Goal: Task Accomplishment & Management: Complete application form

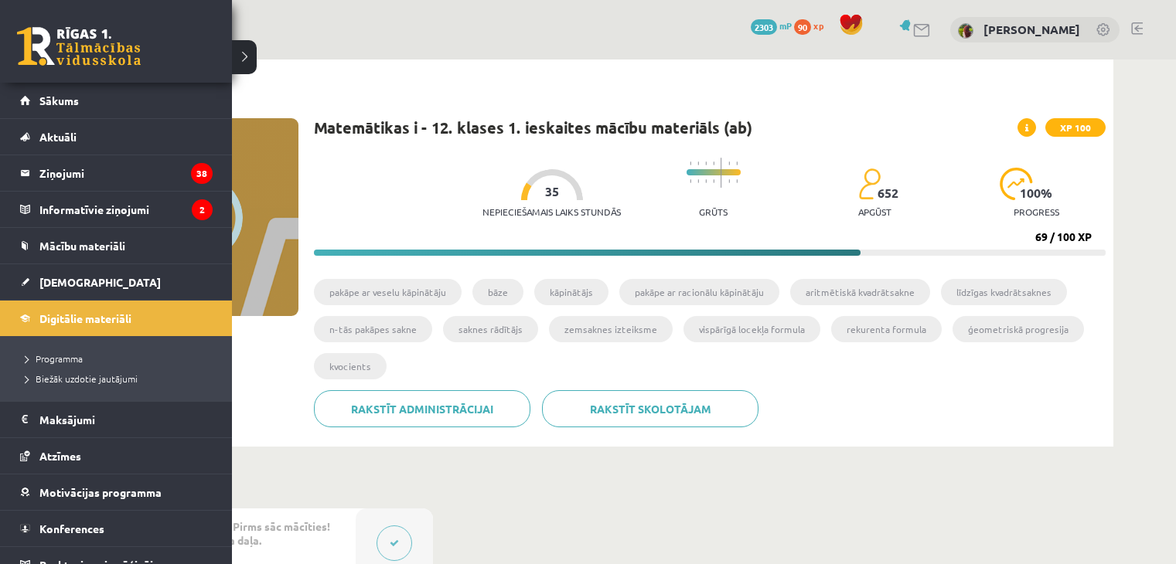
scroll to position [112, 0]
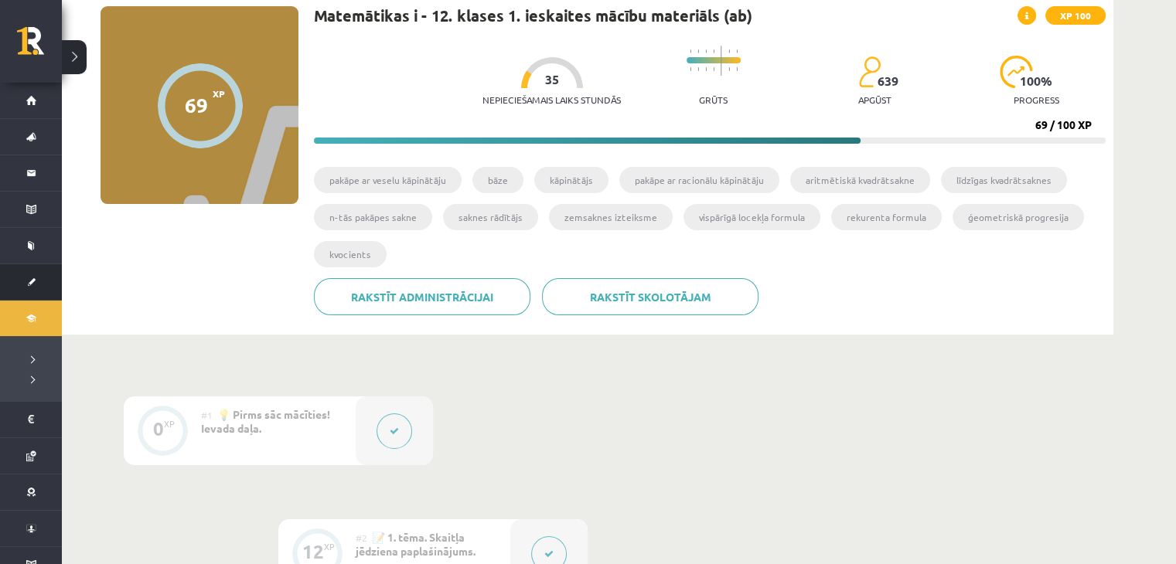
scroll to position [112, 0]
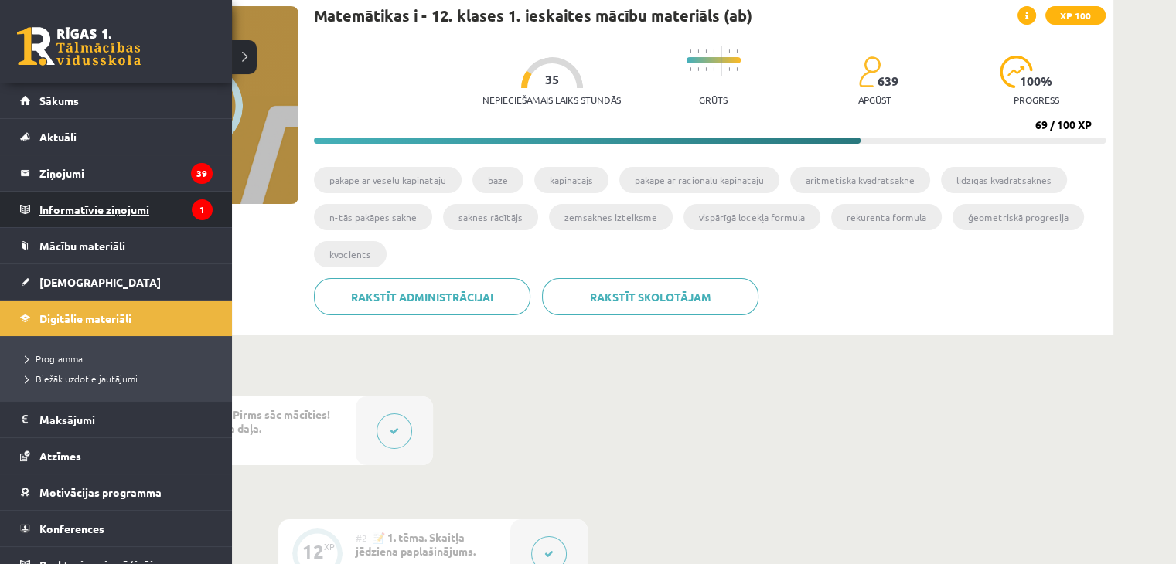
click at [58, 195] on legend "Informatīvie ziņojumi 1" at bounding box center [125, 210] width 173 height 36
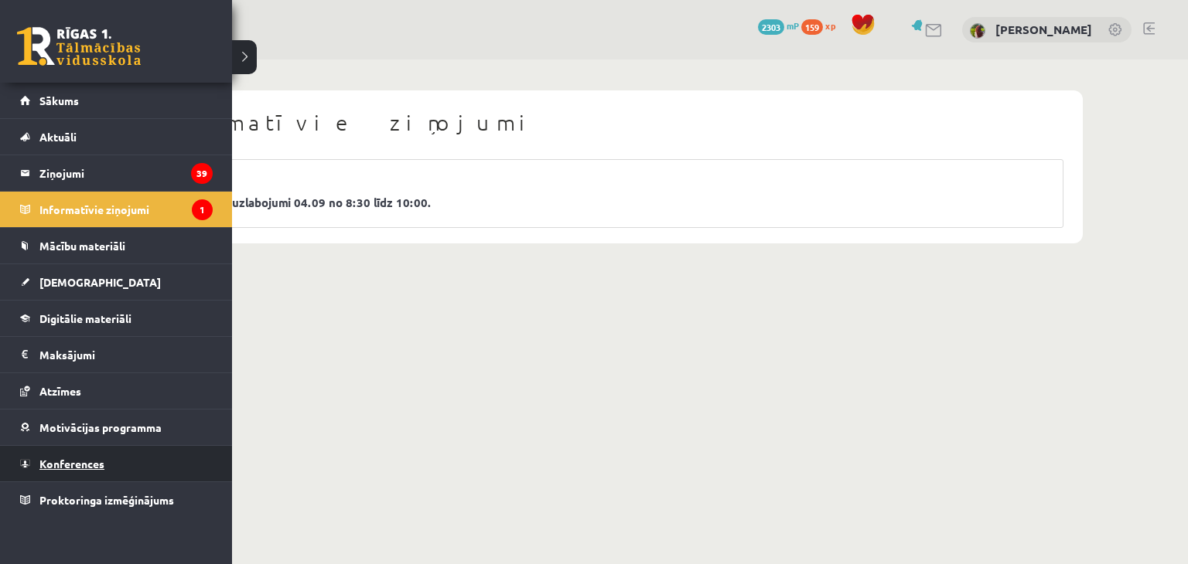
click at [80, 459] on span "Konferences" at bounding box center [71, 464] width 65 height 14
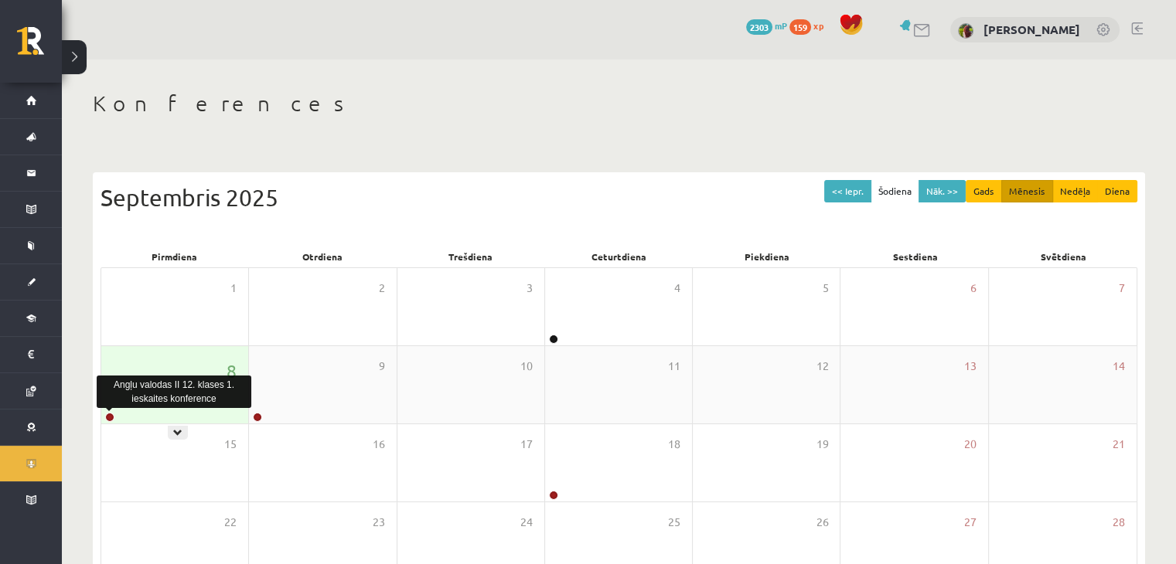
click at [111, 415] on link at bounding box center [109, 417] width 9 height 9
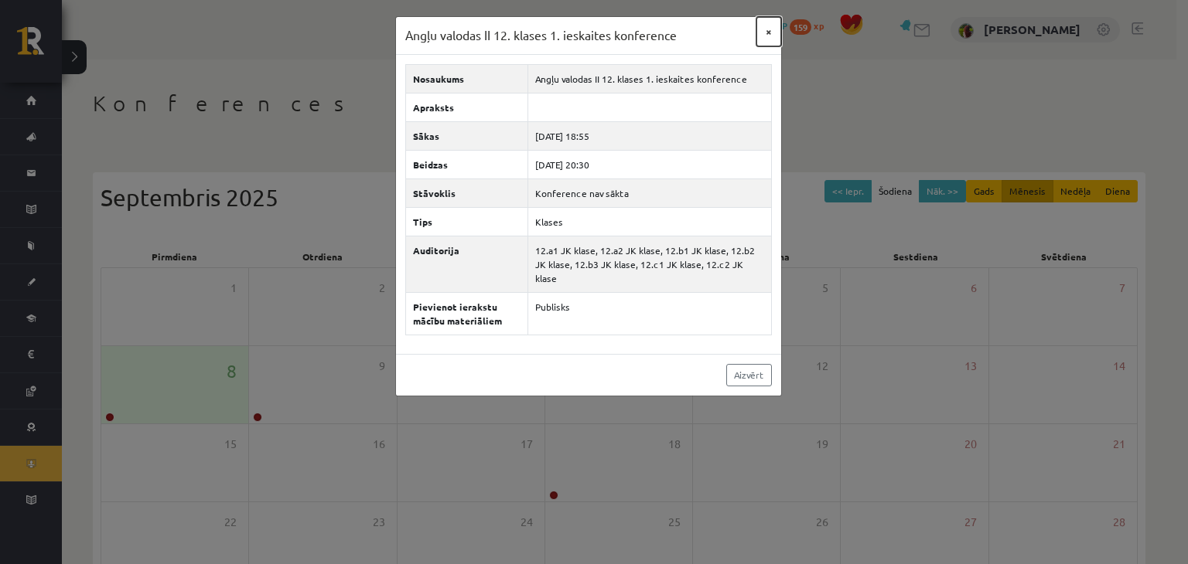
click at [765, 35] on button "×" at bounding box center [768, 31] width 25 height 29
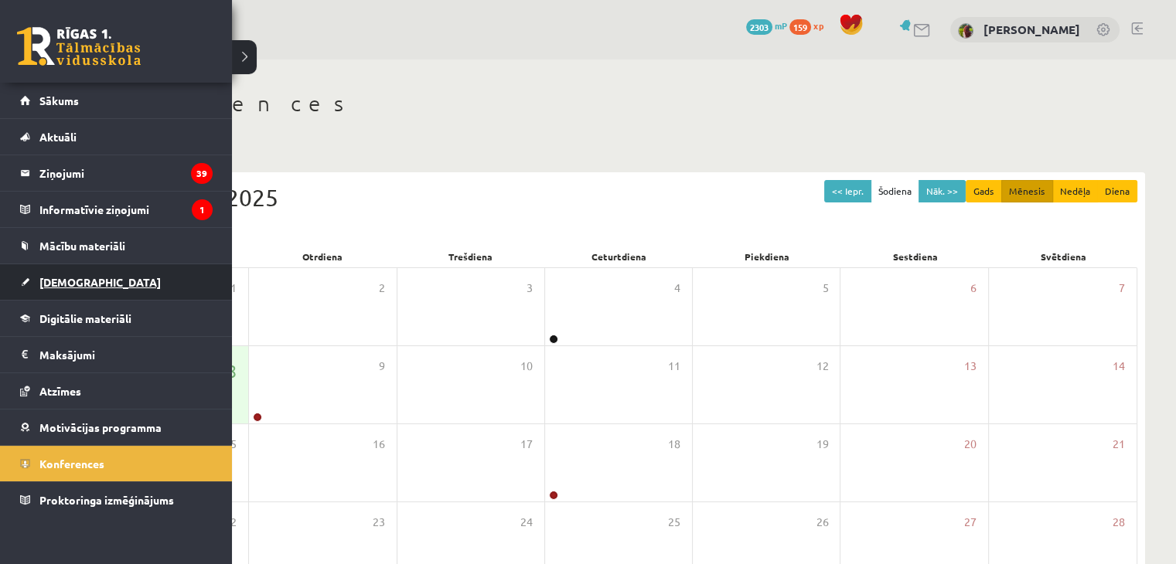
click at [96, 276] on link "[DEMOGRAPHIC_DATA]" at bounding box center [116, 282] width 193 height 36
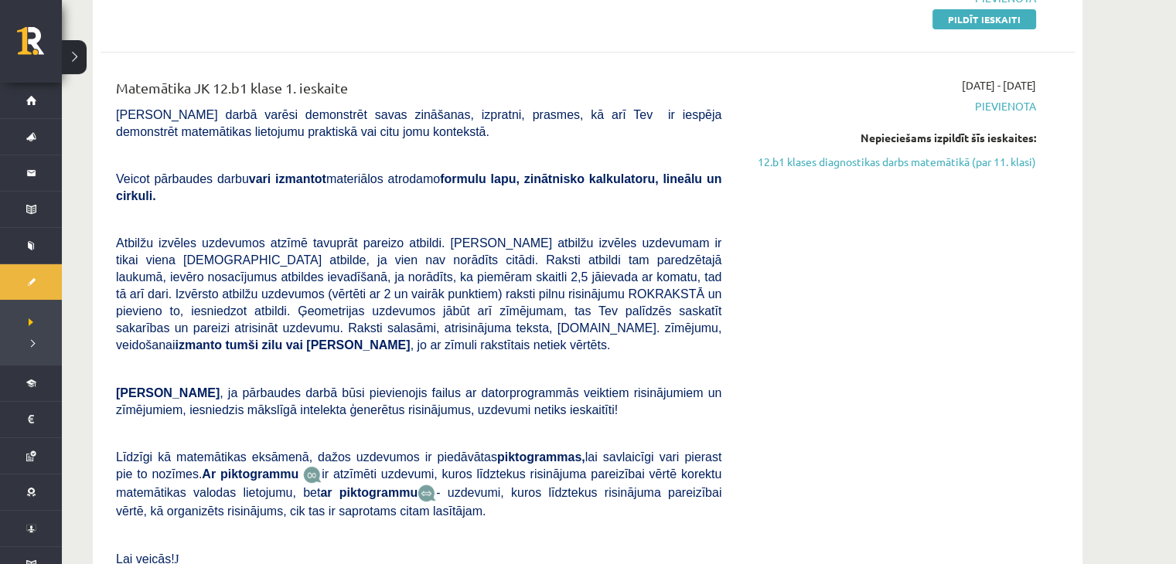
scroll to position [155, 0]
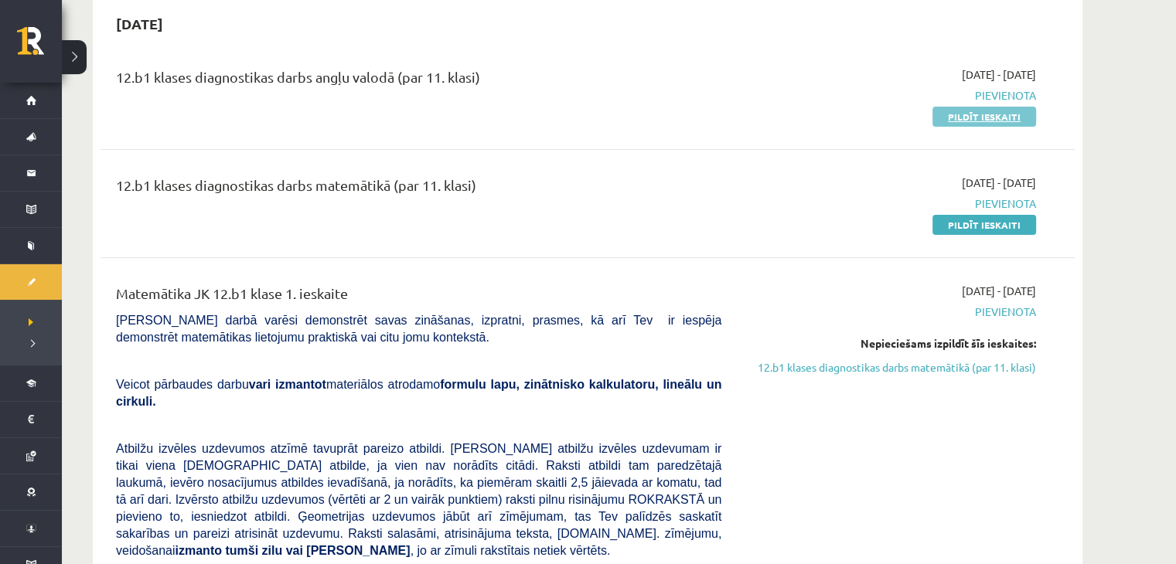
click at [940, 118] on link "Pildīt ieskaiti" at bounding box center [984, 117] width 104 height 20
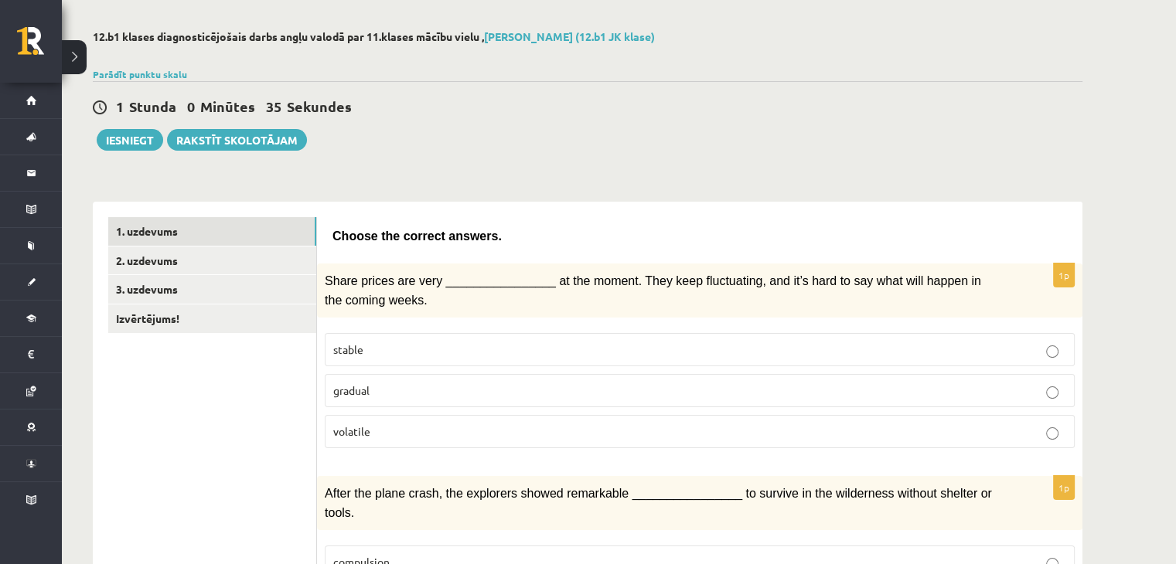
scroll to position [232, 0]
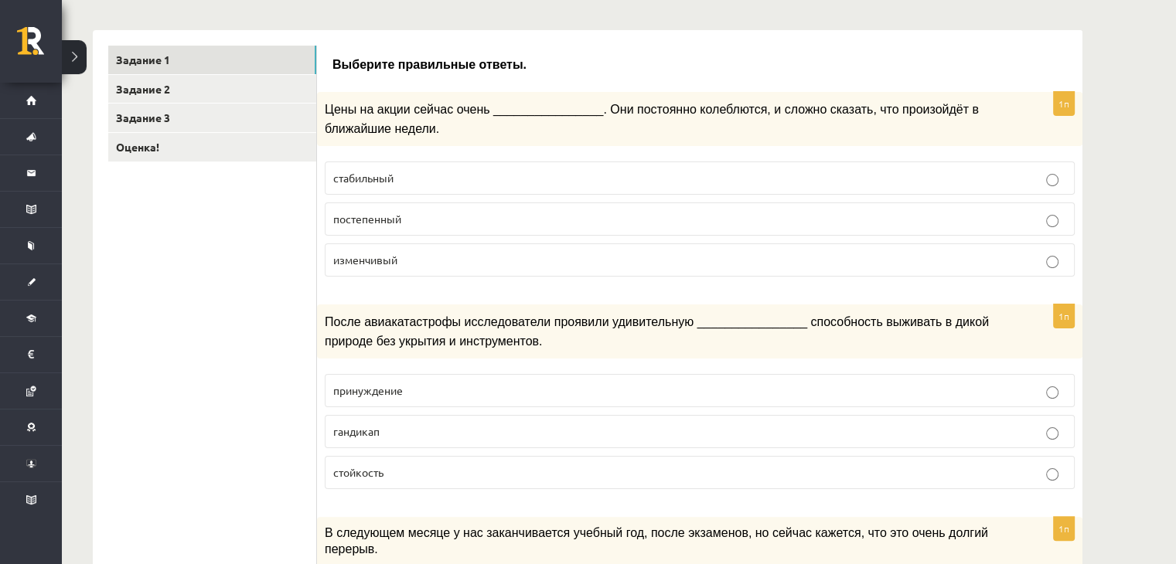
click at [411, 264] on label "изменчивый" at bounding box center [700, 260] width 750 height 33
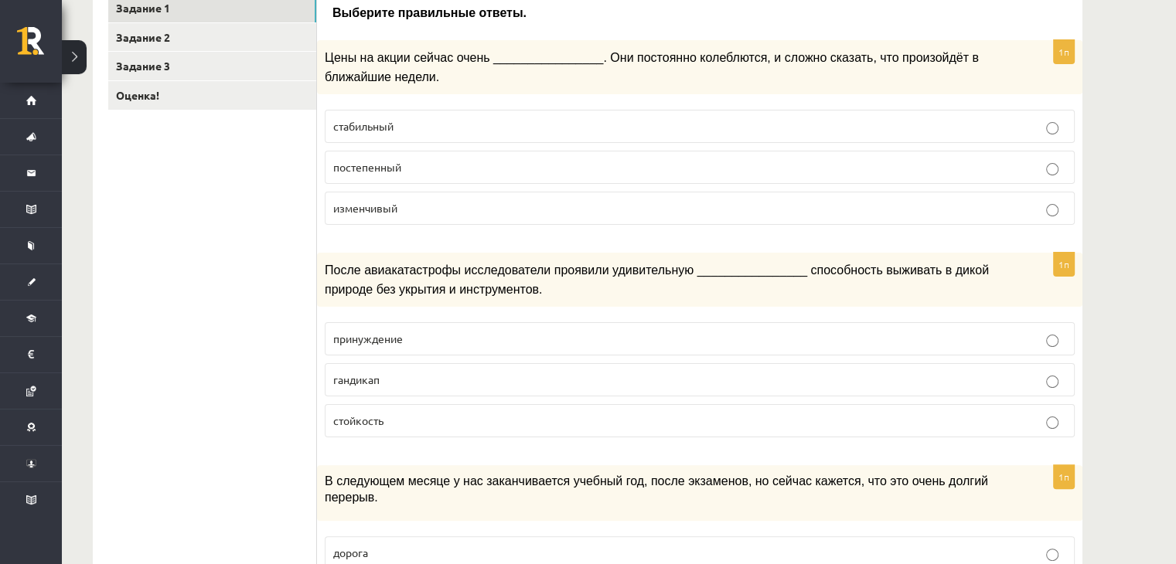
scroll to position [464, 0]
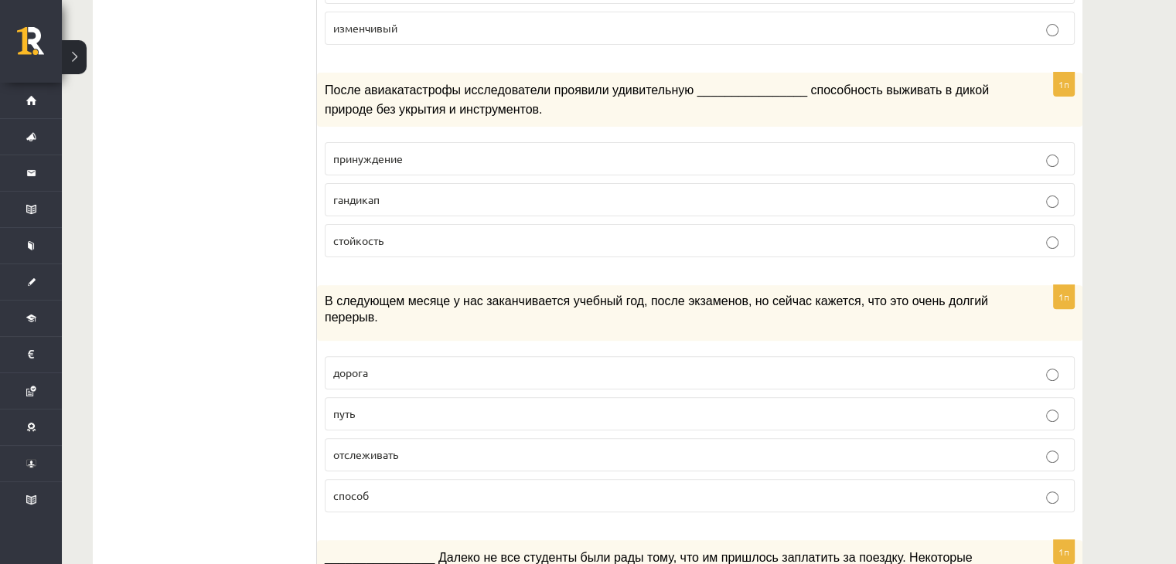
click at [406, 235] on p "стойкость" at bounding box center [699, 241] width 733 height 16
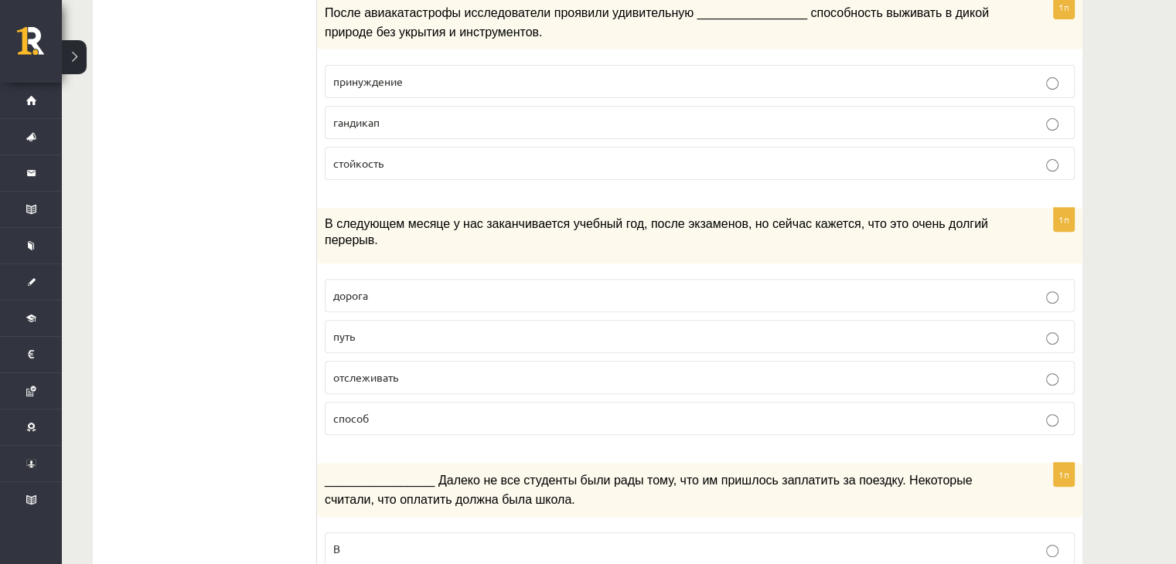
scroll to position [619, 0]
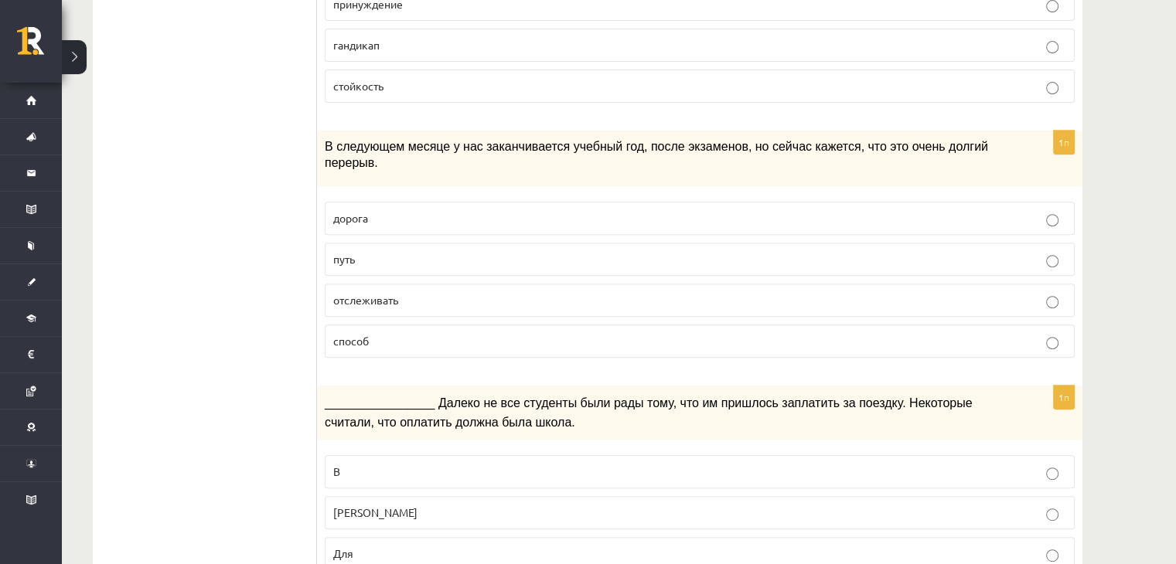
click at [547, 251] on p "путь" at bounding box center [699, 259] width 733 height 16
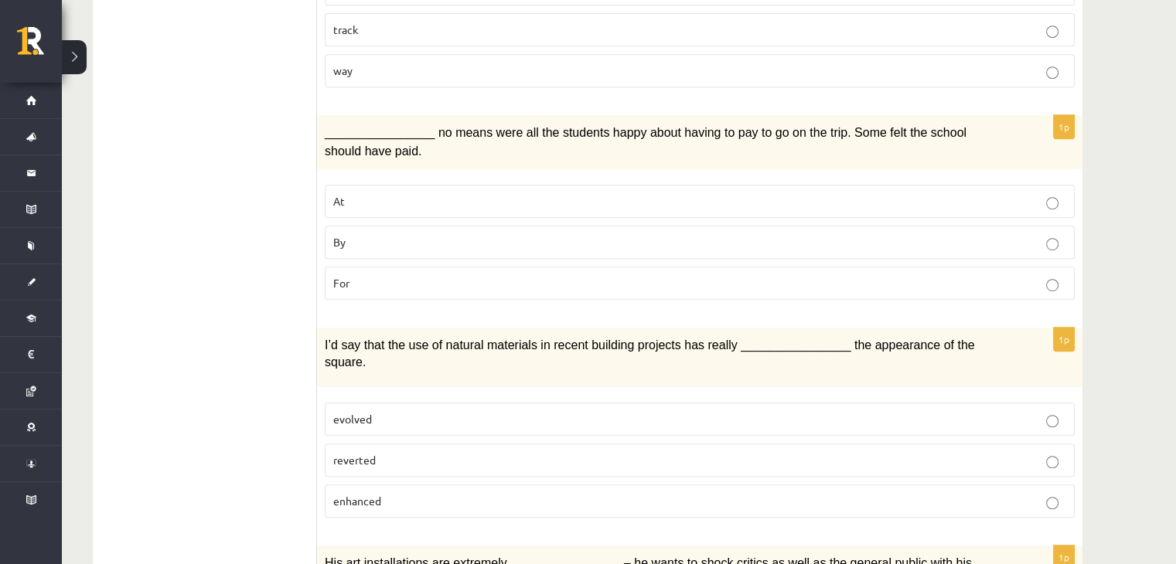
scroll to position [851, 0]
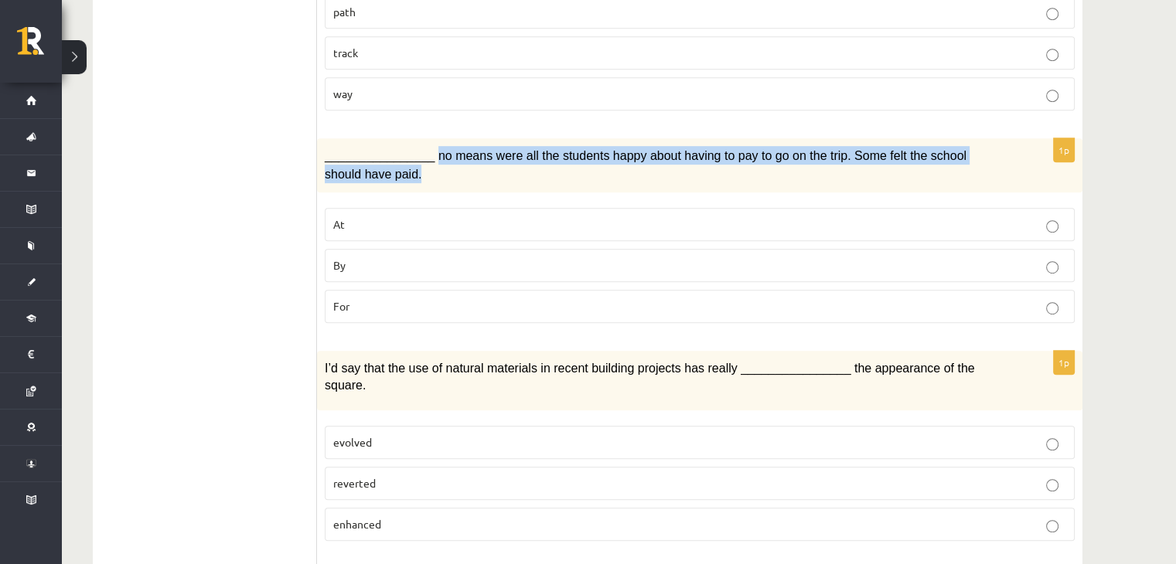
drag, startPoint x: 424, startPoint y: 128, endPoint x: 430, endPoint y: 157, distance: 29.1
click at [430, 157] on div "________________ no means were all the students happy about having to pay to go…" at bounding box center [699, 165] width 765 height 54
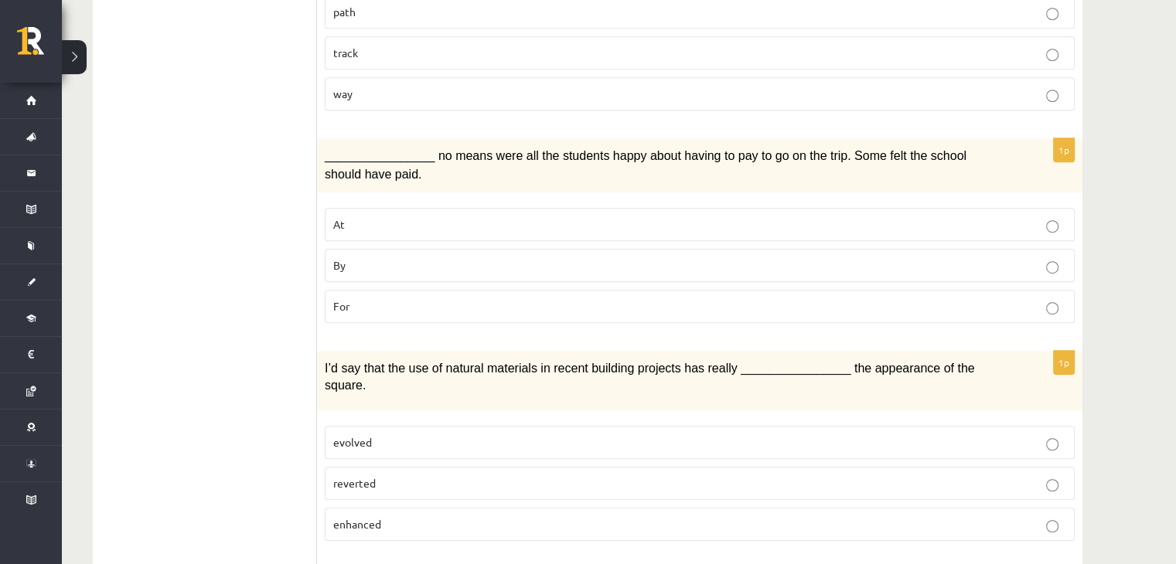
click at [324, 138] on div "________________ no means were all the students happy about having to pay to go…" at bounding box center [699, 165] width 765 height 54
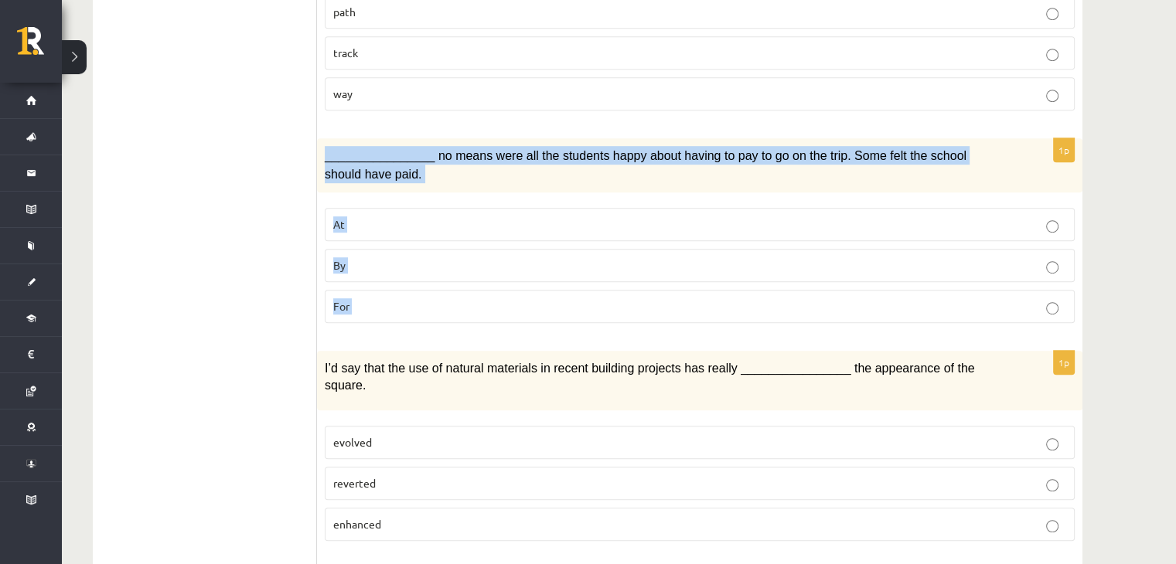
drag, startPoint x: 324, startPoint y: 114, endPoint x: 360, endPoint y: 252, distance: 143.1
click at [360, 252] on div "1p ________________ no means were all the students happy about having to pay to…" at bounding box center [699, 236] width 765 height 197
copy form "________________ no means were all the students happy about having to pay to go…"
click at [380, 257] on p "By" at bounding box center [699, 265] width 733 height 16
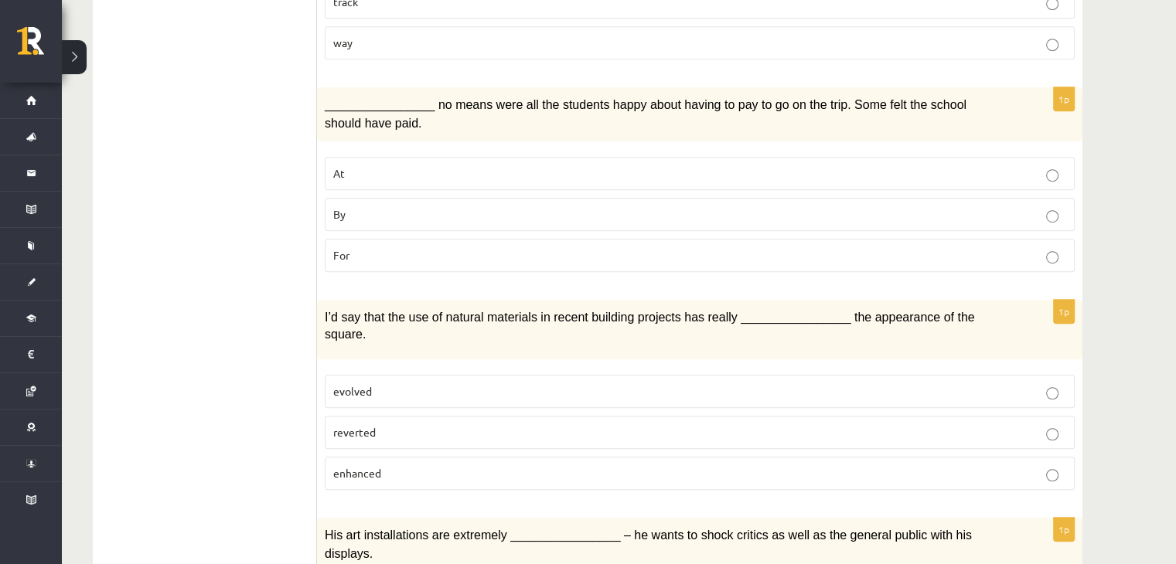
scroll to position [928, 0]
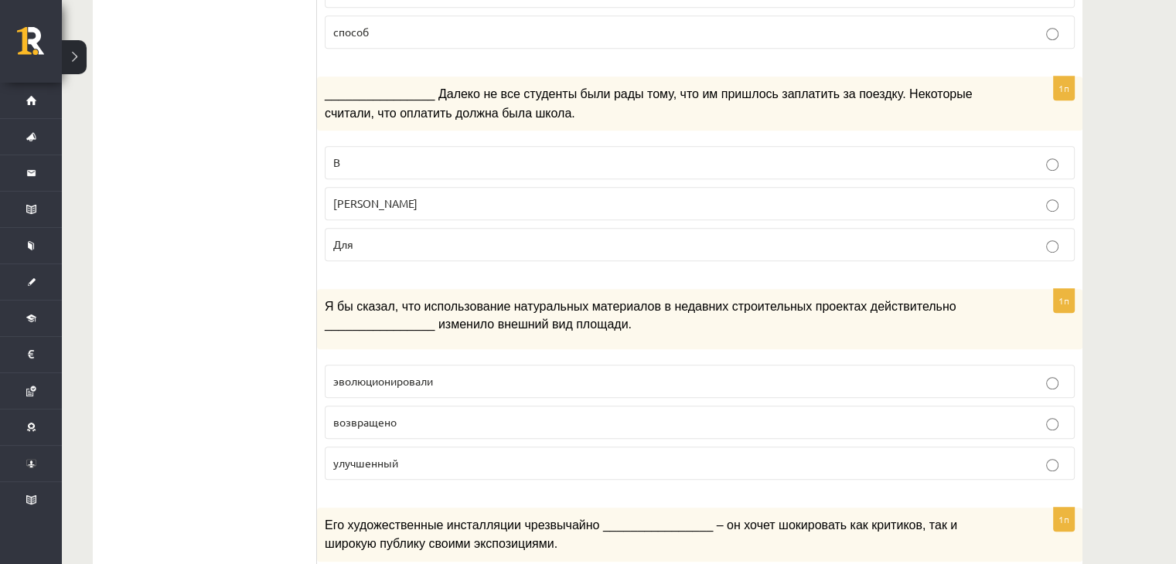
click at [626, 455] on p "улучшенный" at bounding box center [699, 463] width 733 height 16
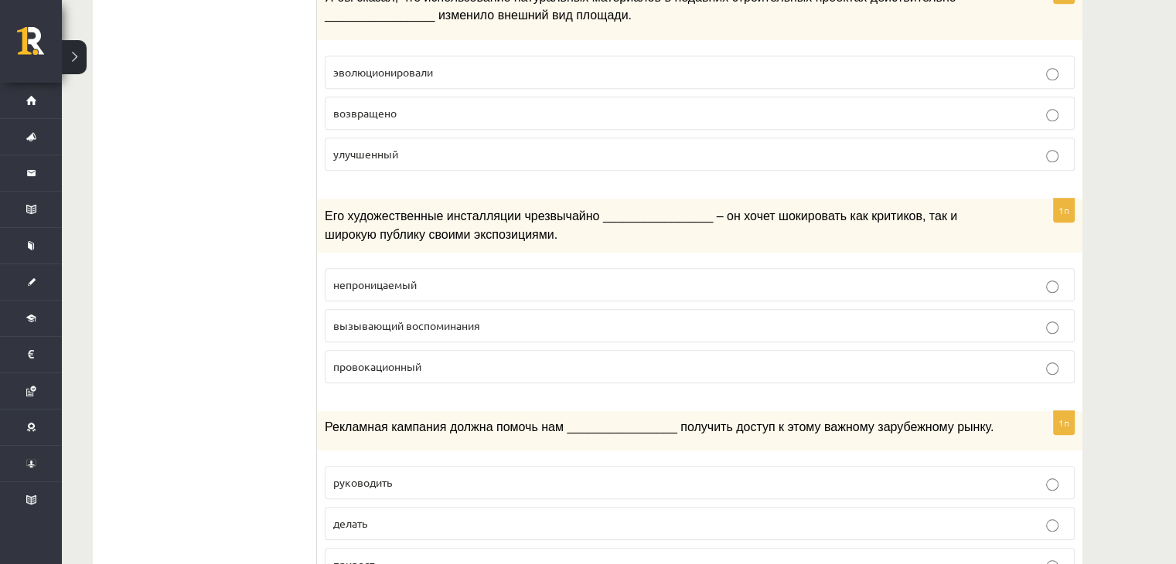
click at [885, 359] on p "провокационный" at bounding box center [699, 367] width 733 height 16
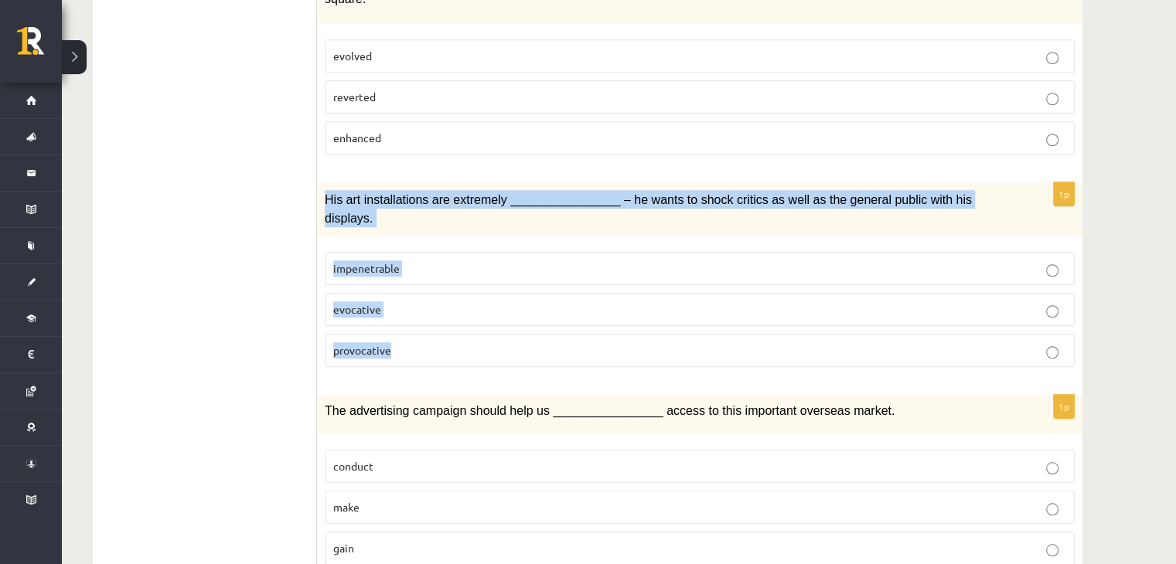
drag, startPoint x: 322, startPoint y: 145, endPoint x: 433, endPoint y: 281, distance: 176.4
click at [433, 281] on div "1p His art installations are extremely ________________ – he wants to shock cri…" at bounding box center [699, 280] width 765 height 197
copy div "His art installations are extremely ________________ – he wants to shock critic…"
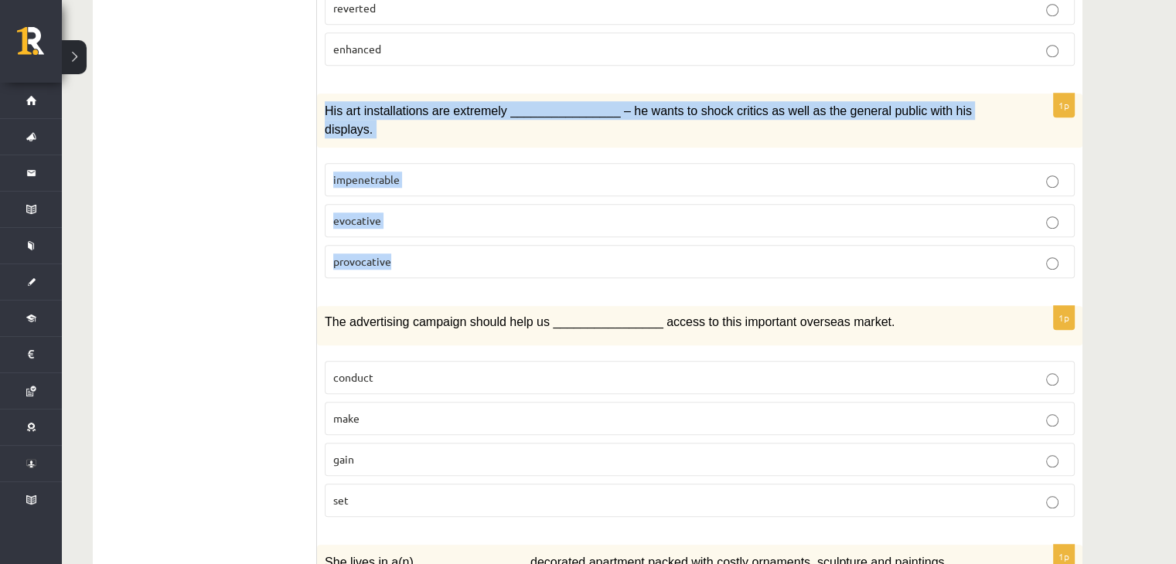
scroll to position [1392, 0]
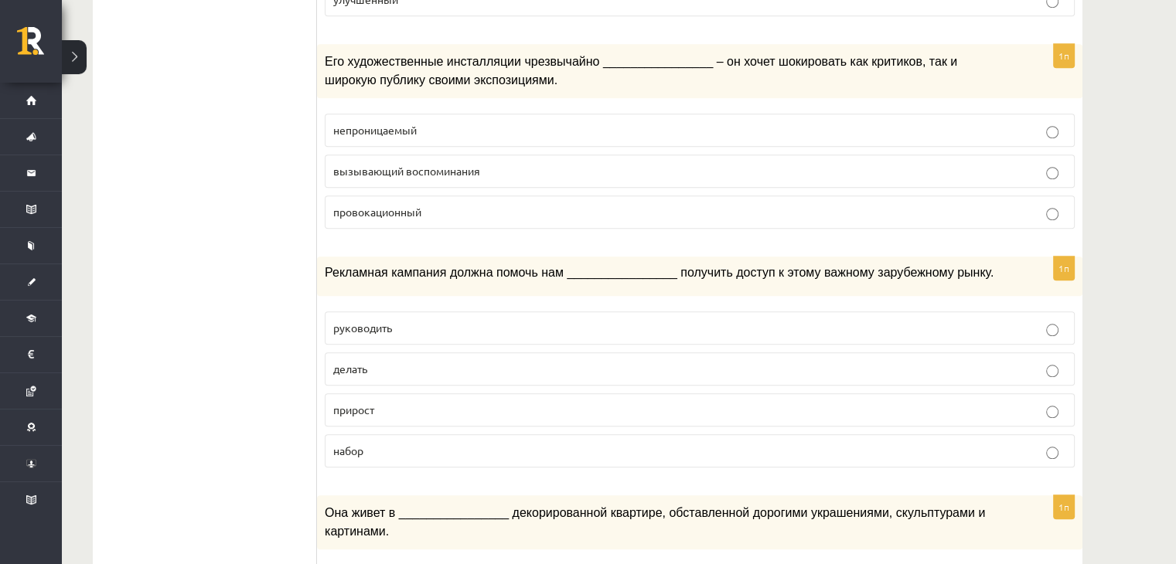
click at [1145, 216] on div "Диагностическая работа по английскому языку для класса 12.б1 по учебным материа…" at bounding box center [619, 110] width 1114 height 2885
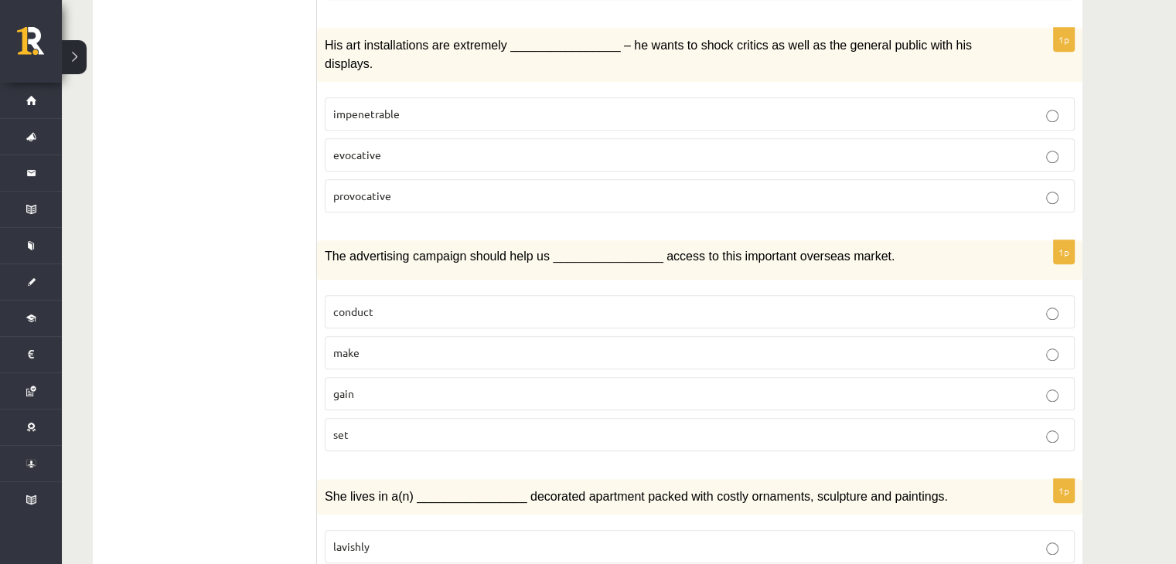
click at [375, 345] on p "make" at bounding box center [699, 353] width 733 height 16
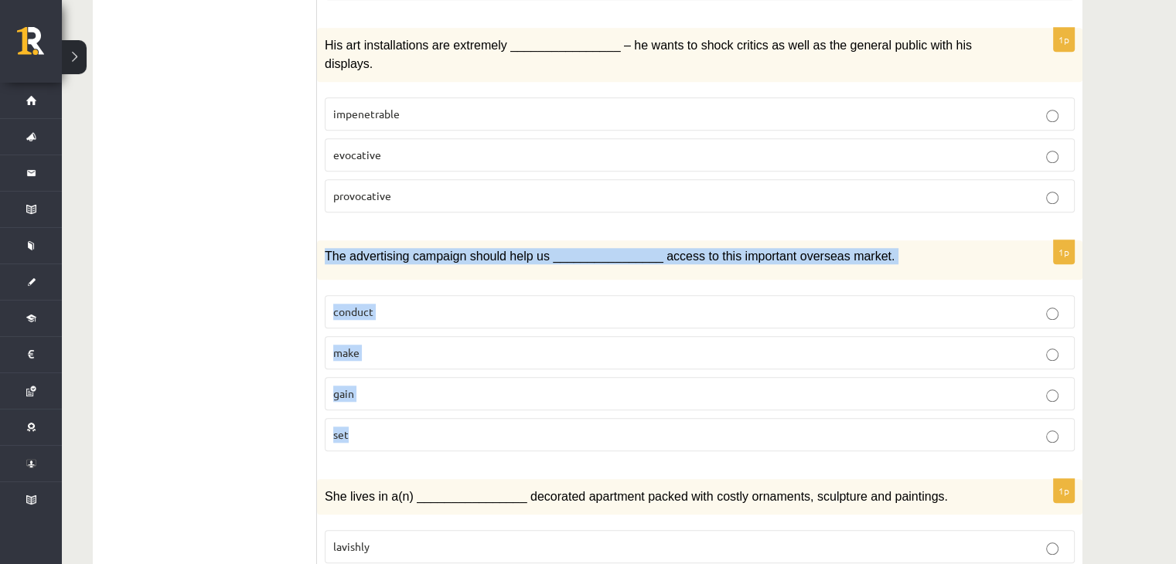
drag, startPoint x: 322, startPoint y: 179, endPoint x: 436, endPoint y: 364, distance: 217.0
click at [436, 364] on div "1p The advertising campaign should help us ________________ access to this impo…" at bounding box center [699, 351] width 765 height 223
copy div "The advertising campaign should help us ________________ access to this importa…"
click at [393, 386] on p "gain" at bounding box center [699, 394] width 733 height 16
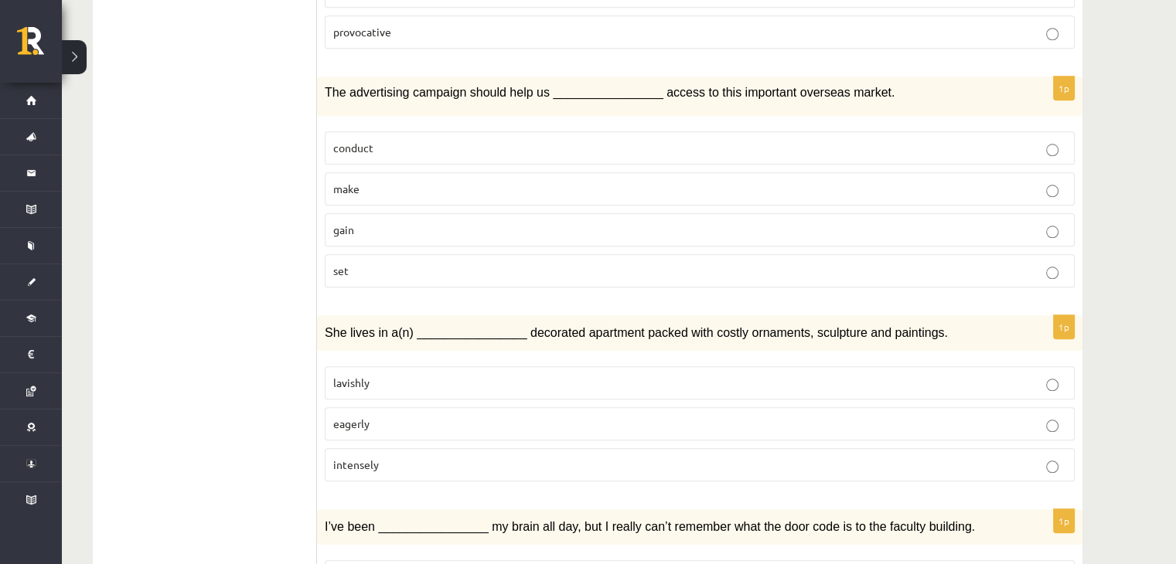
scroll to position [1624, 0]
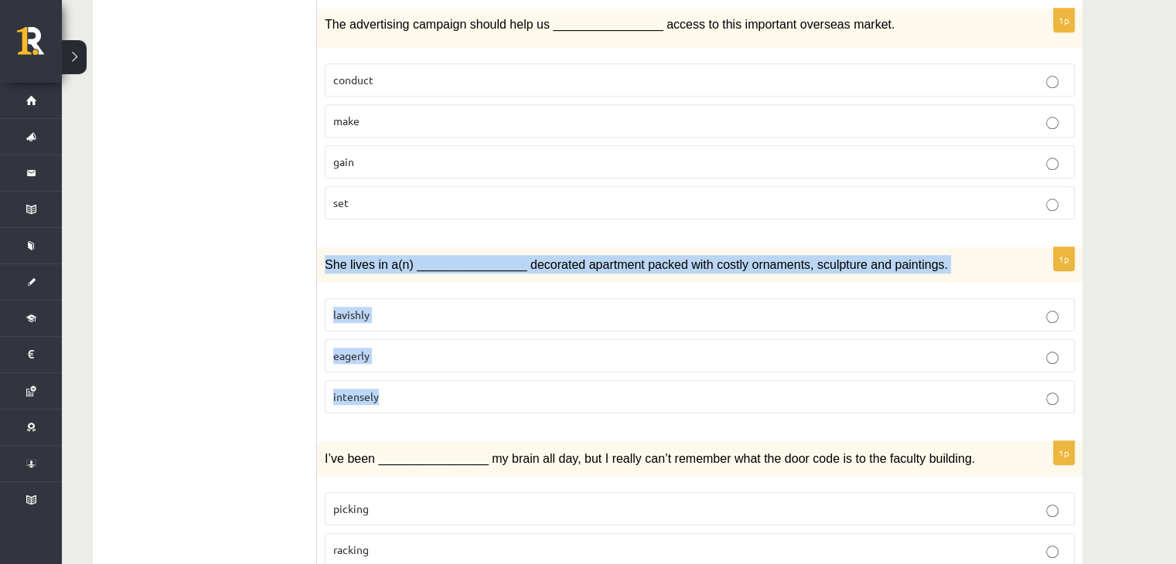
drag, startPoint x: 318, startPoint y: 191, endPoint x: 390, endPoint y: 314, distance: 142.4
click at [390, 314] on div "1p She lives in a(n) ________________ decorated apartment packed with costly or…" at bounding box center [699, 336] width 765 height 179
copy div "She lives in a(n) ________________ decorated apartment packed with costly ornam…"
click at [397, 307] on p "lavishly" at bounding box center [699, 315] width 733 height 16
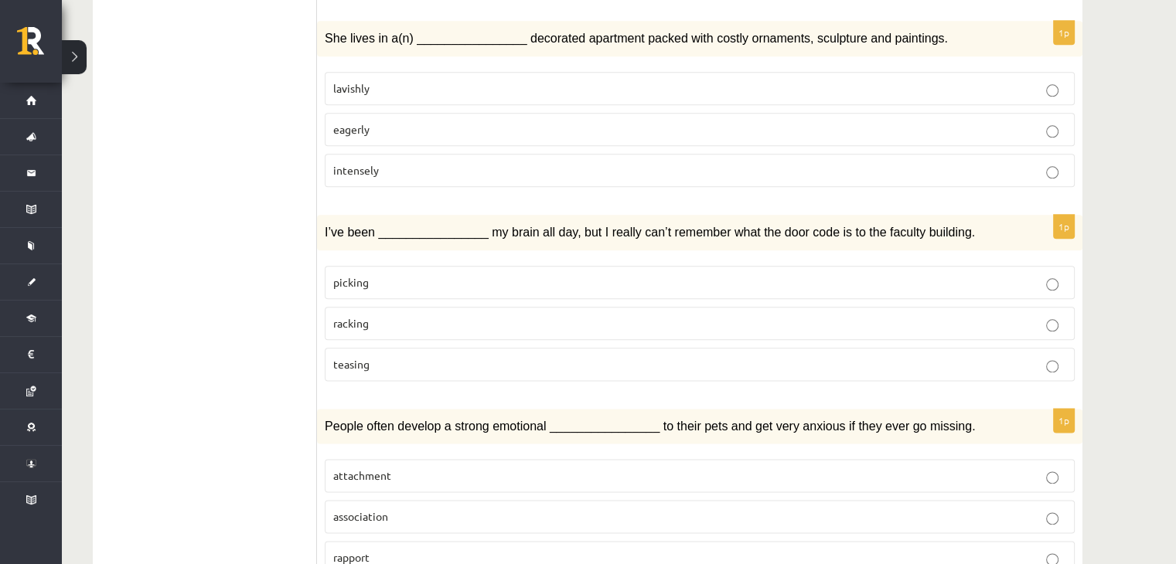
scroll to position [1856, 0]
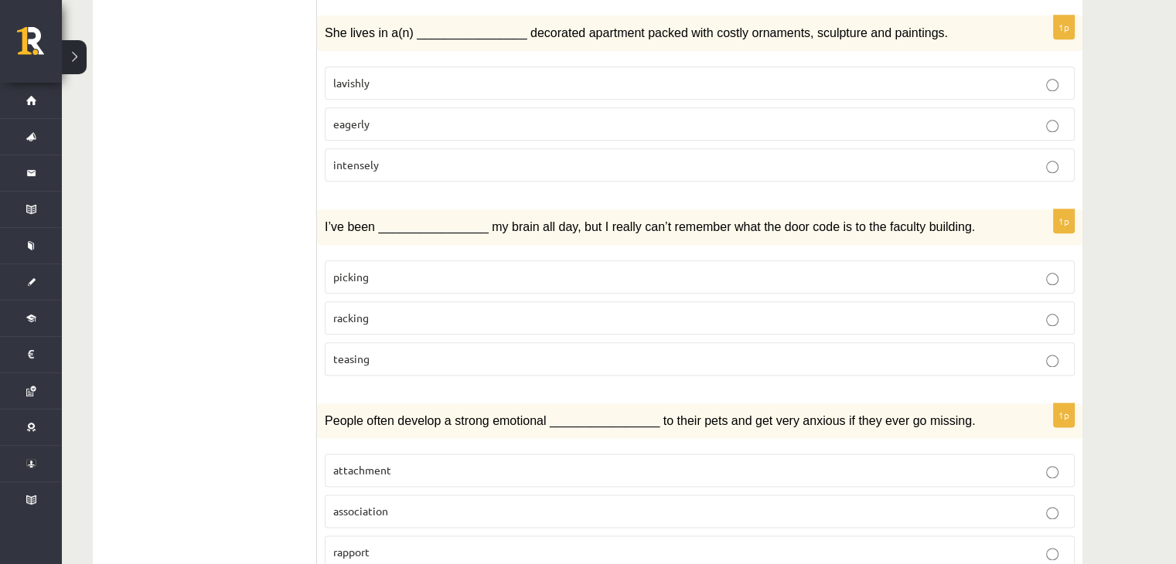
drag, startPoint x: 371, startPoint y: 240, endPoint x: 355, endPoint y: 218, distance: 27.7
click at [371, 310] on p "racking" at bounding box center [699, 318] width 733 height 16
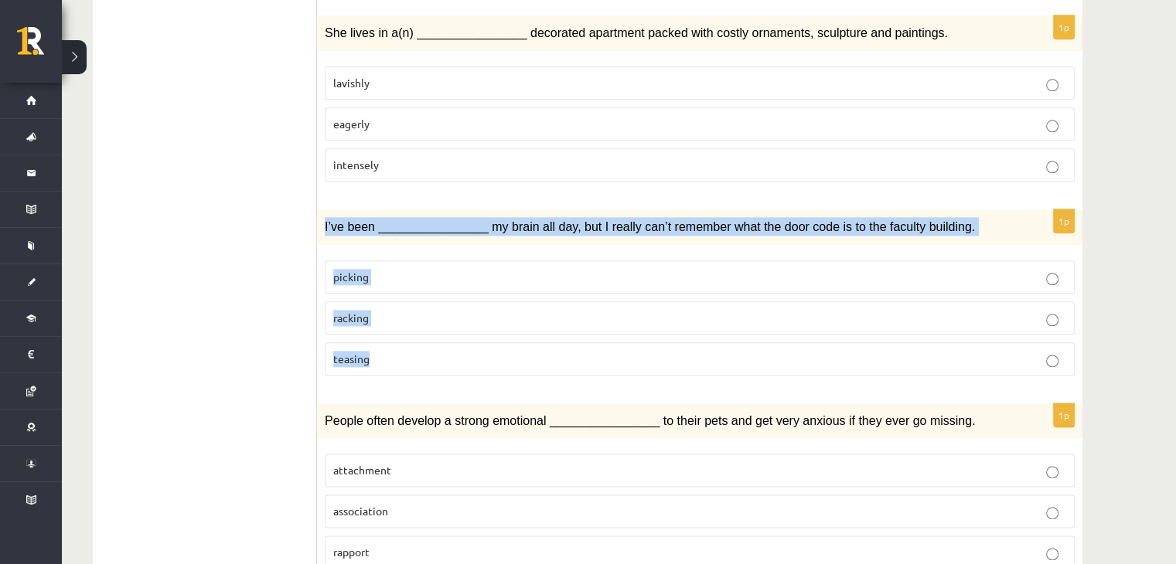
drag, startPoint x: 322, startPoint y: 146, endPoint x: 387, endPoint y: 260, distance: 130.5
click at [387, 260] on div "1p I’ve been ________________ my brain all day, but I really can’t remember wha…" at bounding box center [699, 299] width 765 height 179
copy div "I’ve been ________________ my brain all day, but I really can’t remember what t…"
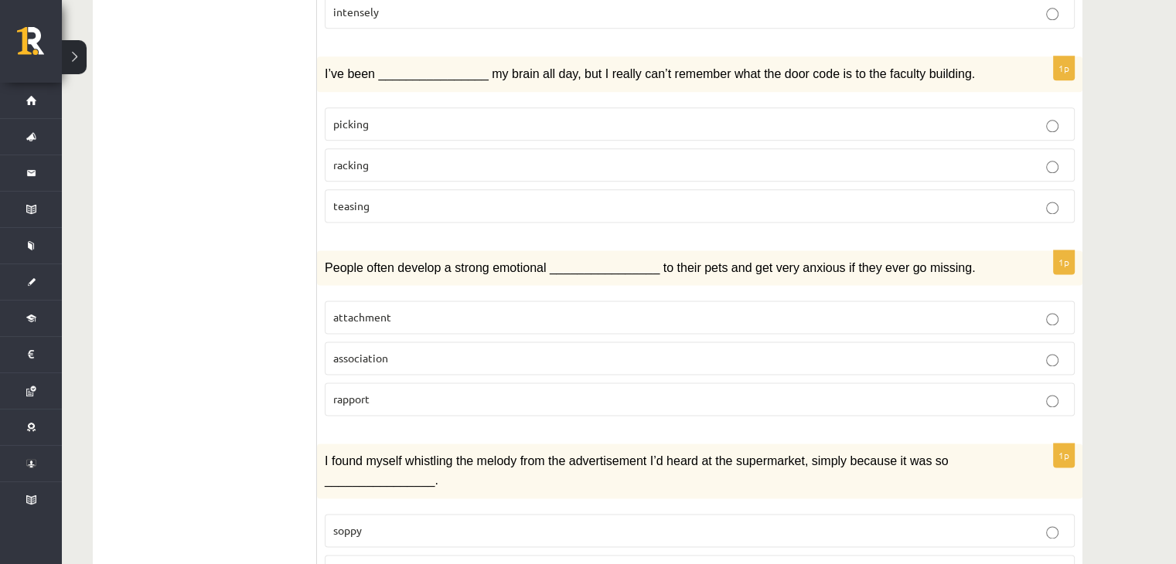
scroll to position [2010, 0]
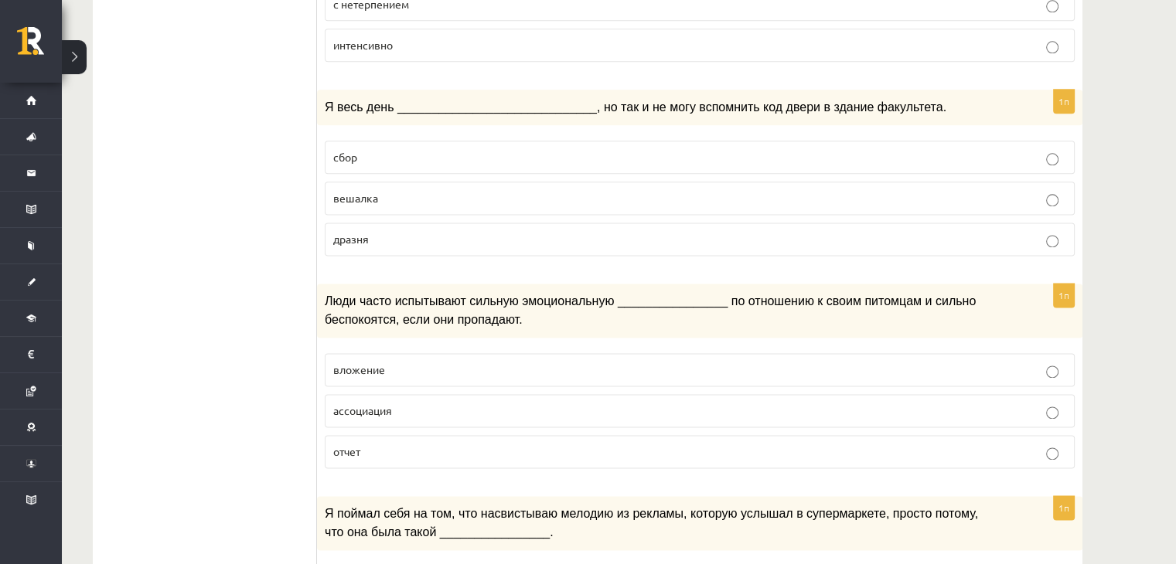
click at [398, 403] on p "ассоциация" at bounding box center [699, 411] width 733 height 16
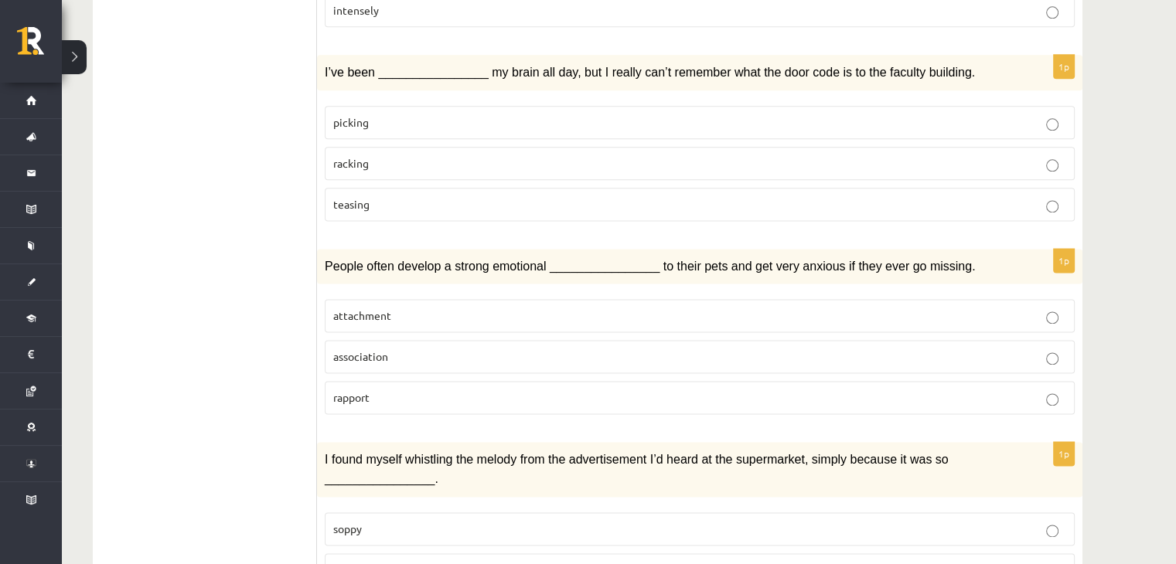
drag, startPoint x: 315, startPoint y: 177, endPoint x: 309, endPoint y: 249, distance: 72.2
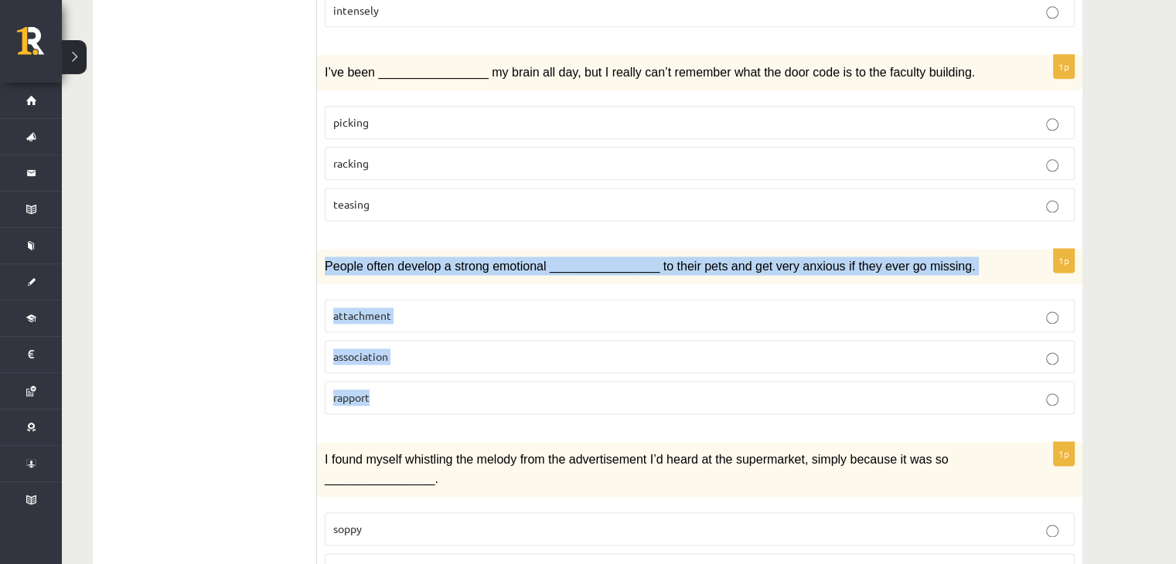
drag, startPoint x: 322, startPoint y: 182, endPoint x: 411, endPoint y: 319, distance: 163.4
click at [411, 319] on div "1p People often develop a strong emotional ________________ to their pets and g…" at bounding box center [699, 338] width 765 height 179
copy div "People often develop a strong emotional ________________ to their pets and get …"
click at [472, 308] on p "attachment" at bounding box center [699, 316] width 733 height 16
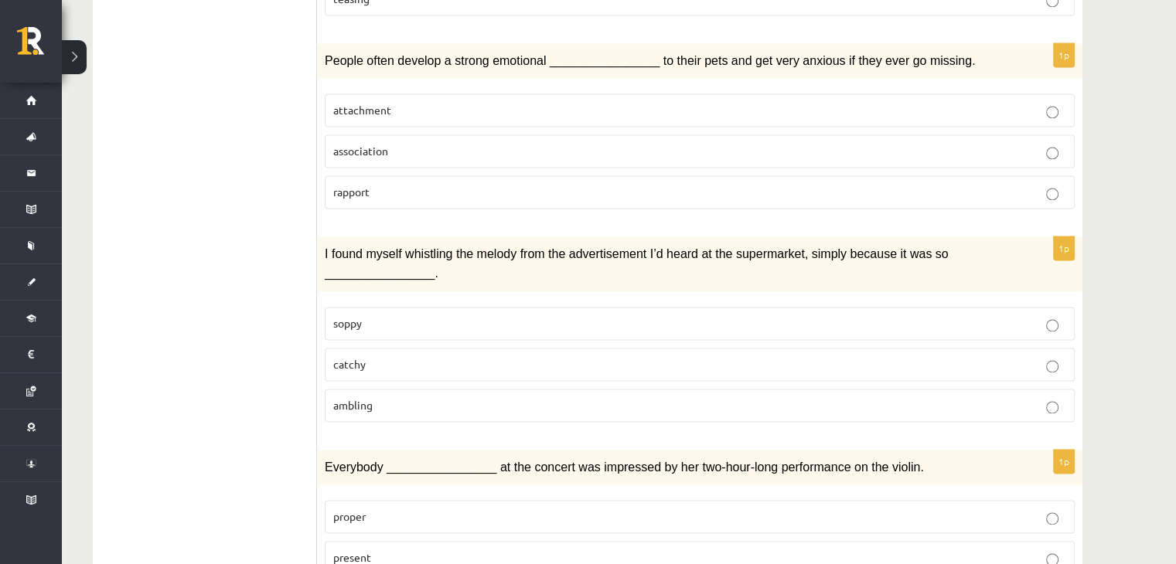
scroll to position [2239, 0]
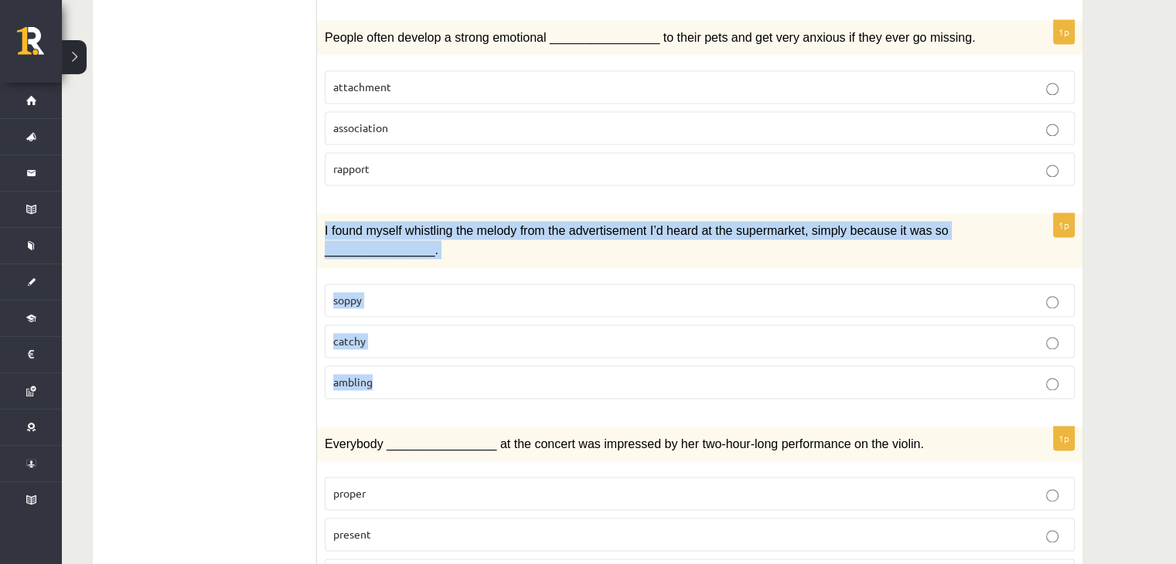
drag, startPoint x: 325, startPoint y: 152, endPoint x: 404, endPoint y: 274, distance: 145.8
click at [404, 274] on div "1p I found myself whistling the melody from the advertisement I’d heard at the …" at bounding box center [699, 311] width 765 height 197
copy div "I found myself whistling the melody from the advertisement I’d heard at the sup…"
click at [458, 333] on p "catchy" at bounding box center [699, 341] width 733 height 16
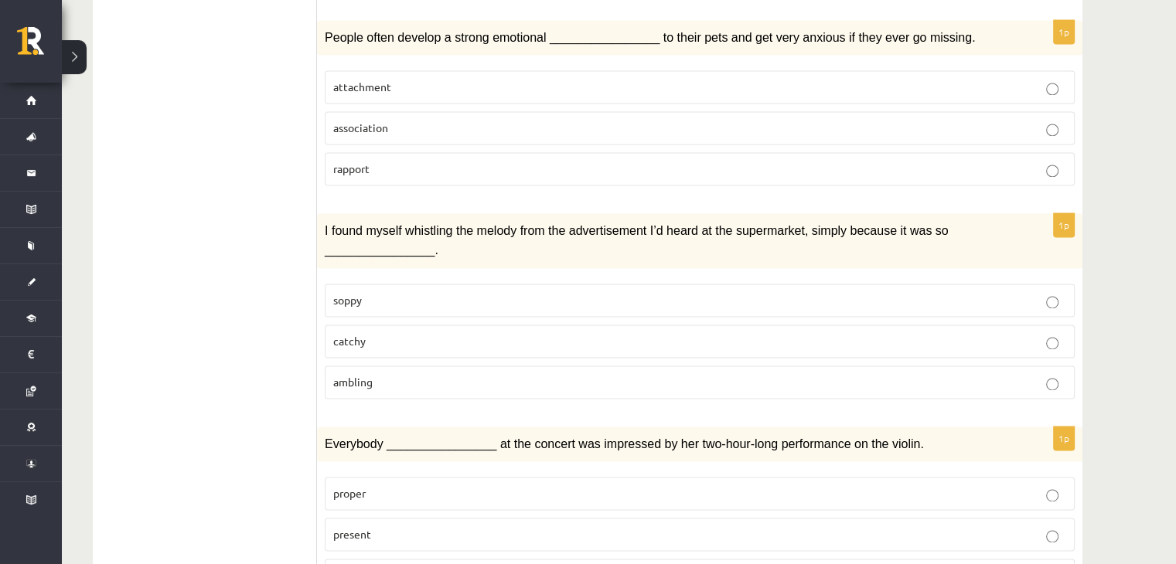
click at [364, 518] on label "present" at bounding box center [700, 534] width 750 height 33
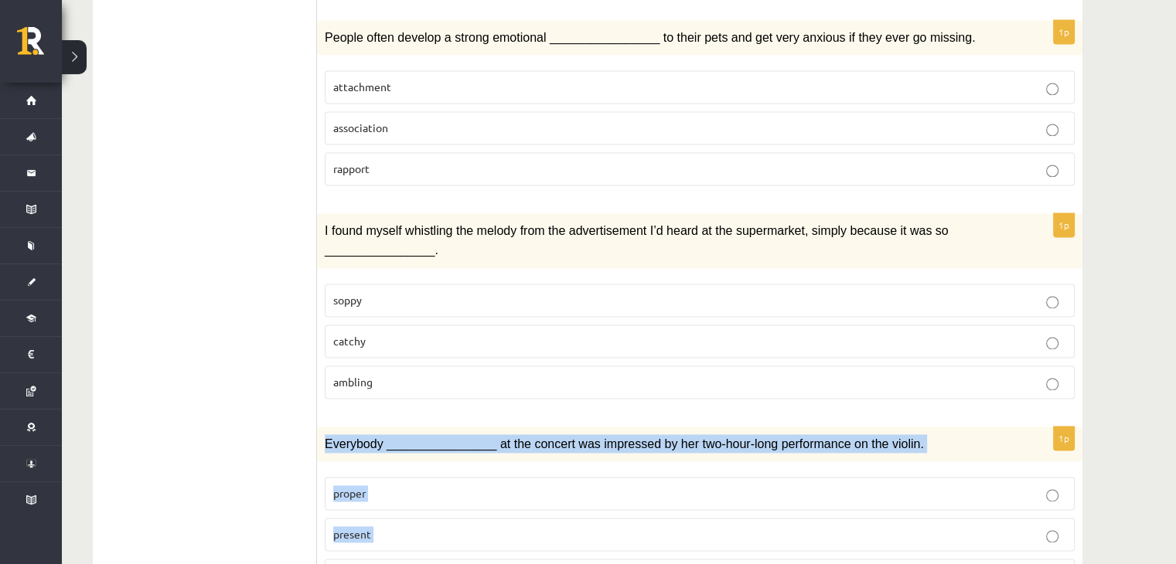
drag, startPoint x: 320, startPoint y: 352, endPoint x: 401, endPoint y: 497, distance: 166.1
click at [401, 497] on div "1p Everybody ________________ at the concert was impressed by her two-hour-long…" at bounding box center [699, 516] width 765 height 179
copy div "Everybody ________________ at the concert was impressed by her two-hour-long pe…"
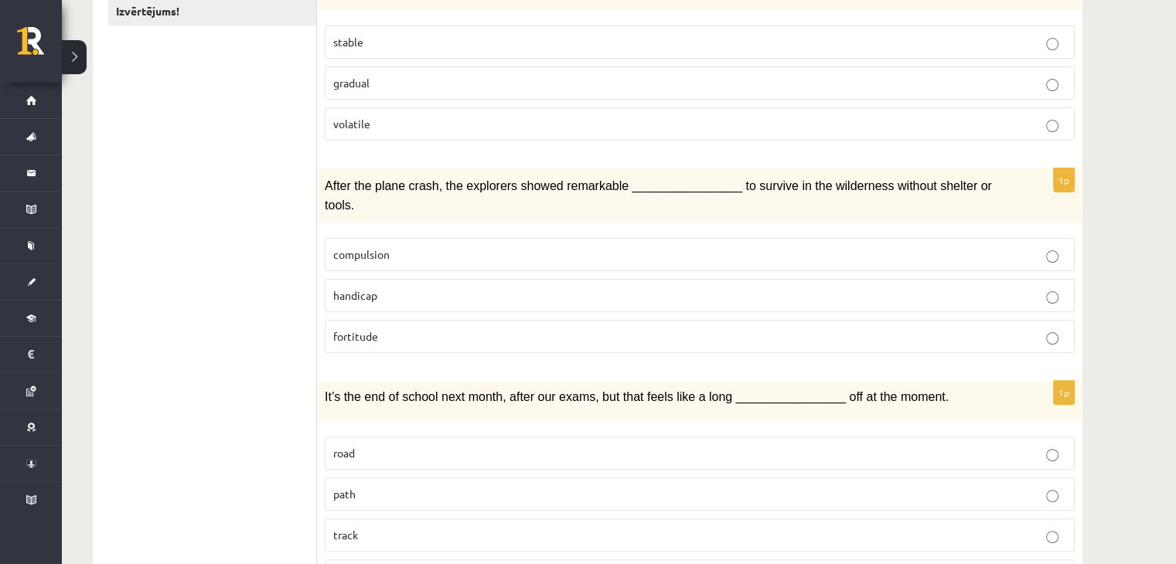
scroll to position [229, 0]
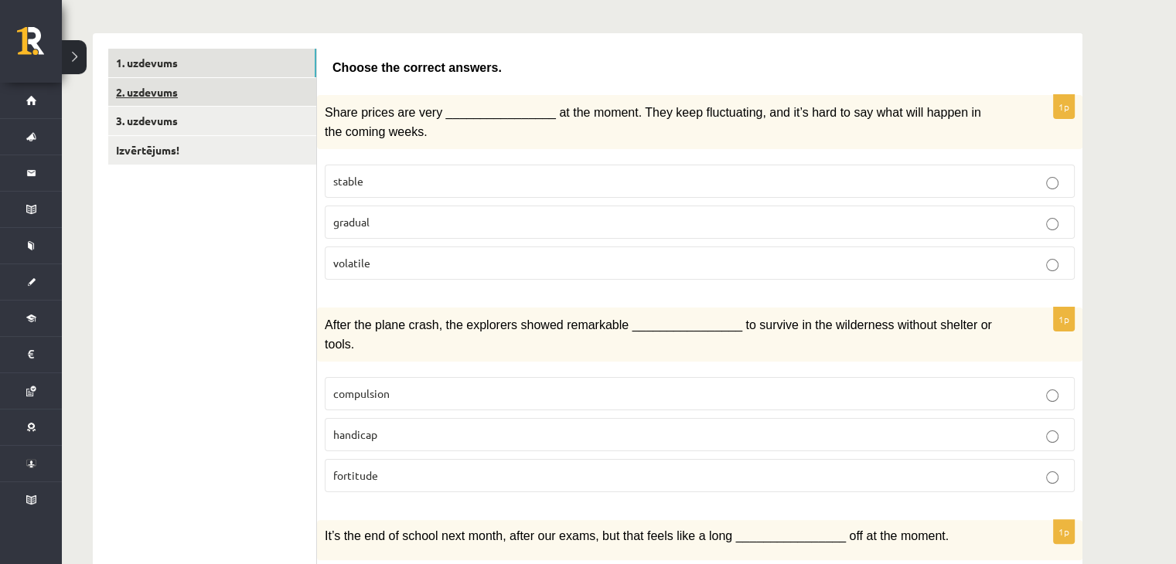
click at [189, 90] on link "2. uzdevums" at bounding box center [212, 92] width 208 height 29
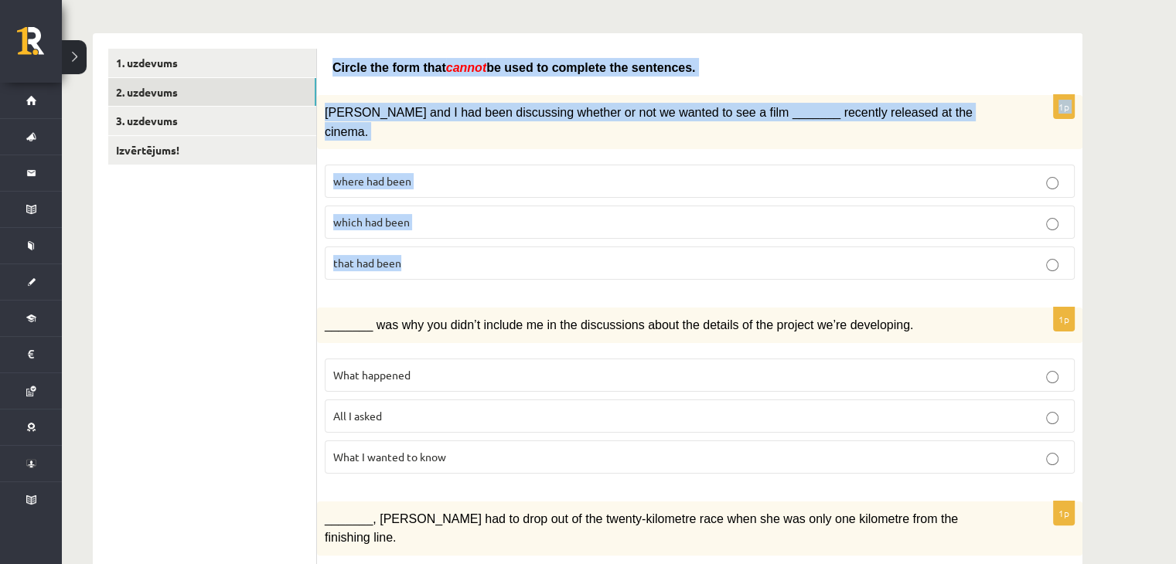
drag, startPoint x: 332, startPoint y: 66, endPoint x: 436, endPoint y: 245, distance: 206.9
copy form "Circle the form that cannot be used to complete the sentences. 1p Clara and I h…"
click at [455, 173] on p "where had been" at bounding box center [699, 181] width 733 height 16
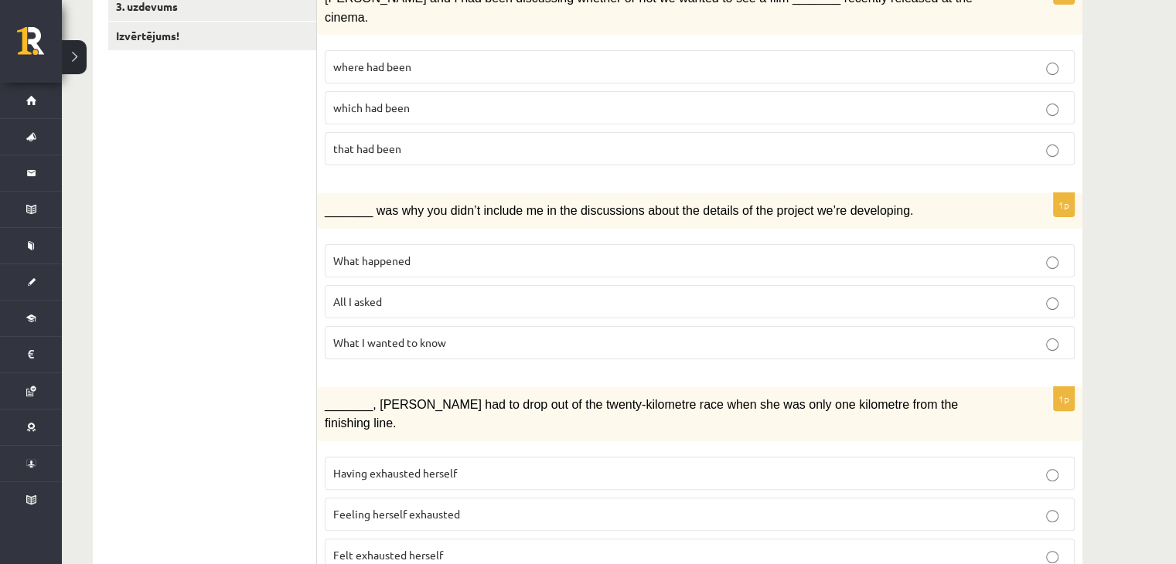
scroll to position [384, 0]
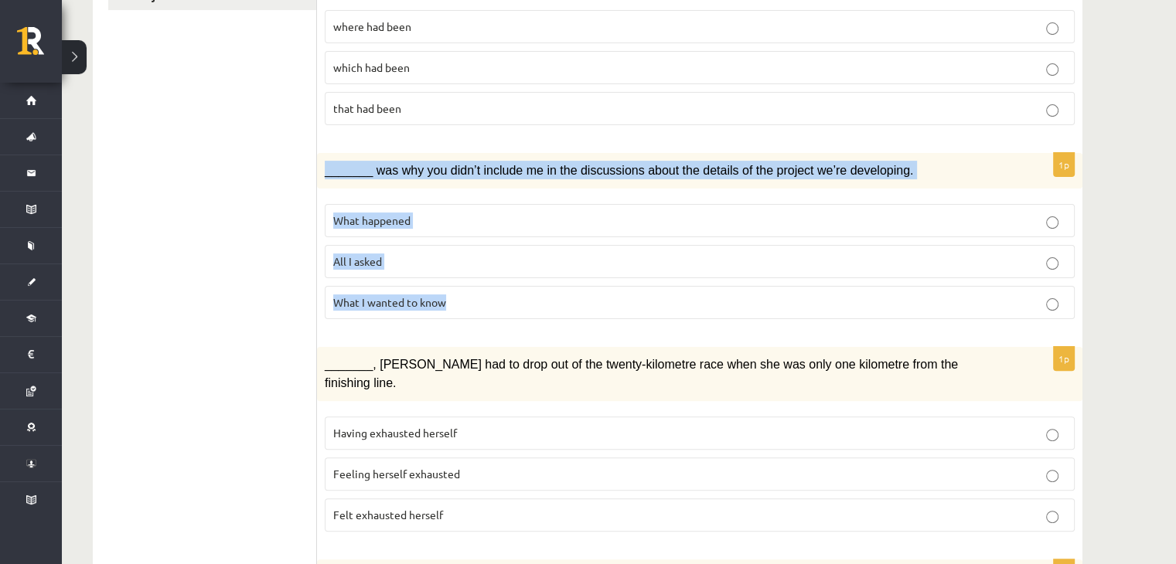
drag, startPoint x: 322, startPoint y: 131, endPoint x: 467, endPoint y: 281, distance: 208.3
click at [467, 281] on div "1p _______ was why you didn’t include me in the discussions about the details o…" at bounding box center [699, 242] width 765 height 179
copy div "_______ was why you didn’t include me in the discussions about the details of t…"
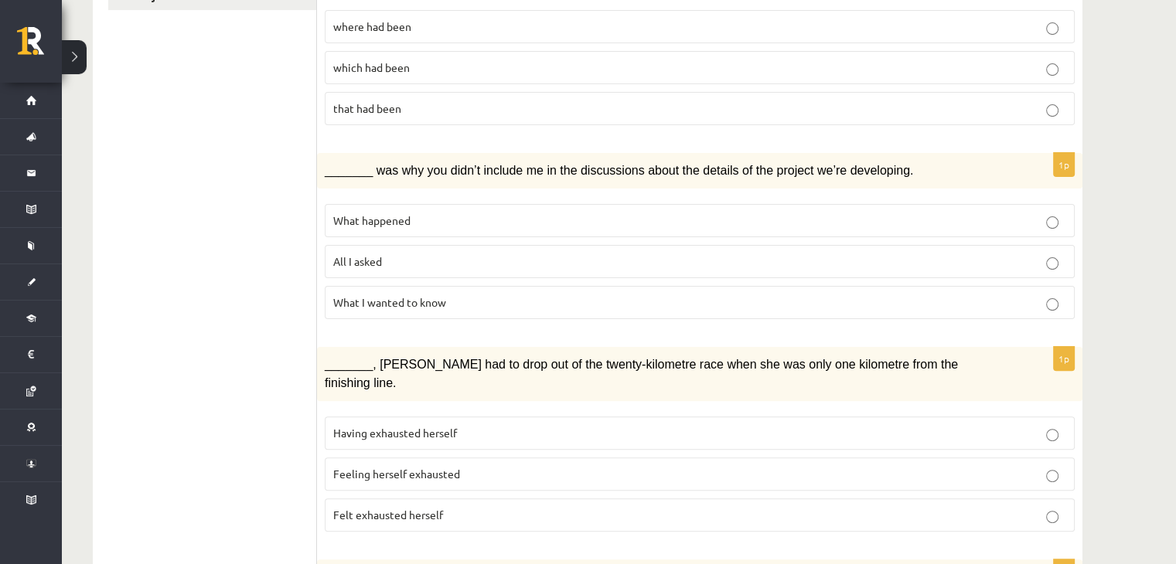
drag, startPoint x: 210, startPoint y: 137, endPoint x: 219, endPoint y: 174, distance: 38.1
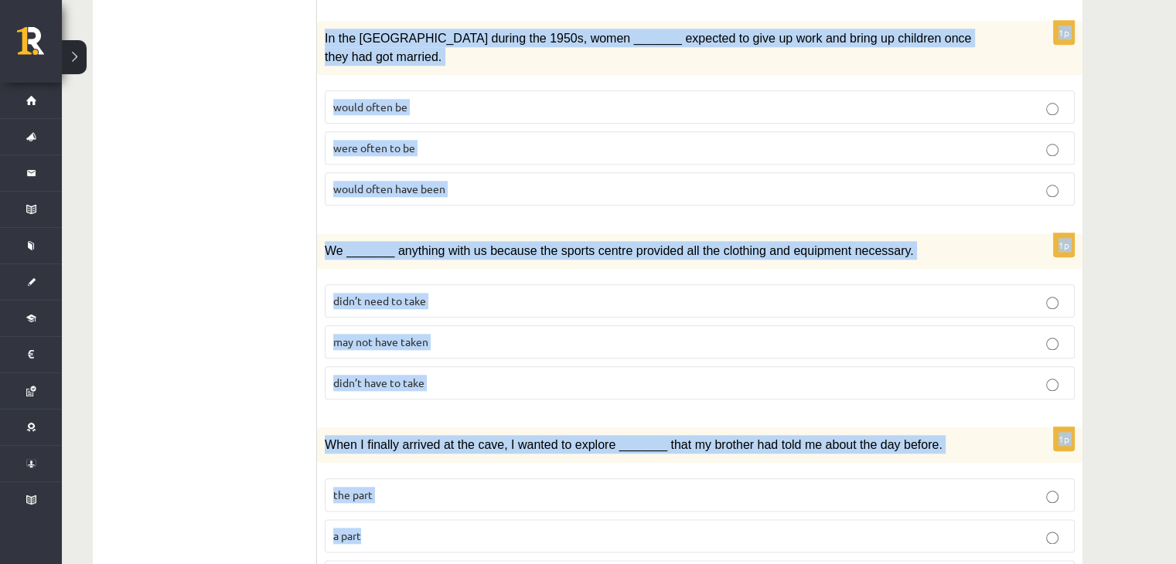
scroll to position [1703, 0]
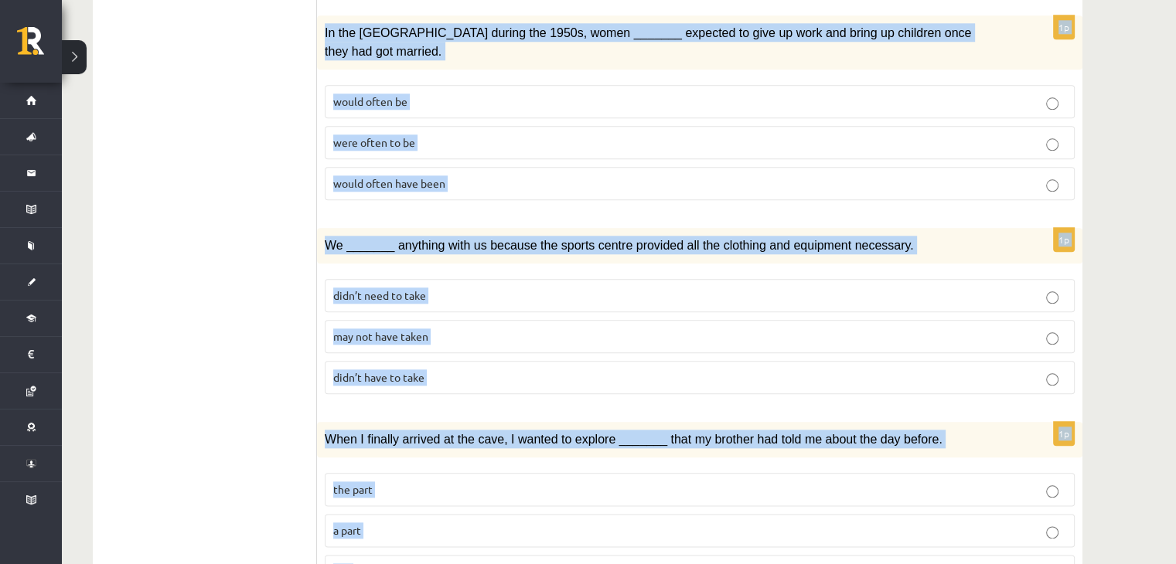
drag, startPoint x: 329, startPoint y: 128, endPoint x: 474, endPoint y: 520, distance: 418.8
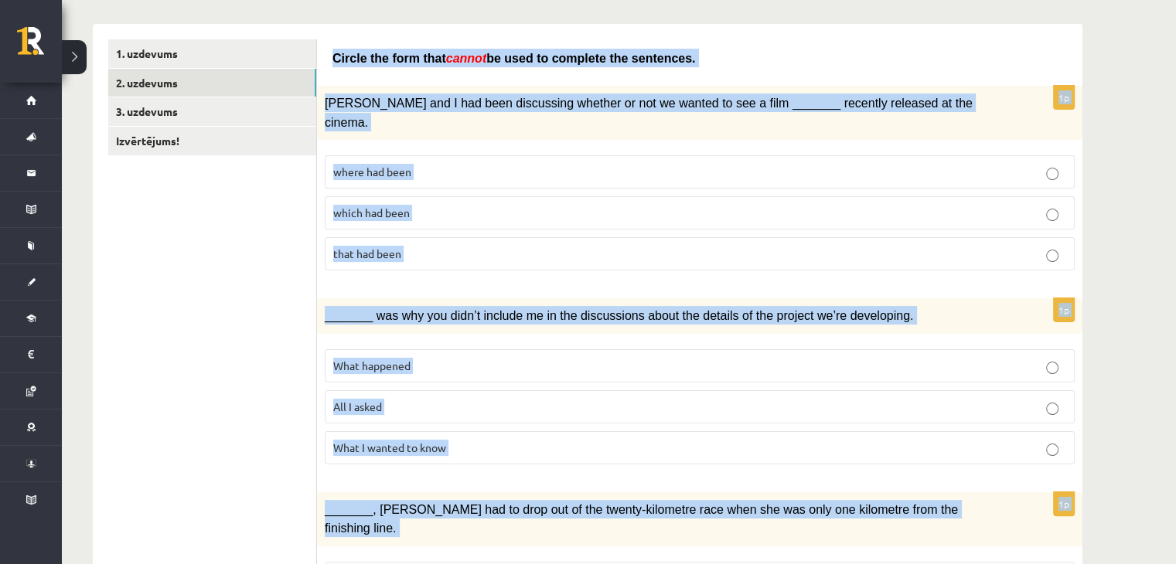
scroll to position [80, 0]
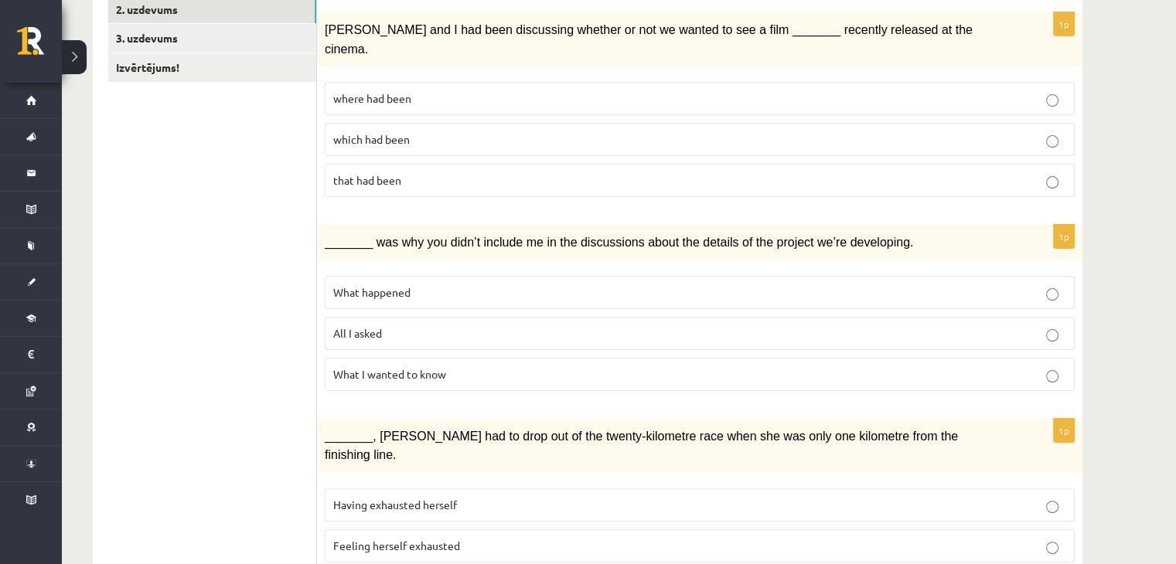
click at [448, 326] on p "All I asked" at bounding box center [699, 334] width 733 height 16
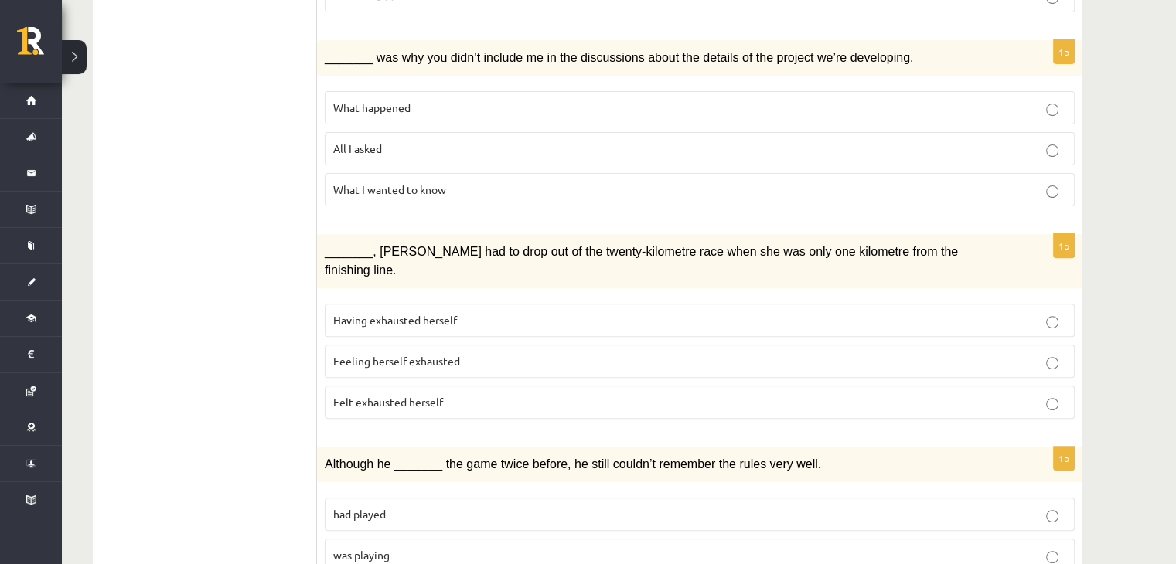
scroll to position [544, 0]
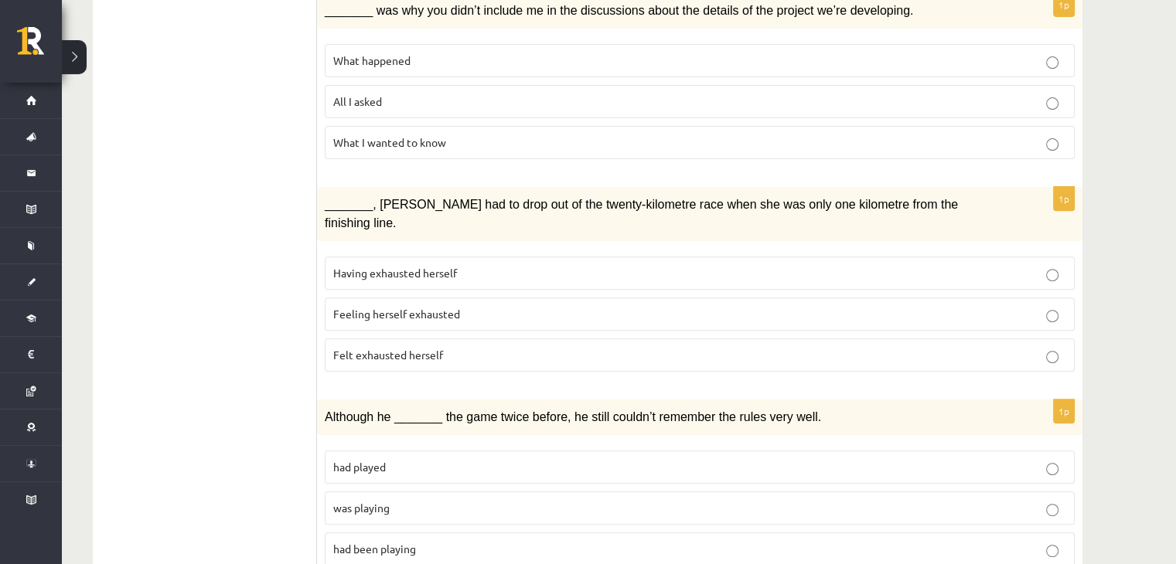
click at [401, 307] on span "Feeling herself exhausted" at bounding box center [396, 314] width 127 height 14
click at [380, 347] on p "Felt exhausted herself" at bounding box center [699, 355] width 733 height 16
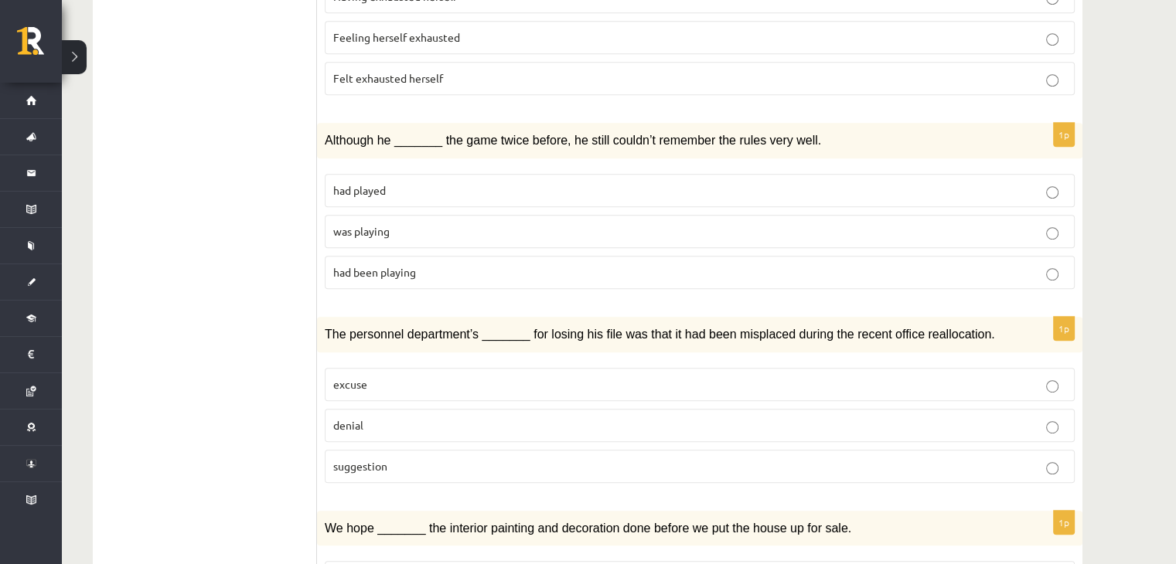
scroll to position [853, 0]
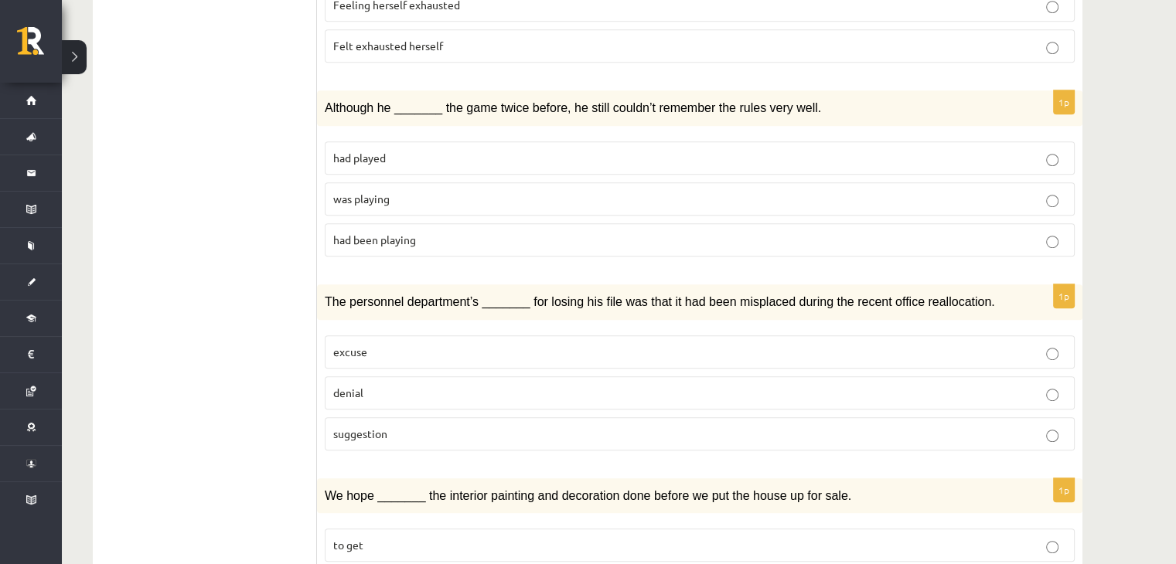
click at [414, 191] on p "was playing" at bounding box center [699, 199] width 733 height 16
click at [365, 385] on p "denial" at bounding box center [699, 393] width 733 height 16
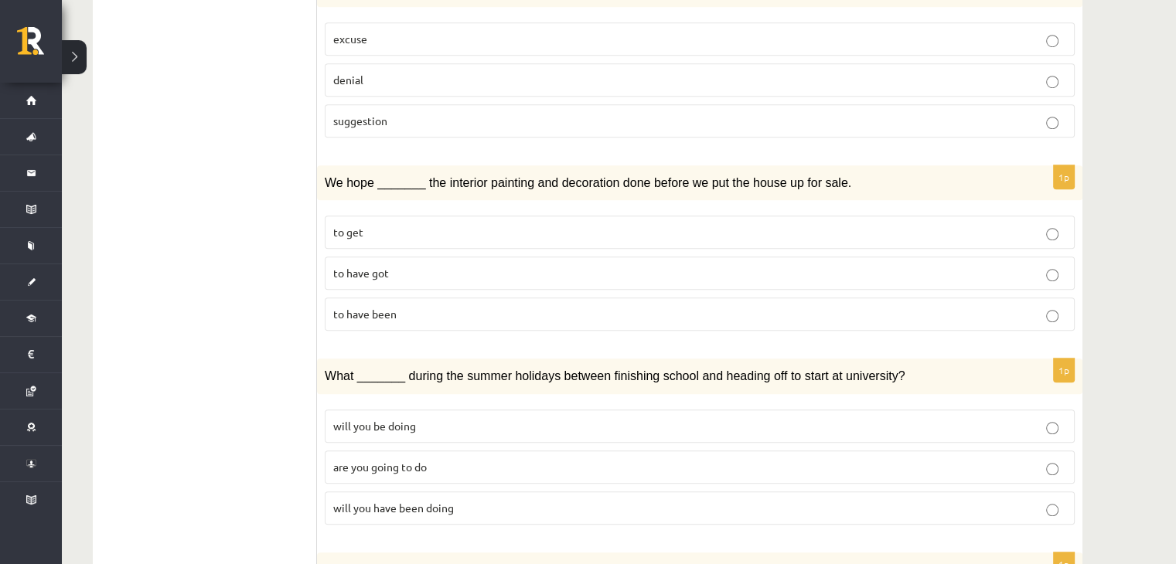
scroll to position [1239, 0]
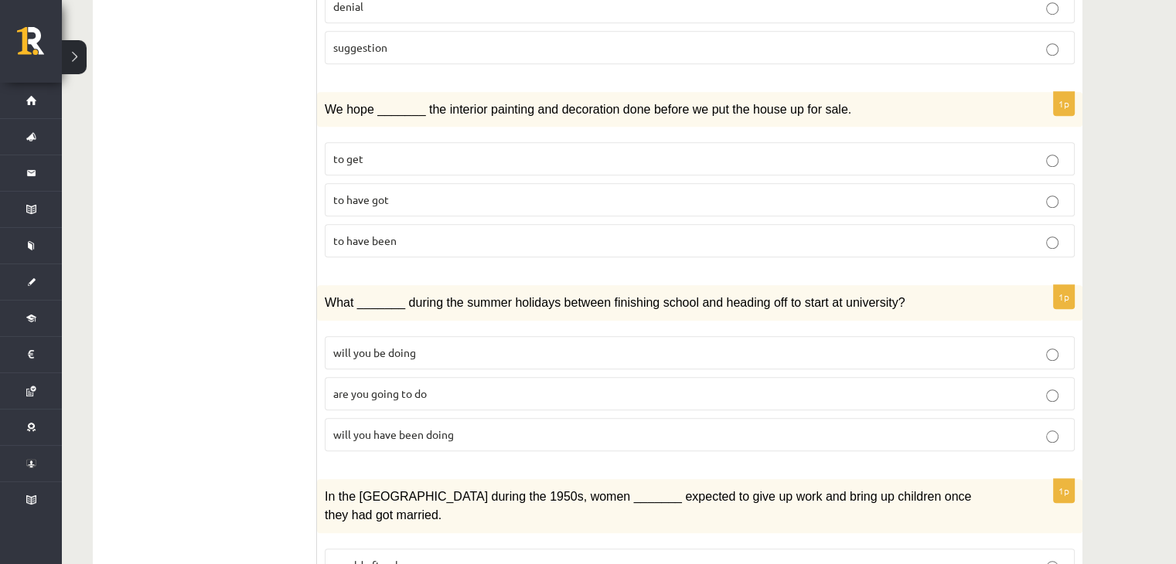
click at [418, 233] on p "to have been" at bounding box center [699, 241] width 733 height 16
click at [392, 428] on span "will you have been doing" at bounding box center [393, 435] width 121 height 14
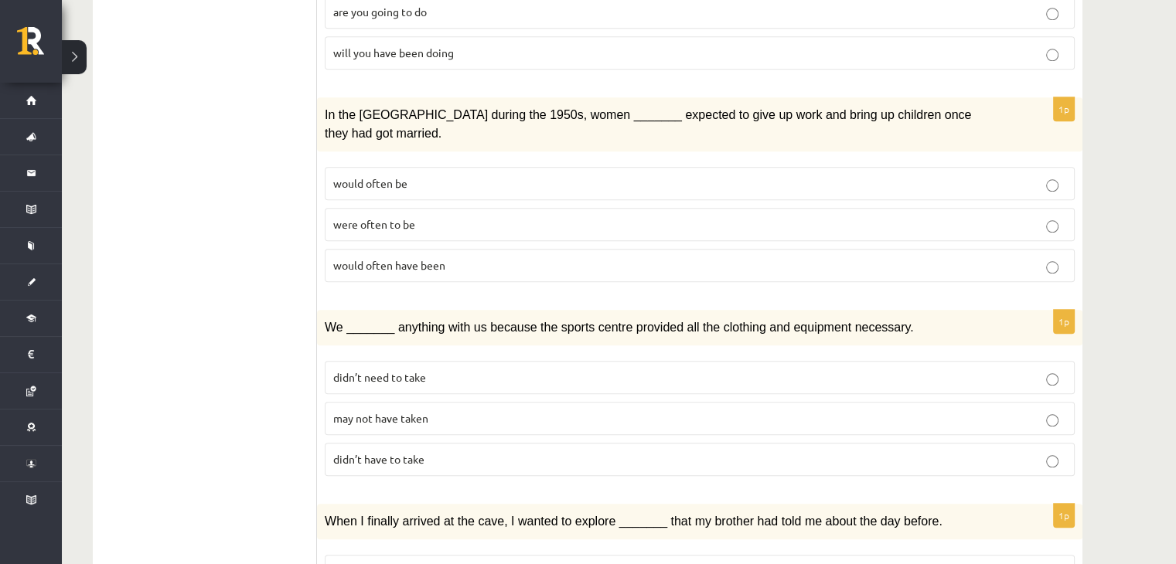
scroll to position [1626, 0]
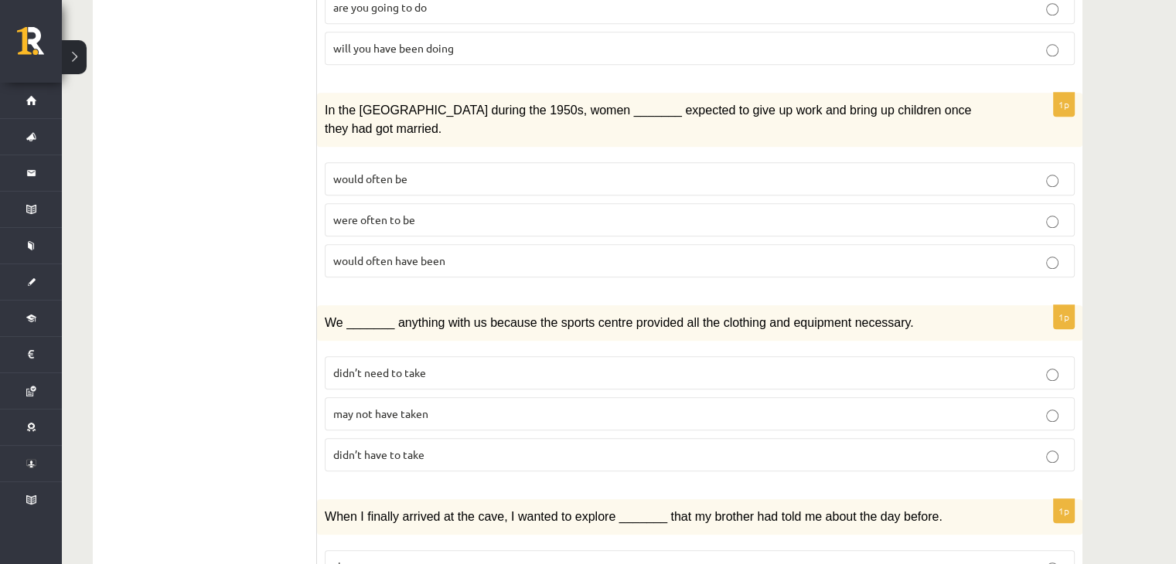
click at [359, 254] on span "would often have been" at bounding box center [389, 261] width 112 height 14
click at [370, 407] on span "may not have taken" at bounding box center [380, 414] width 95 height 14
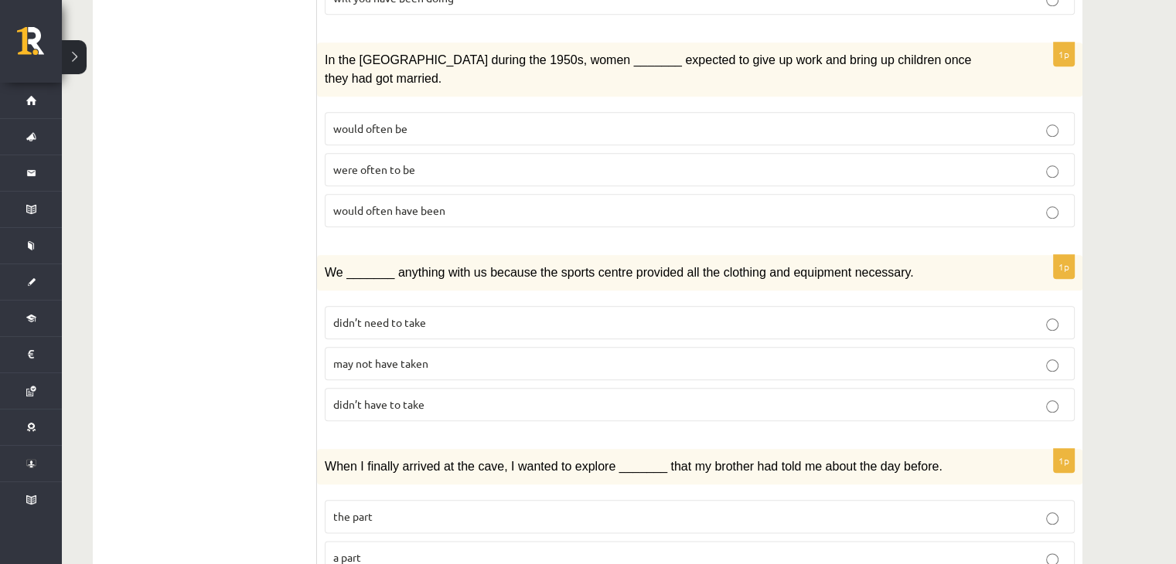
scroll to position [1703, 0]
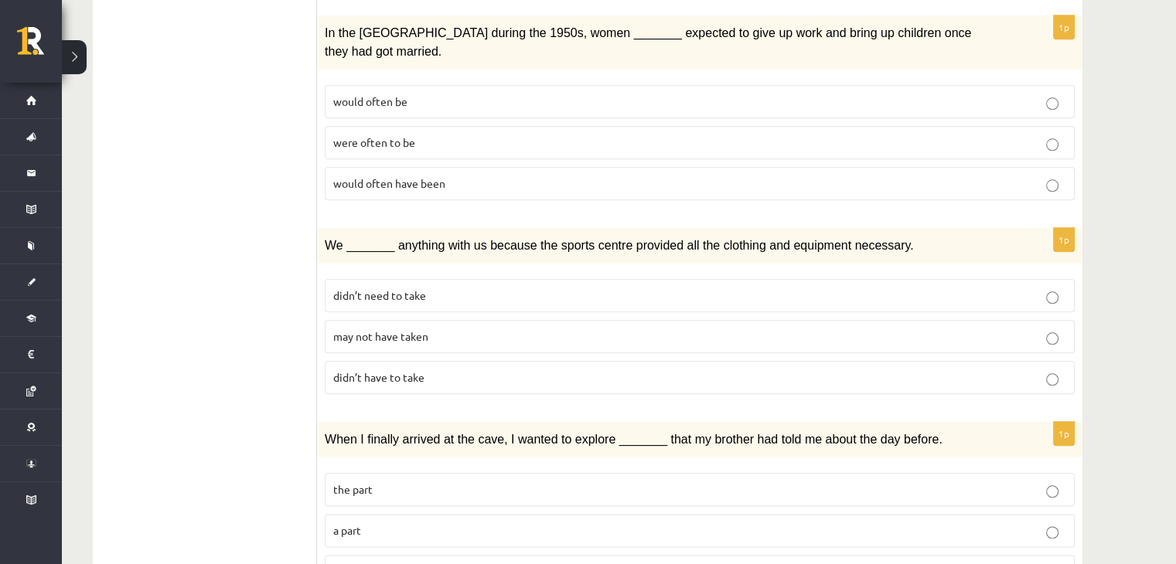
click at [348, 564] on span "part" at bounding box center [343, 571] width 20 height 14
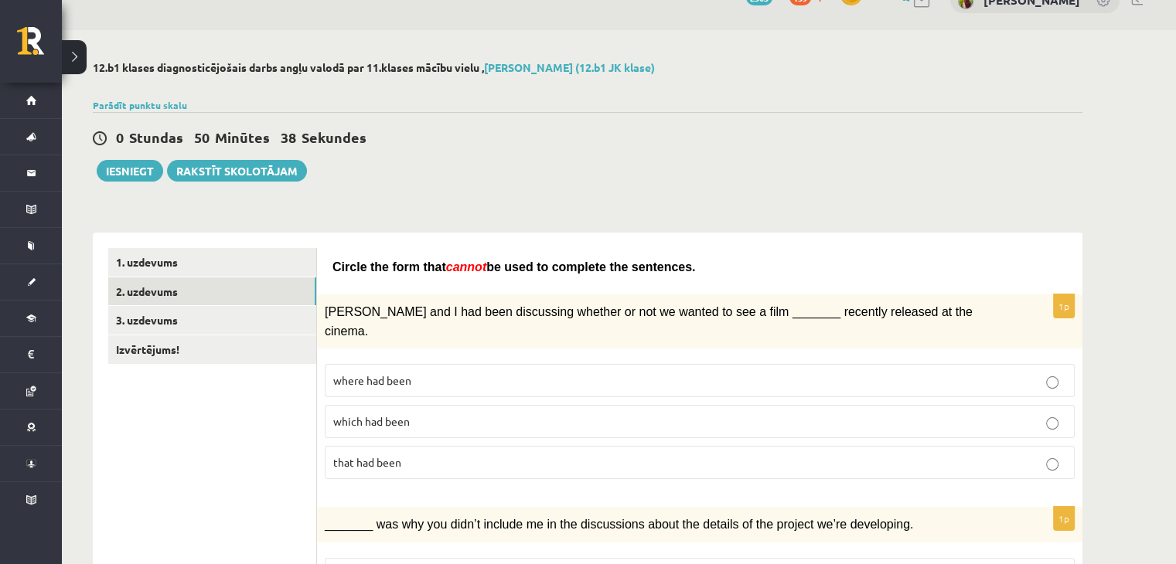
scroll to position [2, 0]
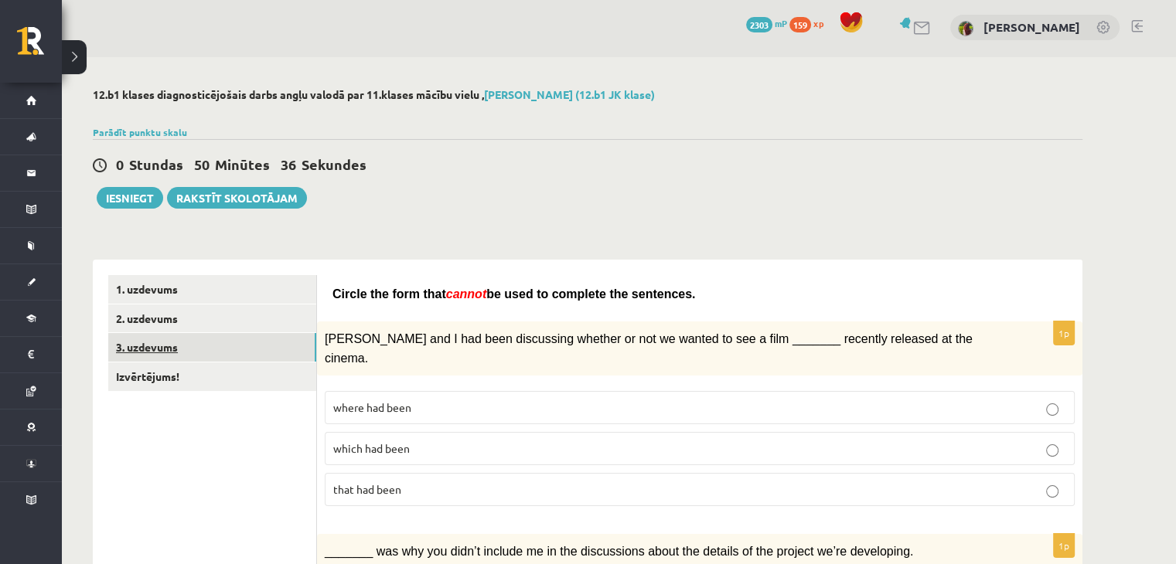
click at [173, 349] on link "3. uzdevums" at bounding box center [212, 347] width 208 height 29
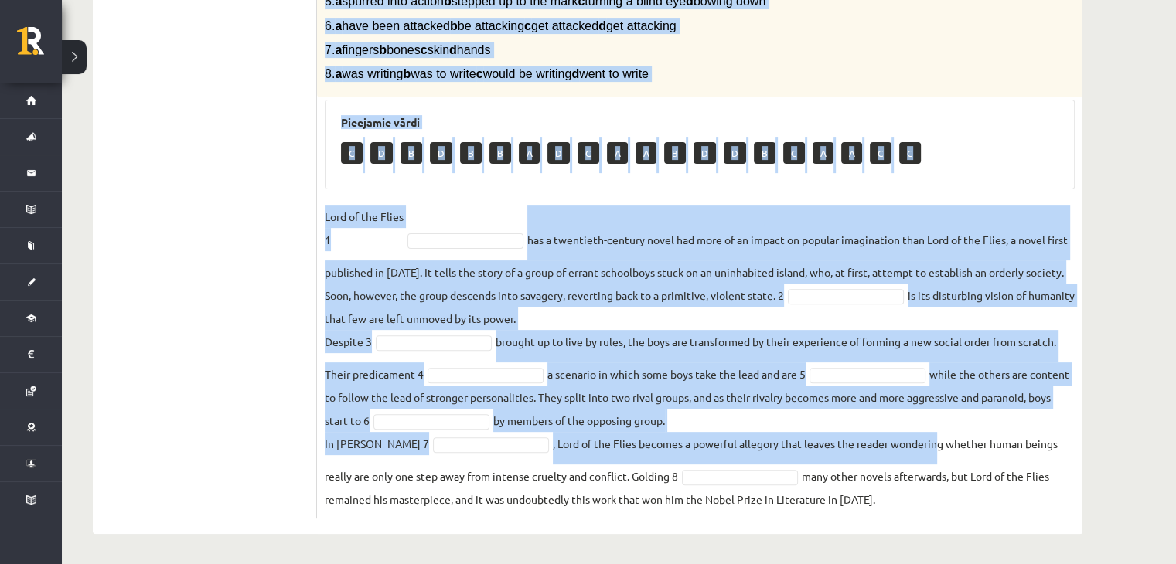
scroll to position [452, 0]
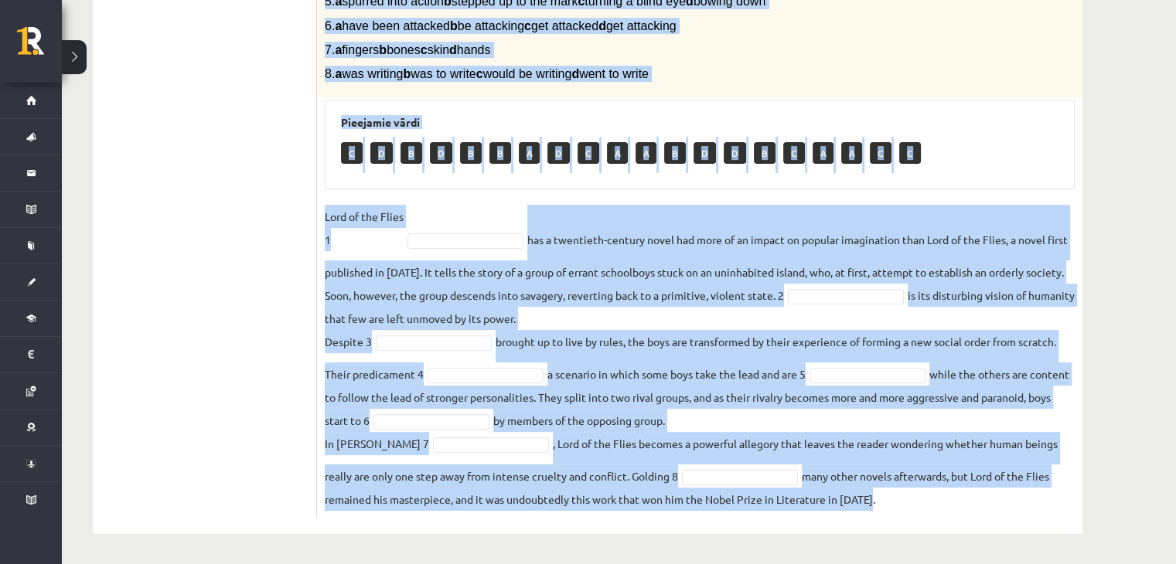
drag, startPoint x: 319, startPoint y: 70, endPoint x: 953, endPoint y: 502, distance: 767.3
click at [953, 502] on div "8p Complete the text with the correct words (a–d). 1. a No sooner b Rarely c On…" at bounding box center [699, 173] width 765 height 724
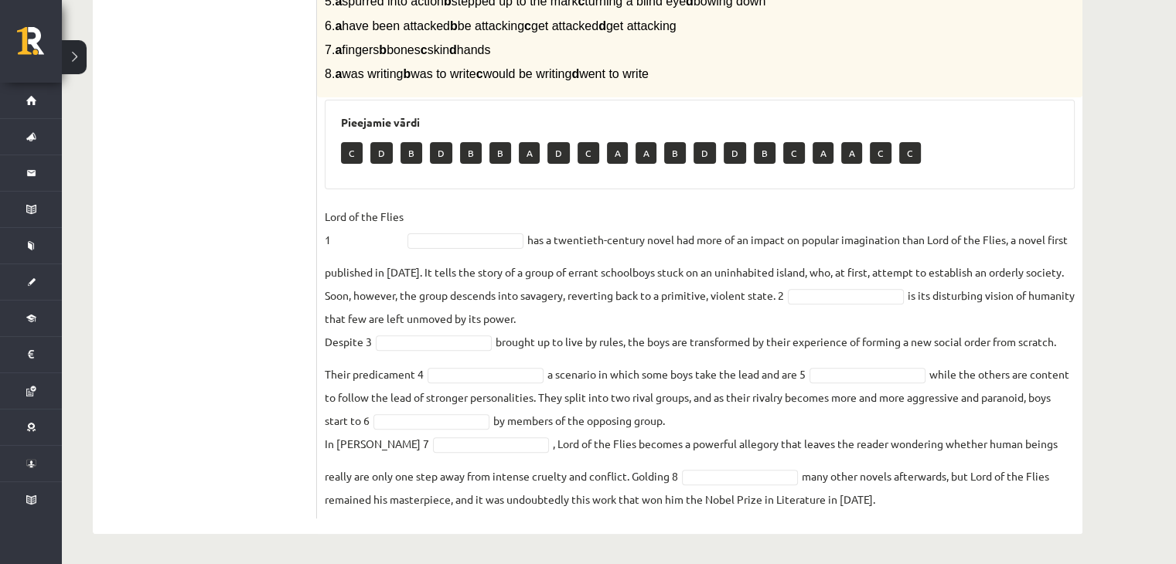
click at [182, 291] on ul "1. uzdevums 2. uzdevums 3. uzdevums Izvērtējums!" at bounding box center [212, 172] width 209 height 693
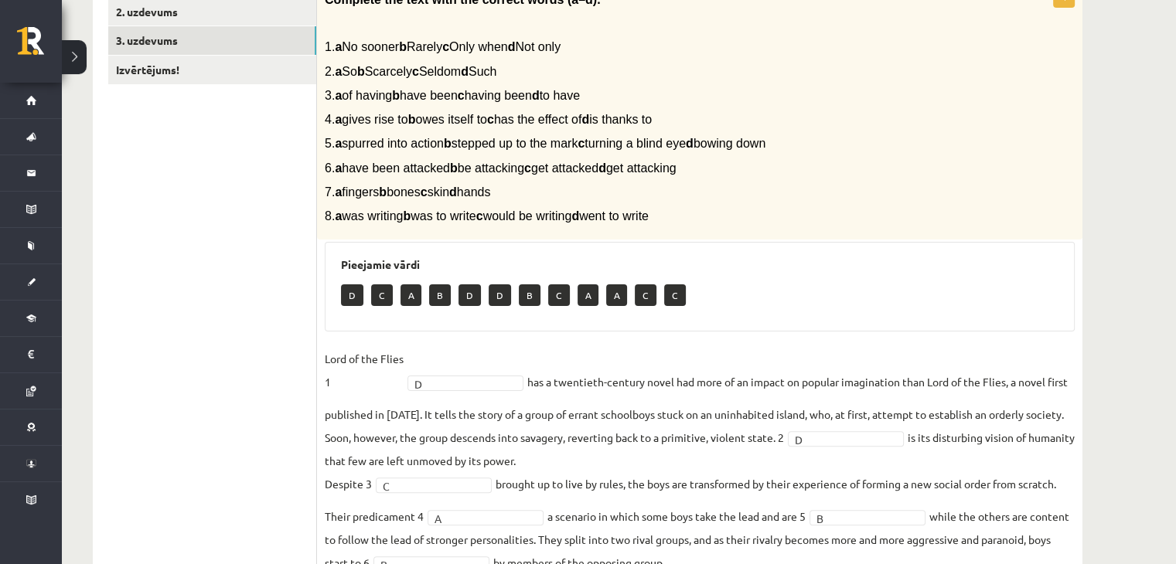
scroll to position [220, 0]
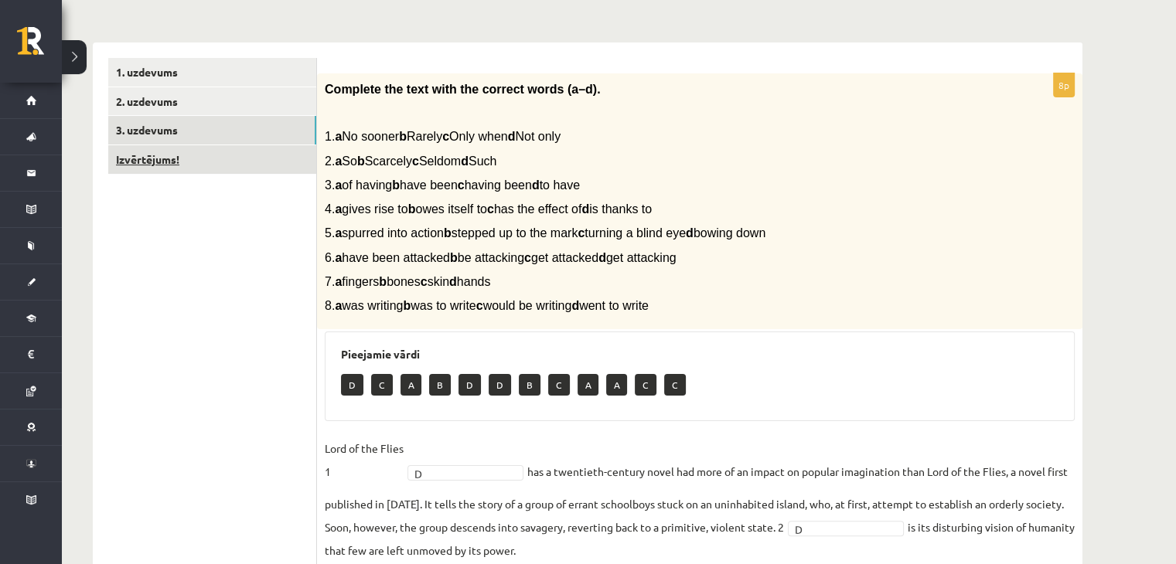
click at [253, 151] on link "Izvērtējums!" at bounding box center [212, 159] width 208 height 29
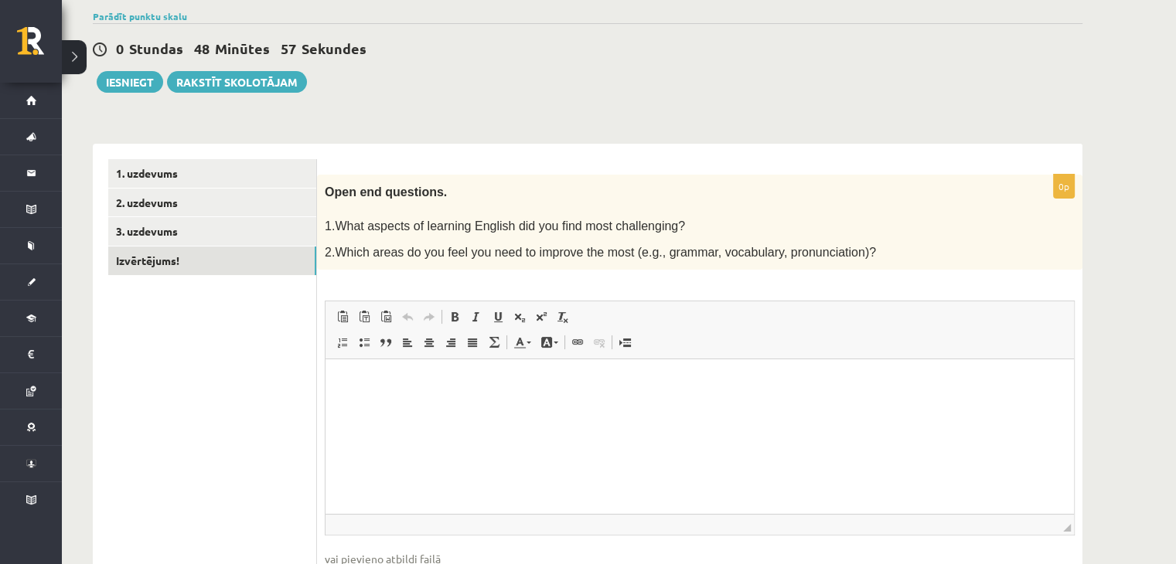
scroll to position [143, 0]
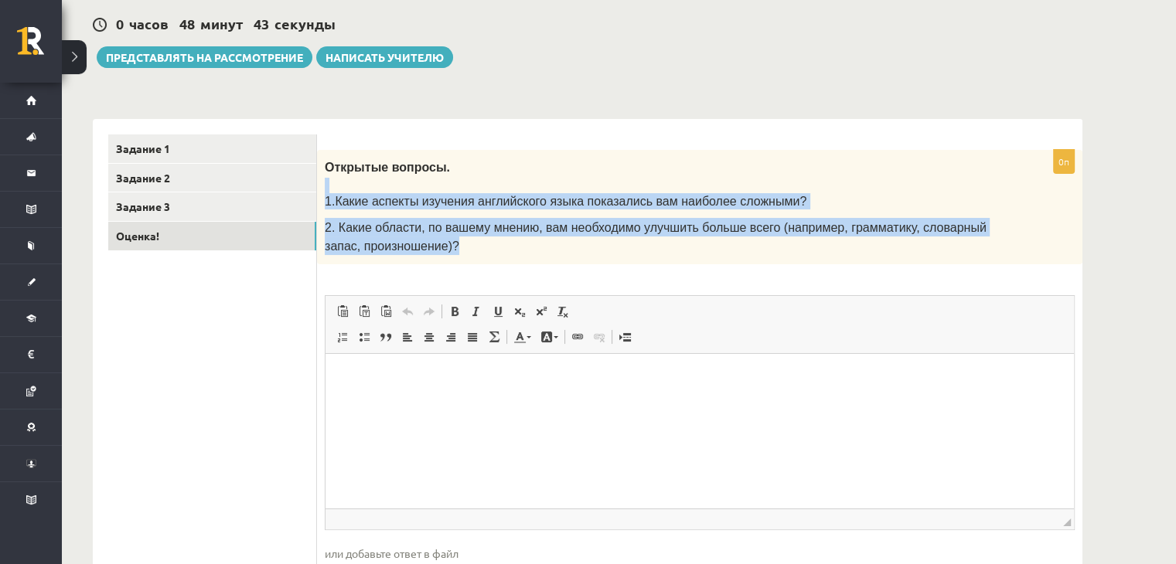
drag, startPoint x: 323, startPoint y: 179, endPoint x: 434, endPoint y: 254, distance: 133.2
click at [434, 254] on div "Открытые вопросы. 1.Какие аспекты изучения английского языка показались вам наи…" at bounding box center [699, 207] width 765 height 114
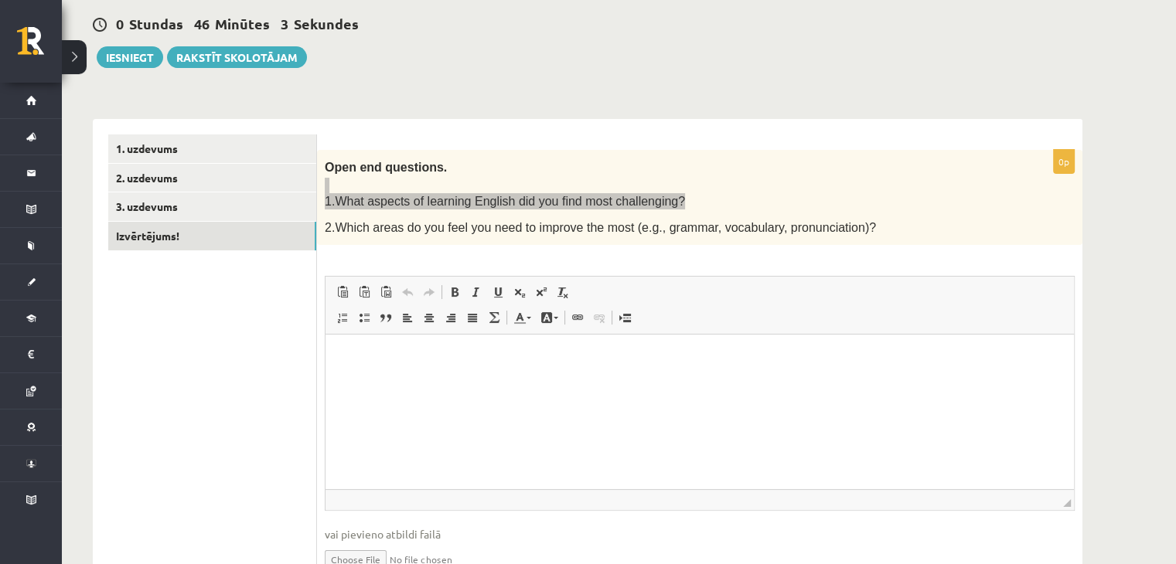
click at [577, 373] on html at bounding box center [700, 358] width 748 height 47
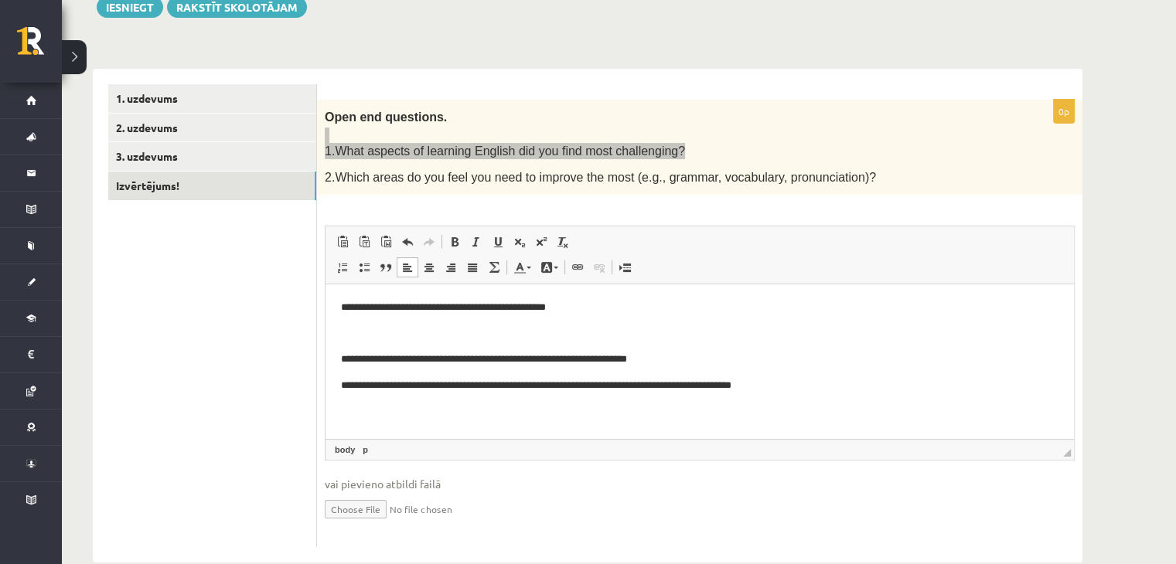
scroll to position [220, 0]
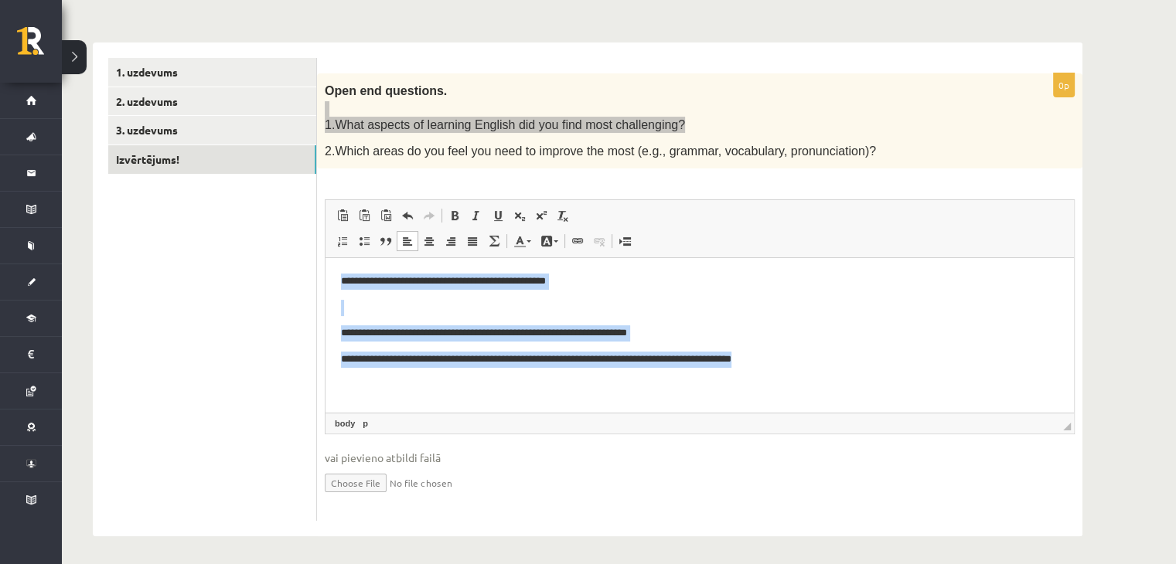
drag, startPoint x: 818, startPoint y: 382, endPoint x: 626, endPoint y: 499, distance: 225.6
click at [326, 267] on html "**********" at bounding box center [700, 320] width 748 height 125
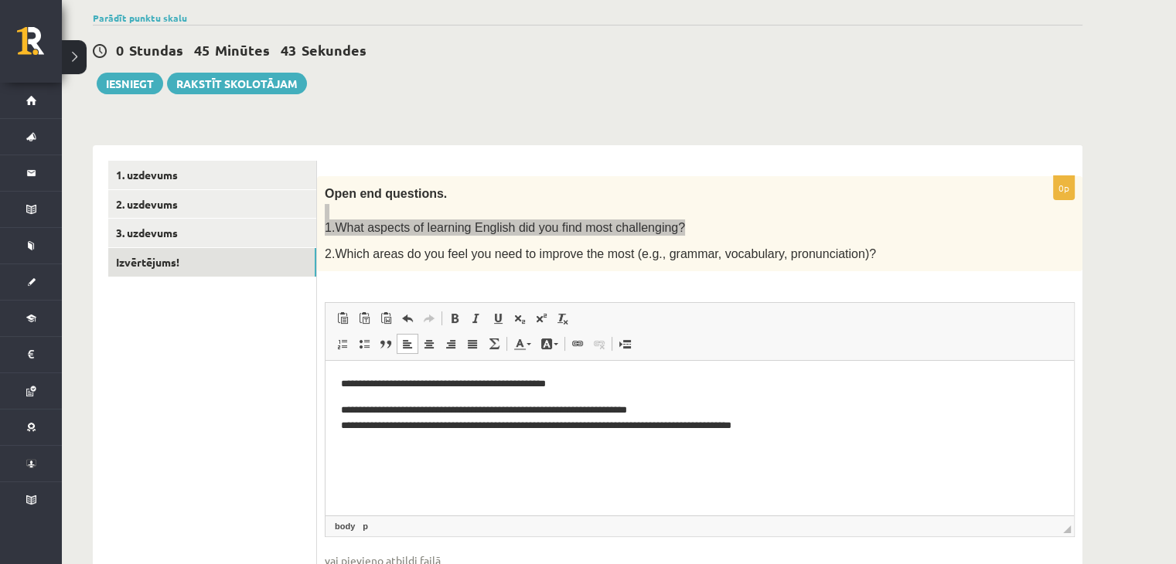
scroll to position [142, 0]
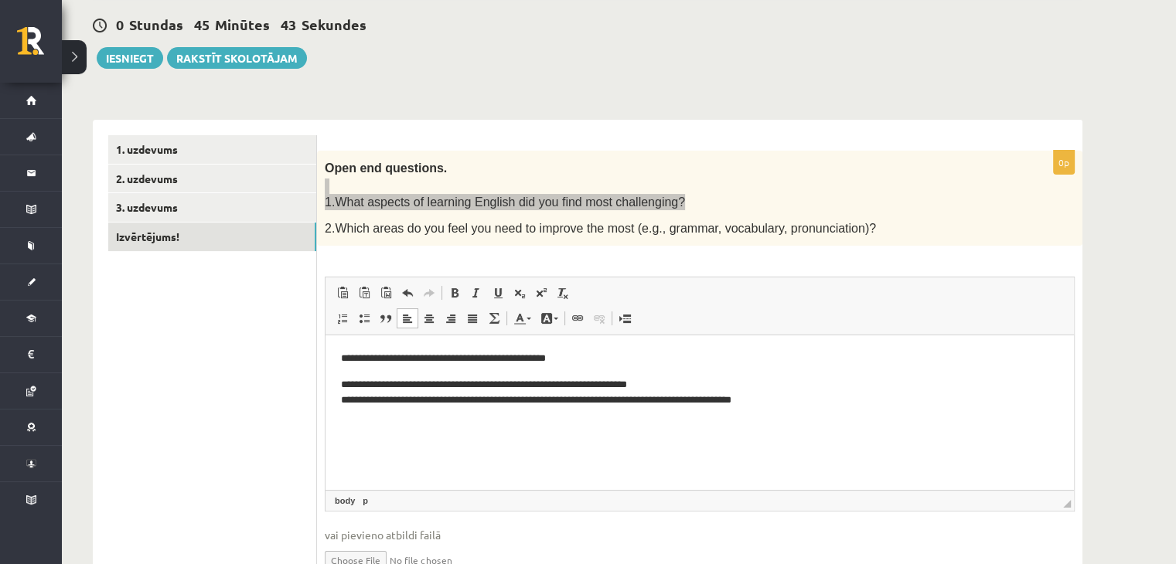
click at [858, 384] on p "**********" at bounding box center [700, 393] width 718 height 32
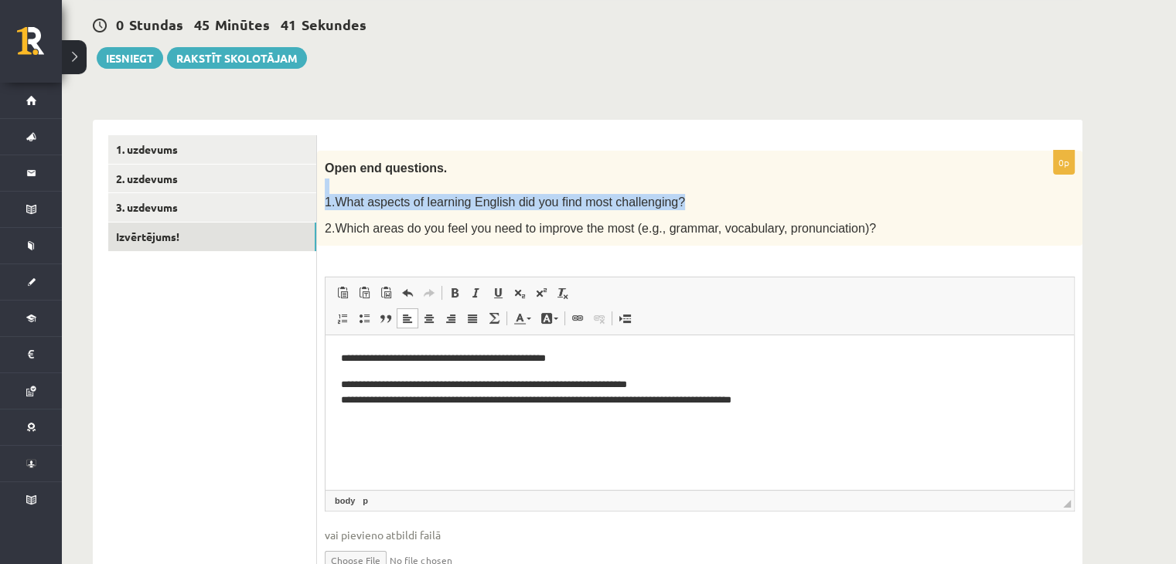
click at [918, 223] on p "2.Which areas do you feel you need to improve the most (e.g., grammar, vocabula…" at bounding box center [661, 228] width 673 height 19
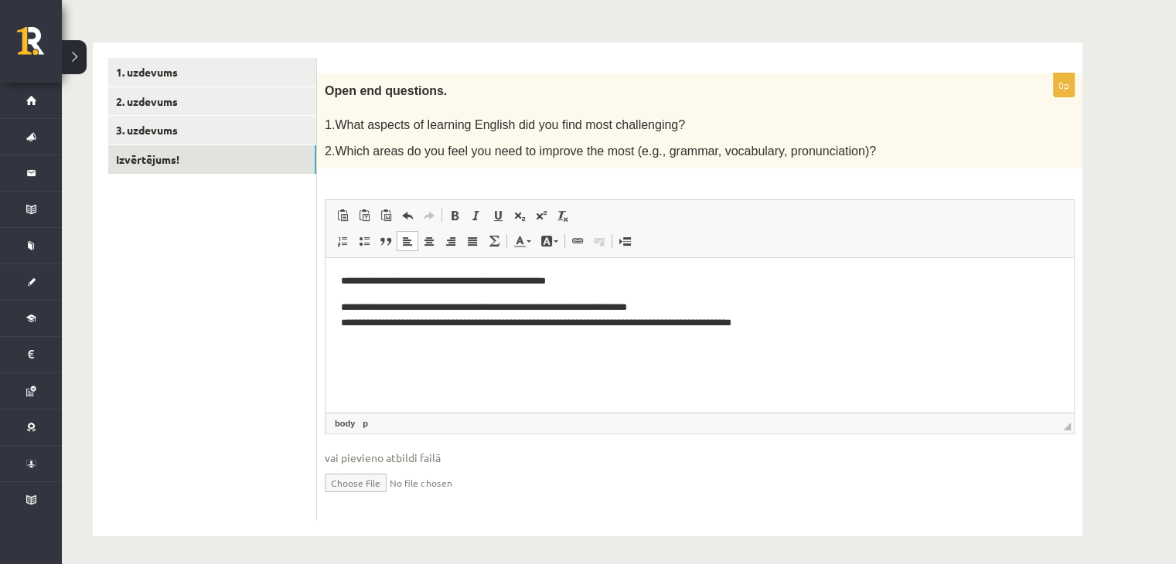
scroll to position [0, 0]
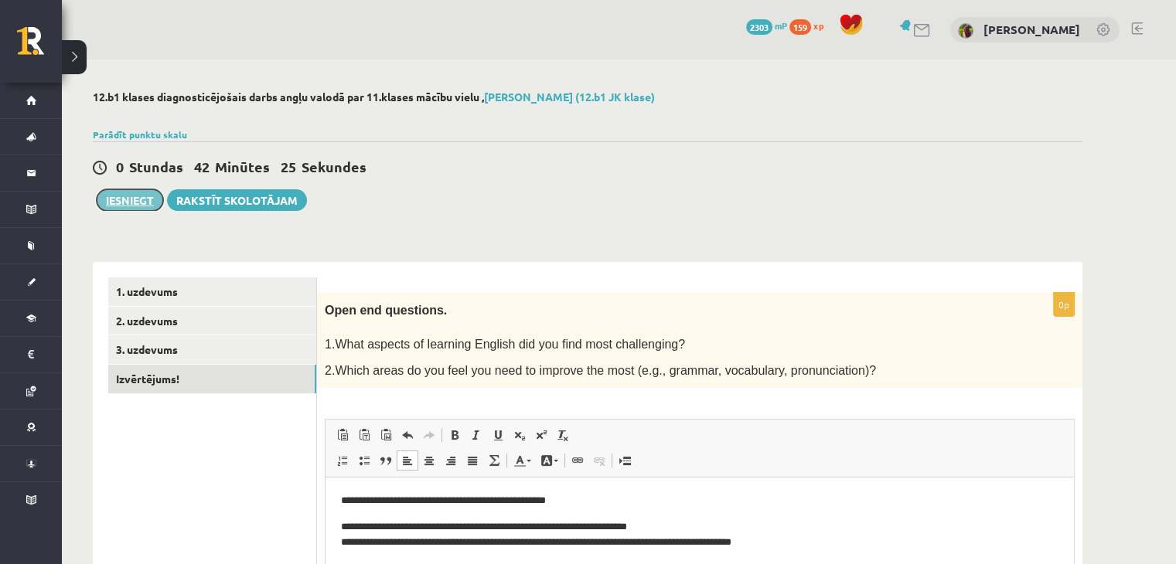
click at [117, 196] on button "Iesniegt" at bounding box center [130, 200] width 66 height 22
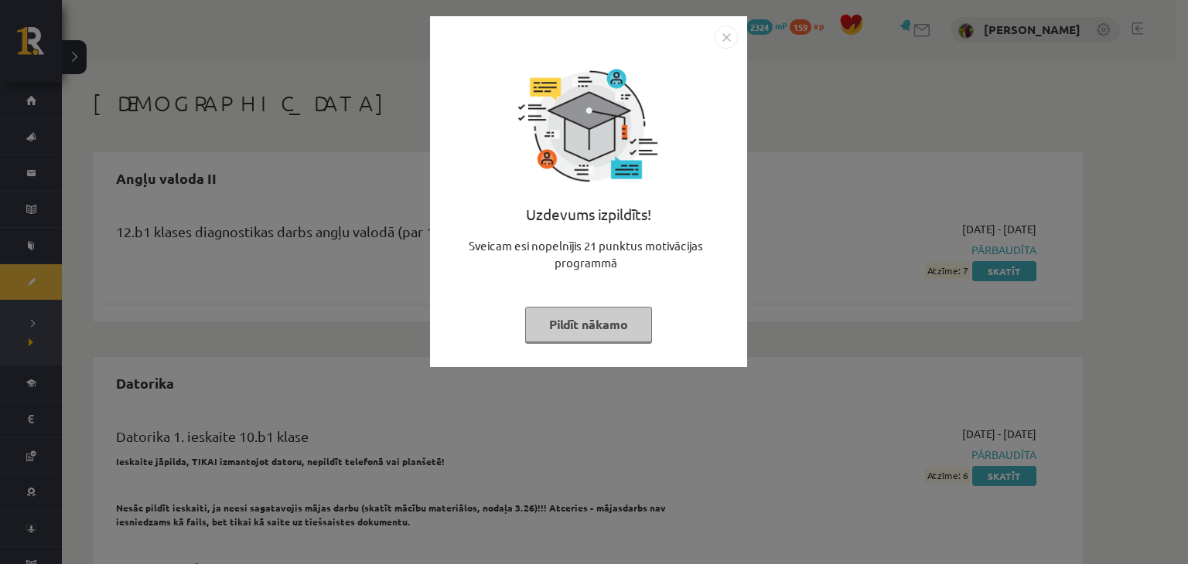
click at [718, 28] on img "Close" at bounding box center [725, 37] width 23 height 23
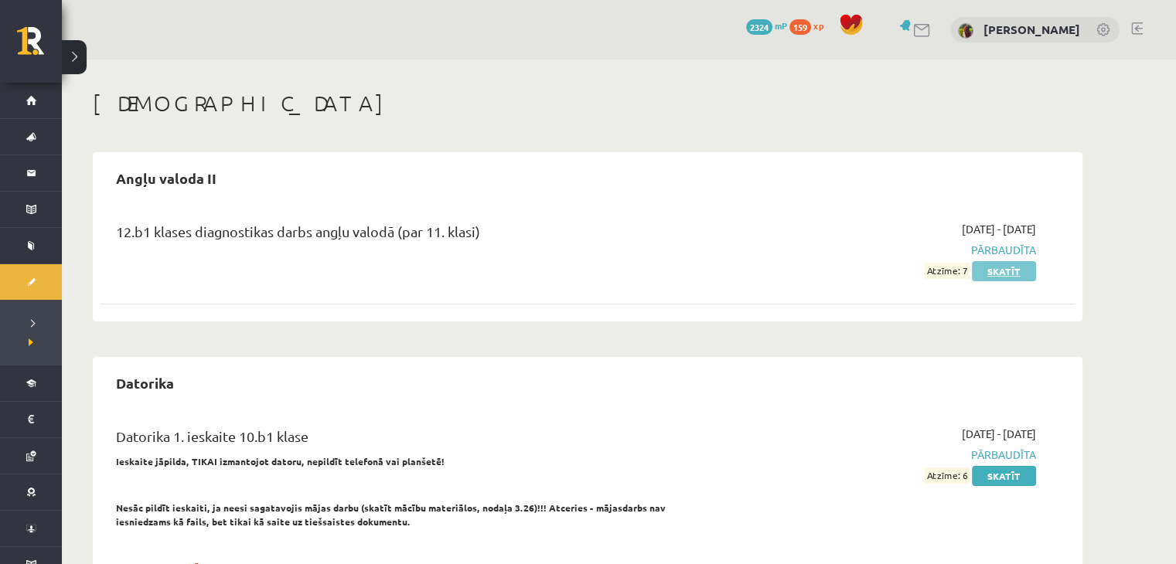
click at [1012, 266] on link "Skatīt" at bounding box center [1004, 271] width 64 height 20
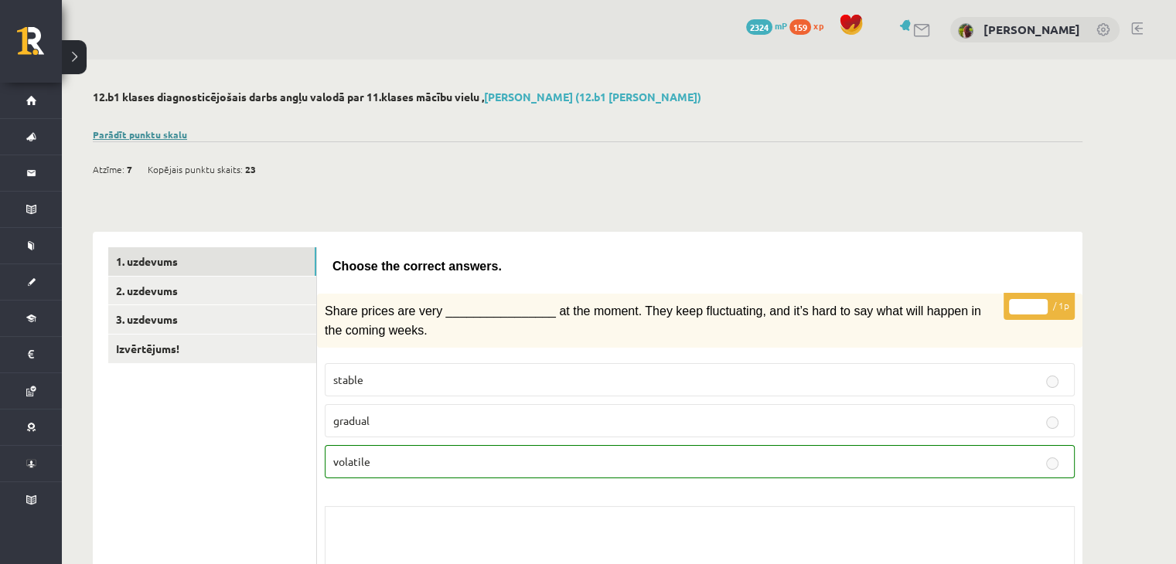
click at [175, 135] on link "Parādīt punktu skalu" at bounding box center [140, 134] width 94 height 12
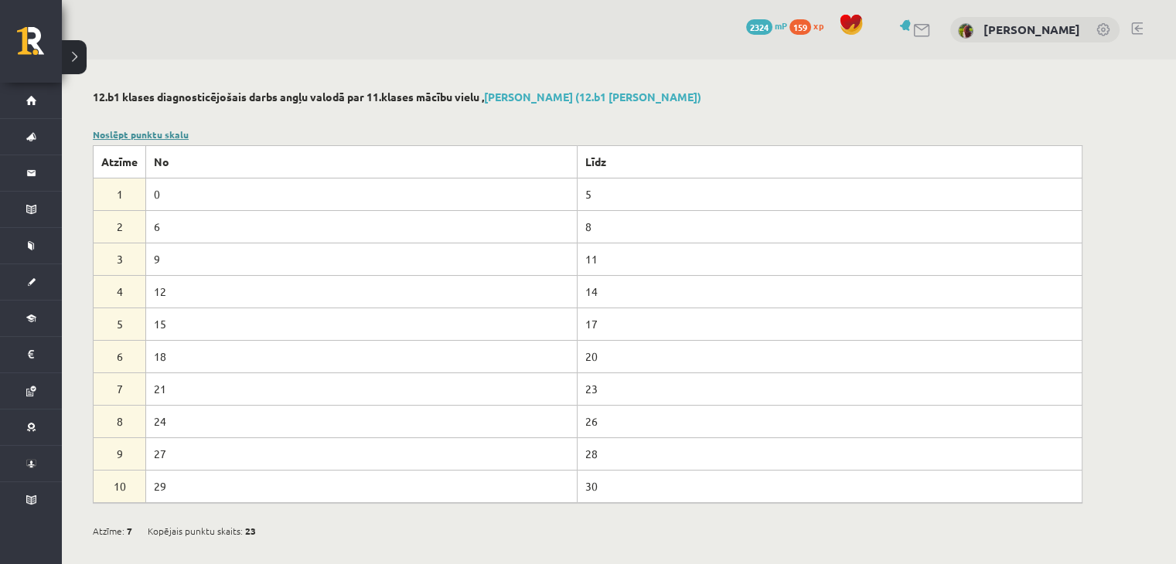
click at [155, 137] on link "Noslēpt punktu skalu" at bounding box center [141, 134] width 96 height 12
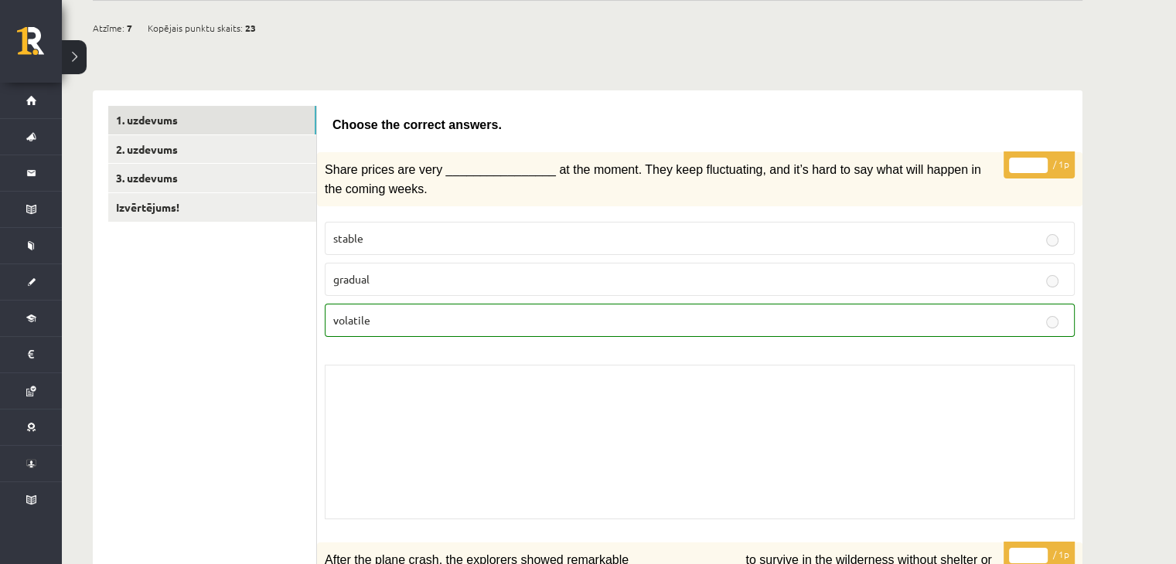
scroll to position [12, 0]
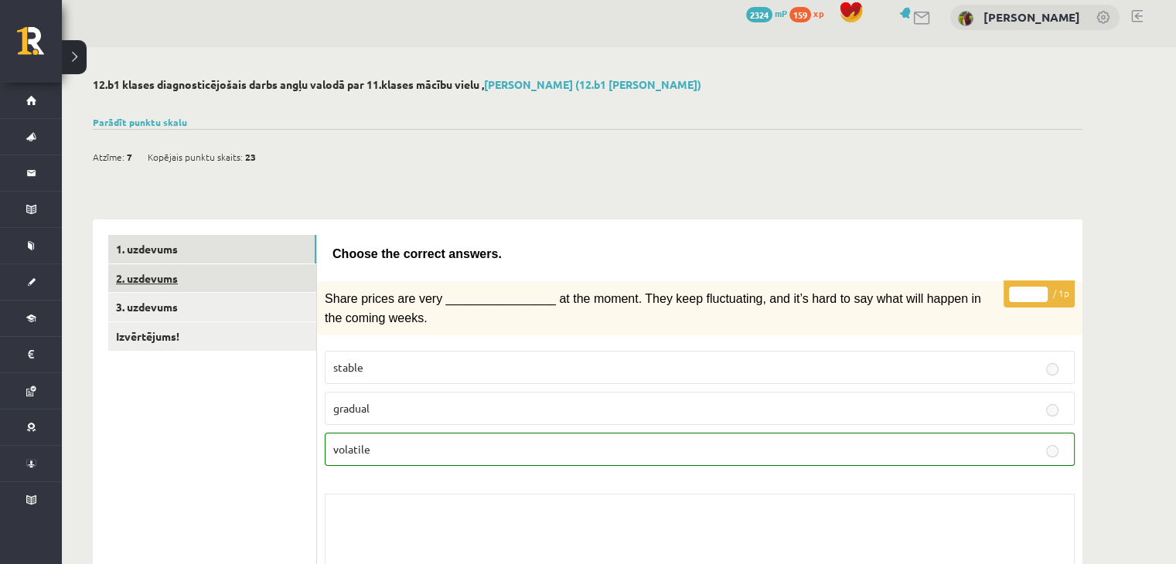
click at [254, 268] on link "2. uzdevums" at bounding box center [212, 278] width 208 height 29
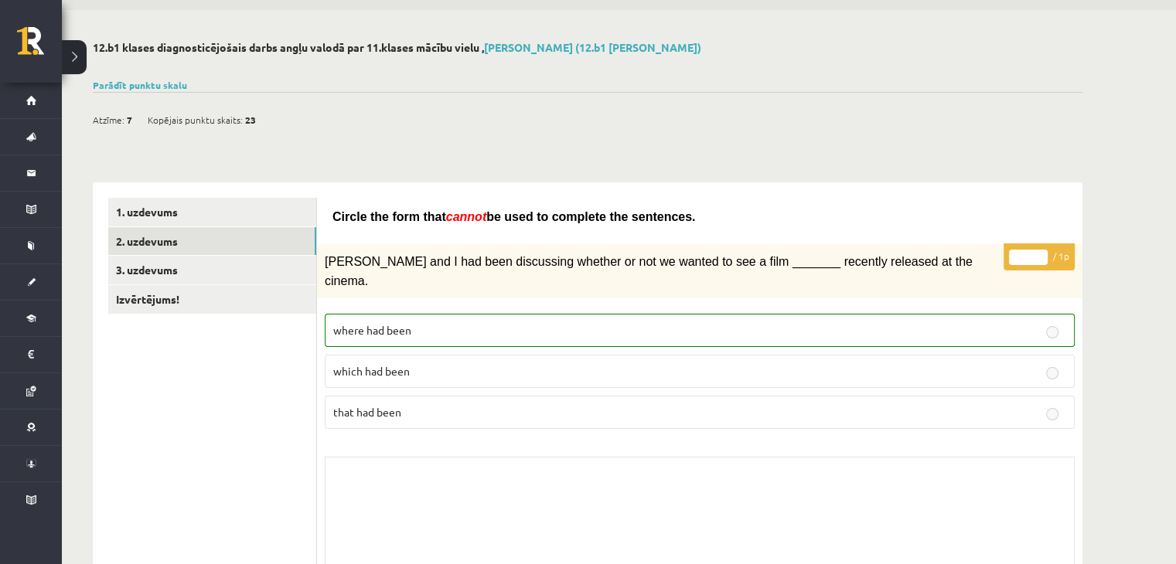
scroll to position [0, 0]
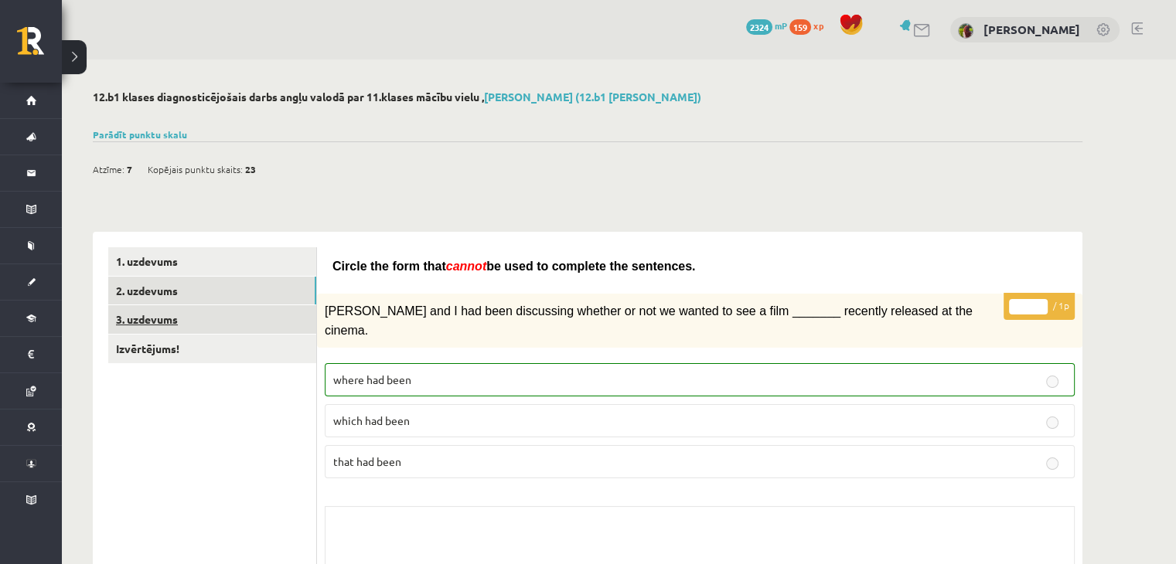
click at [275, 322] on link "3. uzdevums" at bounding box center [212, 319] width 208 height 29
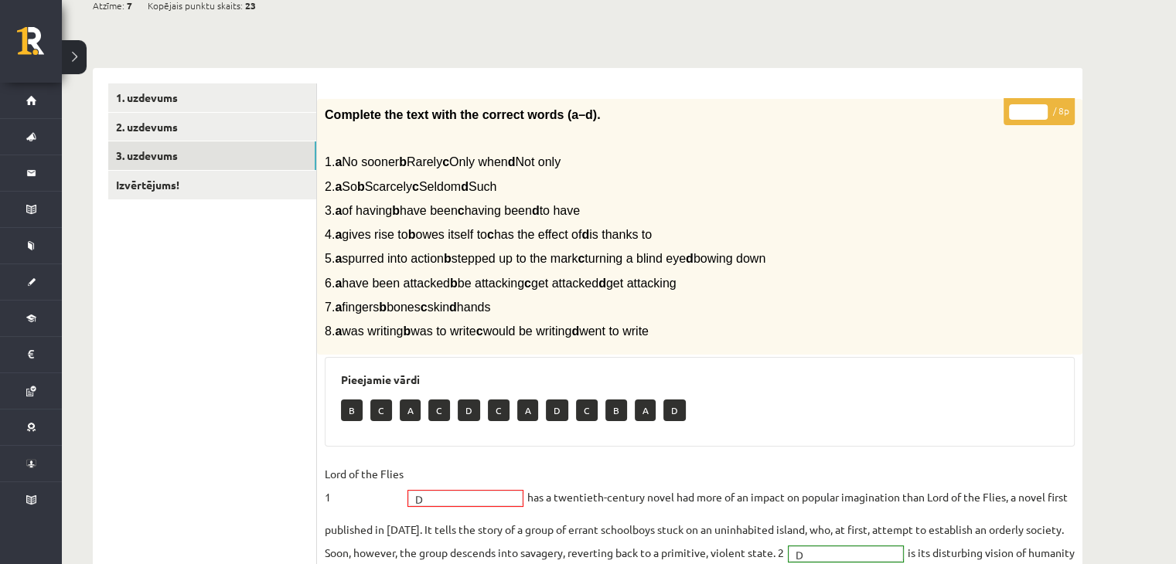
scroll to position [155, 0]
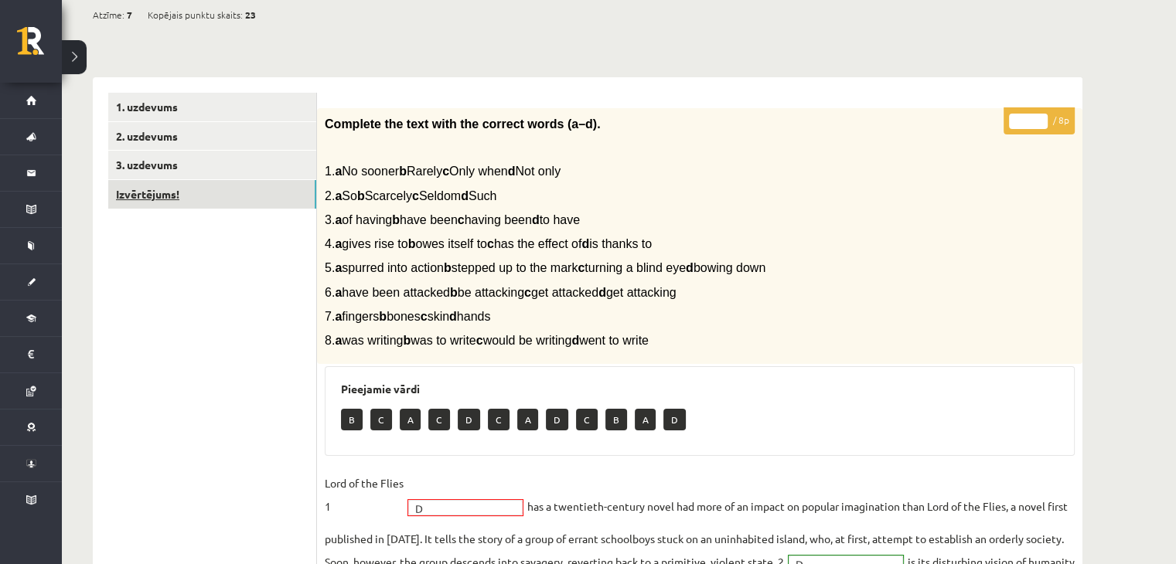
click at [281, 203] on link "Izvērtējums!" at bounding box center [212, 194] width 208 height 29
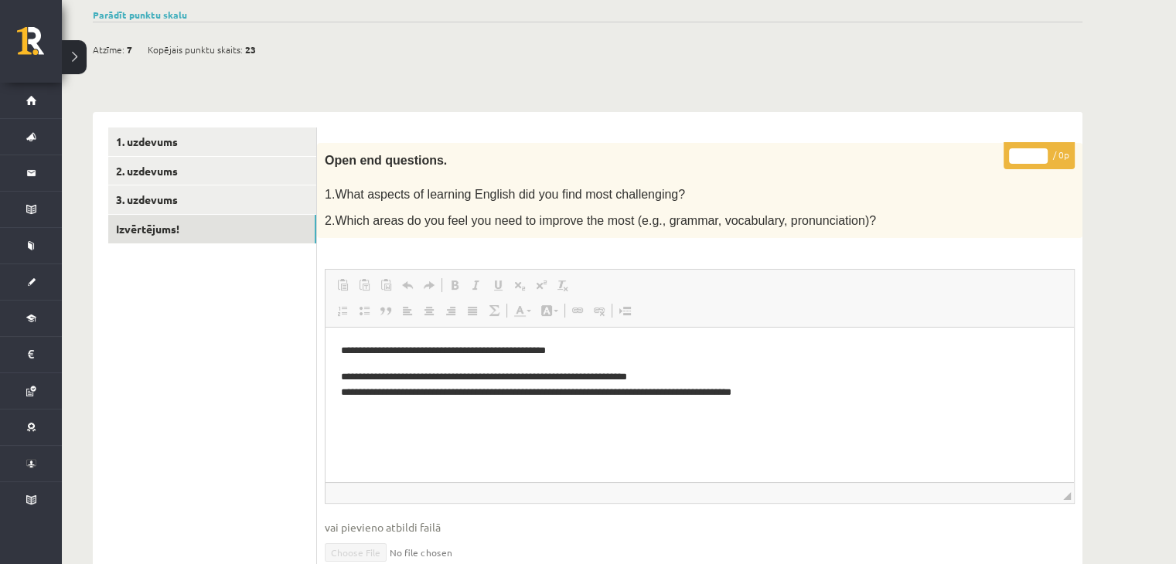
scroll to position [0, 0]
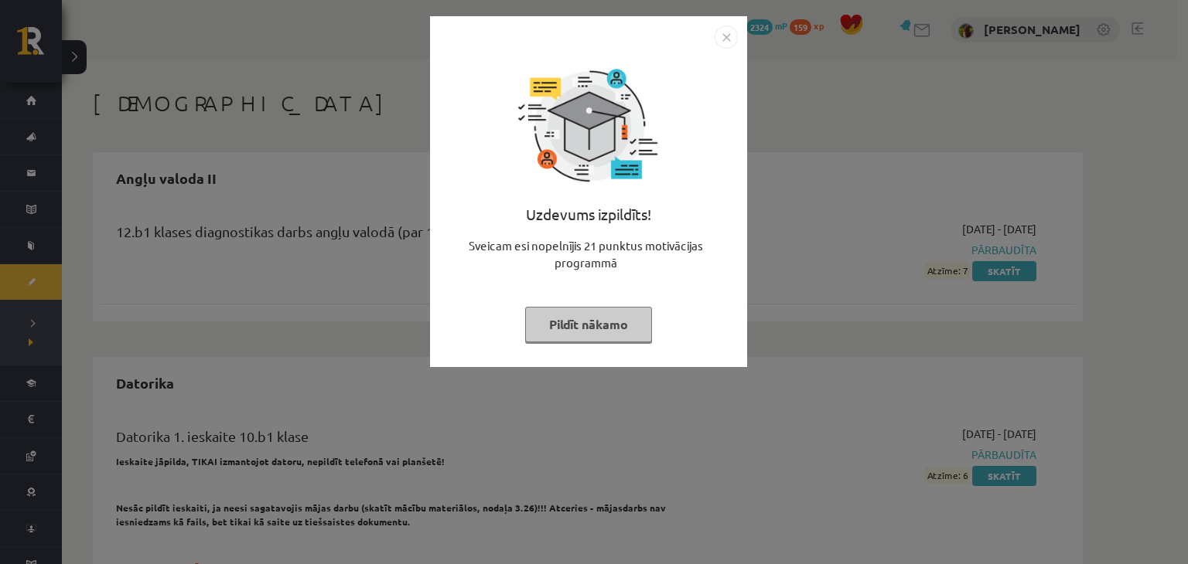
click at [721, 43] on img "Close" at bounding box center [725, 37] width 23 height 23
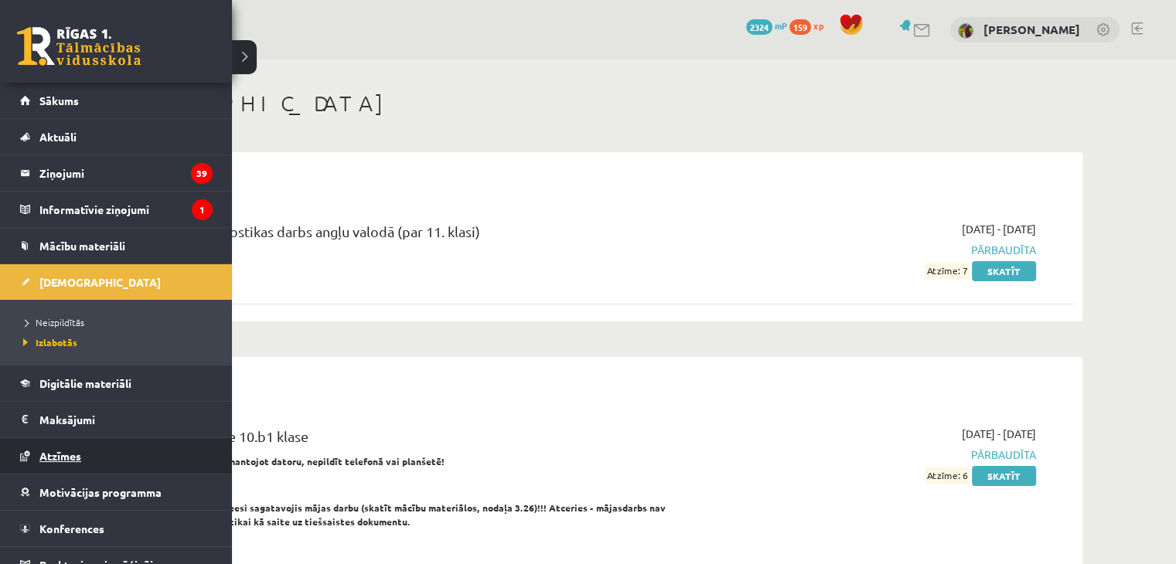
click at [59, 452] on span "Atzīmes" at bounding box center [60, 456] width 42 height 14
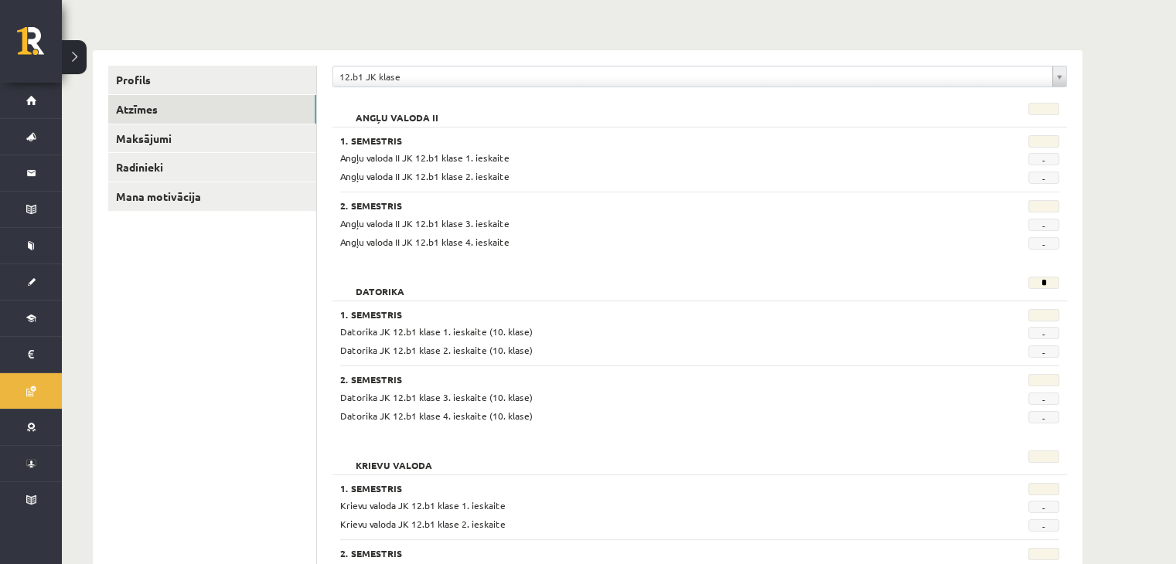
scroll to position [155, 0]
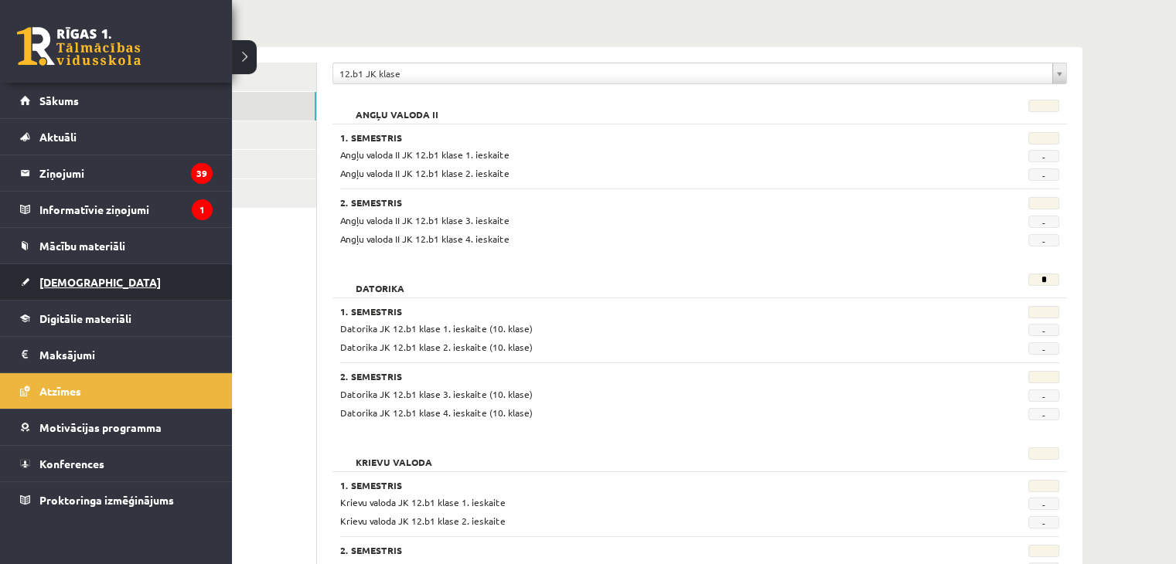
click at [46, 284] on span "[DEMOGRAPHIC_DATA]" at bounding box center [99, 282] width 121 height 14
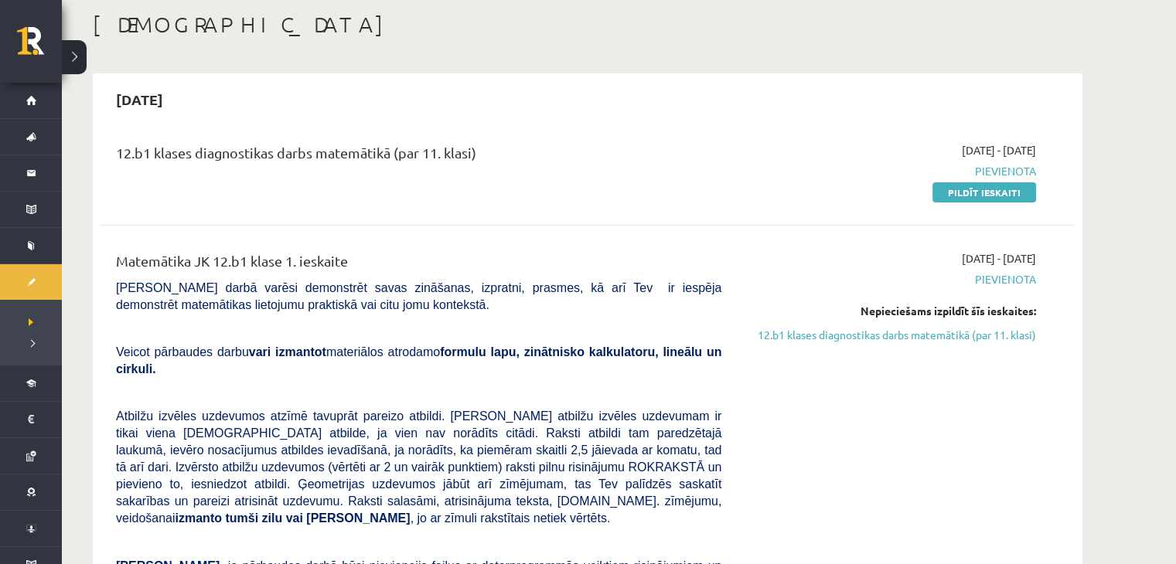
scroll to position [77, 0]
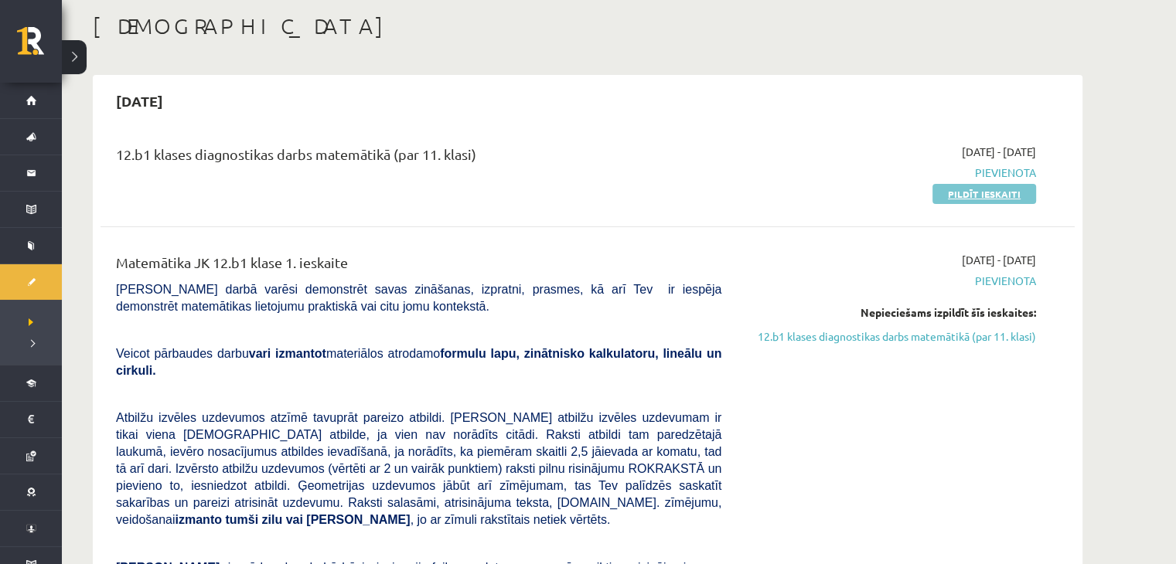
click at [983, 193] on link "Pildīt ieskaiti" at bounding box center [984, 194] width 104 height 20
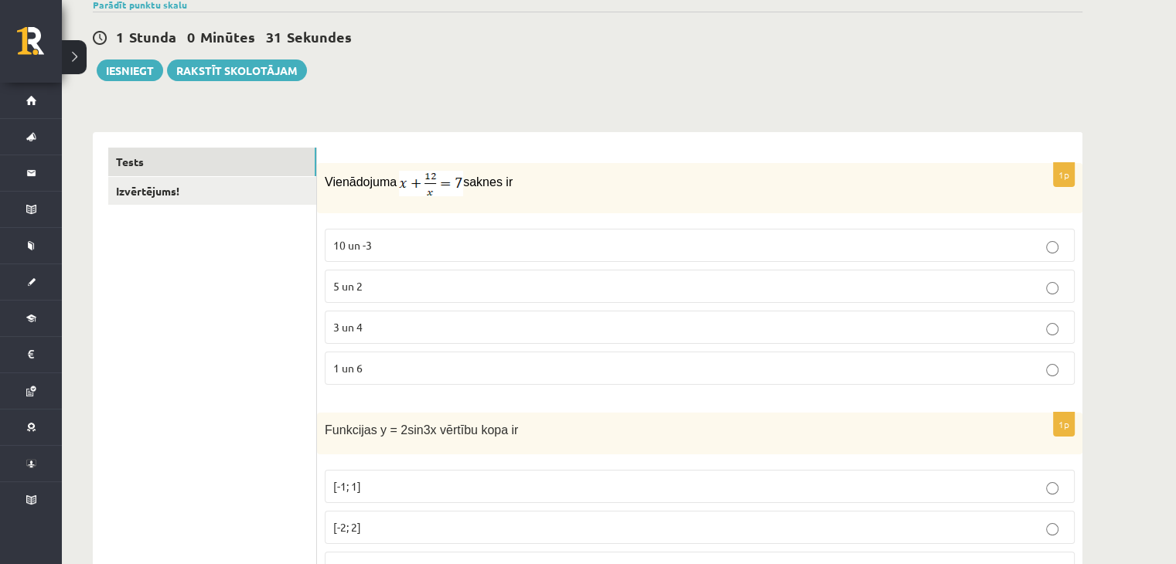
scroll to position [155, 0]
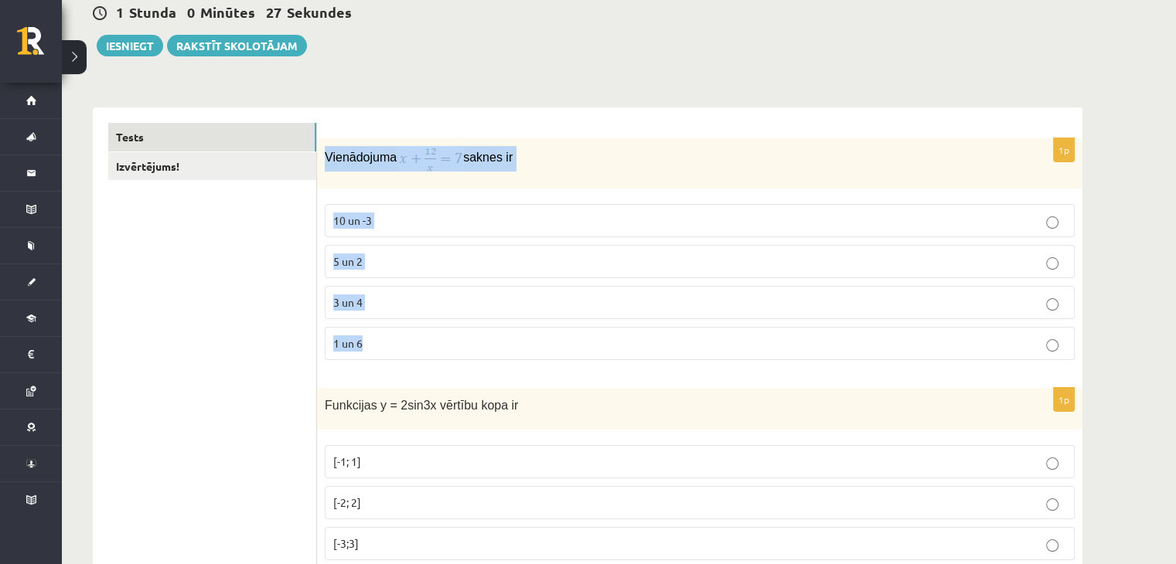
drag, startPoint x: 326, startPoint y: 147, endPoint x: 433, endPoint y: 338, distance: 218.8
click at [433, 338] on div "1p Vienādojuma saknes ir 10 un -3 5 un 2 3 un 4 1 un 6" at bounding box center [699, 255] width 765 height 234
copy div "Vienādojuma saknes ir 10 un -3 5 un 2 3 un 4 1 un 6"
drag, startPoint x: 322, startPoint y: 144, endPoint x: 414, endPoint y: 345, distance: 221.1
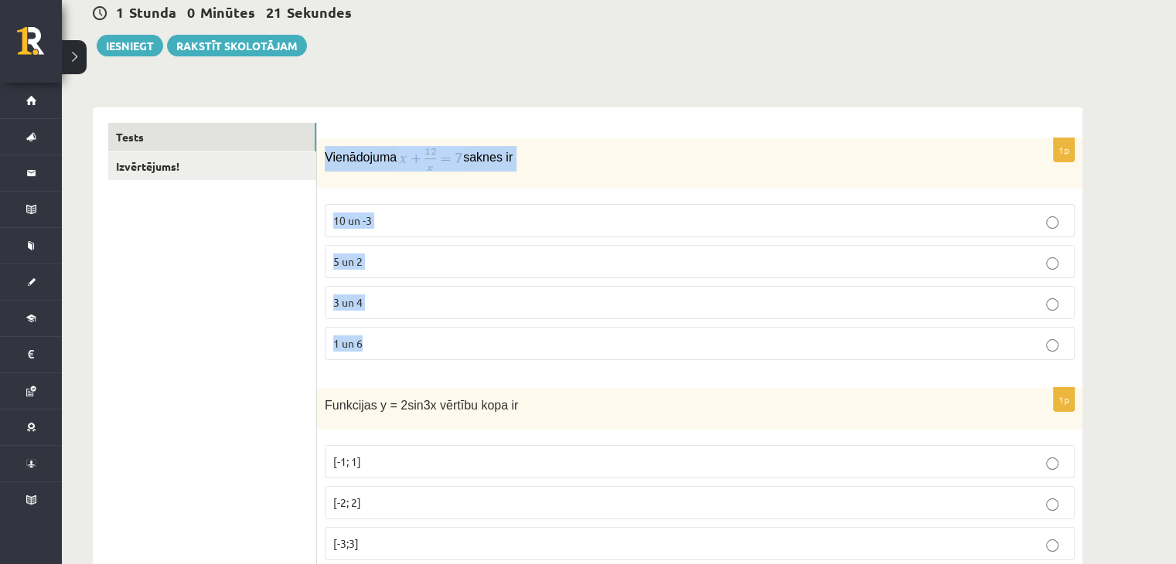
click at [414, 345] on div "1p Vienādojuma saknes ir 10 un -3 5 un 2 3 un 4 1 un 6" at bounding box center [699, 255] width 765 height 234
copy div "Vienādojuma saknes ir 10 un -3 5 un 2 3 un 4 1 un 6"
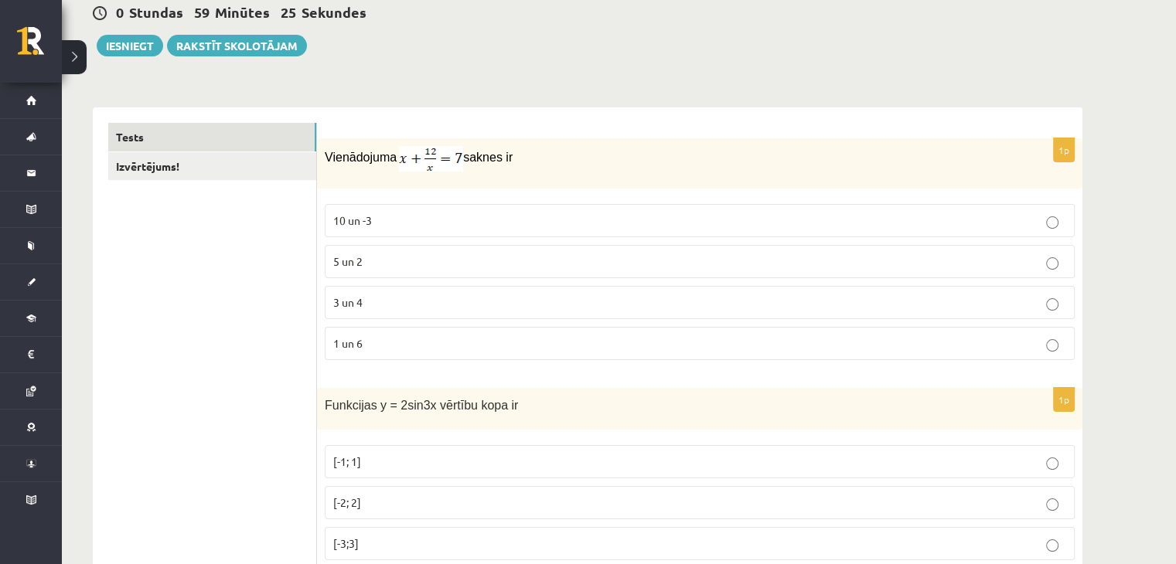
click at [405, 295] on p "3 un 4" at bounding box center [699, 303] width 733 height 16
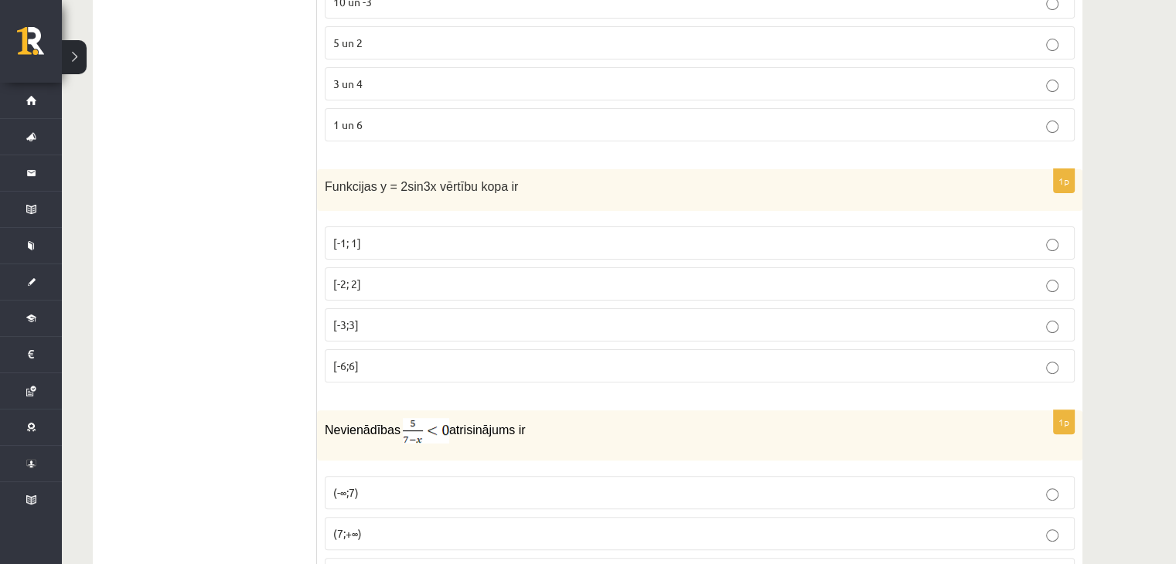
scroll to position [387, 0]
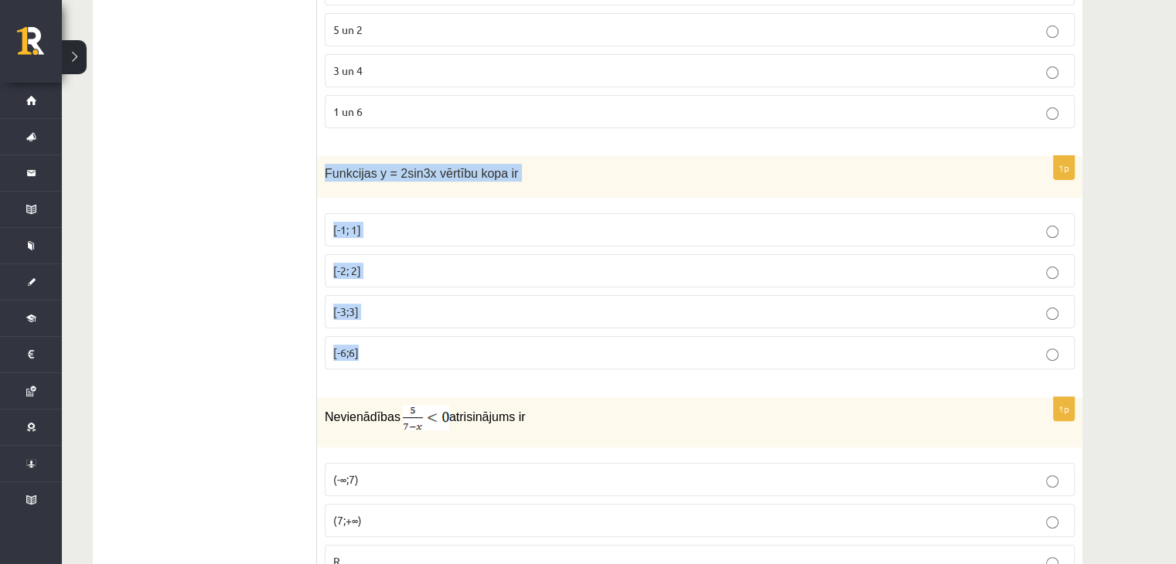
drag, startPoint x: 322, startPoint y: 170, endPoint x: 442, endPoint y: 357, distance: 222.2
click at [442, 357] on div "1p Funkcijas y = 2sin3x vērtību kopa ir [-1; 1] [-2; 2] [-3;3] [-6;6]" at bounding box center [699, 269] width 765 height 227
copy div "Funkcijas y = 2sin3x vērtību kopa ir [-1; 1] [-2; 2] [-3;3] [-6;6]"
click at [404, 279] on label "[-2; 2]" at bounding box center [700, 270] width 750 height 33
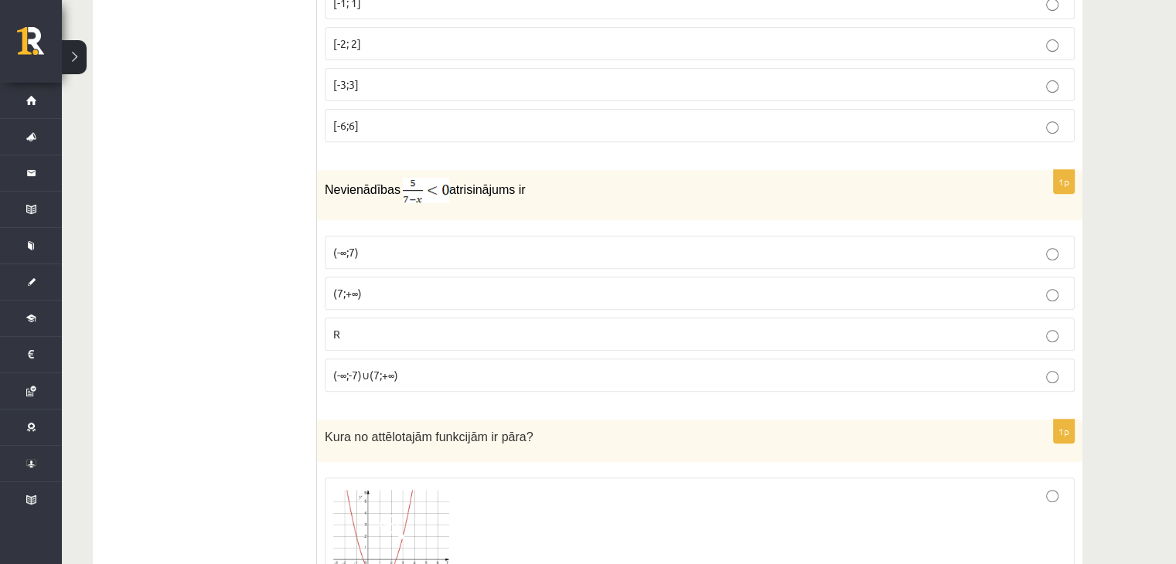
scroll to position [619, 0]
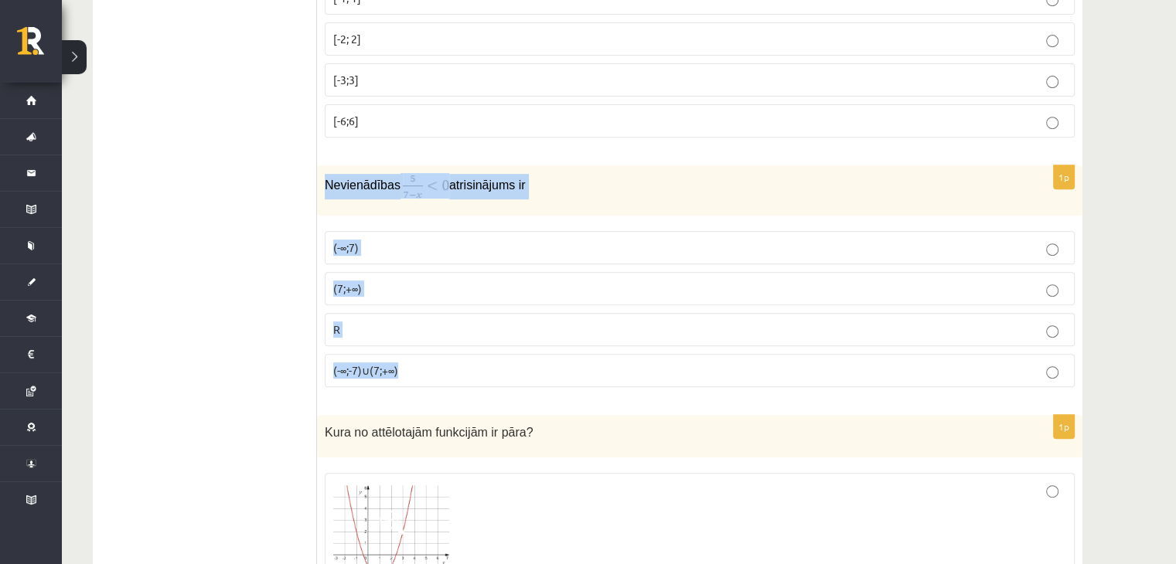
drag, startPoint x: 319, startPoint y: 174, endPoint x: 437, endPoint y: 365, distance: 224.7
click at [437, 365] on div "1p Nevienādības atrisinājums ir (-∞;7) (7;+∞) R (-∞;-7)∪(7;+∞)" at bounding box center [699, 282] width 765 height 234
copy div "Nevienādības atrisinājums ir (-∞;7) (7;+∞) R (-∞;-7)∪(7;+∞)"
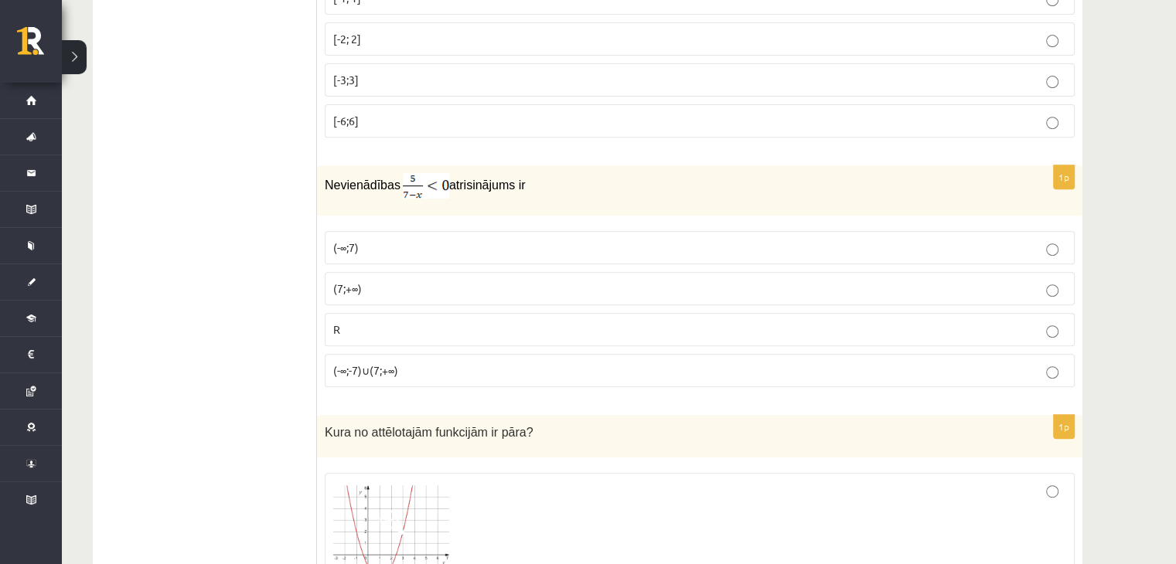
click at [387, 281] on p "(7;+∞)" at bounding box center [699, 289] width 733 height 16
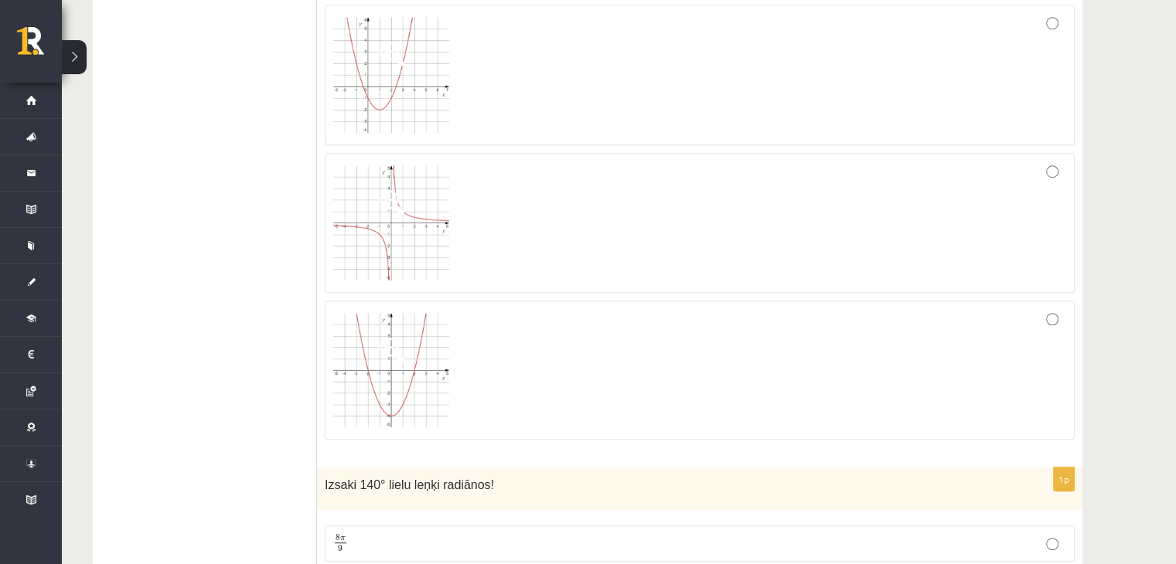
scroll to position [1005, 0]
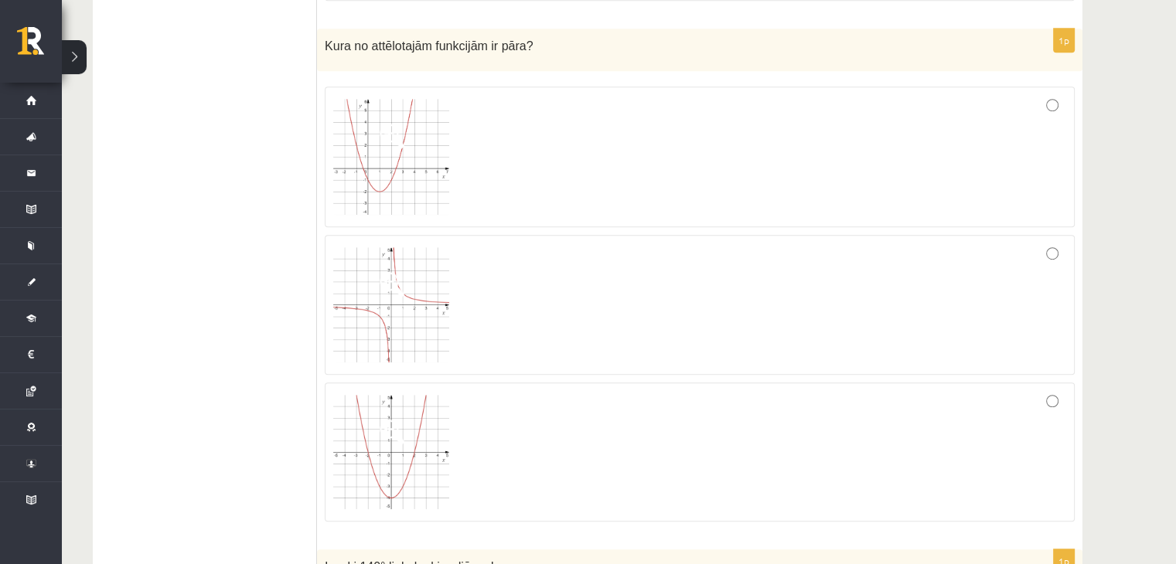
click at [402, 431] on span at bounding box center [392, 432] width 25 height 25
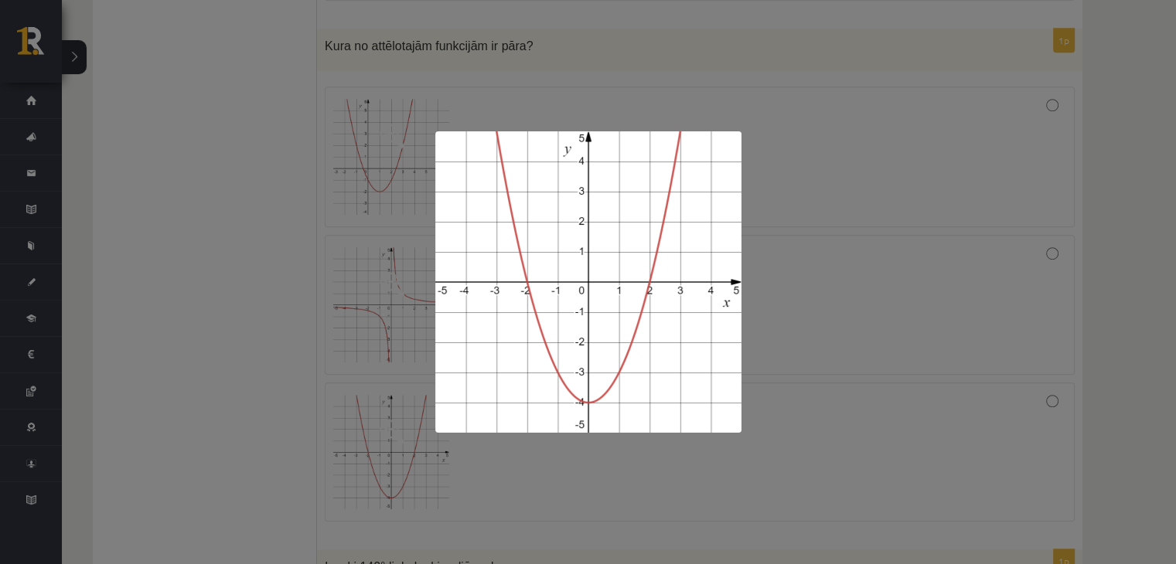
click at [261, 332] on div at bounding box center [588, 282] width 1176 height 564
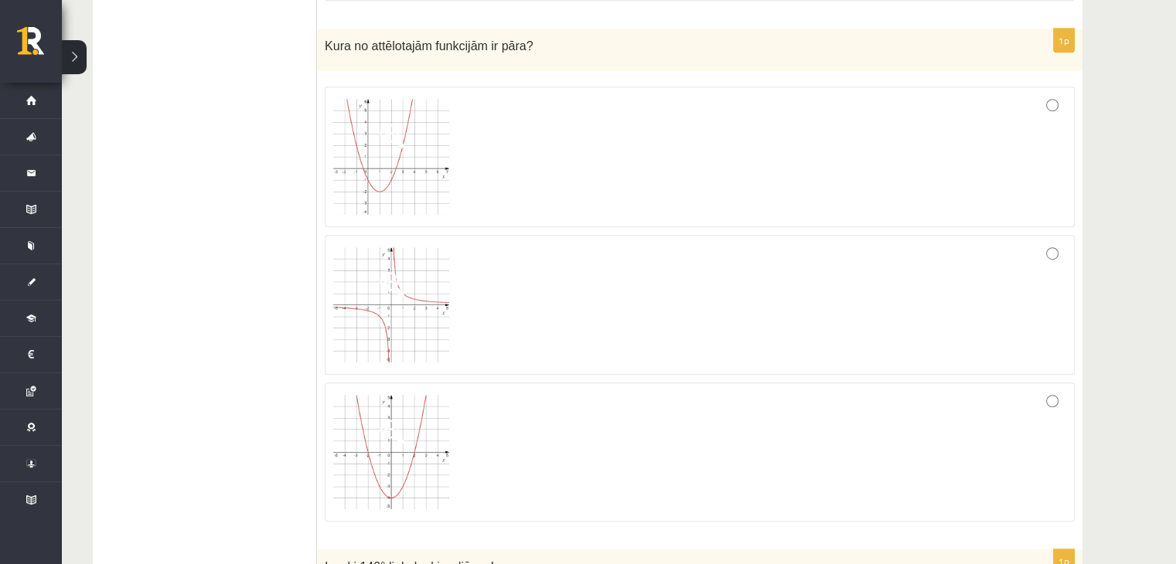
drag, startPoint x: 628, startPoint y: 457, endPoint x: 638, endPoint y: 445, distance: 15.3
click at [638, 445] on div at bounding box center [699, 452] width 733 height 122
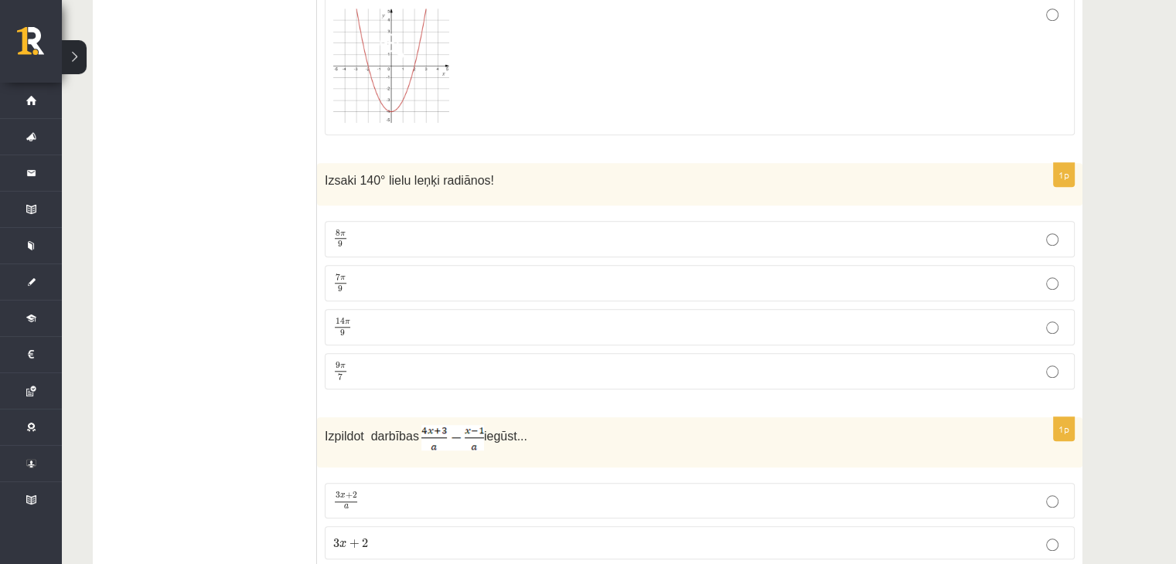
scroll to position [1469, 0]
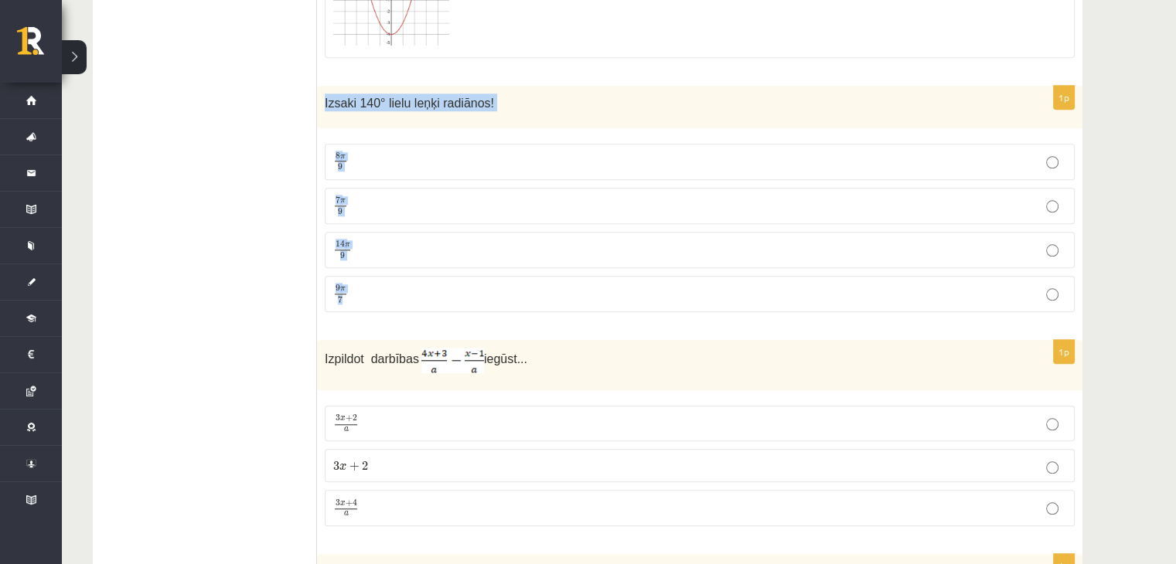
drag, startPoint x: 320, startPoint y: 90, endPoint x: 472, endPoint y: 270, distance: 234.8
click at [472, 270] on div "1p Izsaki 140° lielu leņķi radiānos! 8 π 9 8 π 9 7 π 9 7 π 9 14 π 9 14 π 9 9 π …" at bounding box center [699, 205] width 765 height 239
copy div "Izsaki 140° lielu leņķi radiānos! 8 π 9 8 π 9 7 π 9 7 π 9 14 π 9 14 π 9 9 π 7"
click at [400, 202] on p "7 π 9 7 π 9" at bounding box center [699, 205] width 733 height 19
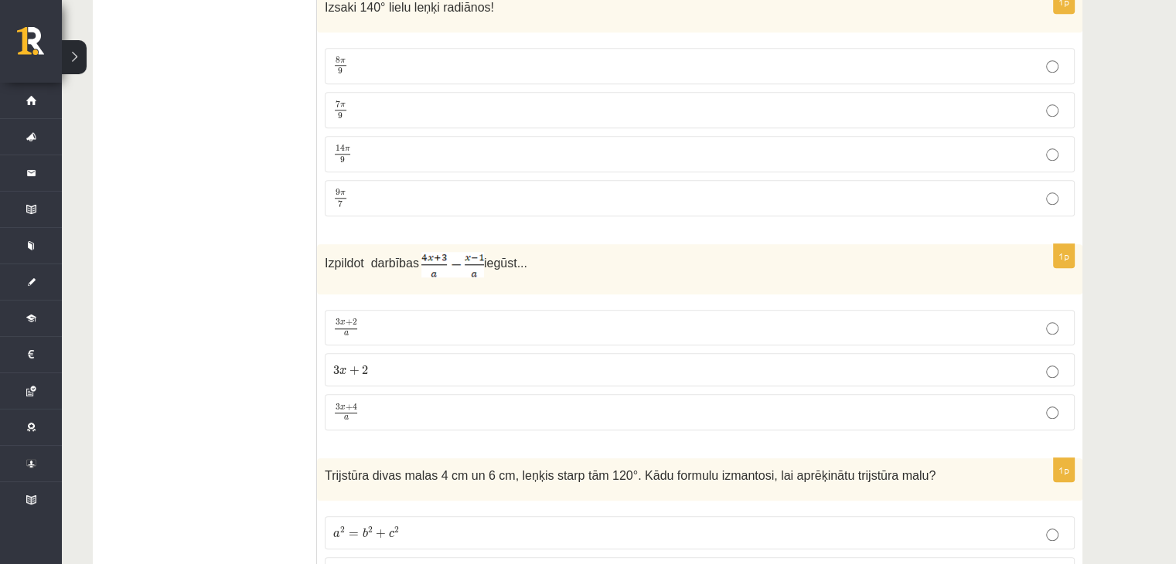
scroll to position [1701, 0]
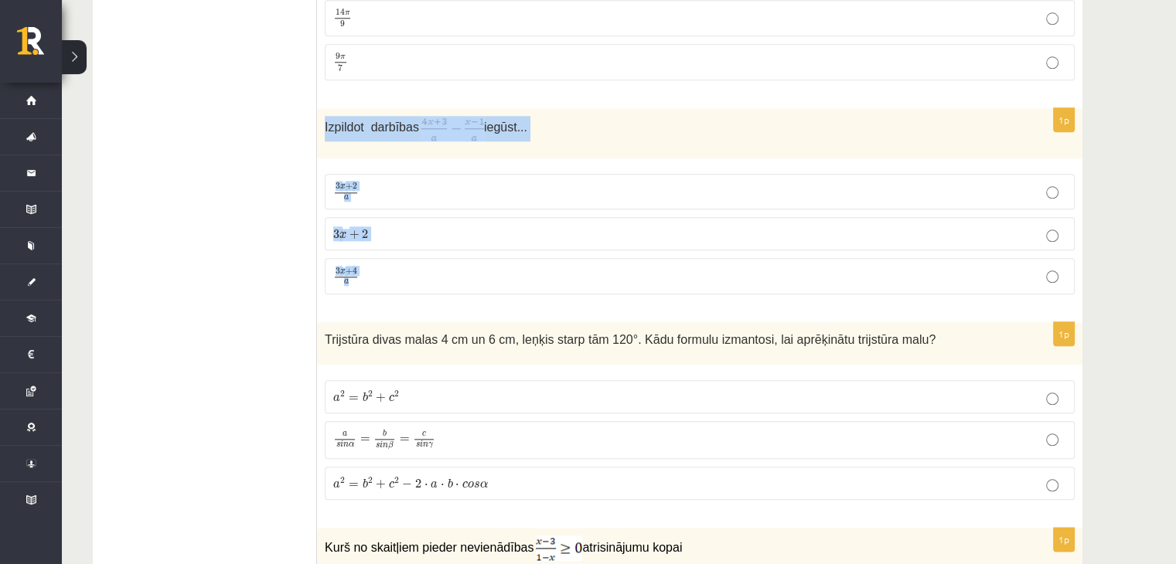
drag, startPoint x: 321, startPoint y: 115, endPoint x: 394, endPoint y: 279, distance: 179.3
click at [394, 279] on div "1p Izpildot darbības iegūst... 3 x + 2 a 3 x + 2 a 3 x + 2 3 x + 2 3 x + 4 a 3 …" at bounding box center [699, 207] width 765 height 199
copy div "Izpildot darbības iegūst... 3 x + 2 a 3 x + 2 a 3 x + 2 3 x + 2 3 x + 4 a"
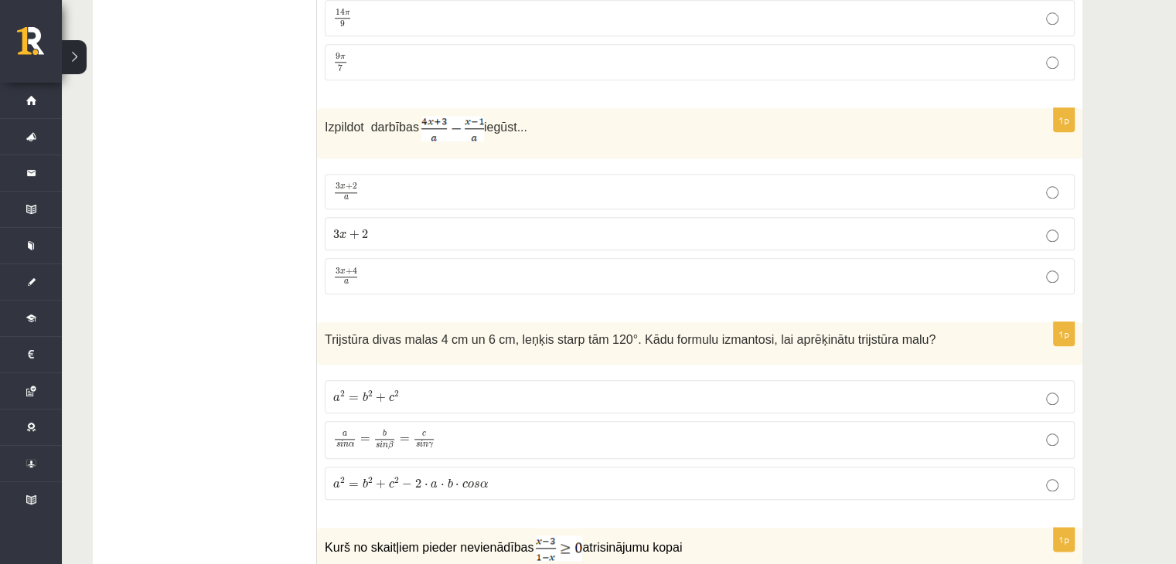
click at [375, 274] on p "3 x + 4 a 3 x + 4 a" at bounding box center [699, 276] width 733 height 19
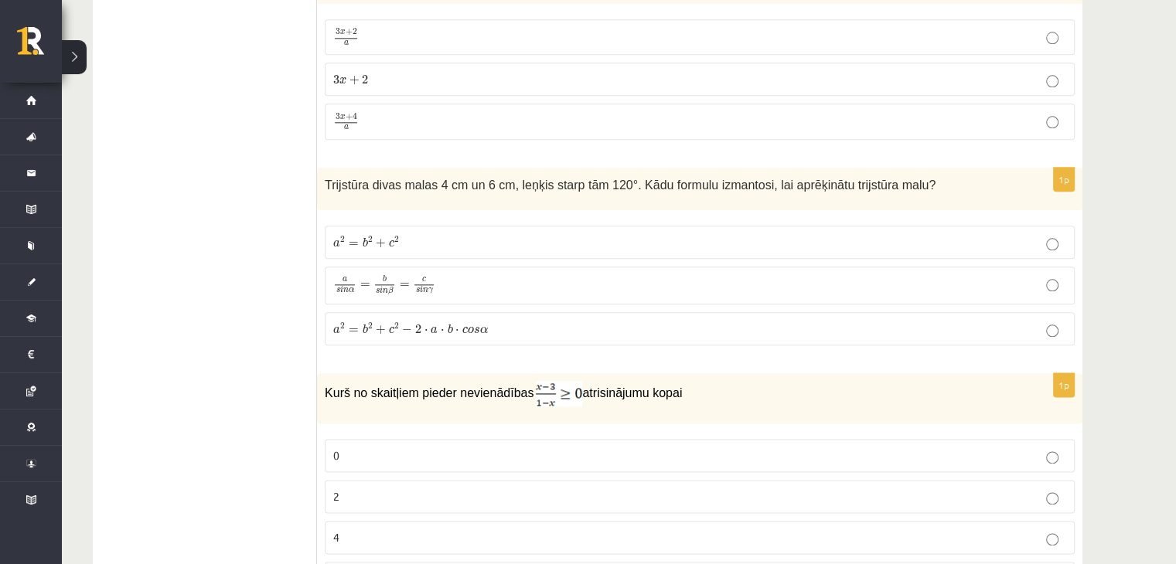
scroll to position [1933, 0]
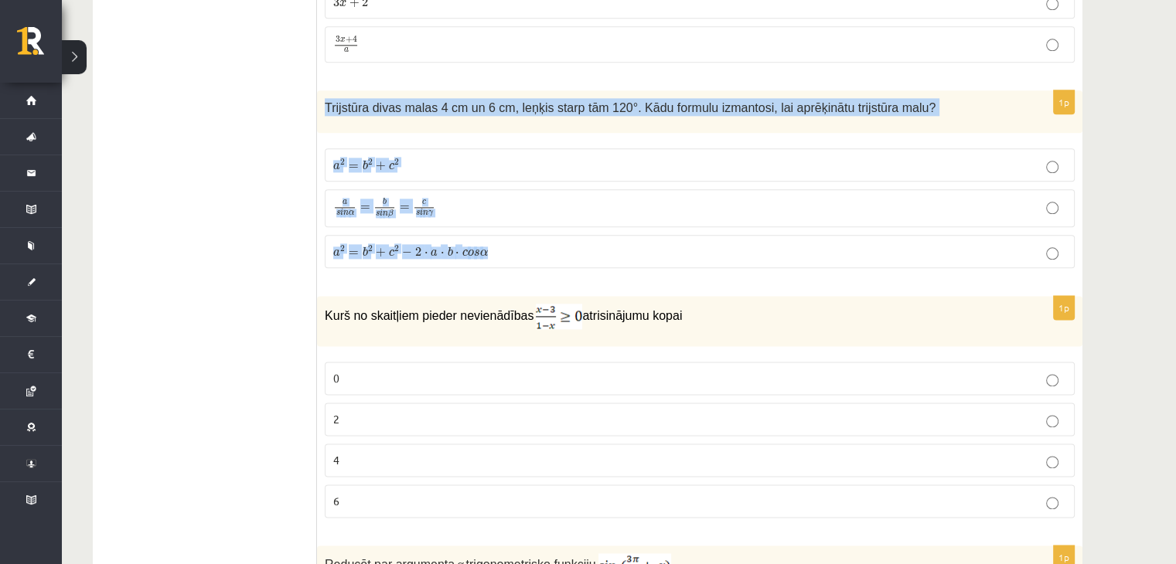
drag, startPoint x: 320, startPoint y: 92, endPoint x: 497, endPoint y: 242, distance: 232.1
click at [497, 242] on div "1p Trijstūra divas malas 4 cm un 6 cm, leņķis starp tām 120°. Kādu formulu izma…" at bounding box center [699, 185] width 765 height 190
copy div "Trijstūra divas malas 4 cm un 6 cm, leņķis starp tām 120°. Kādu formulu izmanto…"
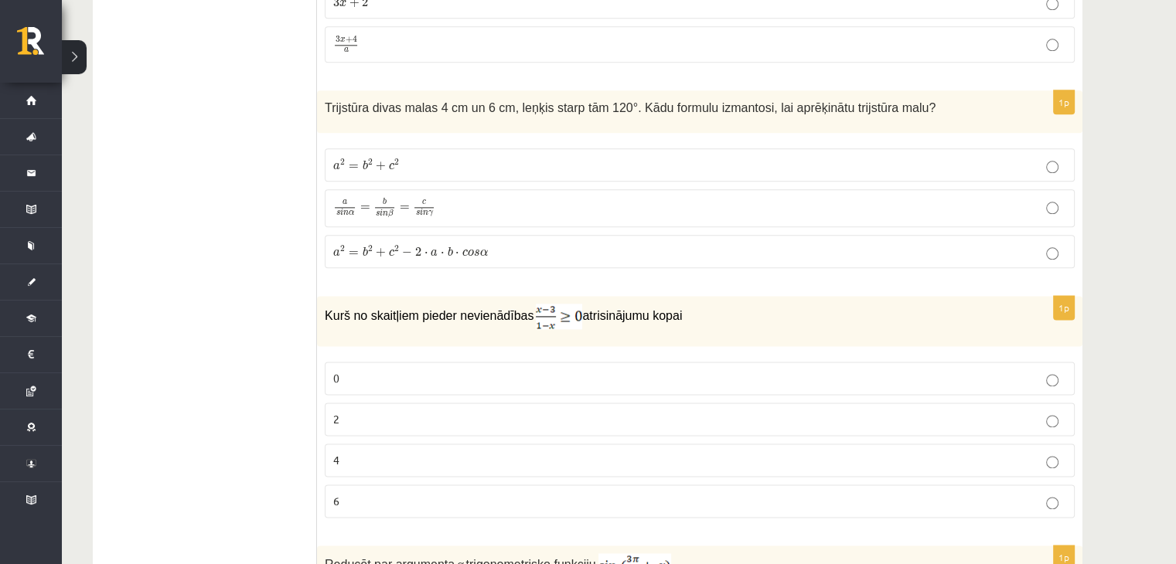
click at [363, 252] on label "a 2 = b 2 + c 2 − 2 ⋅ a ⋅ b ⋅ c o s α a 2 = b 2 + c 2 − 2 ⋅ a ⋅ b ⋅ c o s α" at bounding box center [700, 251] width 750 height 33
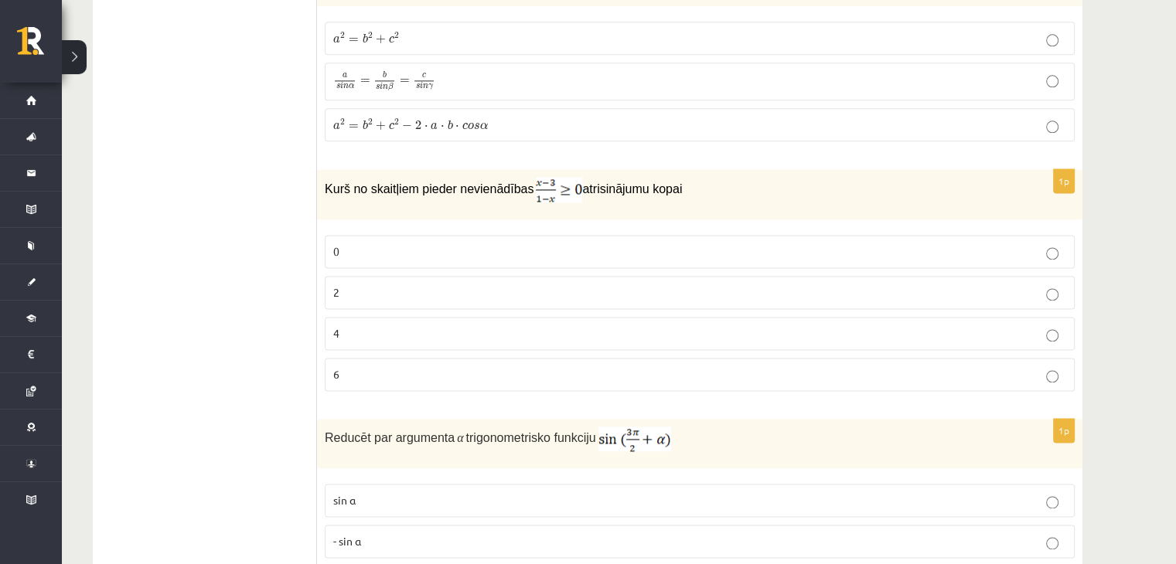
scroll to position [2088, 0]
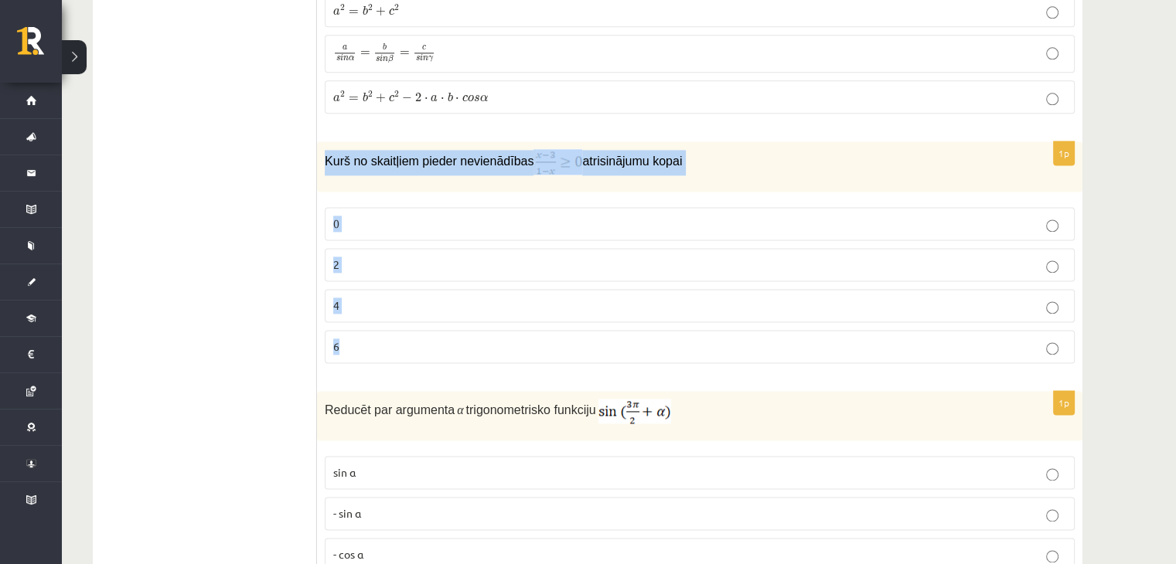
drag, startPoint x: 321, startPoint y: 146, endPoint x: 385, endPoint y: 332, distance: 196.4
click at [385, 332] on div "1p Kurš no skaitļiem pieder nevienādības atrisinājumu kopai 0 2 4 6" at bounding box center [699, 258] width 765 height 234
copy div "Kurš no skaitļiem pieder nevienādības atrisinājumu kopai 0 2 4 6"
click at [364, 257] on p "2" at bounding box center [699, 265] width 733 height 16
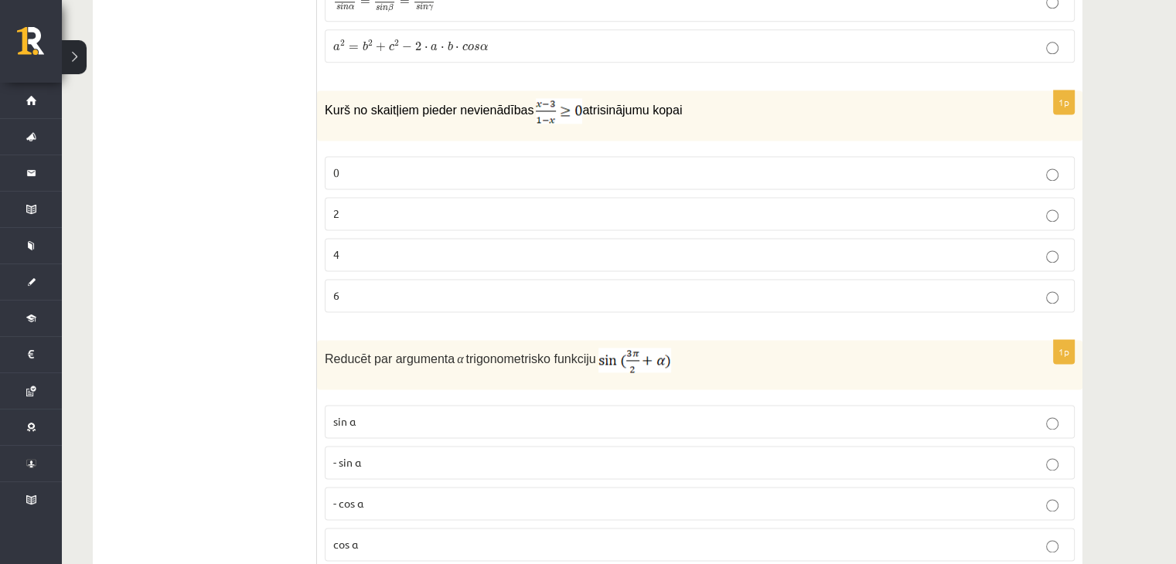
scroll to position [2320, 0]
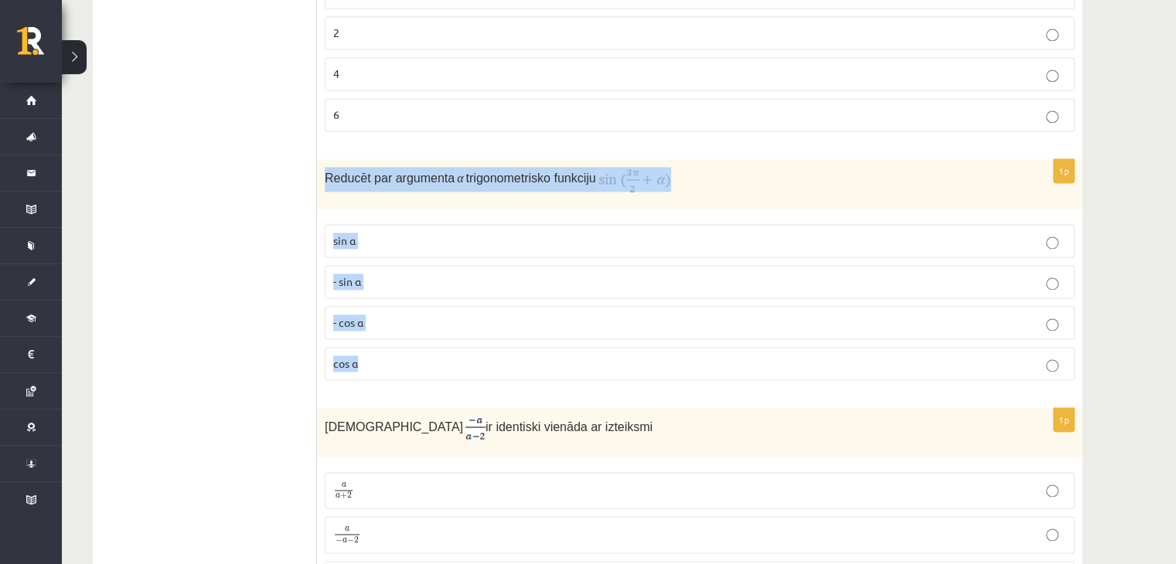
drag, startPoint x: 323, startPoint y: 168, endPoint x: 390, endPoint y: 347, distance: 191.6
click at [390, 347] on div "1p Reducēt par argumenta α trigonometrisko funkciju sin⁡ α - sin ⁡α - cos ⁡α co…" at bounding box center [699, 276] width 765 height 234
copy div "Reducēt par argumenta α trigonometrisko funkciju sin⁡ α - sin ⁡α - cos ⁡α cos⁡ α"
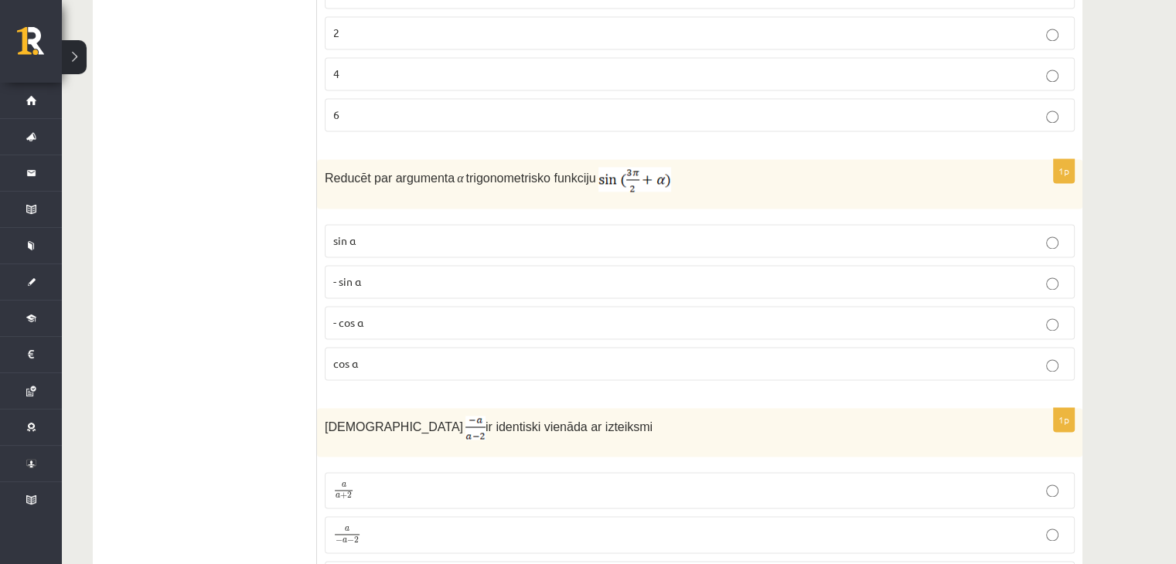
click at [379, 315] on p "- cos ⁡α" at bounding box center [699, 323] width 733 height 16
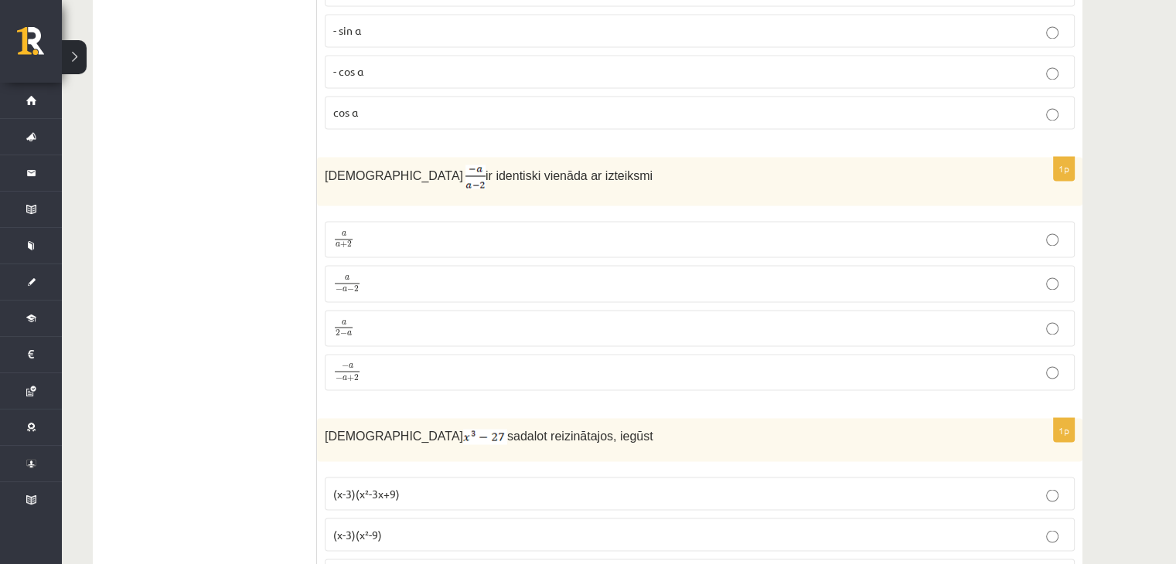
scroll to position [2629, 0]
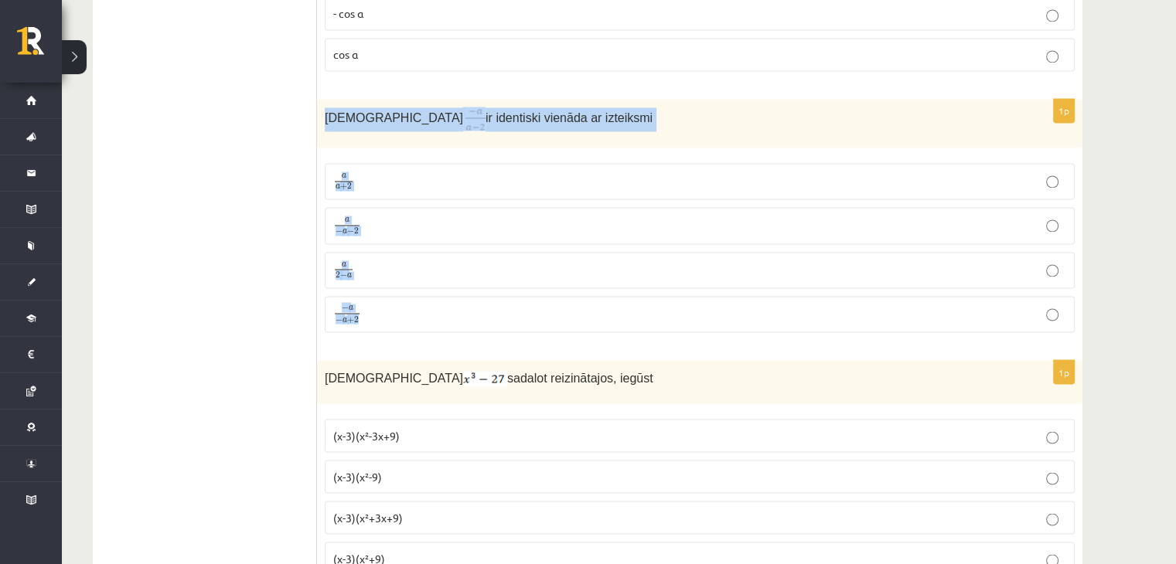
drag, startPoint x: 325, startPoint y: 102, endPoint x: 425, endPoint y: 297, distance: 219.2
click at [425, 297] on div "1p Izteiksme ir identiski vienāda ar izteiksmi a a + 2 a a + 2 a − a − 2 a − a …" at bounding box center [699, 222] width 765 height 246
copy div "Izteiksme ir identiski vienāda ar izteiksmi a a + 2 a a + 2 a − a − 2 a − a − 2…"
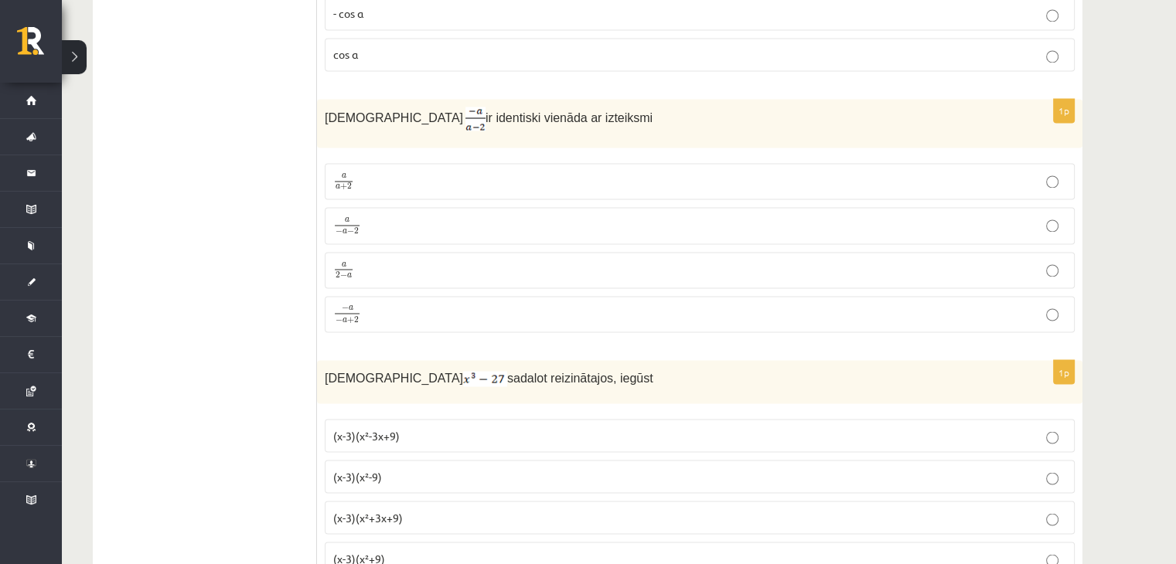
click at [360, 264] on p "a 2 − a a 2 − a" at bounding box center [699, 270] width 733 height 19
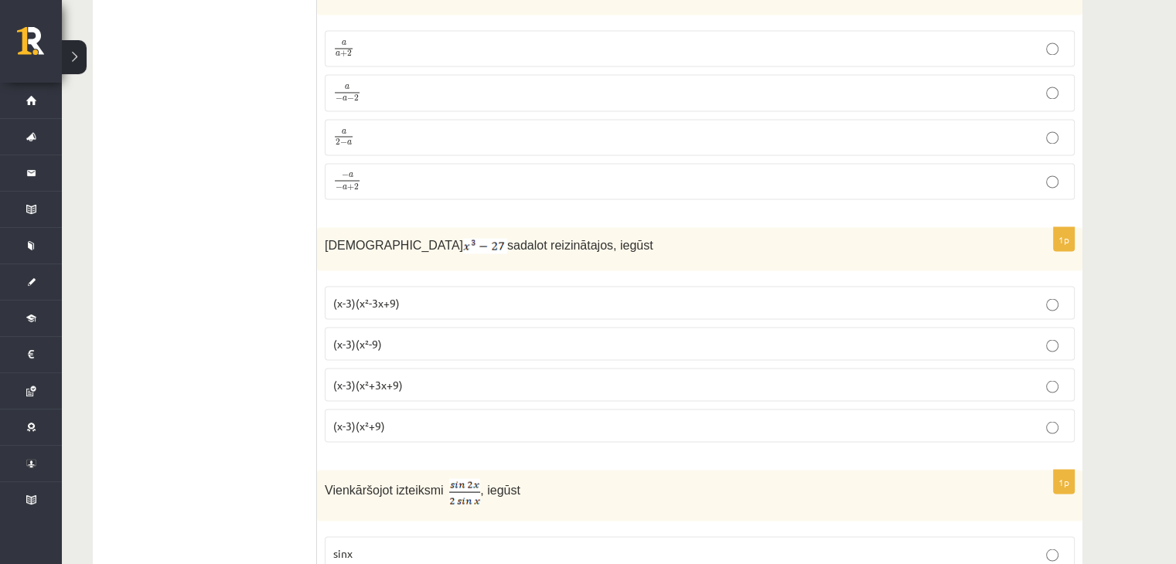
scroll to position [2938, 0]
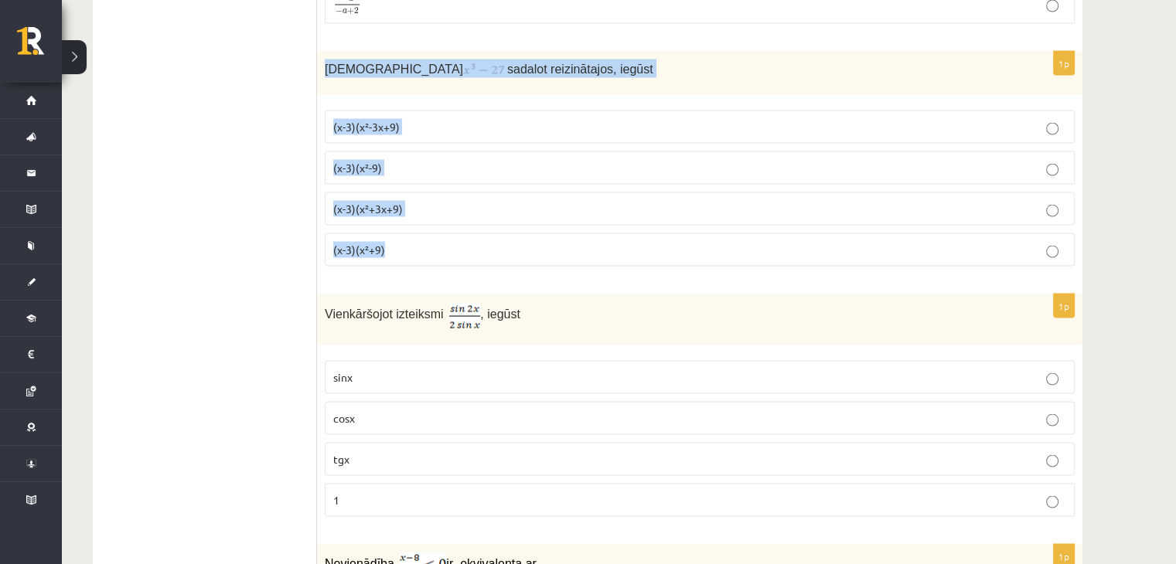
drag, startPoint x: 322, startPoint y: 49, endPoint x: 416, endPoint y: 230, distance: 203.0
click at [416, 230] on div "1p Izteiksmi sadalot reizinātajos, iegūst (x-3)(x²-3x+9) (x-3)(x²-9) (x-3)(x²+3…" at bounding box center [699, 164] width 765 height 227
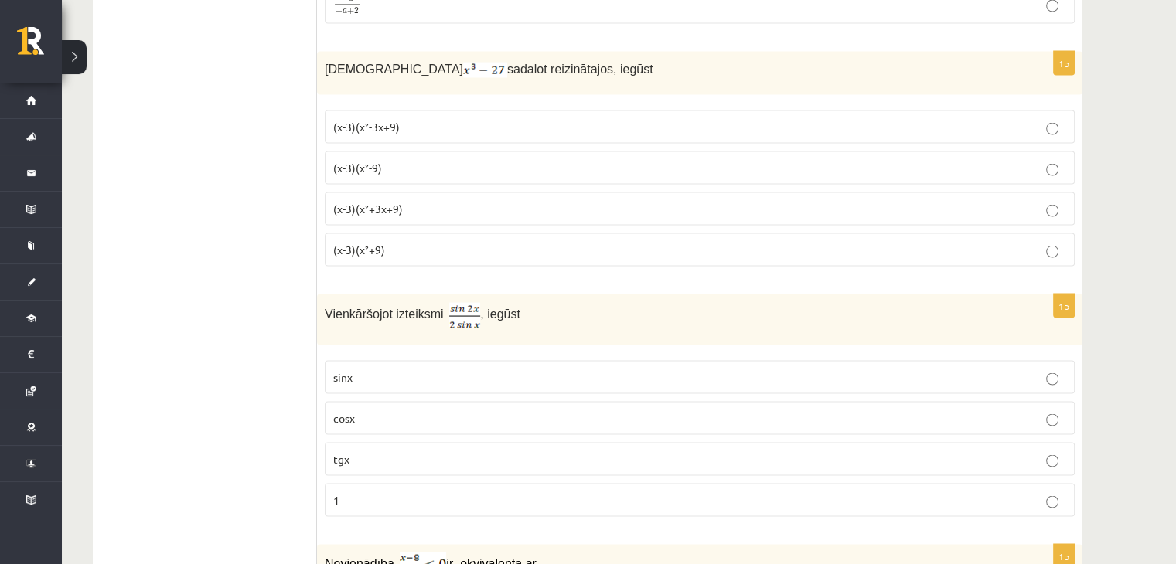
click at [396, 201] on span "(x-3)(x²+3x+9)" at bounding box center [368, 208] width 70 height 14
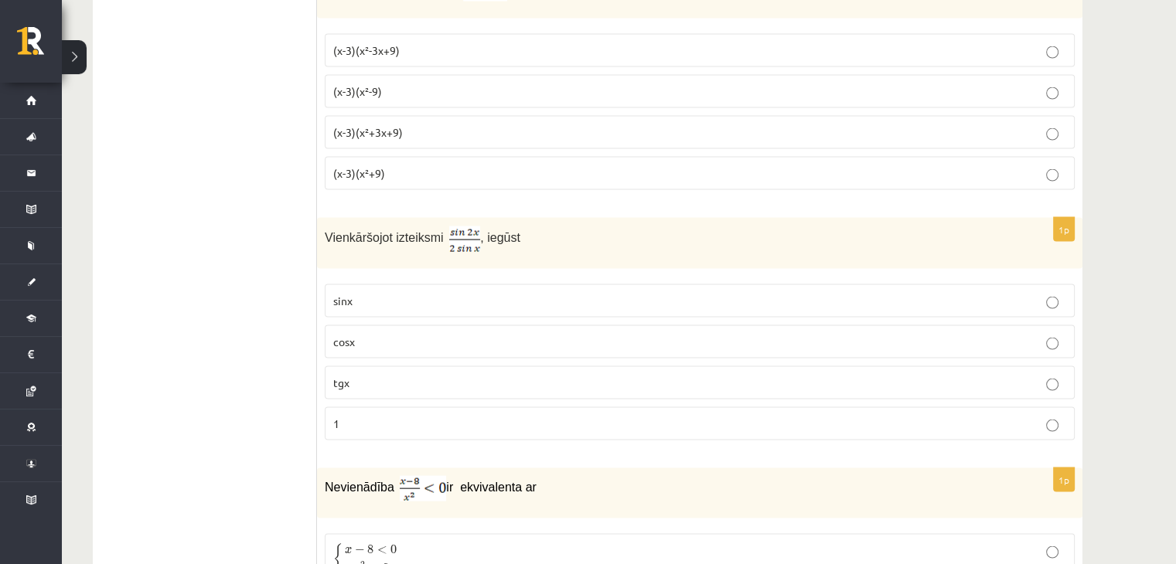
scroll to position [3170, 0]
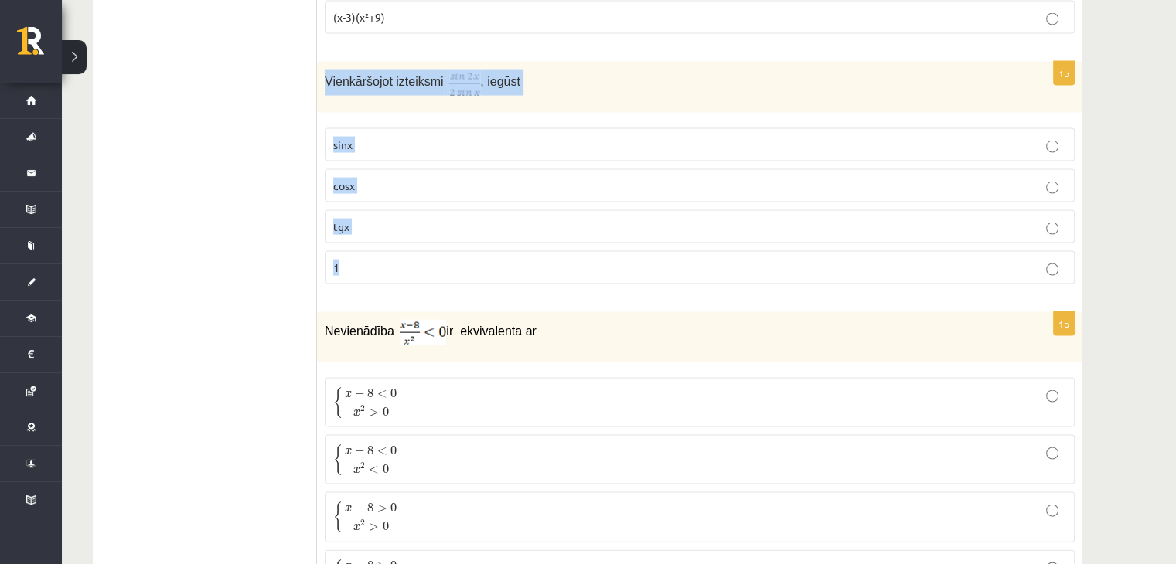
drag, startPoint x: 322, startPoint y: 60, endPoint x: 450, endPoint y: 243, distance: 223.7
click at [450, 243] on div "1p Vienkāršojot izteiksmi , iegūst sinx cosx tgx 1" at bounding box center [699, 179] width 765 height 235
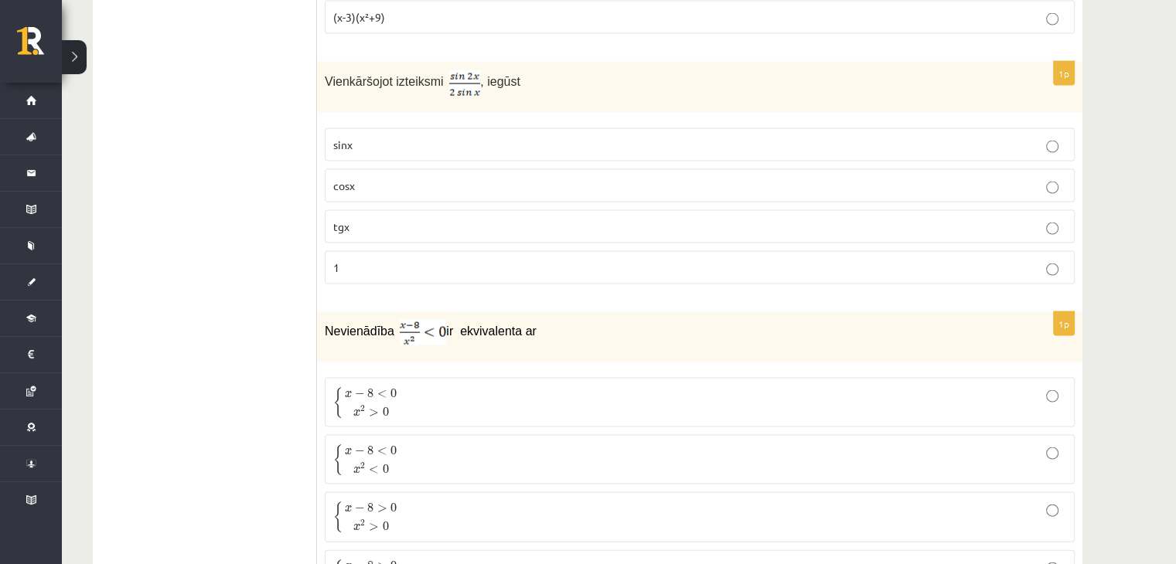
click at [385, 177] on label "cosx" at bounding box center [700, 185] width 750 height 33
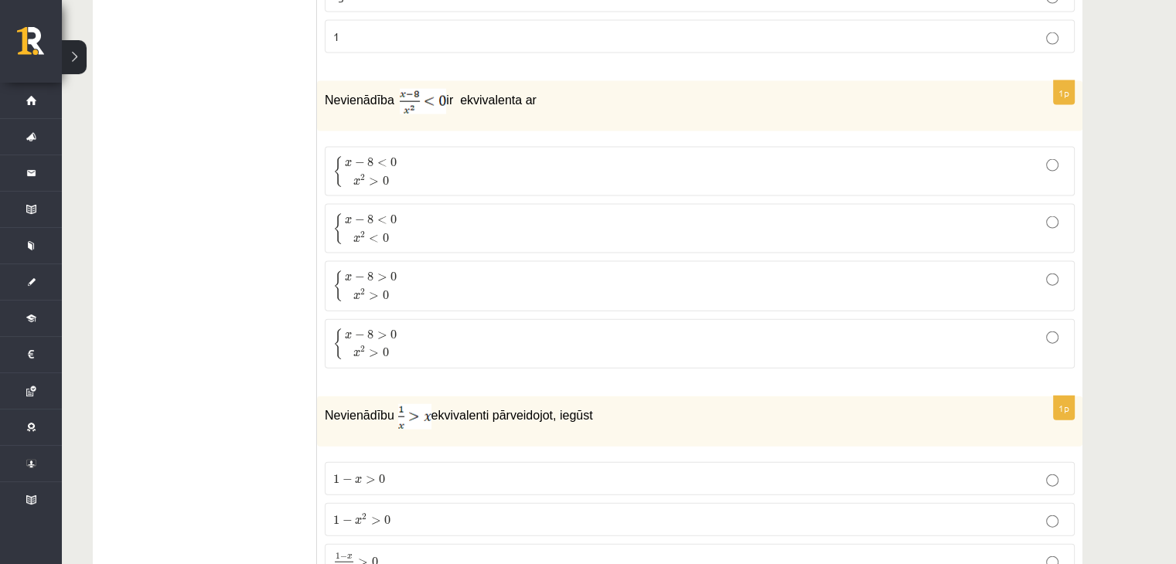
scroll to position [3402, 0]
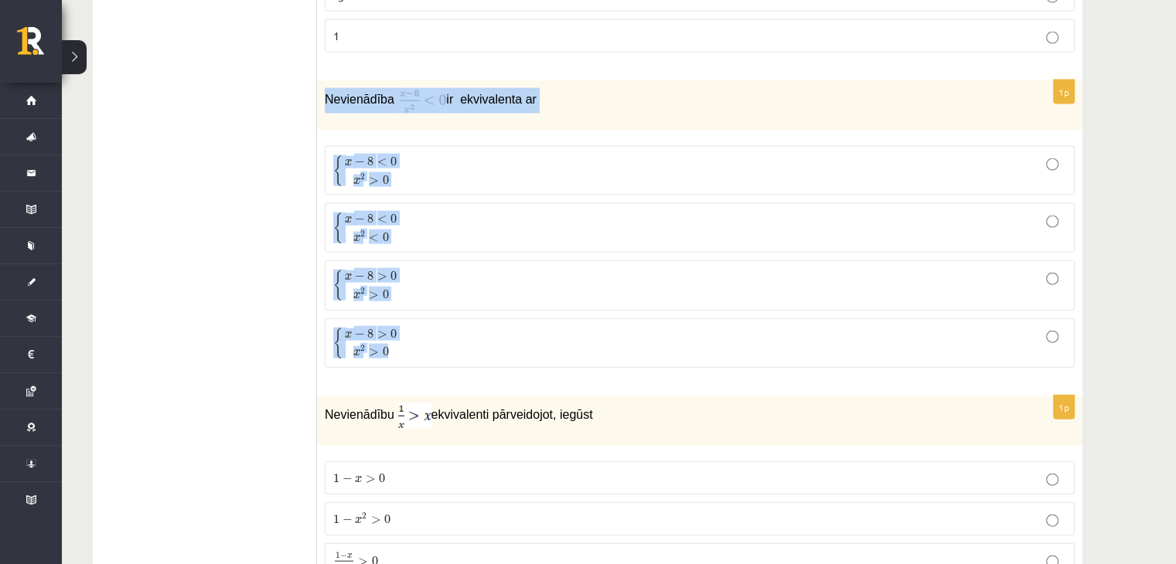
drag, startPoint x: 318, startPoint y: 74, endPoint x: 470, endPoint y: 332, distance: 299.2
click at [470, 332] on div "1p Nevienādība ir ekvivalenta ar { x − 8 < 0 x 2 > 0 { x − 8 < 0 x 2 > 0 { x − …" at bounding box center [699, 230] width 765 height 300
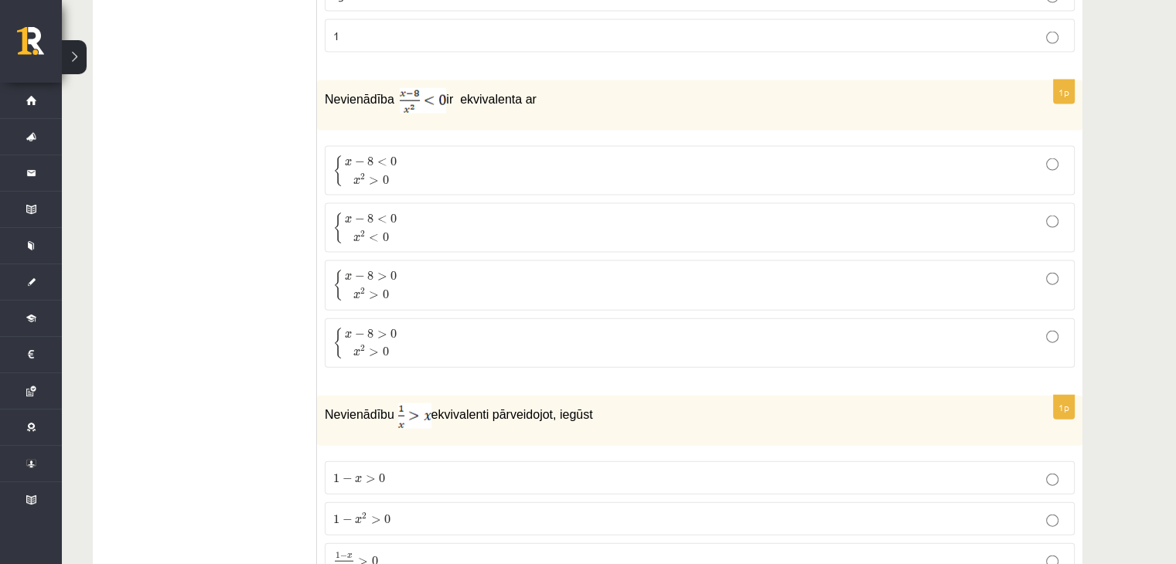
click at [419, 212] on p "{ x − 8 < 0 x 2 < 0 { x − 8 < 0 x 2 < 0" at bounding box center [699, 228] width 733 height 32
click at [406, 162] on p "{ x − 8 < 0 x 2 > 0 { x − 8 < 0 x 2 > 0" at bounding box center [699, 171] width 733 height 32
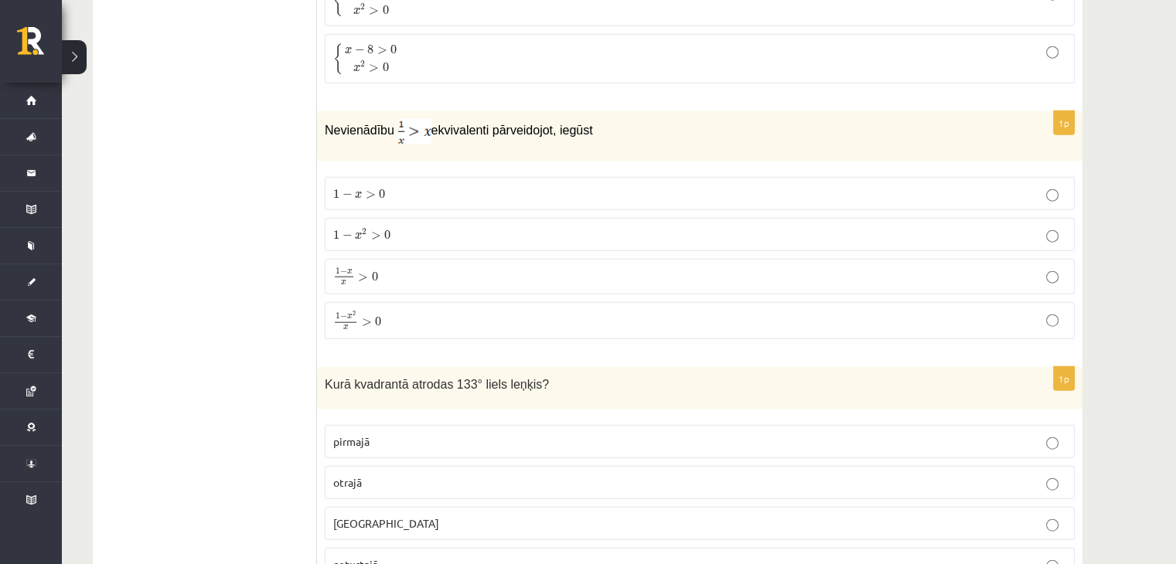
scroll to position [3711, 0]
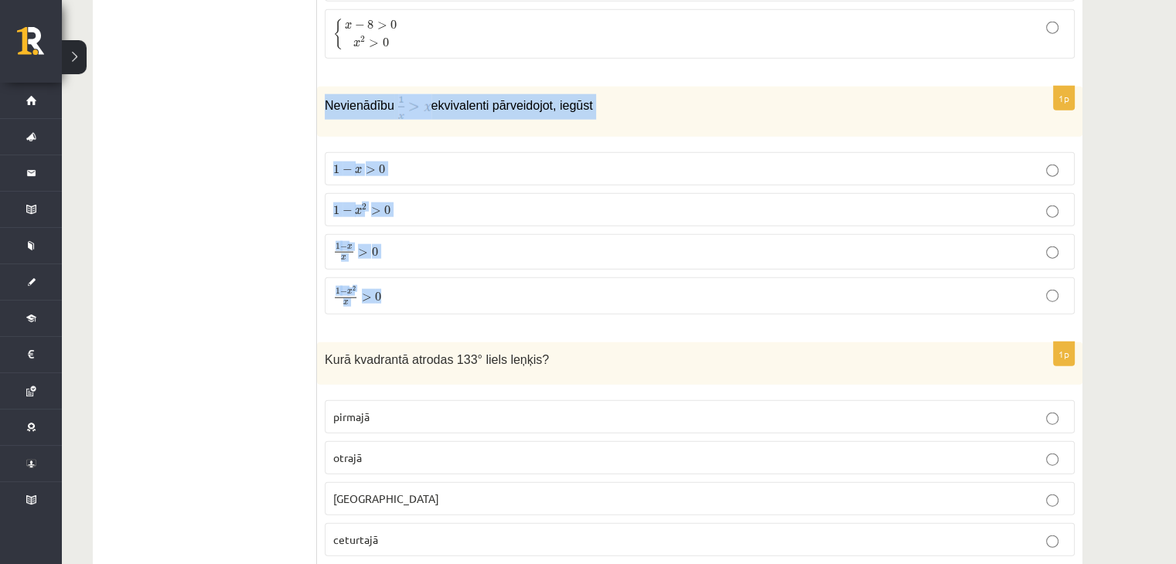
drag, startPoint x: 316, startPoint y: 75, endPoint x: 430, endPoint y: 285, distance: 239.1
click at [430, 285] on div "1p Nevienādību ekvivalenti pārveidojot, iegūst 1 − x > 0 1 − x > 0 1 − x 2 > 0 …" at bounding box center [699, 207] width 765 height 241
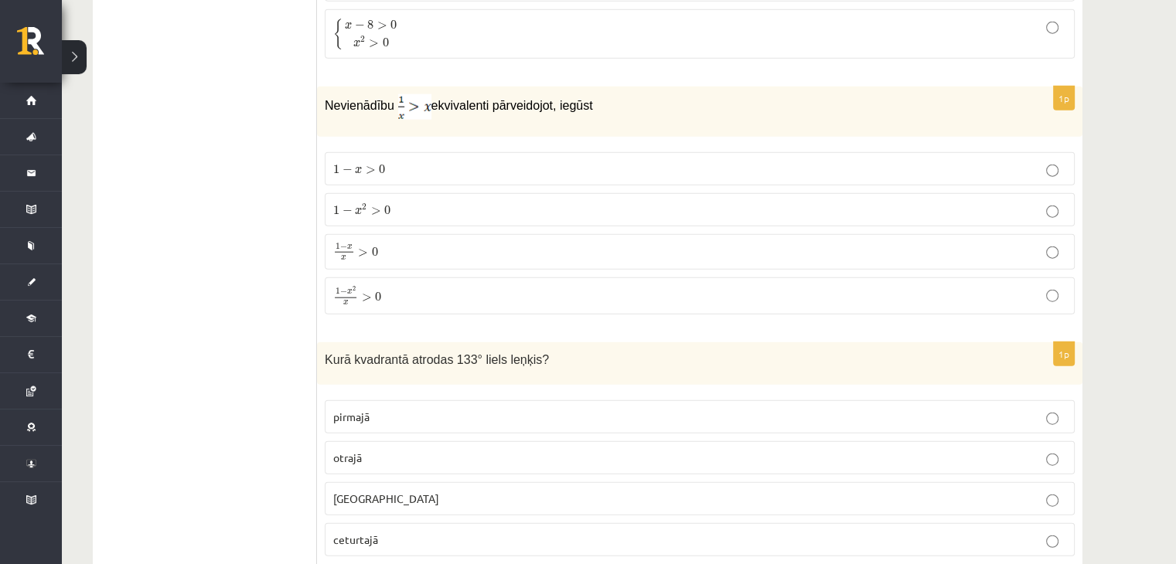
click at [277, 247] on ul "Tests Izvērtējums!" at bounding box center [212, 480] width 209 height 7828
click at [390, 286] on p "1 − x 2 x > 0 1 − x 2 x > 0" at bounding box center [699, 296] width 733 height 20
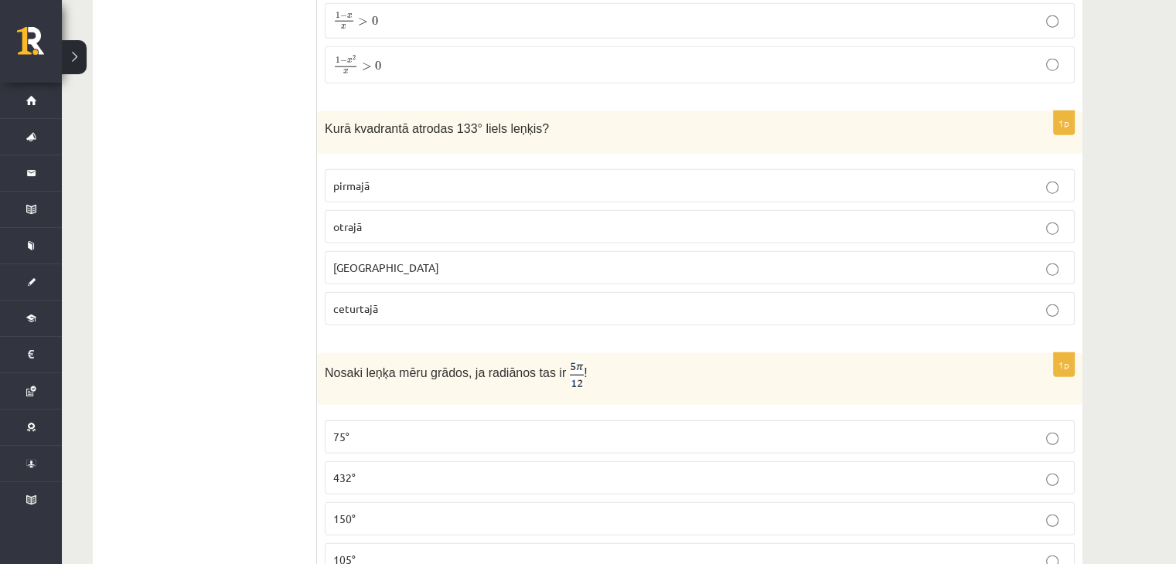
scroll to position [3943, 0]
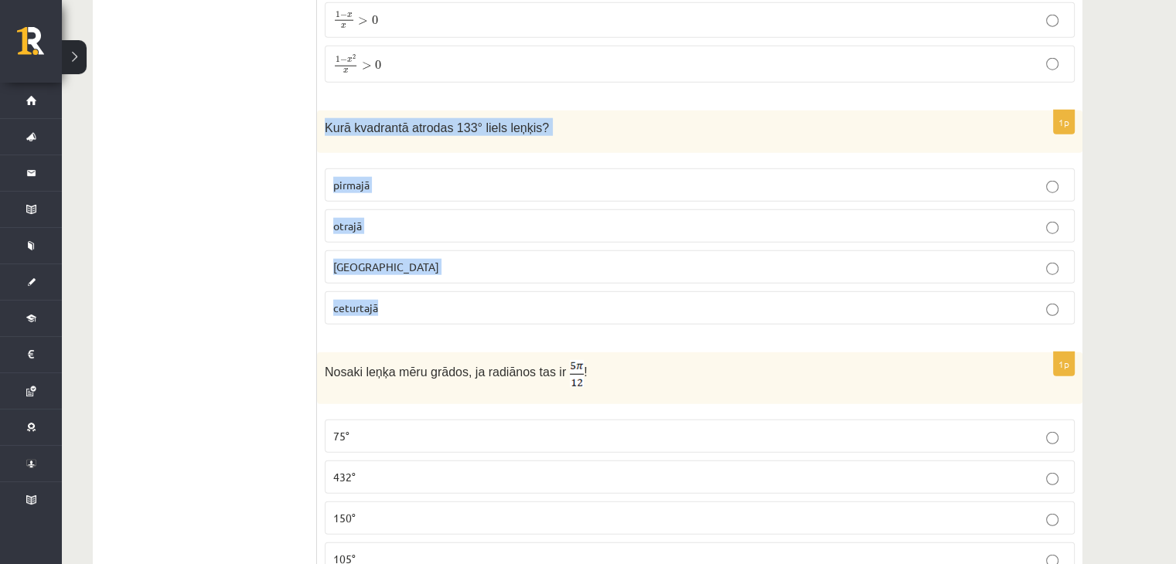
drag, startPoint x: 322, startPoint y: 107, endPoint x: 404, endPoint y: 286, distance: 197.2
click at [404, 286] on div "1p Kurā kvadrantā atrodas 133° liels leņķis? pirmajā otrajā trešajā ceturtajā" at bounding box center [699, 224] width 765 height 227
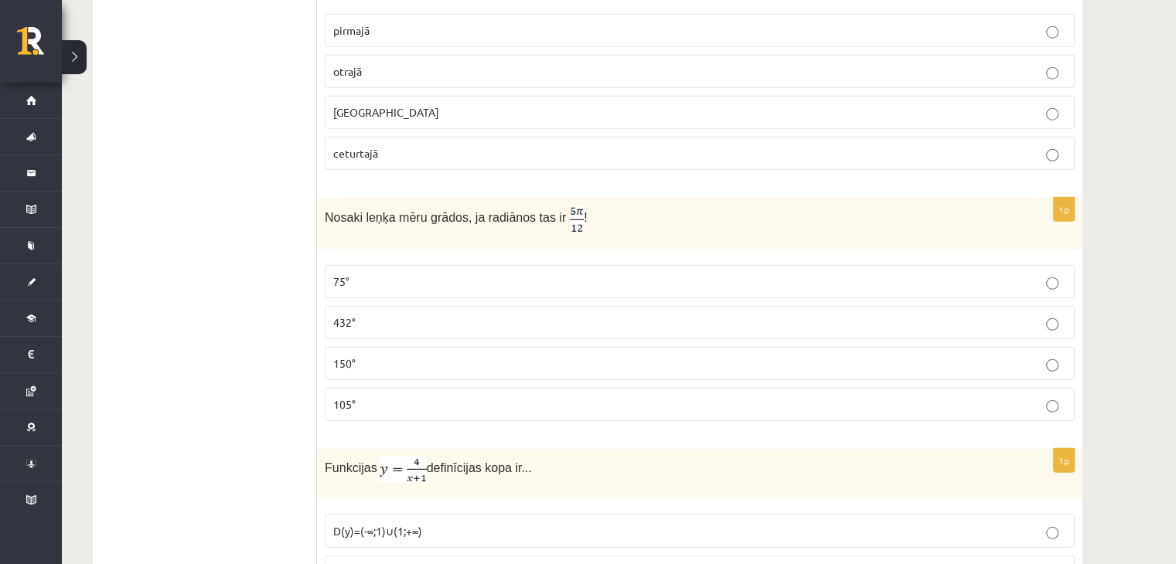
click at [172, 284] on ul "Tests Izvērtējums!" at bounding box center [212, 94] width 209 height 7828
click at [378, 63] on p "otrajā" at bounding box center [699, 71] width 733 height 16
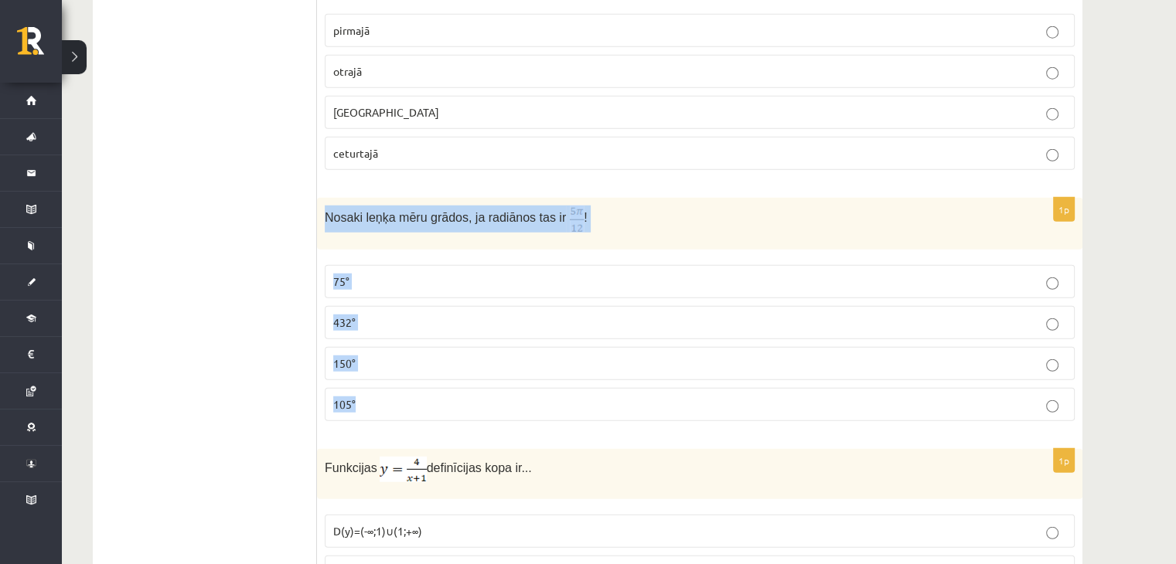
drag, startPoint x: 325, startPoint y: 193, endPoint x: 377, endPoint y: 403, distance: 216.8
click at [377, 403] on div "1p Nosaki leņķa mēru grādos, ja radiānos tas ir ! 75° 432° 150° 105°" at bounding box center [699, 316] width 765 height 236
click at [165, 363] on ul "Tests Izvērtējums!" at bounding box center [212, 94] width 209 height 7828
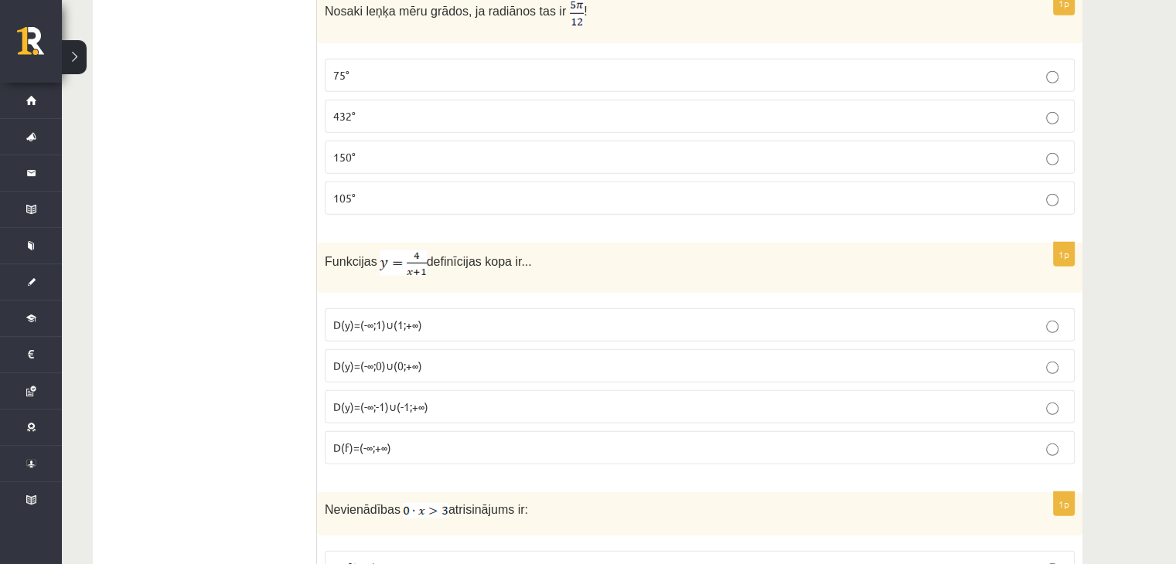
scroll to position [4330, 0]
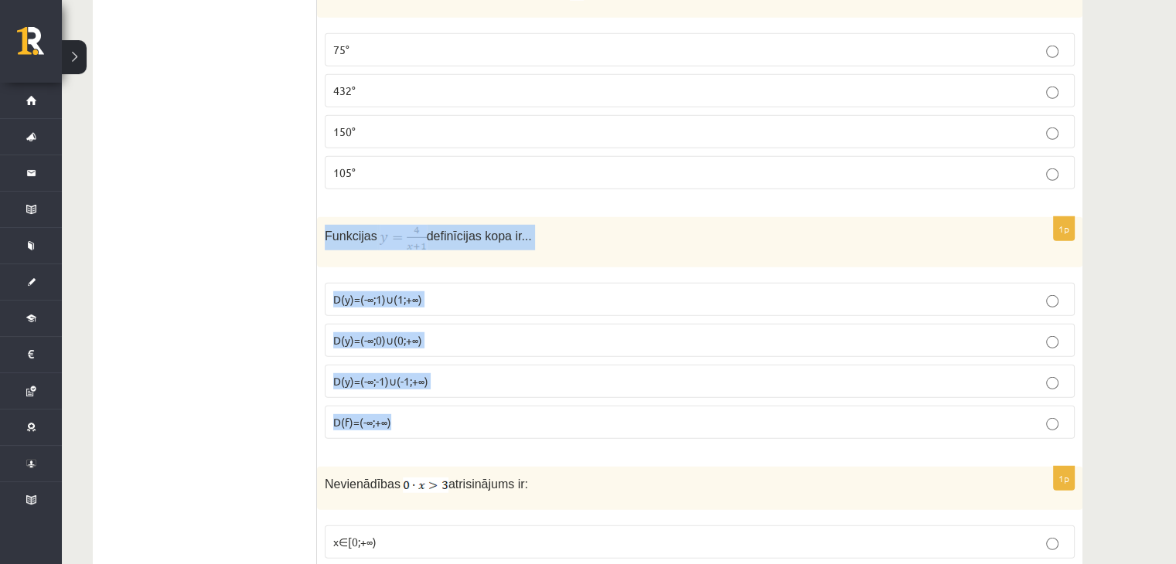
drag, startPoint x: 322, startPoint y: 209, endPoint x: 444, endPoint y: 399, distance: 226.1
click at [444, 399] on div "1p Funkcijas definīcijas kopa ir... D(y)=(-∞;1)∪(1;+∞) D(y)=(-∞;0)∪(0;+∞) D(y)=…" at bounding box center [699, 334] width 765 height 234
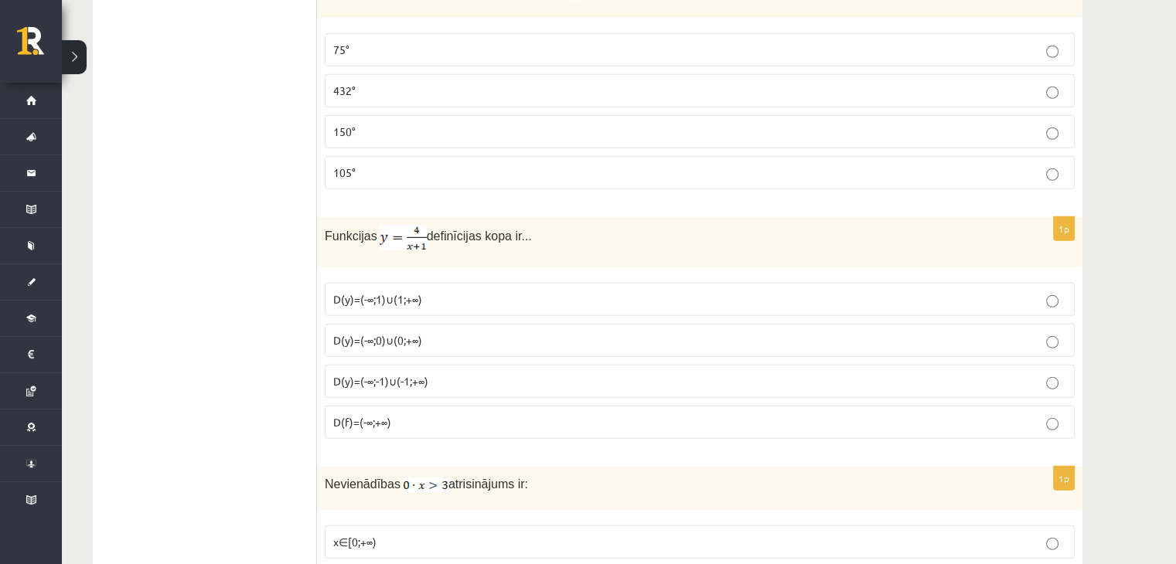
click at [384, 42] on p "75°" at bounding box center [699, 50] width 733 height 16
click at [384, 374] on span "D(y)=(-∞;-1)∪(-1;+∞)" at bounding box center [380, 381] width 95 height 14
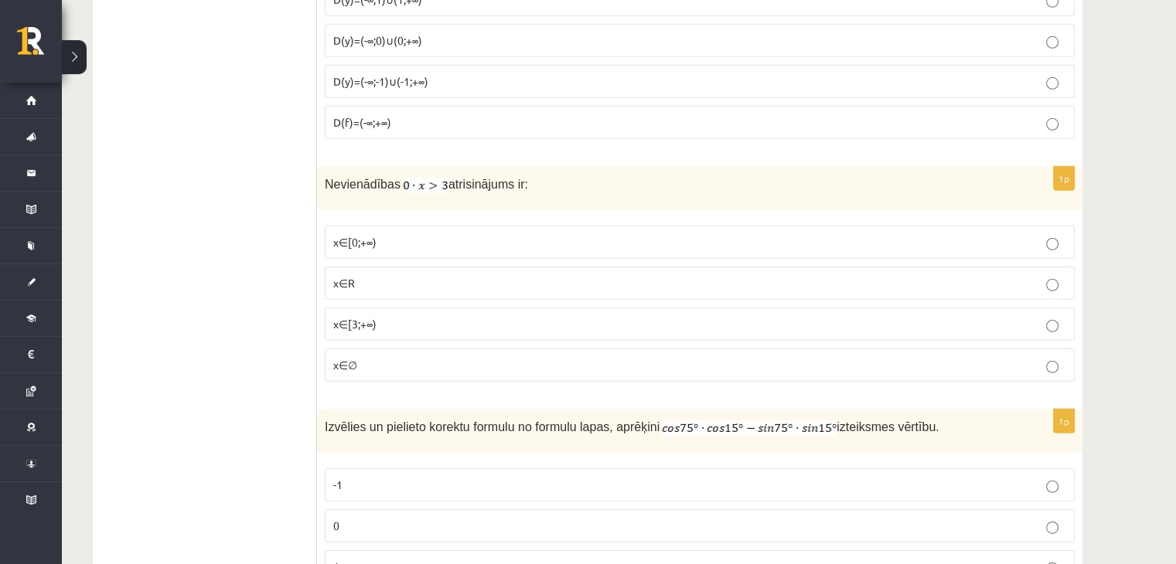
scroll to position [4639, 0]
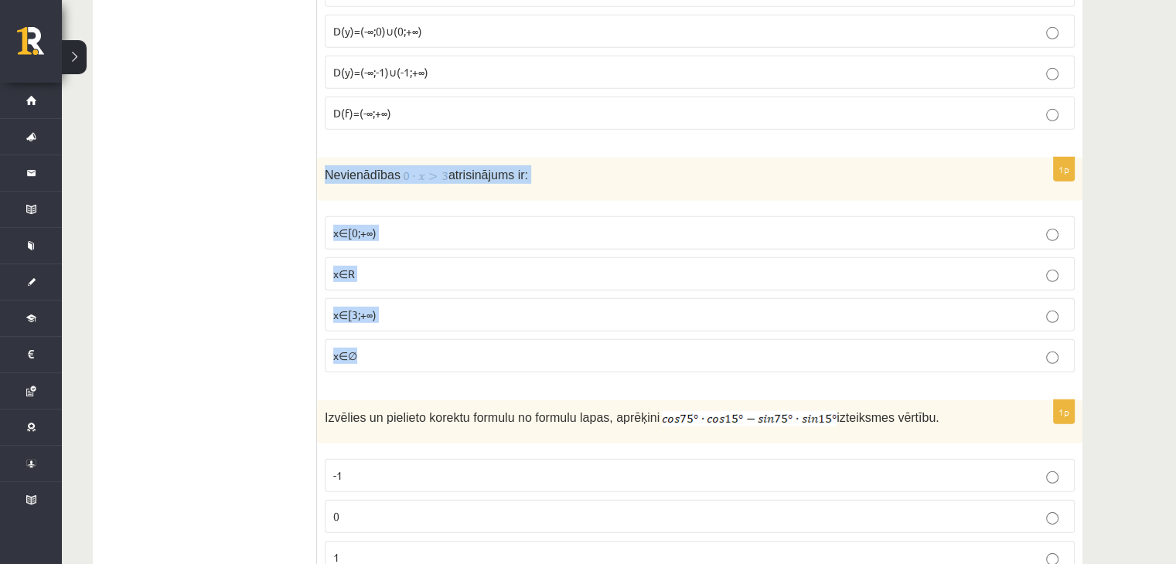
drag, startPoint x: 321, startPoint y: 146, endPoint x: 424, endPoint y: 314, distance: 196.8
click at [424, 314] on div "1p Nevienādības atrisinājums ir: x∈[0;+∞) x∈R x∈[3;+∞) x∈∅" at bounding box center [699, 271] width 765 height 227
click at [393, 348] on p "x∈∅" at bounding box center [699, 356] width 733 height 16
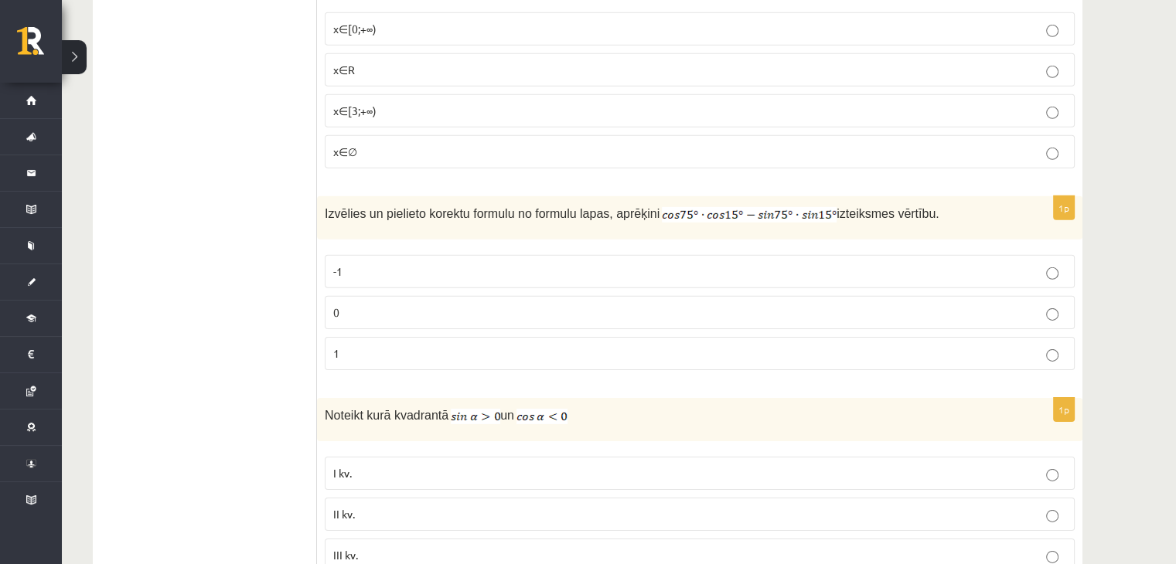
scroll to position [4871, 0]
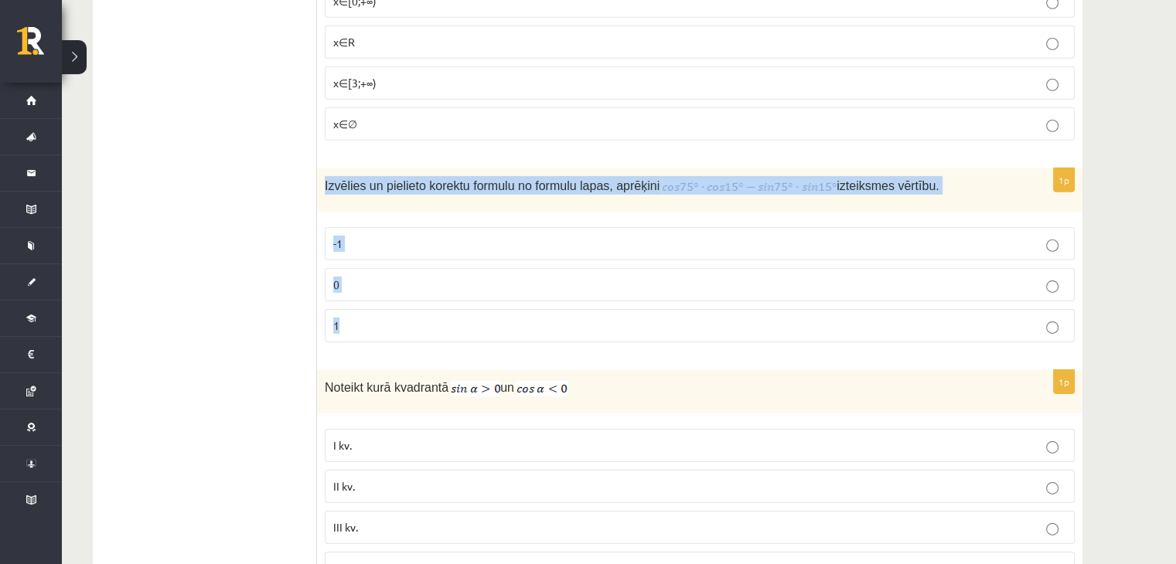
drag, startPoint x: 320, startPoint y: 159, endPoint x: 404, endPoint y: 309, distance: 172.7
click at [404, 309] on div "1p Izvēlies un pielieto korektu formulu no formulu lapas, aprēķini izteiksmes v…" at bounding box center [699, 262] width 765 height 186
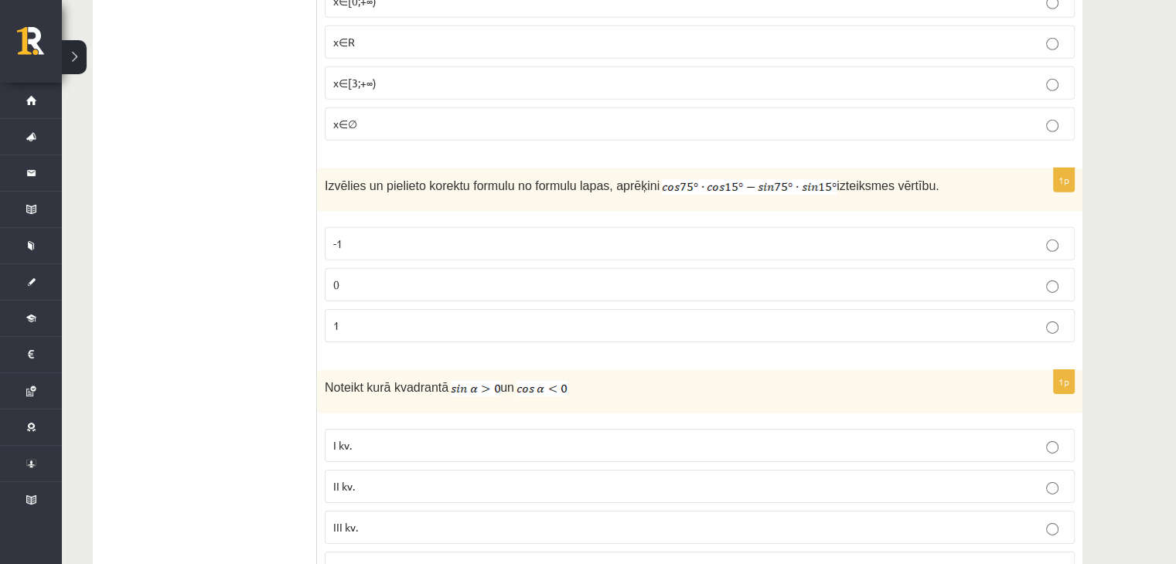
click at [359, 277] on p "0" at bounding box center [699, 285] width 733 height 16
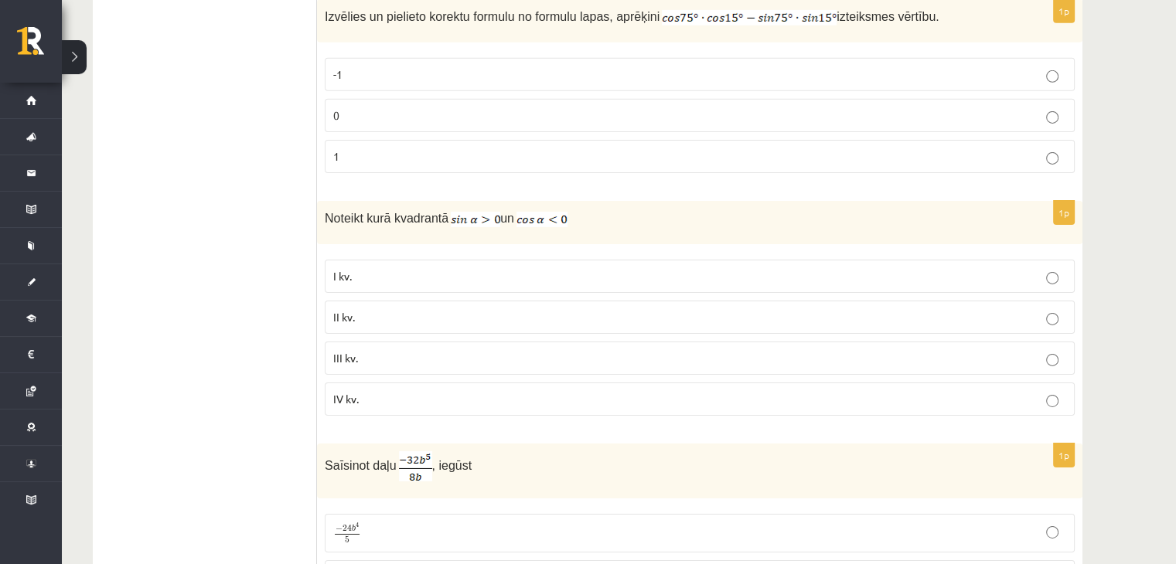
scroll to position [5103, 0]
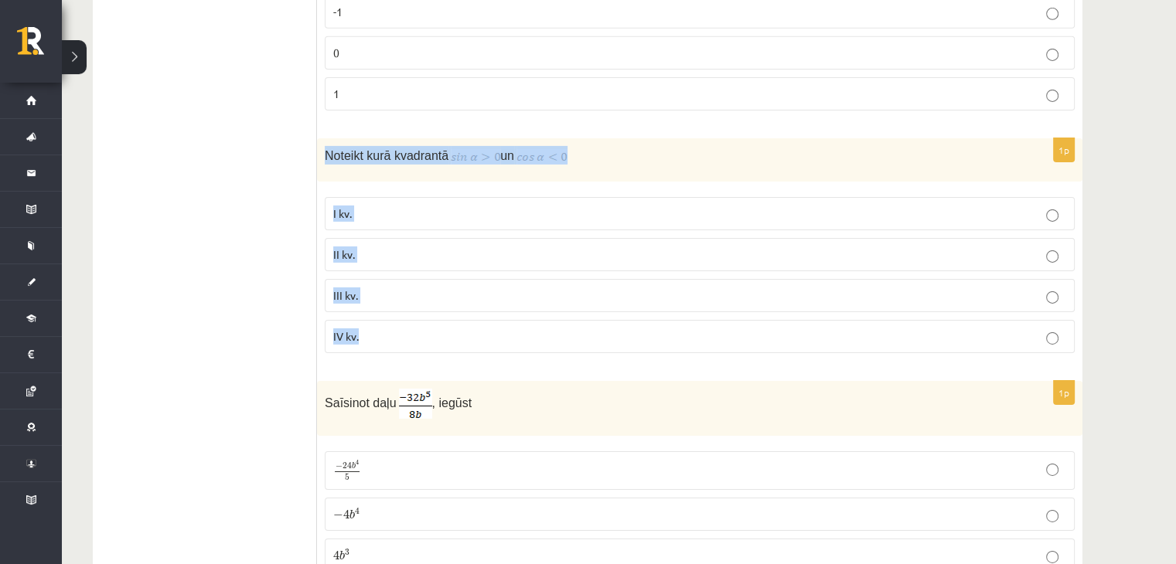
drag, startPoint x: 319, startPoint y: 124, endPoint x: 373, endPoint y: 304, distance: 187.9
click at [373, 304] on div "1p Noteikt kurā kvadrantā un I kv. II kv. III kv. IV kv." at bounding box center [699, 251] width 765 height 227
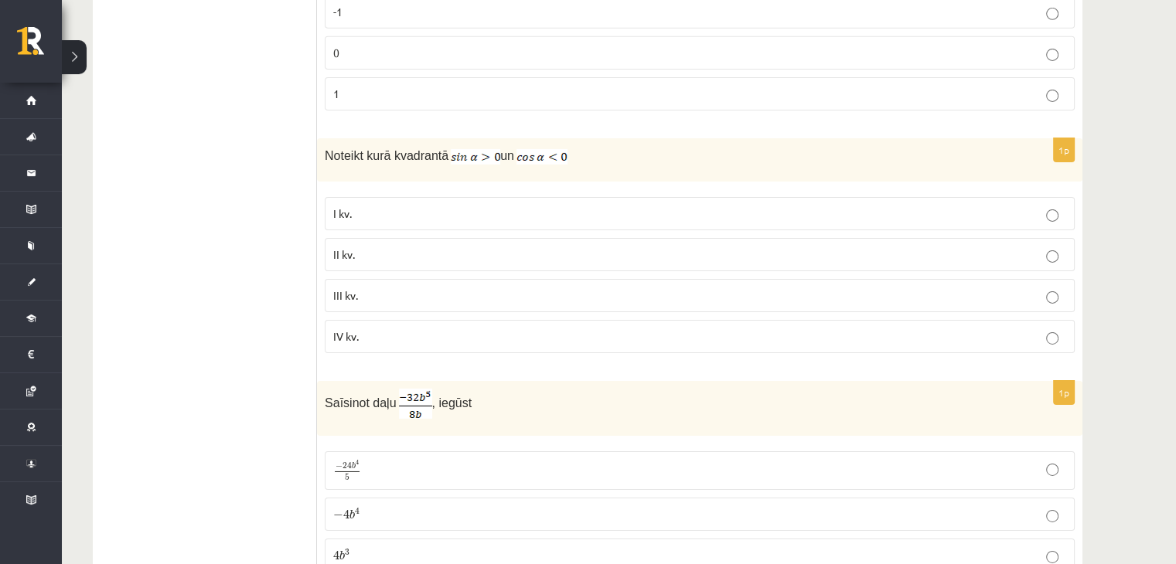
click at [345, 247] on span "II kv." at bounding box center [344, 254] width 22 height 14
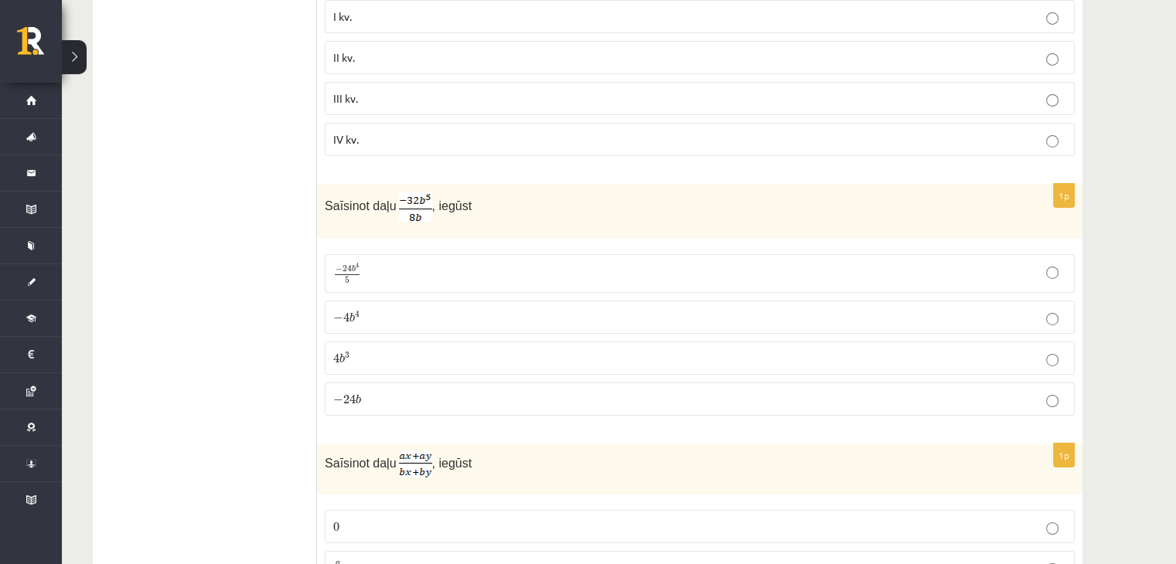
scroll to position [5335, 0]
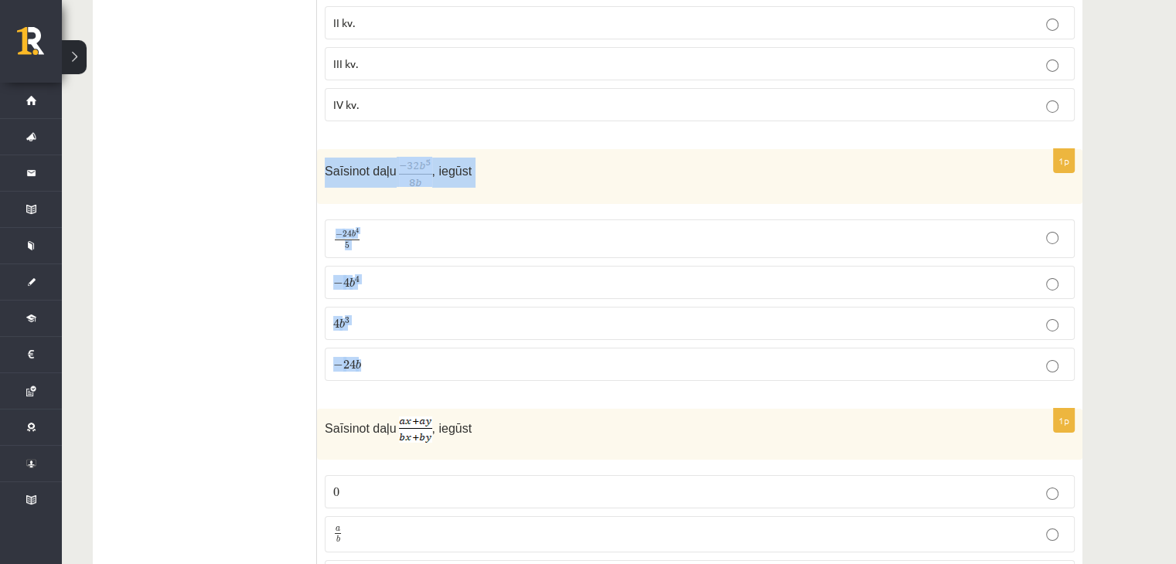
drag, startPoint x: 322, startPoint y: 139, endPoint x: 410, endPoint y: 330, distance: 210.0
click at [410, 330] on div "1p Saīsinot daļu , iegūst − 24 b 4 5 − 24 b 4 5 − 4 b 4 − 4 b 4 4 b 3 4 b 3 − 2…" at bounding box center [699, 271] width 765 height 244
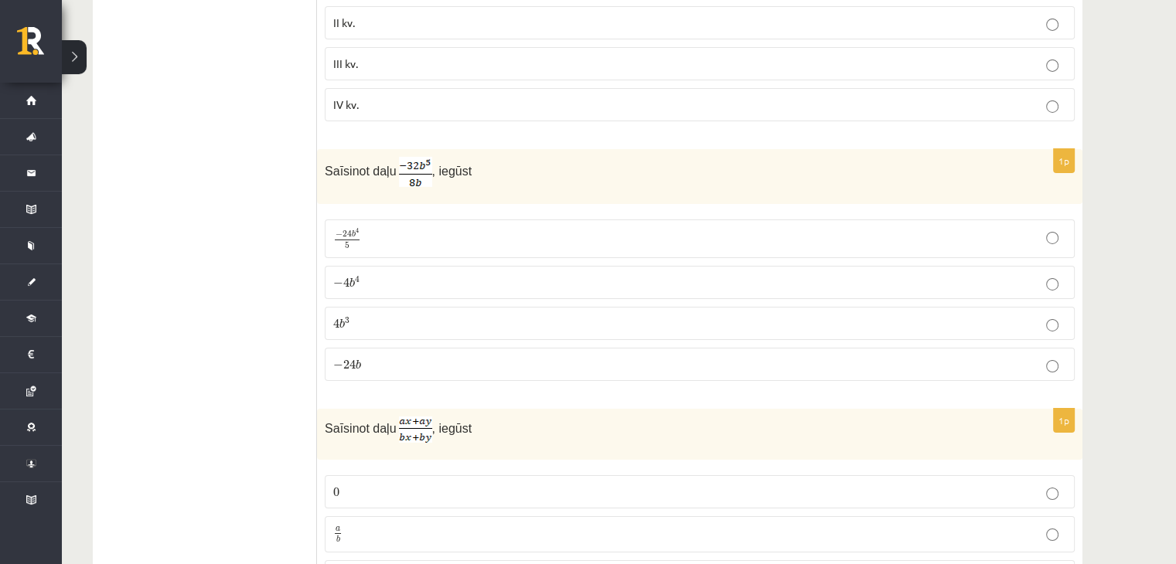
click at [369, 274] on p "− 4 b 4 − 4 b 4" at bounding box center [699, 282] width 733 height 16
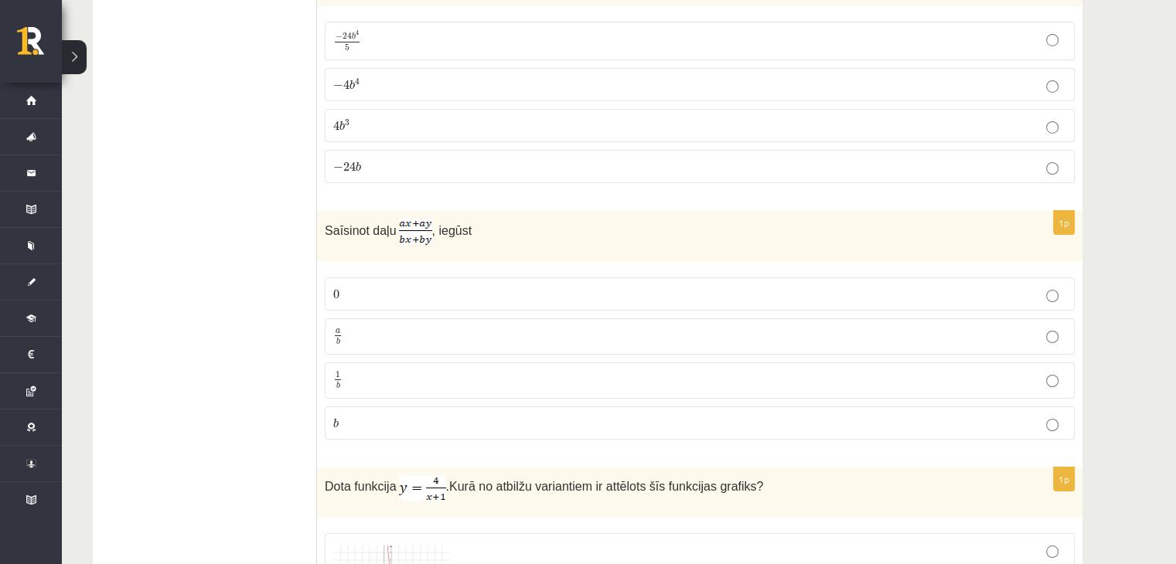
scroll to position [5567, 0]
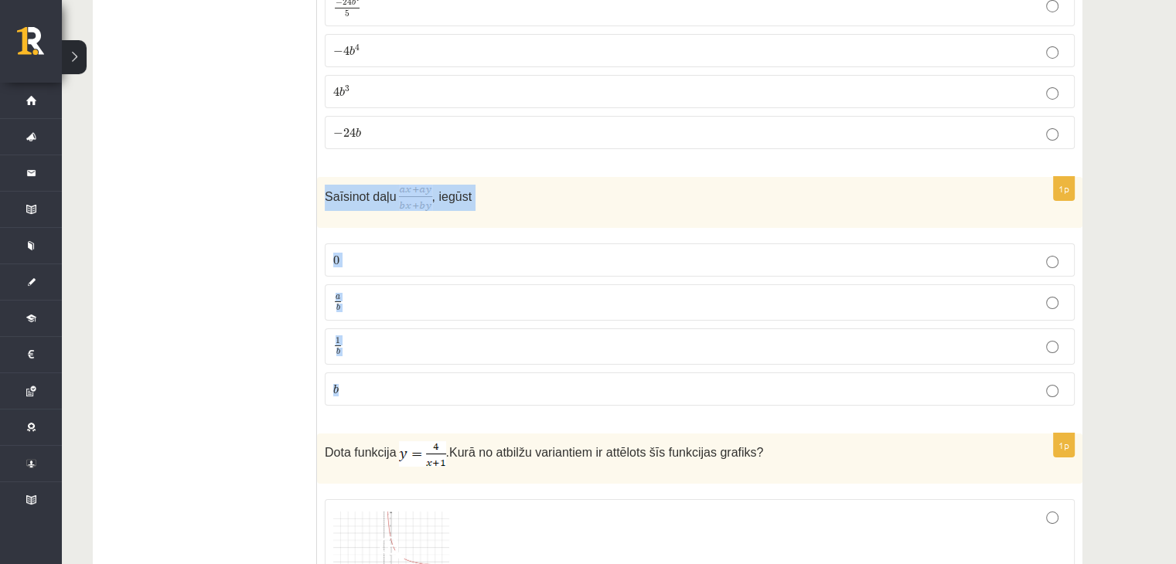
drag, startPoint x: 319, startPoint y: 165, endPoint x: 412, endPoint y: 342, distance: 200.3
click at [412, 342] on div "1p Saīsinot daļu , iegūst 0 0 a b a b 1 b 1 b b b" at bounding box center [699, 297] width 765 height 241
click at [386, 293] on p "a b a b" at bounding box center [699, 302] width 733 height 19
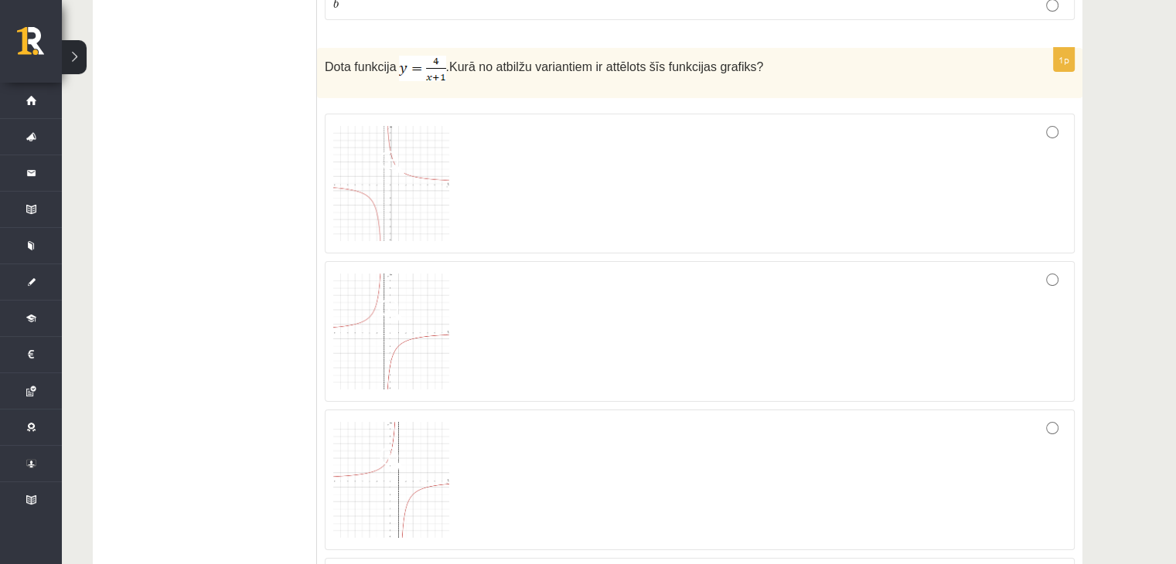
scroll to position [5954, 0]
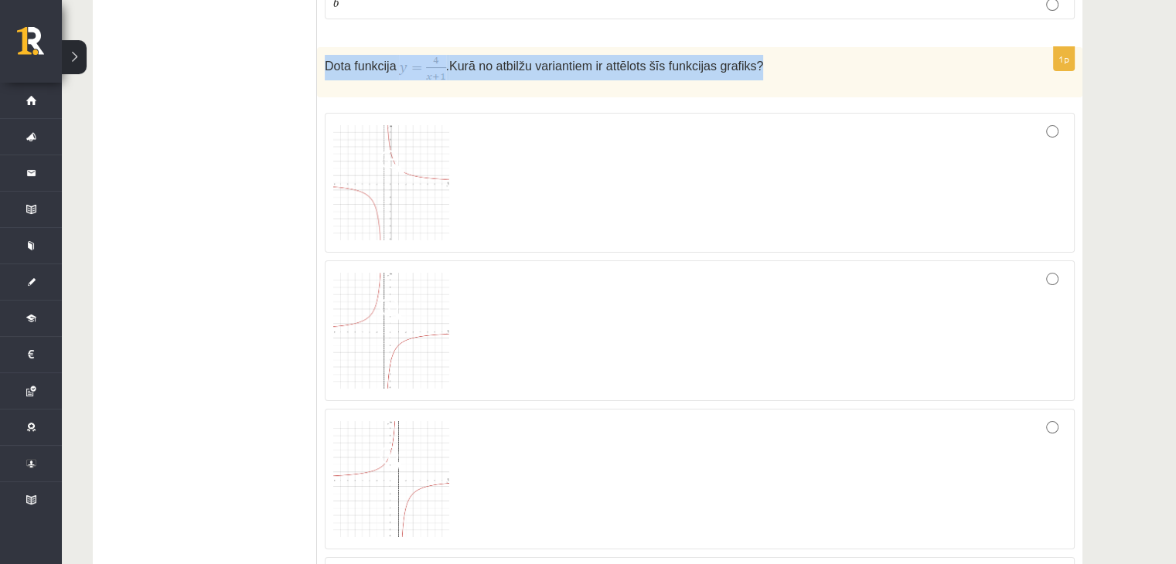
drag, startPoint x: 326, startPoint y: 32, endPoint x: 775, endPoint y: 39, distance: 449.3
click at [775, 55] on p "Dota funkcija . Kurā no atbilžu variantiem ir attēlots šīs funkcijas grafiks?" at bounding box center [661, 68] width 673 height 26
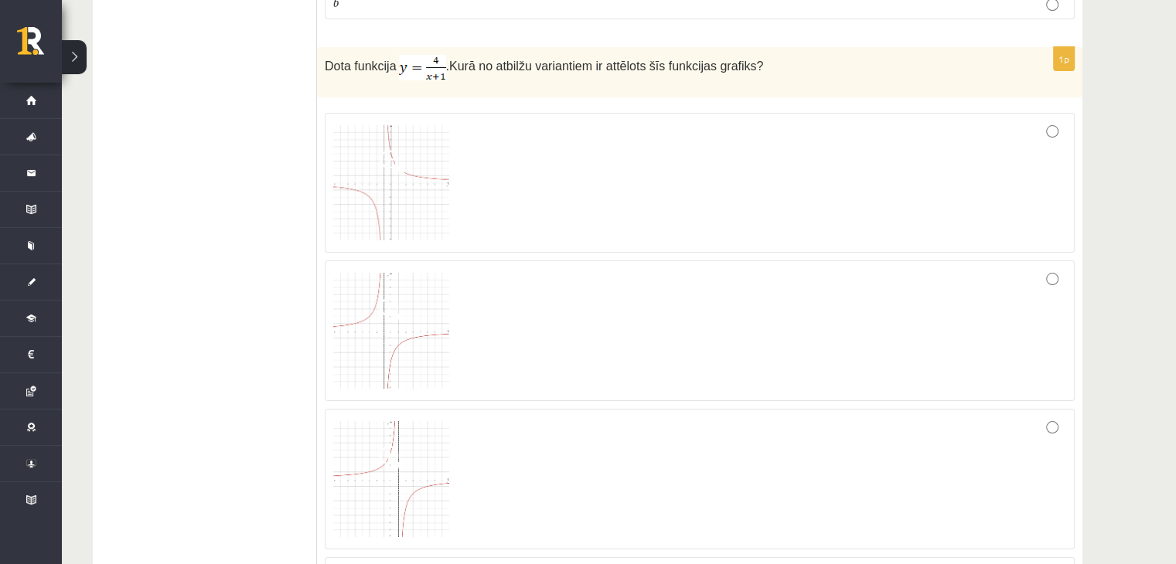
click at [404, 142] on img at bounding box center [391, 183] width 116 height 116
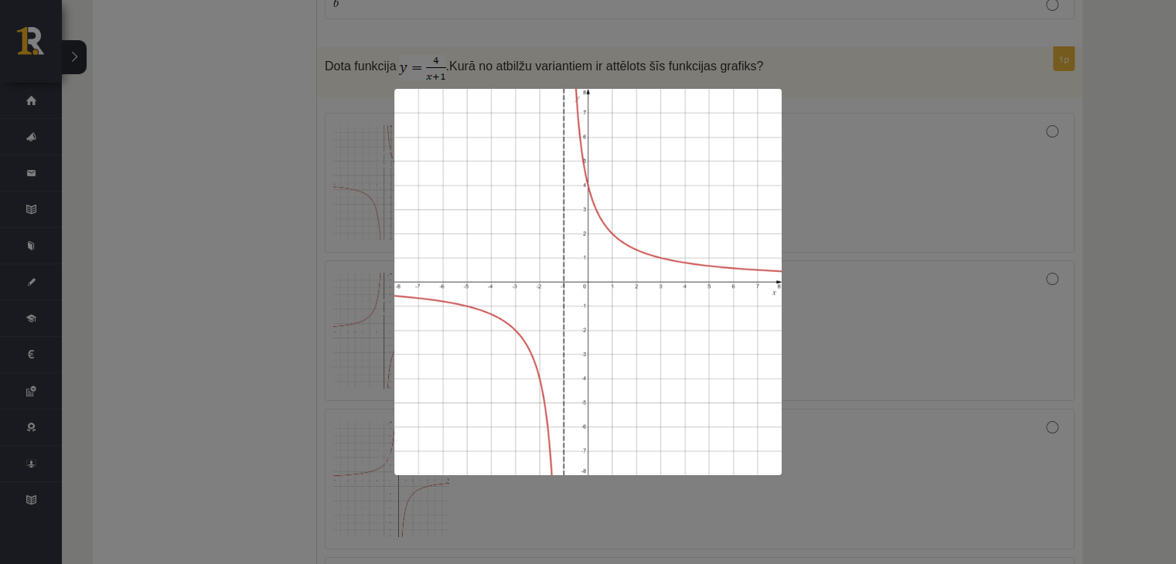
click at [213, 343] on div at bounding box center [588, 282] width 1176 height 564
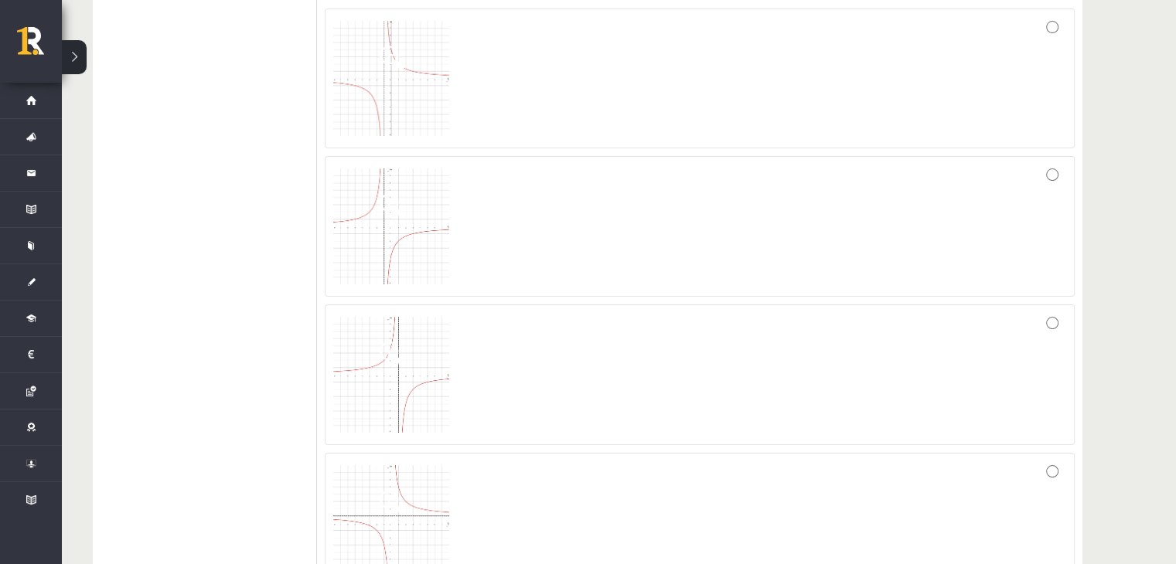
scroll to position [6031, 0]
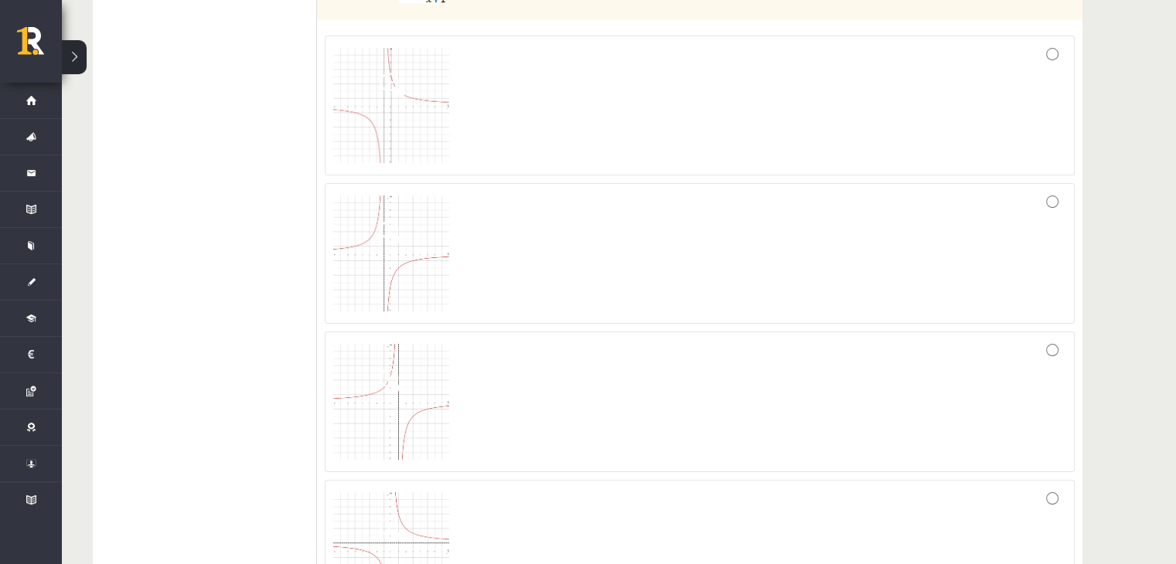
click at [426, 103] on img at bounding box center [391, 106] width 116 height 116
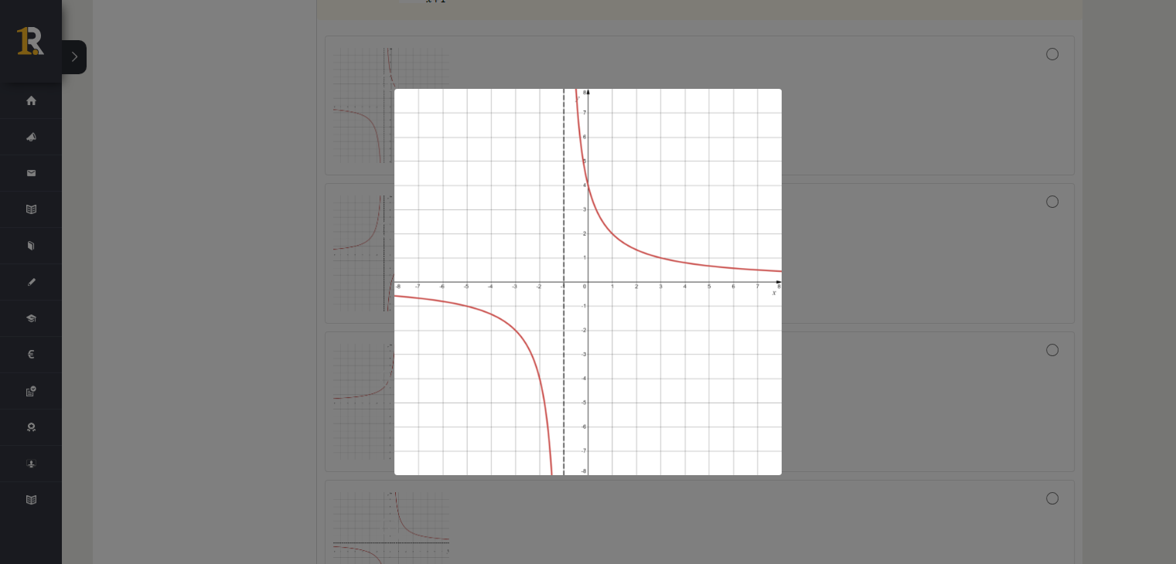
drag, startPoint x: 165, startPoint y: 288, endPoint x: 241, endPoint y: 263, distance: 79.7
click at [169, 284] on div at bounding box center [588, 282] width 1176 height 564
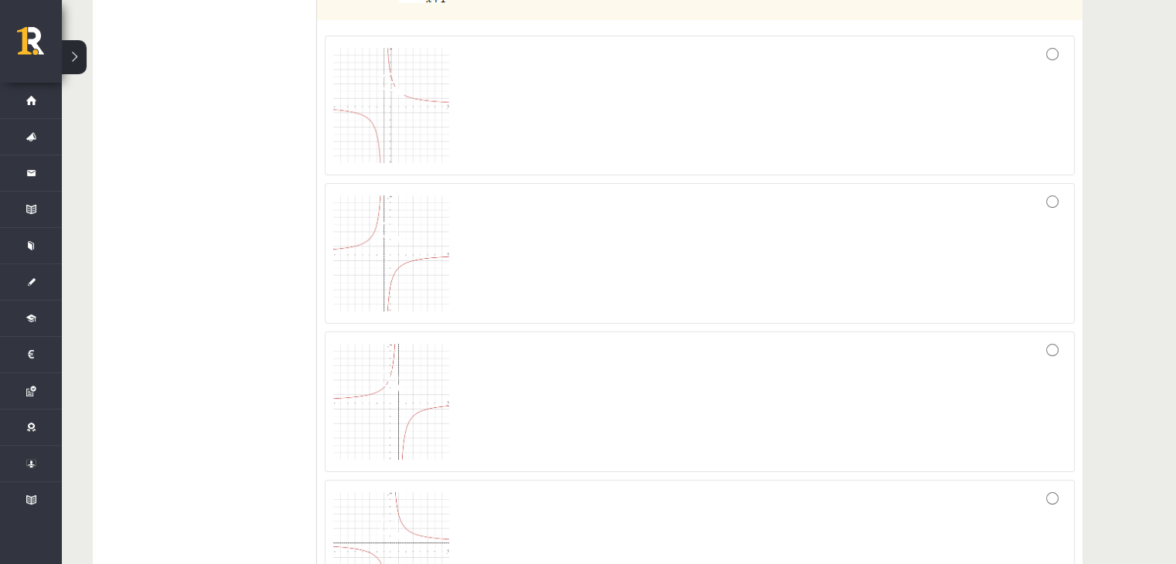
click at [575, 93] on div at bounding box center [699, 106] width 733 height 124
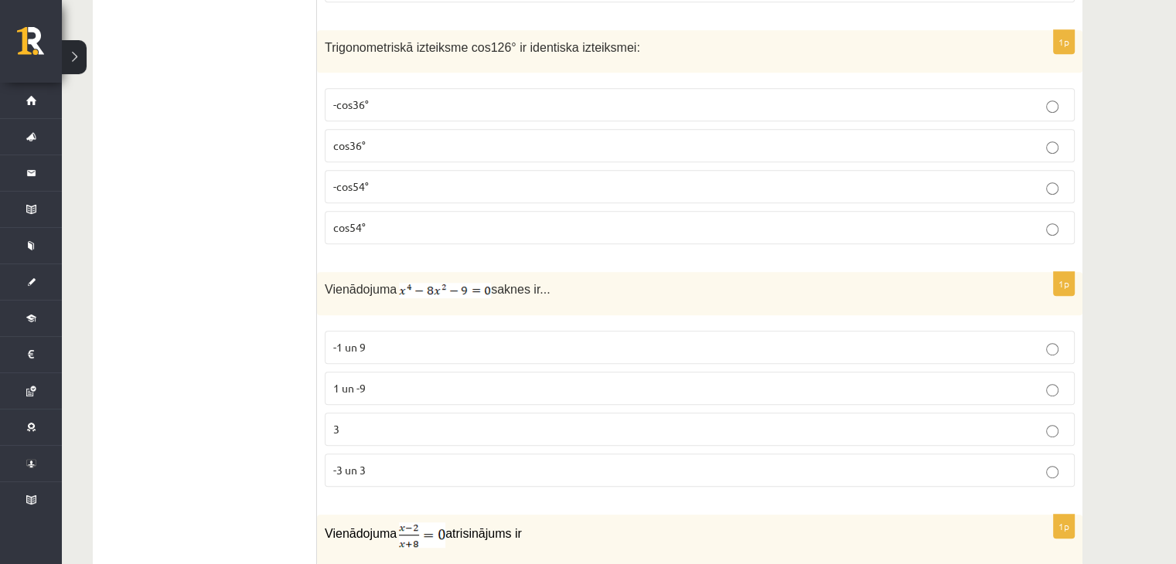
scroll to position [6572, 0]
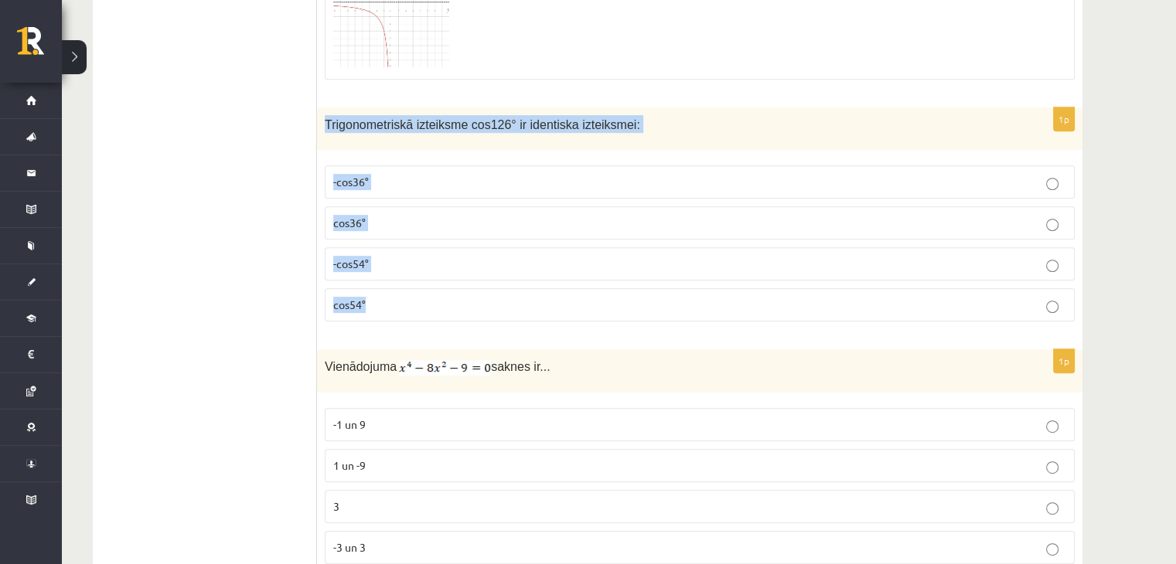
drag, startPoint x: 319, startPoint y: 81, endPoint x: 394, endPoint y: 269, distance: 202.6
click at [394, 269] on div "1p Trigonometriskā izteiksme cos126° ir identiska izteiksmei: -cos36° cos36° -c…" at bounding box center [699, 220] width 765 height 227
click at [411, 256] on p "-cos54°" at bounding box center [699, 264] width 733 height 16
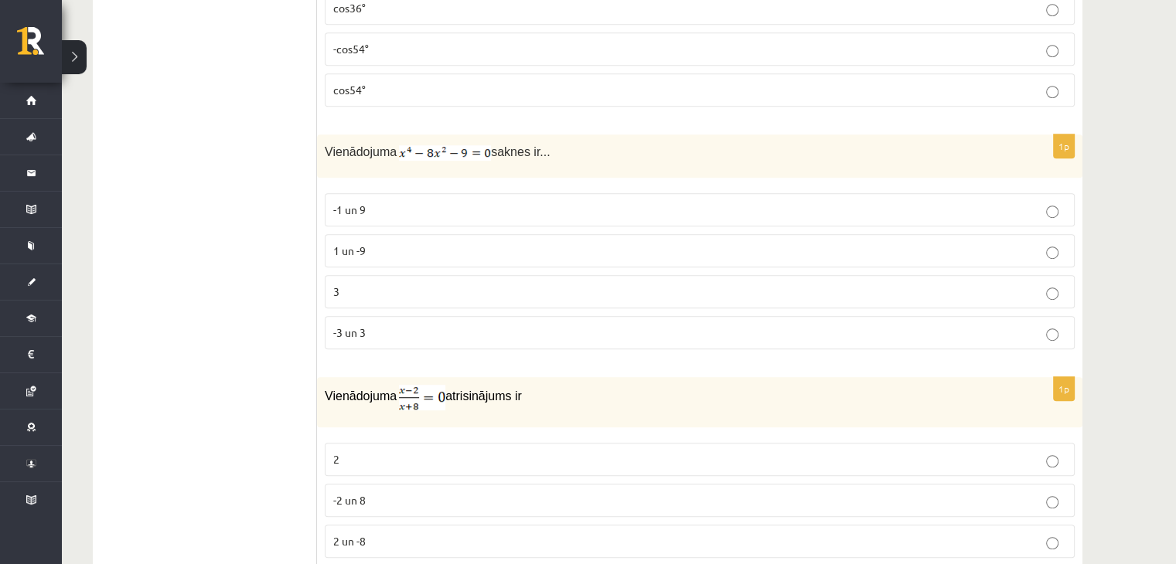
scroll to position [6804, 0]
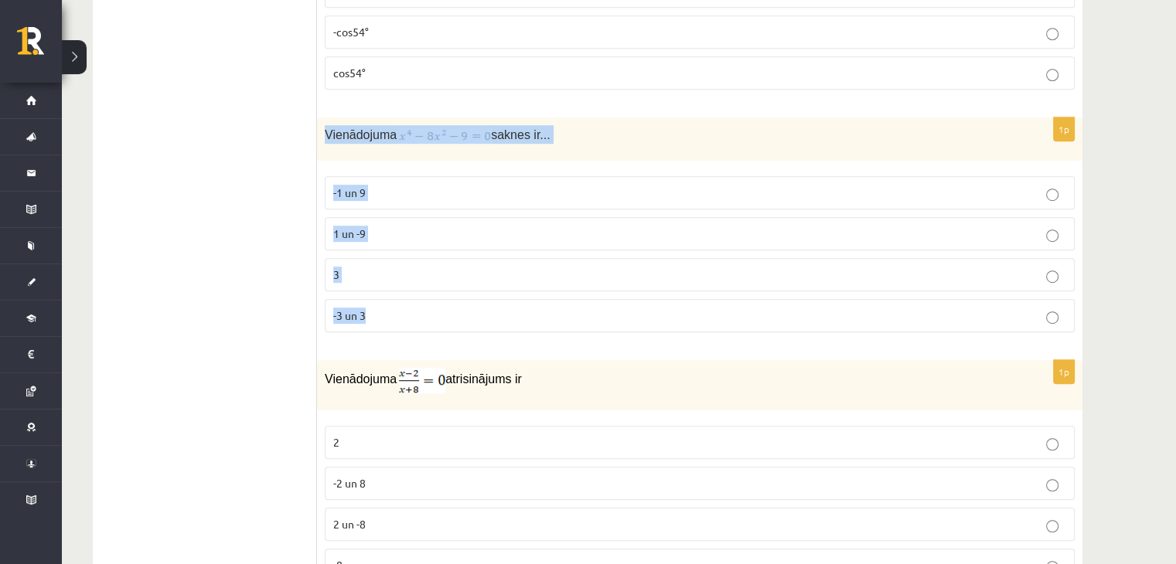
drag, startPoint x: 322, startPoint y: 103, endPoint x: 398, endPoint y: 290, distance: 202.2
click at [398, 290] on div "1p Vienādojuma saknes ir... -1 un 9 1 un -9 3 -3 un 3" at bounding box center [699, 231] width 765 height 227
click at [349, 309] on span "-3 un 3" at bounding box center [349, 316] width 32 height 14
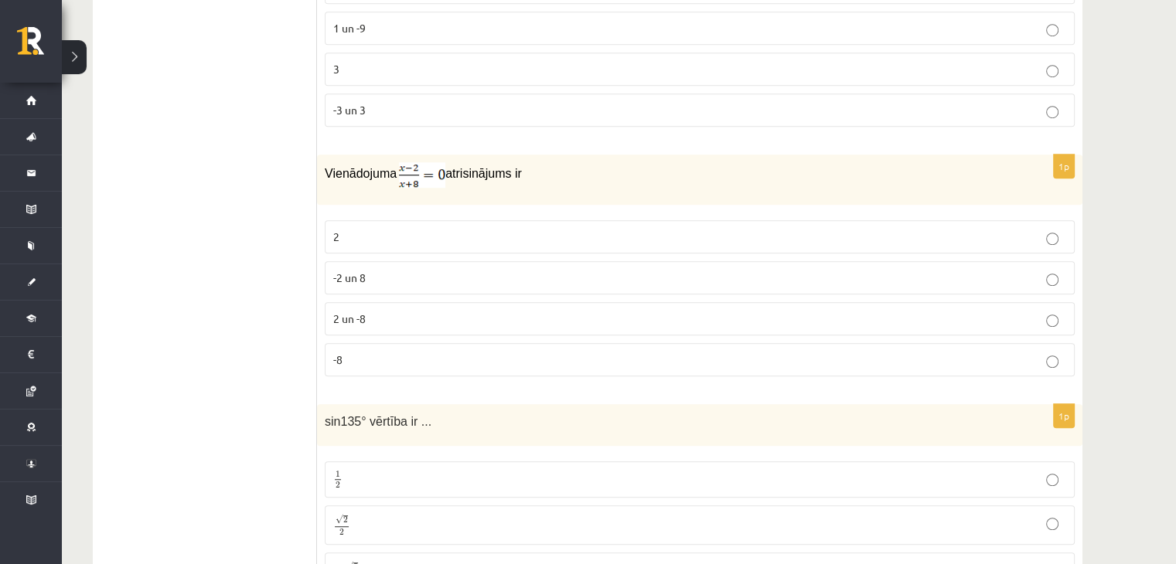
scroll to position [7036, 0]
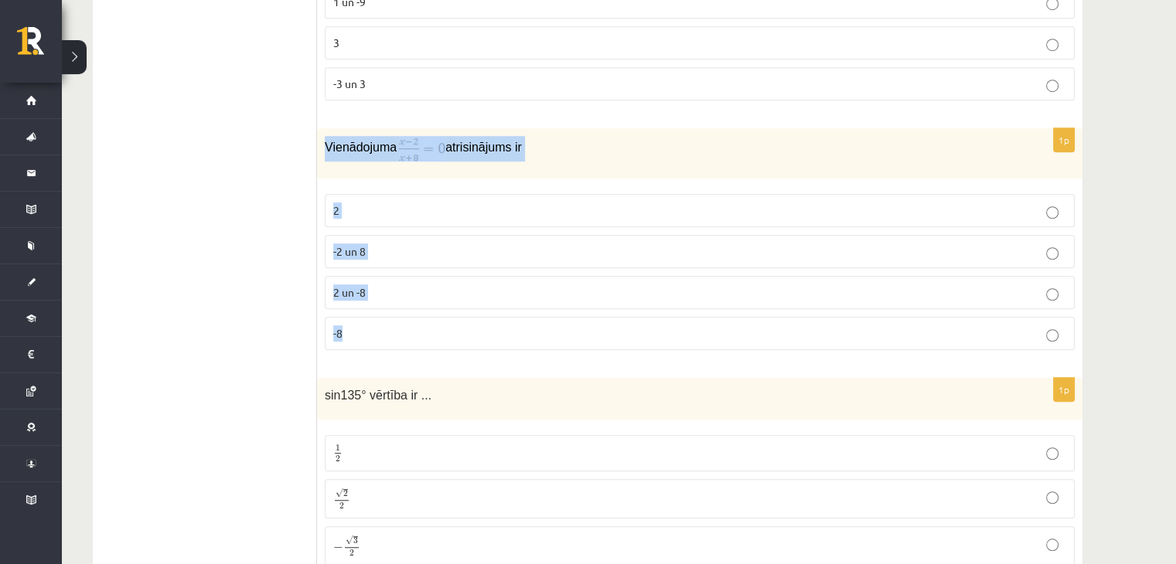
drag, startPoint x: 322, startPoint y: 104, endPoint x: 393, endPoint y: 282, distance: 191.5
click at [393, 282] on div "1p Vienādojuma atrisinājums ir 2 -2 un 8 2 un -8 -8" at bounding box center [699, 245] width 765 height 234
click at [380, 203] on p "2" at bounding box center [699, 211] width 733 height 16
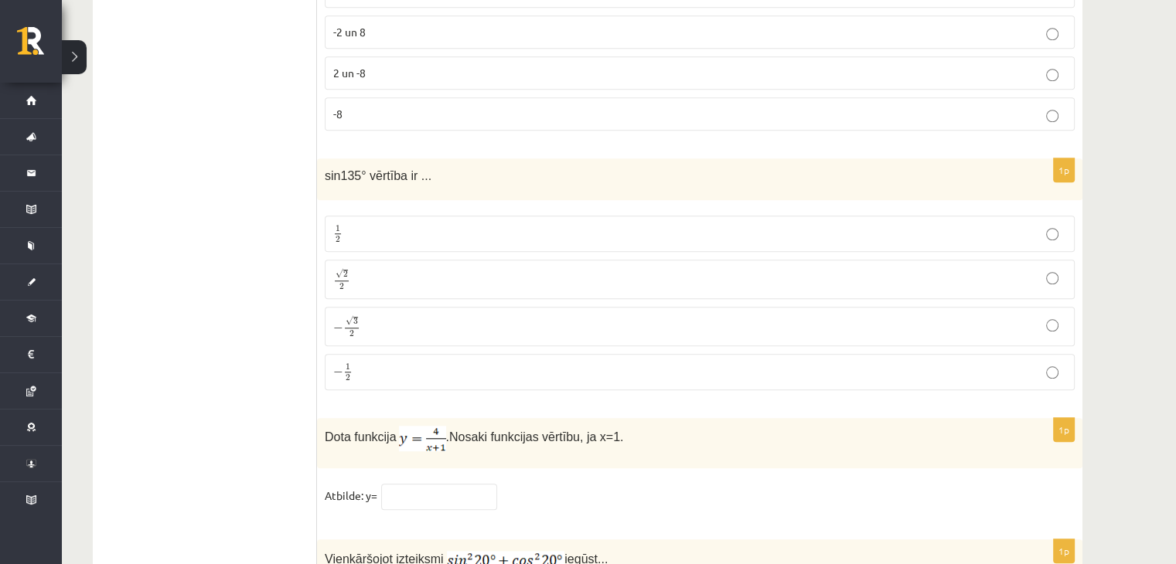
scroll to position [7268, 0]
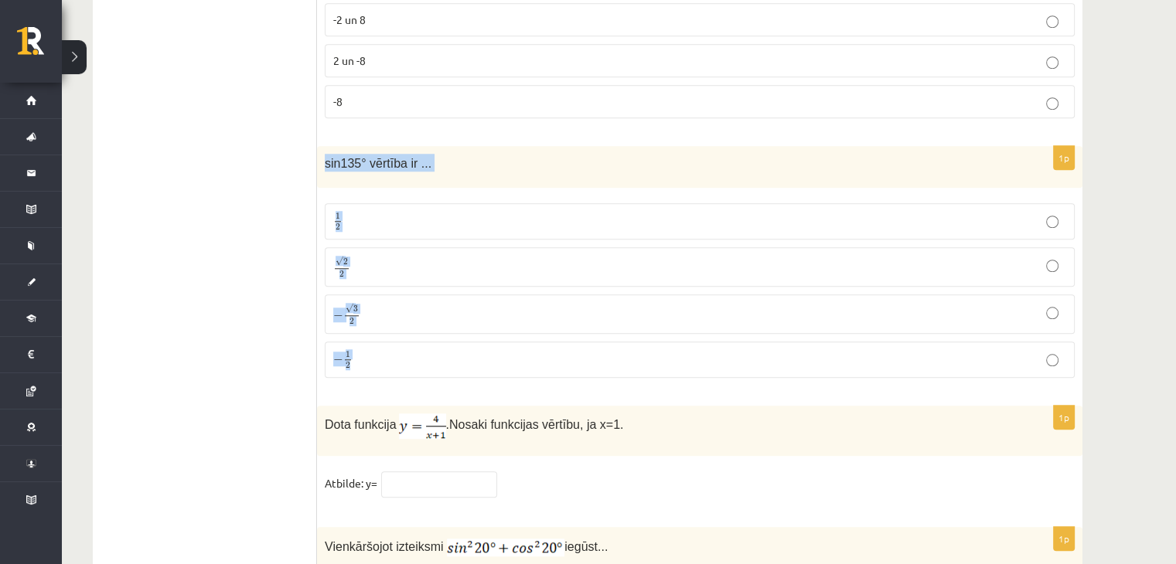
drag, startPoint x: 322, startPoint y: 116, endPoint x: 405, endPoint y: 301, distance: 202.8
click at [405, 301] on div "1p sin135° vērtība ir ... 1 2 1 2 √ 2 2 2 2 − √ 3 2 − 3 2 − 1 2 − 1 2" at bounding box center [699, 268] width 765 height 244
click at [380, 256] on p "√ 2 2 2 2" at bounding box center [699, 267] width 733 height 22
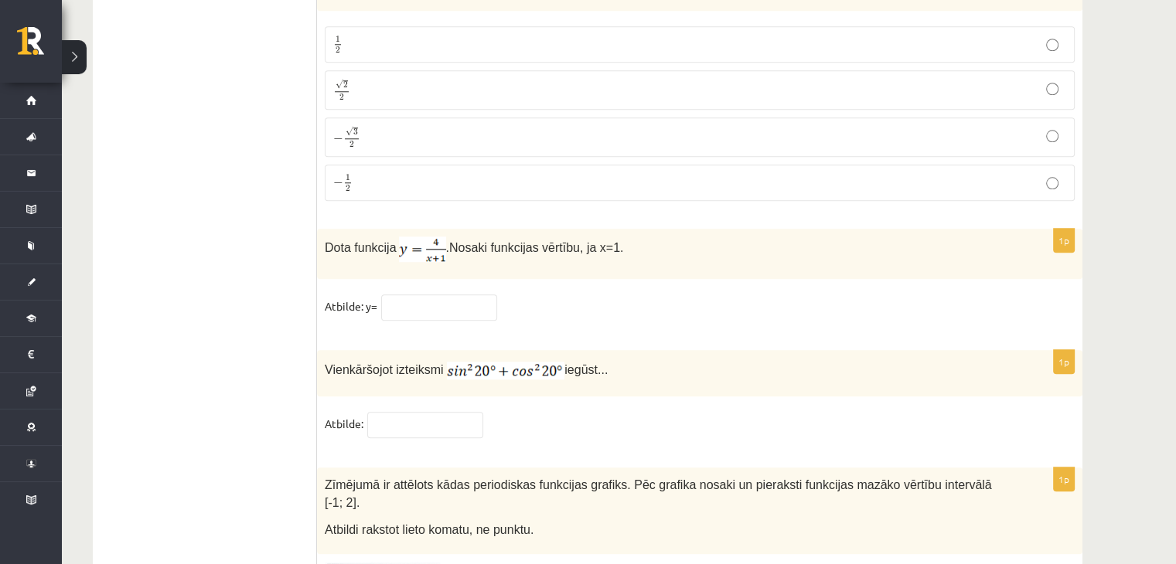
scroll to position [7500, 0]
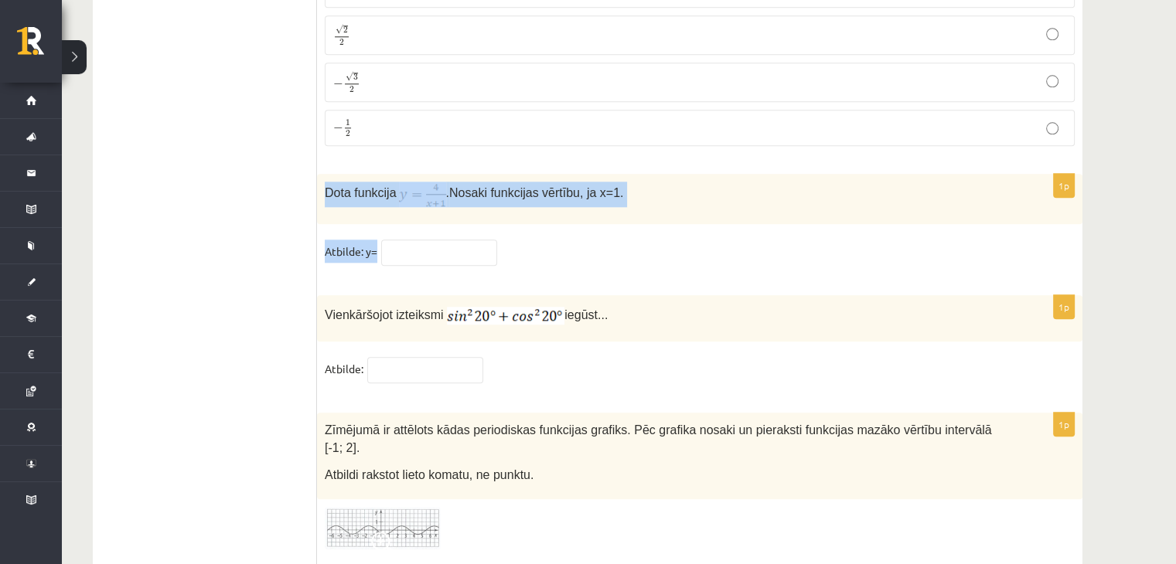
drag, startPoint x: 325, startPoint y: 149, endPoint x: 505, endPoint y: 232, distance: 198.2
click at [505, 232] on div "1p Dota funkcija . Nosaki funkcijas vērtību, ja x=1. Atbilde: y=" at bounding box center [699, 227] width 765 height 106
click at [842, 240] on fieldset "Atbilde: y=" at bounding box center [700, 256] width 750 height 32
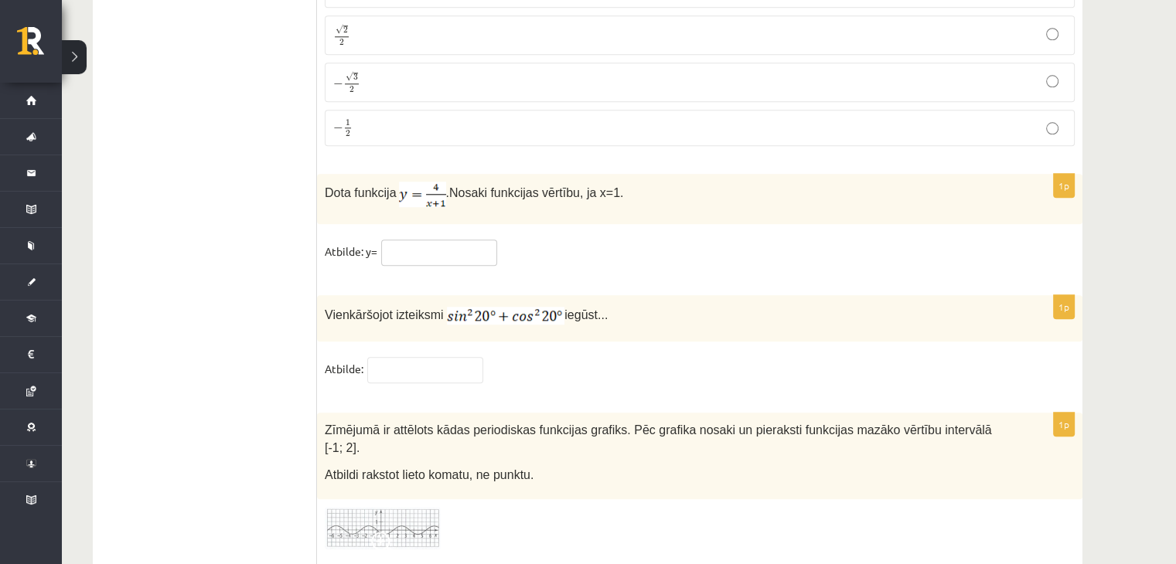
click at [394, 240] on input "text" at bounding box center [439, 253] width 116 height 26
type input "*"
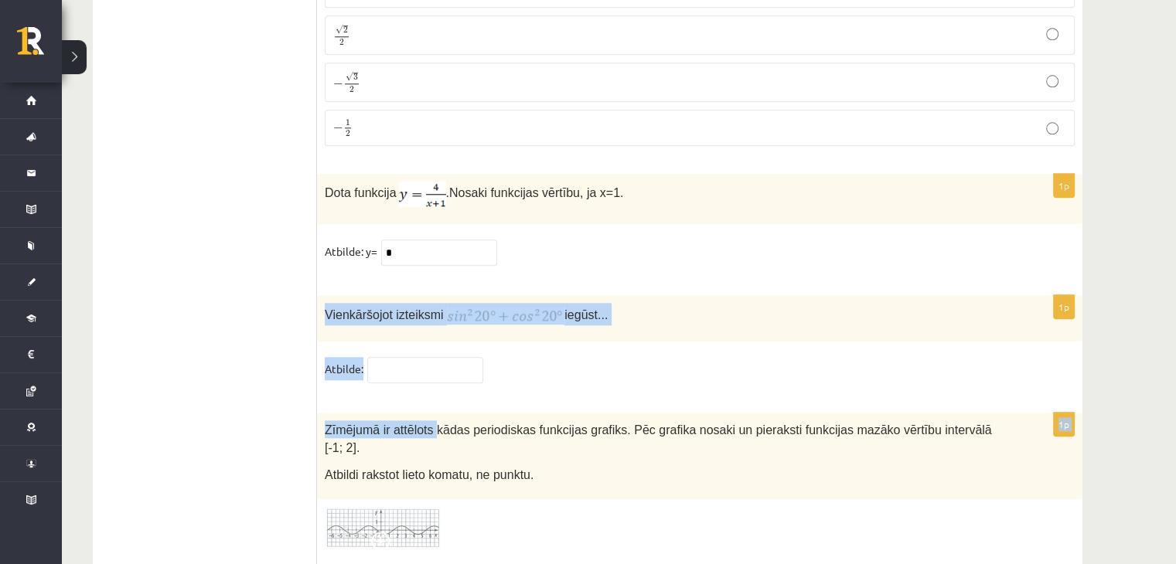
drag, startPoint x: 318, startPoint y: 268, endPoint x: 430, endPoint y: 366, distance: 149.0
click at [503, 357] on fieldset "Atbilde:" at bounding box center [700, 373] width 750 height 32
drag, startPoint x: 321, startPoint y: 269, endPoint x: 435, endPoint y: 336, distance: 132.3
click at [435, 336] on div "1p Vienkāršojot izteiksmi iegūst... Atbilde:" at bounding box center [699, 346] width 765 height 103
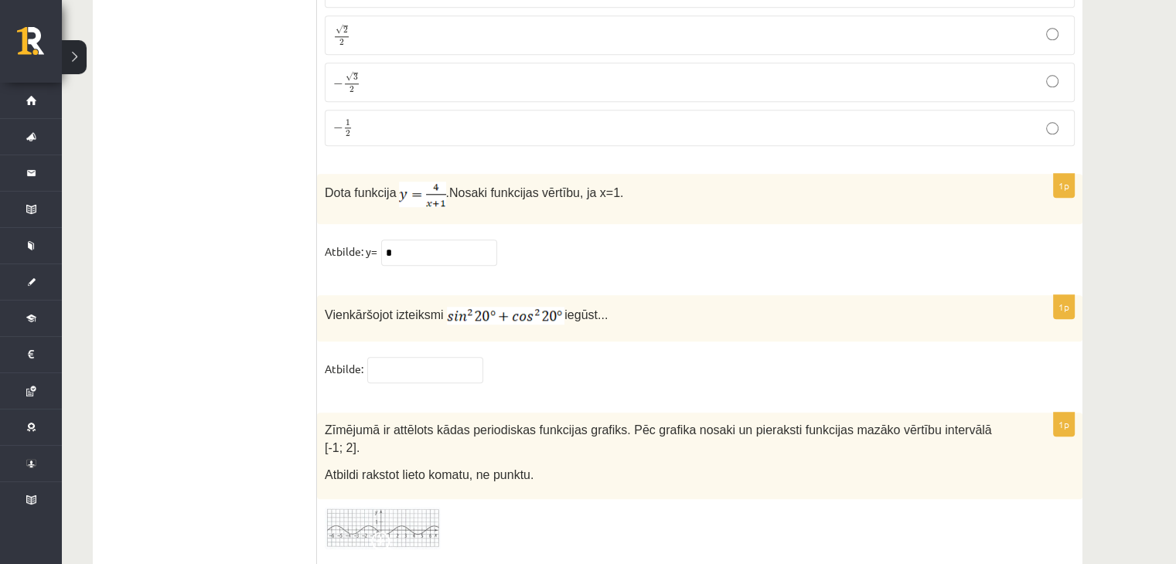
click at [436, 357] on fieldset "Atbilde:" at bounding box center [700, 373] width 750 height 32
drag, startPoint x: 421, startPoint y: 339, endPoint x: 411, endPoint y: 340, distance: 10.2
click at [414, 357] on input "text" at bounding box center [425, 370] width 116 height 26
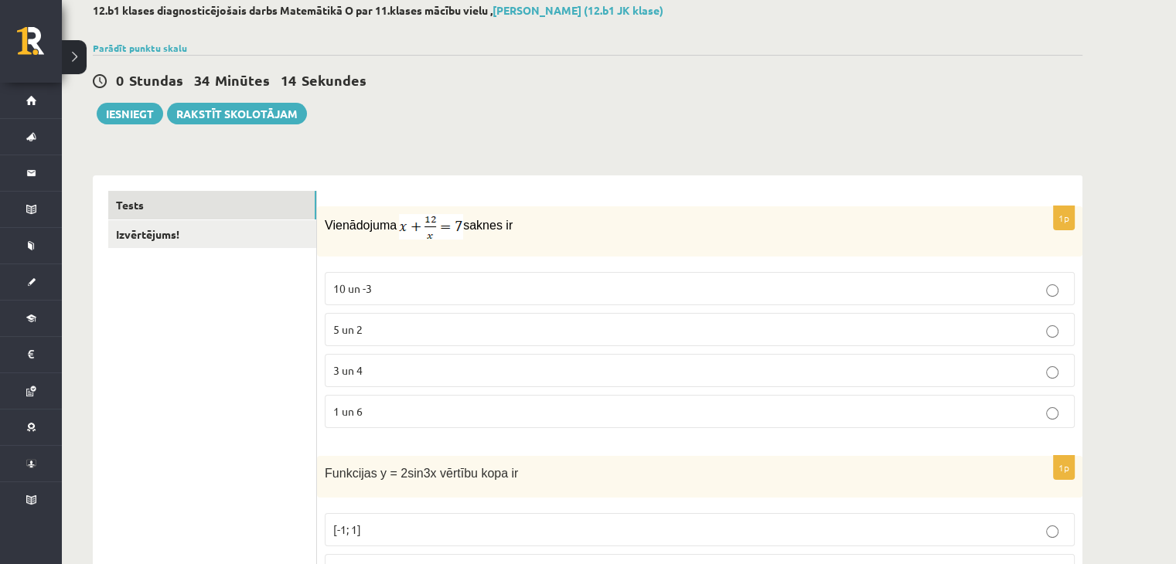
scroll to position [0, 0]
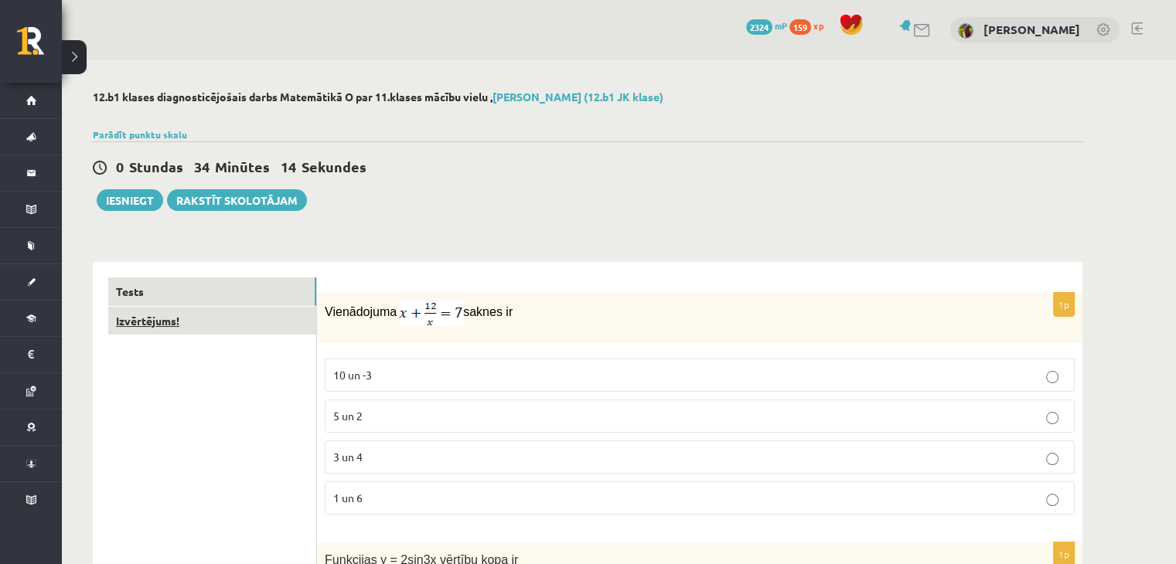
type input "*"
click at [212, 332] on link "Izvērtējums!" at bounding box center [212, 321] width 208 height 29
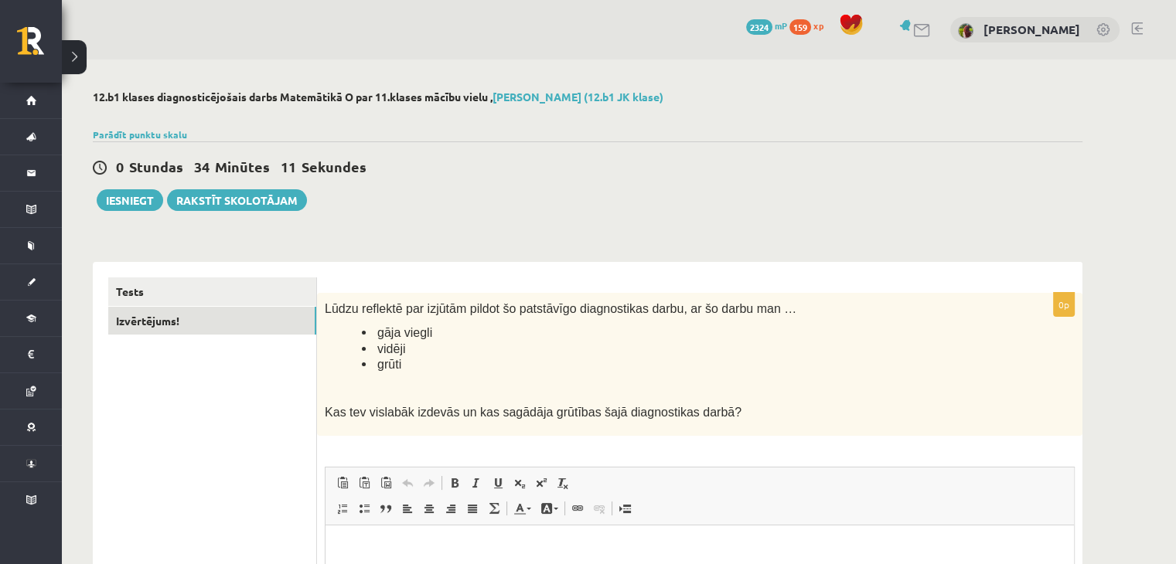
scroll to position [77, 0]
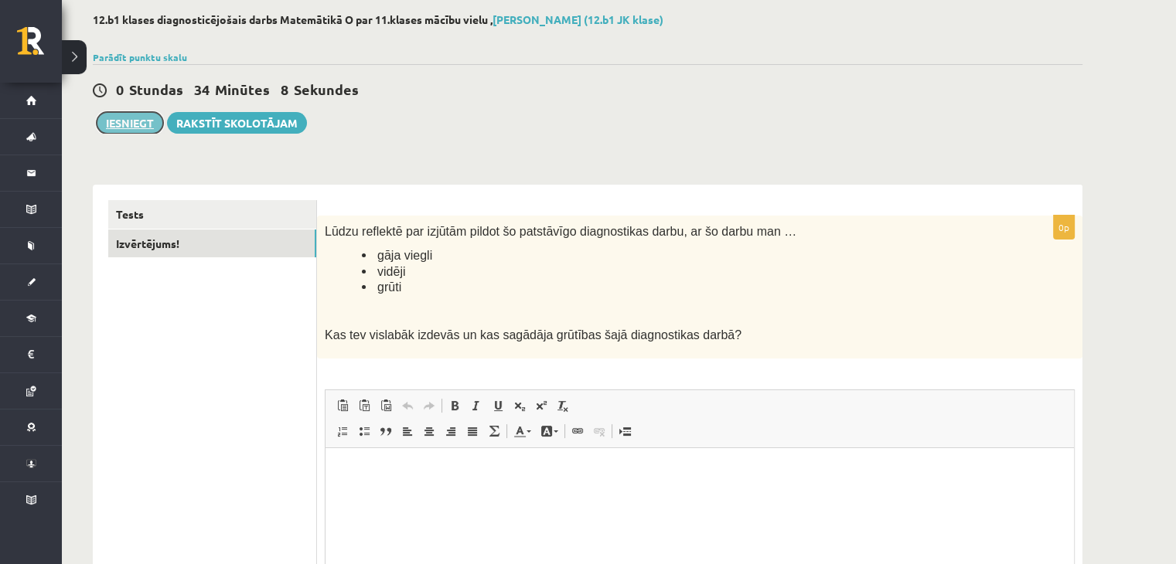
click at [148, 124] on button "Iesniegt" at bounding box center [130, 123] width 66 height 22
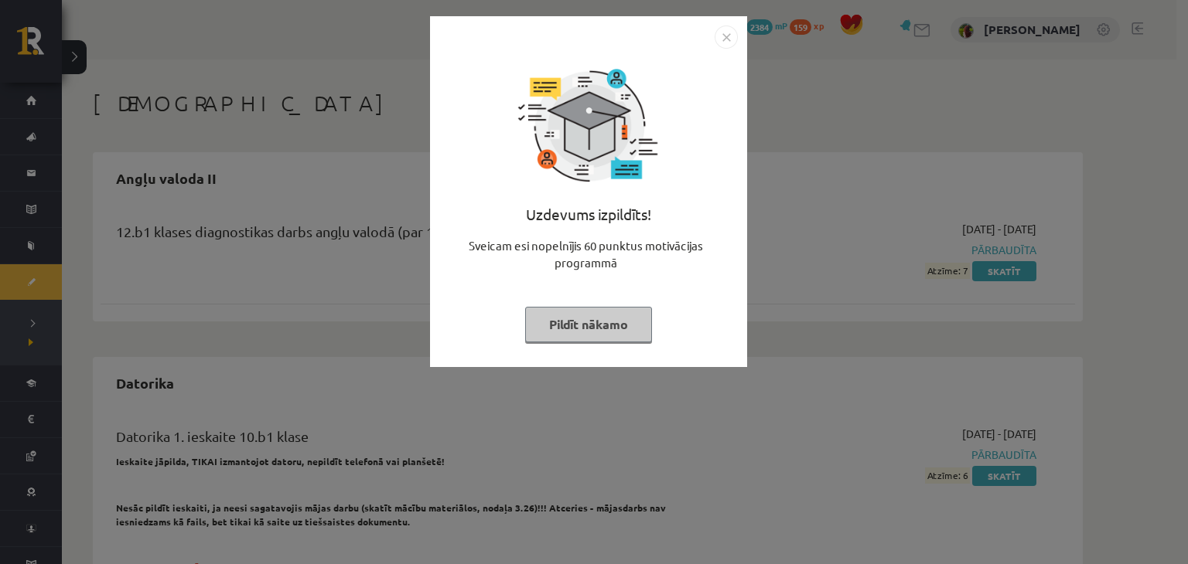
click at [722, 27] on img "Close" at bounding box center [725, 37] width 23 height 23
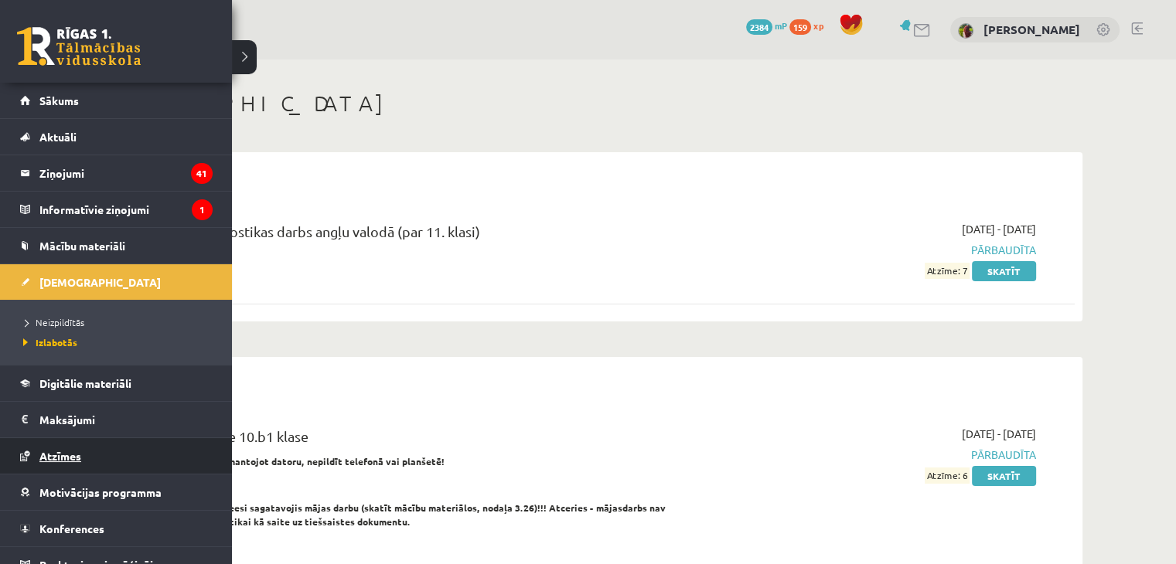
click at [60, 452] on span "Atzīmes" at bounding box center [60, 456] width 42 height 14
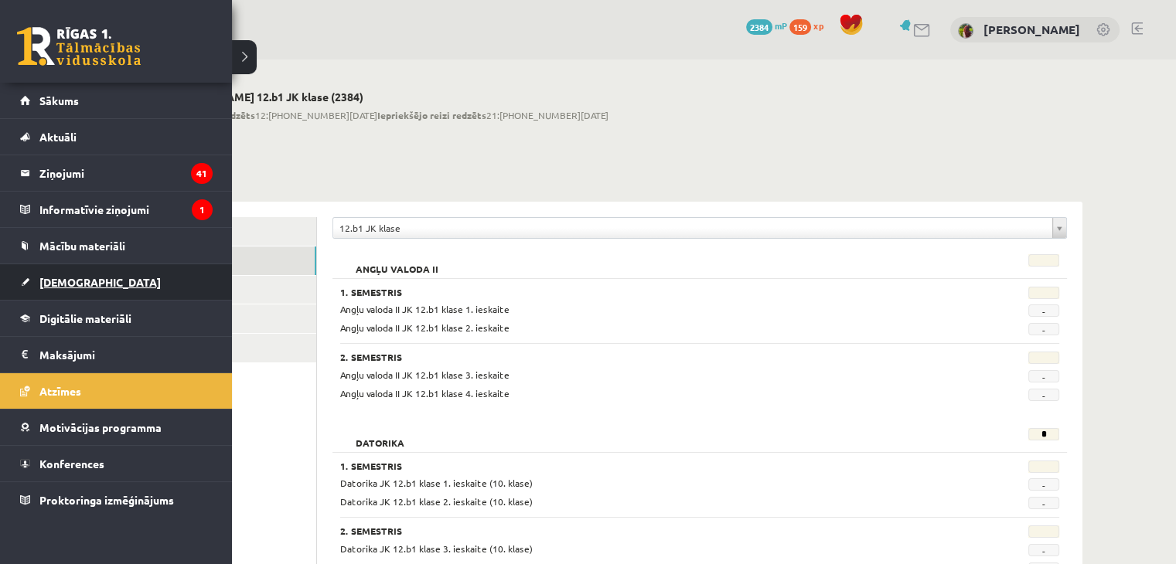
click at [80, 283] on span "[DEMOGRAPHIC_DATA]" at bounding box center [99, 282] width 121 height 14
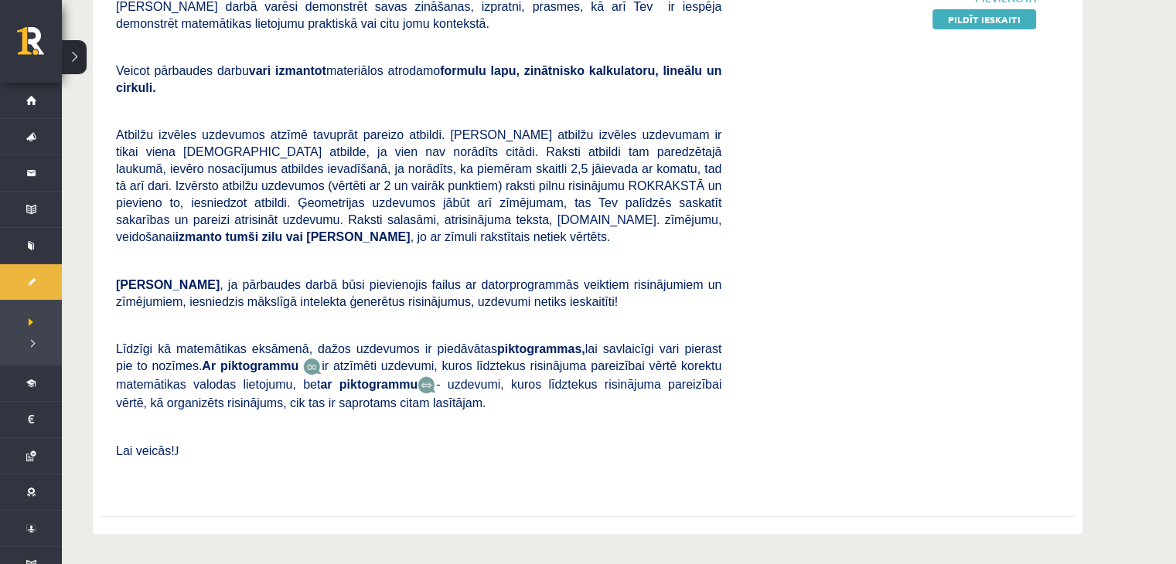
scroll to position [387, 0]
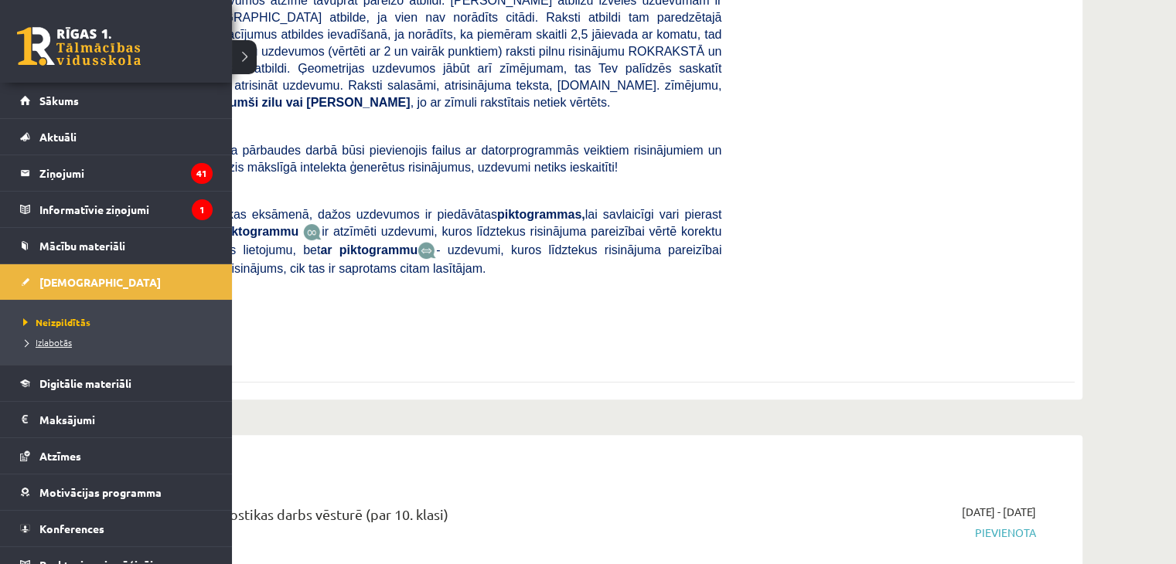
click at [43, 340] on span "Izlabotās" at bounding box center [45, 342] width 53 height 12
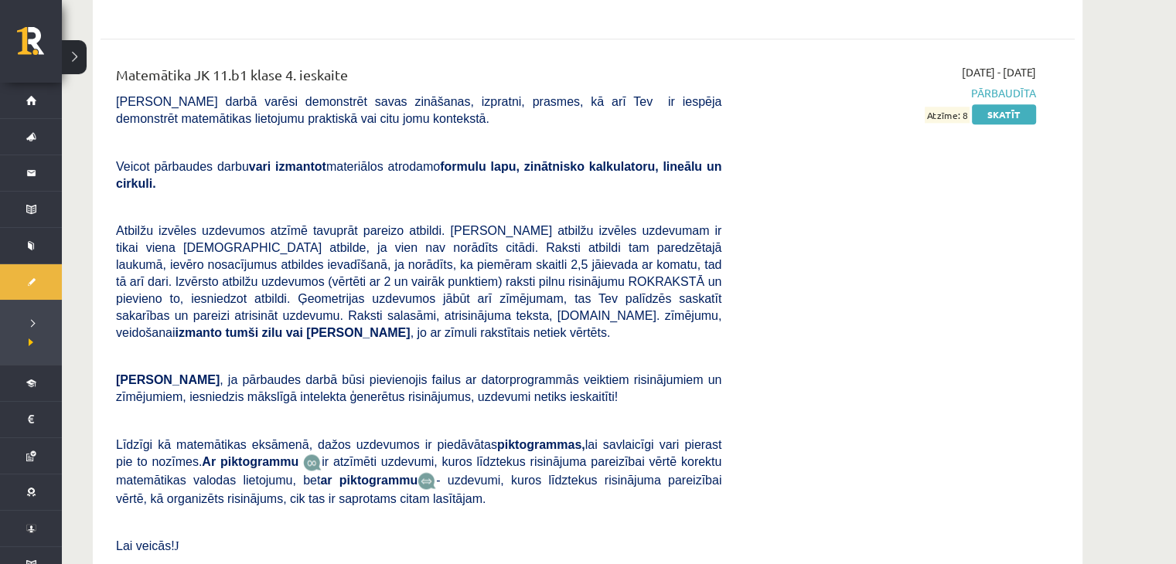
scroll to position [7887, 0]
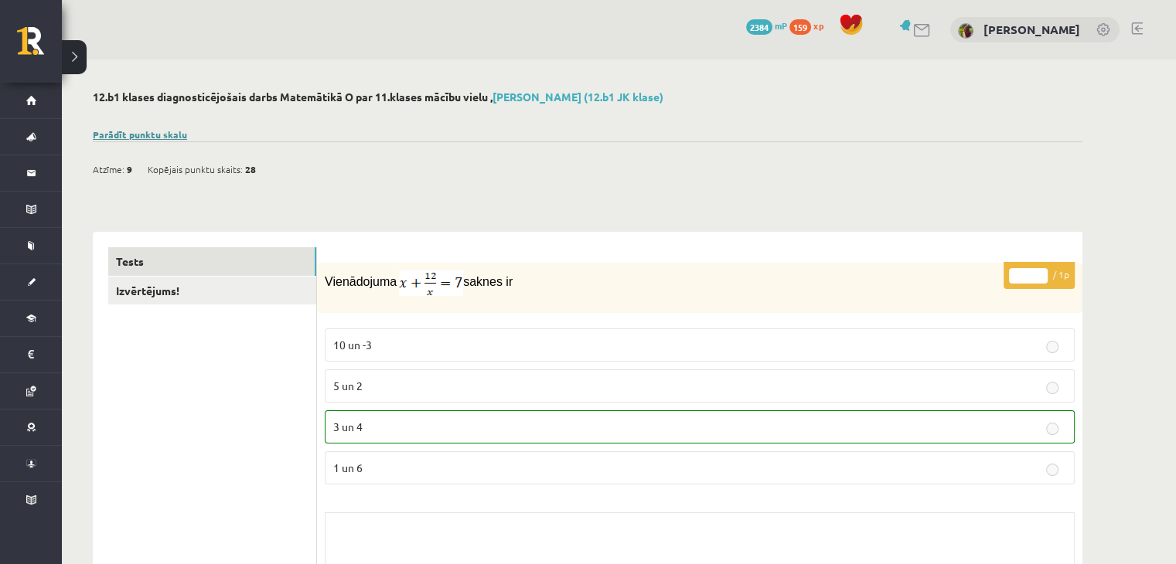
click at [166, 134] on link "Parādīt punktu skalu" at bounding box center [140, 134] width 94 height 12
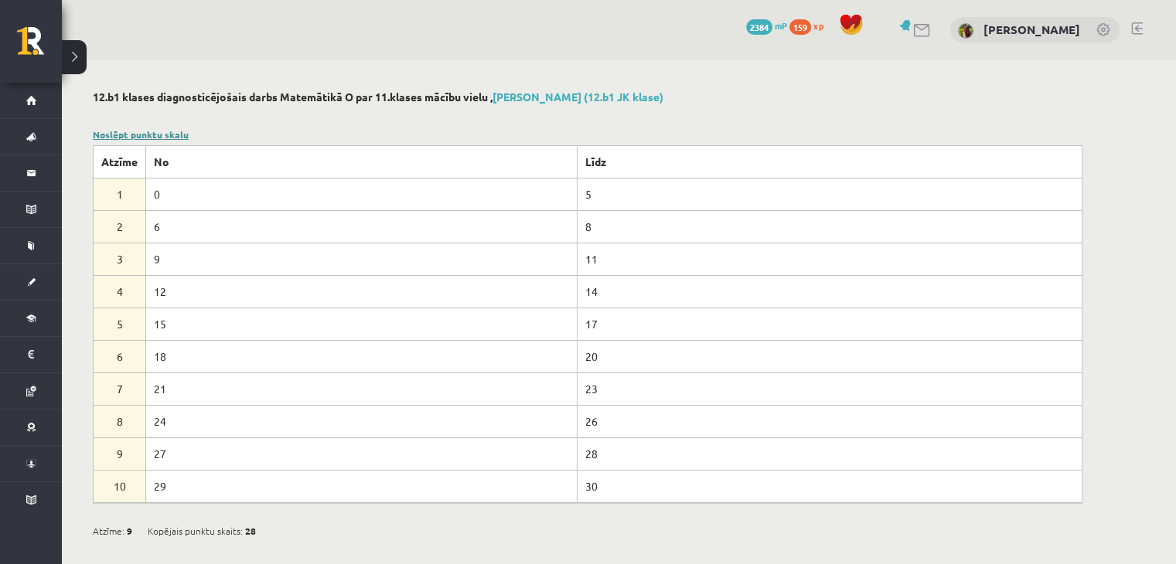
click at [166, 134] on link "Noslēpt punktu skalu" at bounding box center [141, 134] width 96 height 12
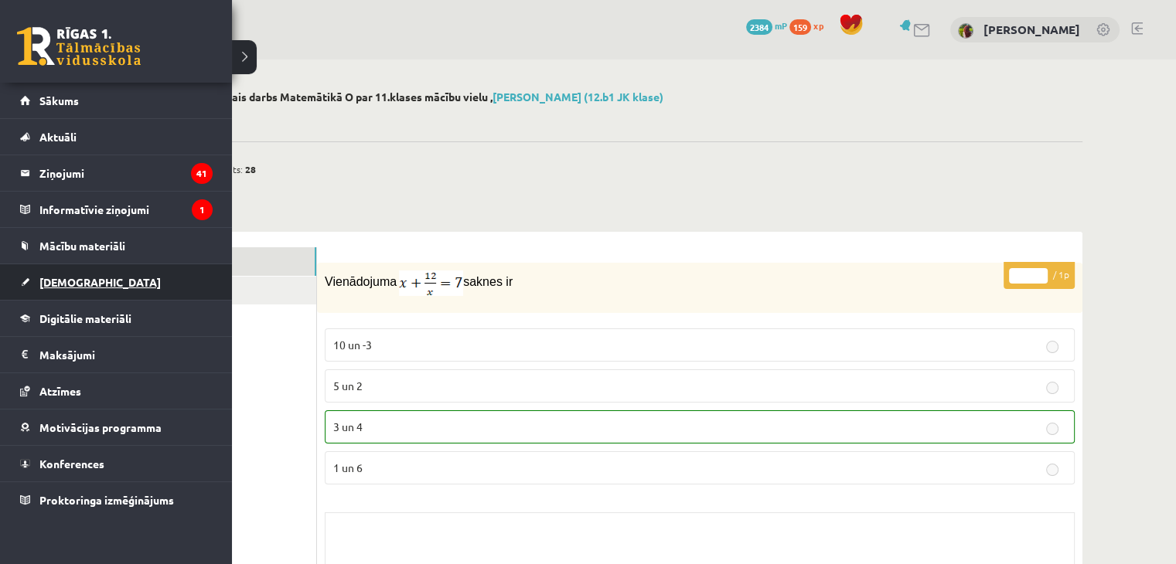
click at [93, 293] on link "[DEMOGRAPHIC_DATA]" at bounding box center [116, 282] width 193 height 36
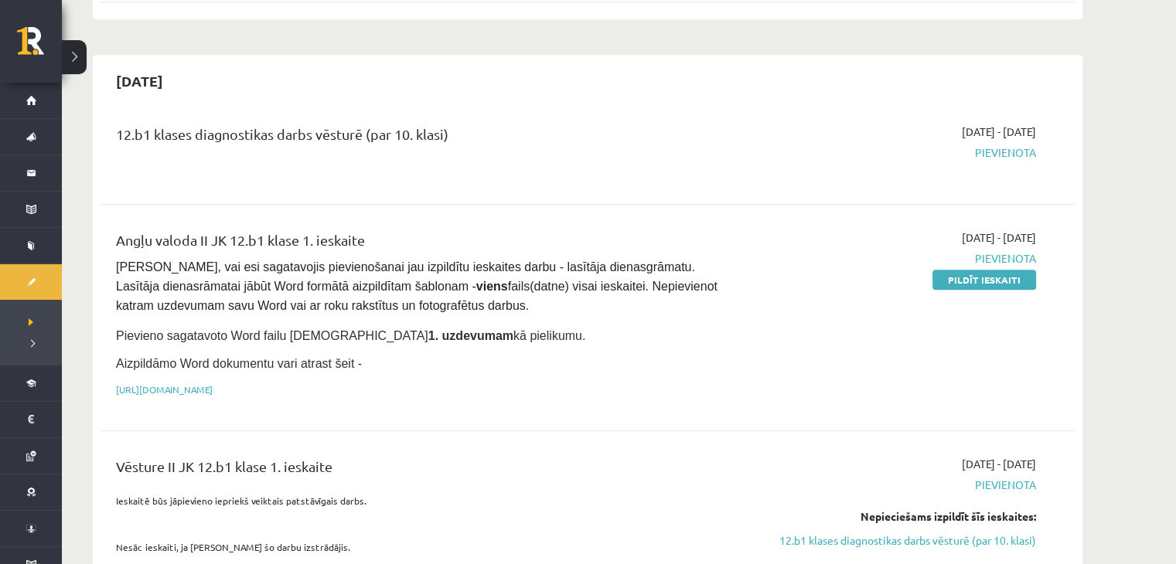
scroll to position [928, 0]
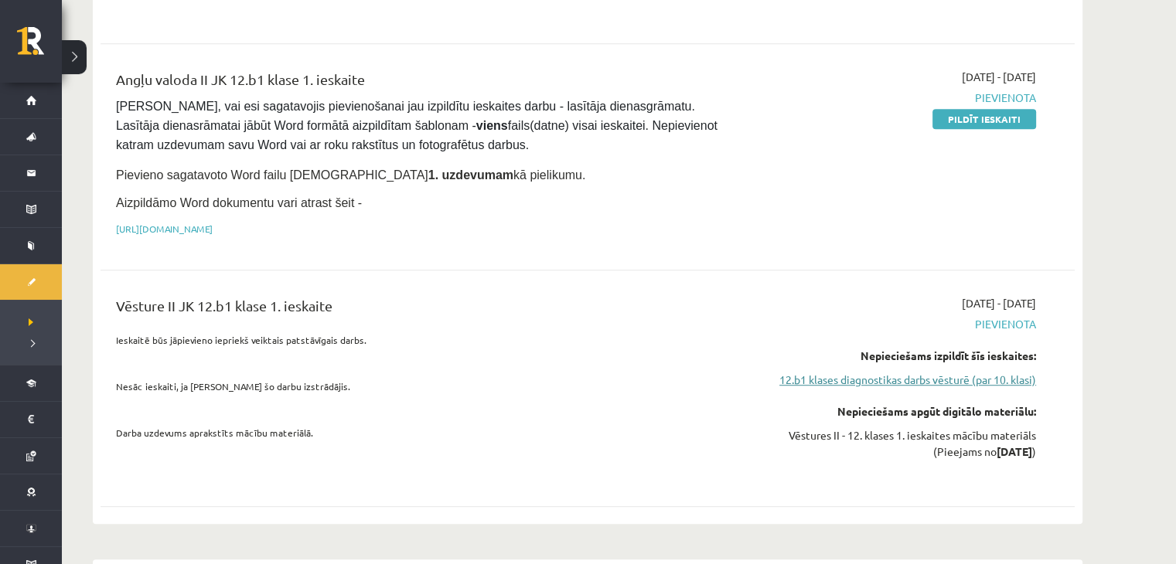
click at [905, 372] on link "12.b1 klases diagnostikas darbs vēsturē (par 10. klasi)" at bounding box center [890, 380] width 291 height 16
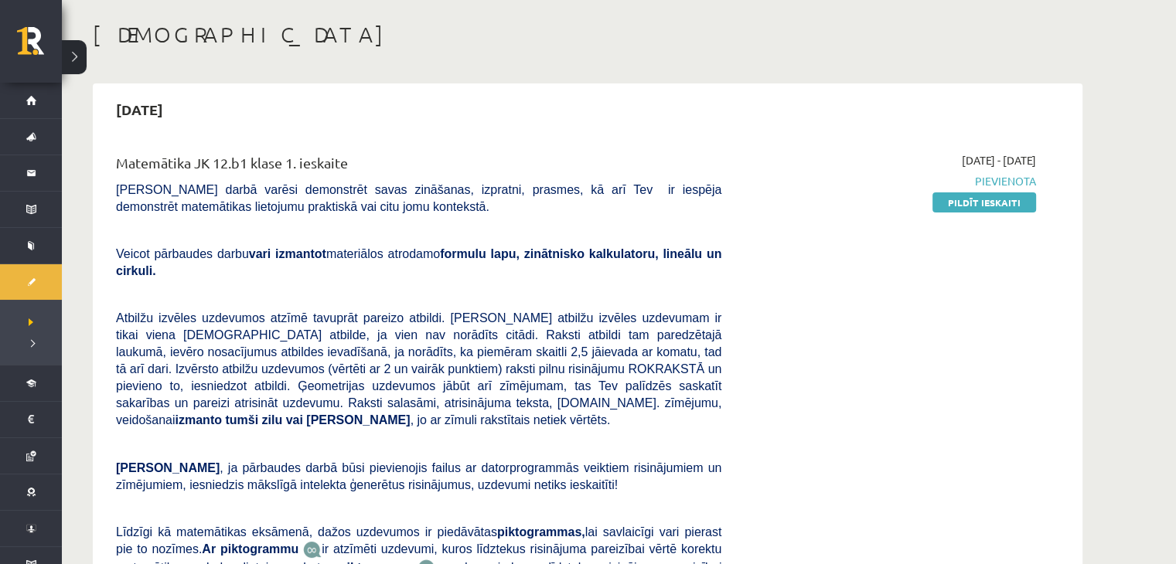
scroll to position [66, 0]
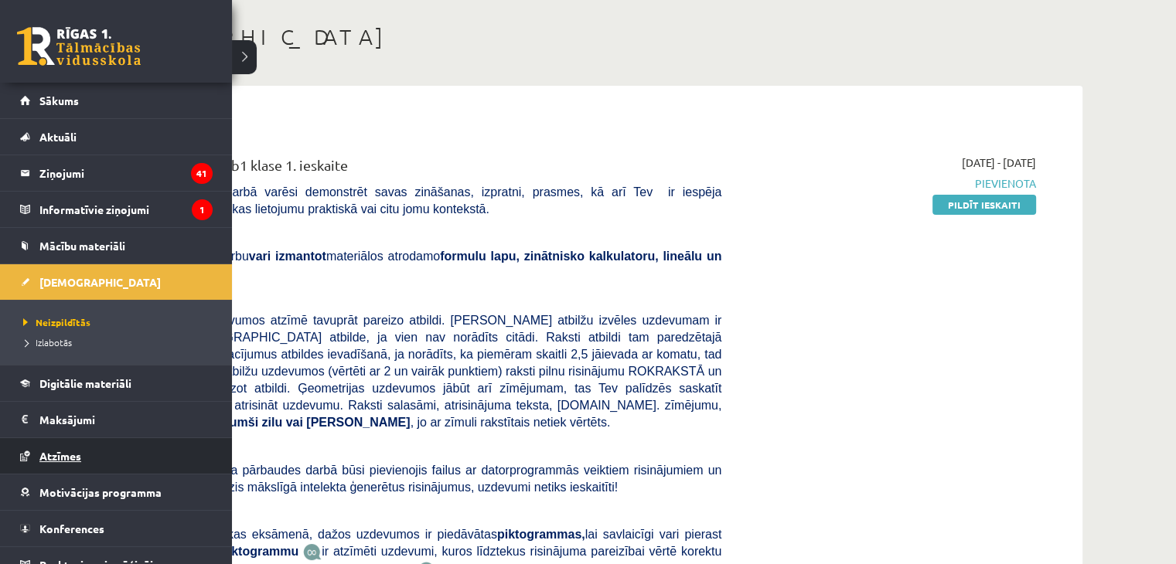
click at [75, 453] on span "Atzīmes" at bounding box center [60, 456] width 42 height 14
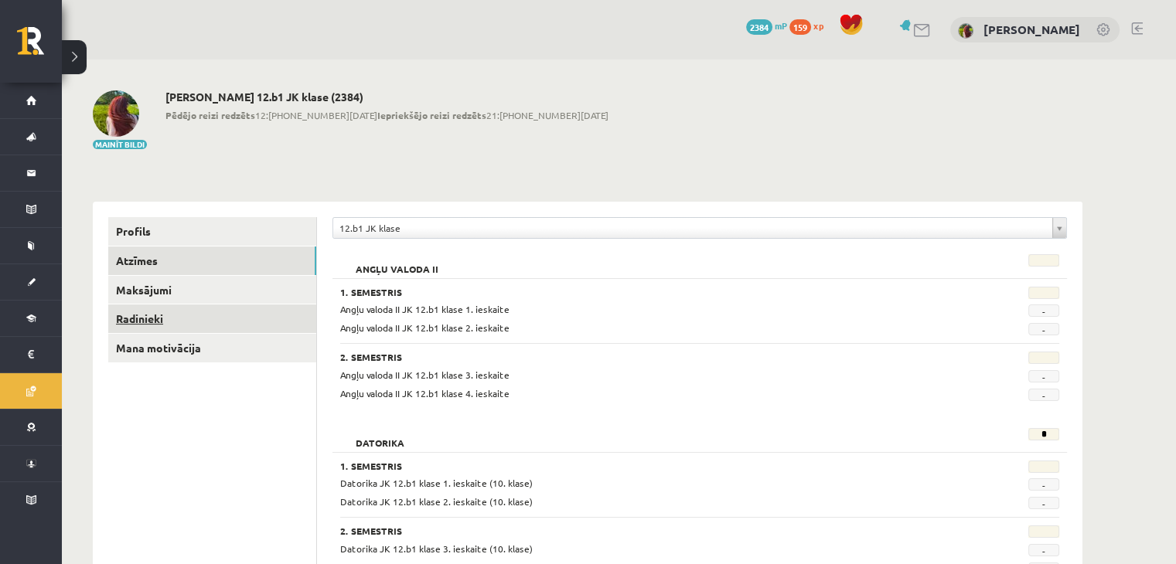
click at [176, 315] on link "Radinieki" at bounding box center [212, 319] width 208 height 29
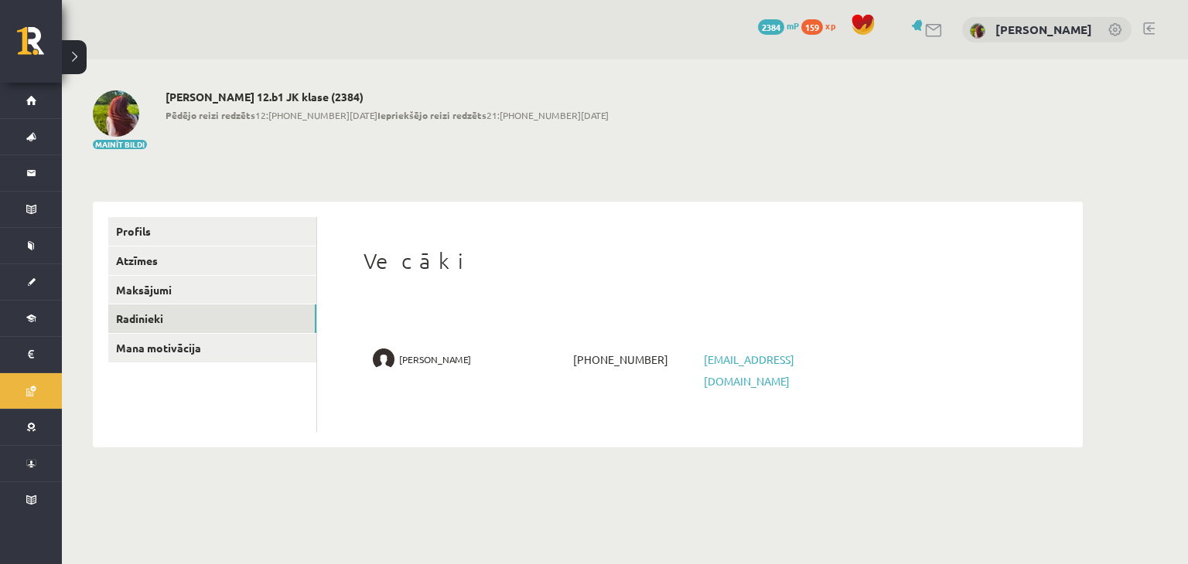
click at [624, 363] on span "+37125952185" at bounding box center [634, 360] width 131 height 22
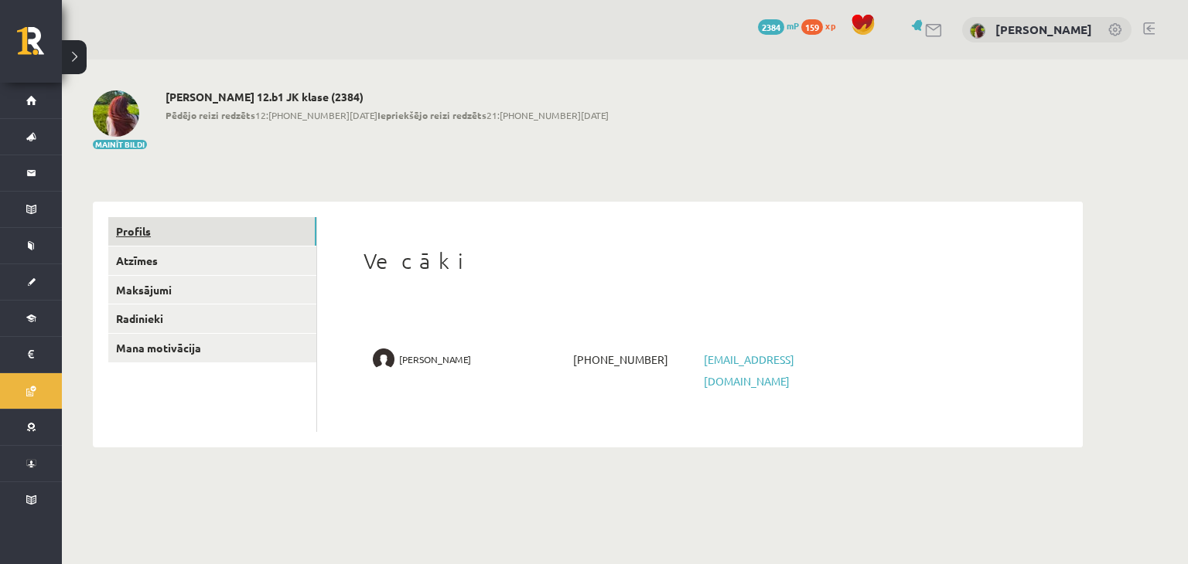
click at [195, 229] on link "Profils" at bounding box center [212, 231] width 208 height 29
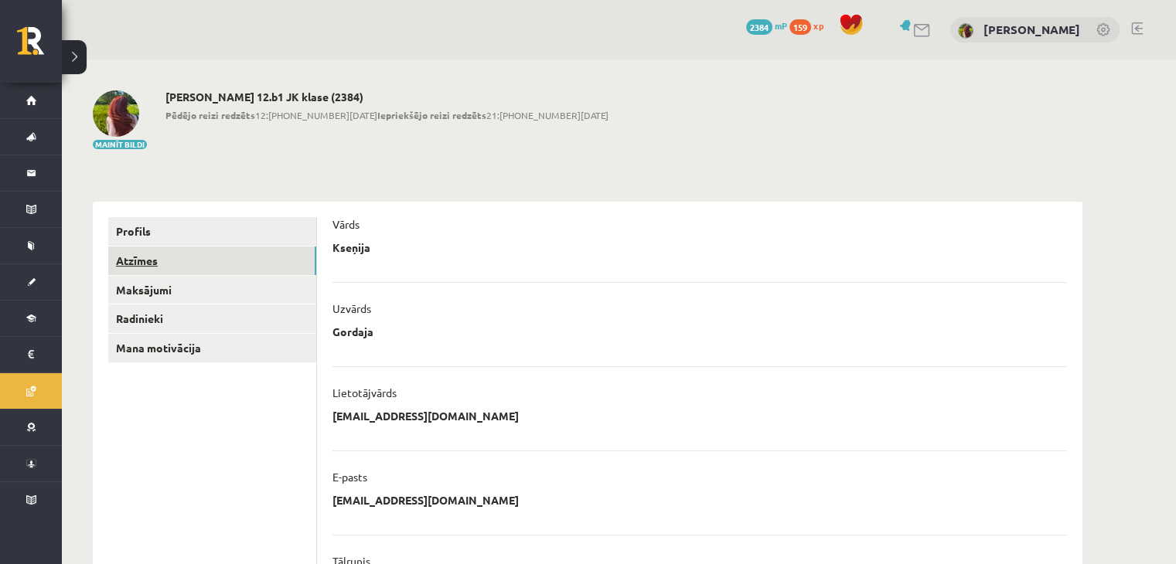
click at [167, 270] on link "Atzīmes" at bounding box center [212, 261] width 208 height 29
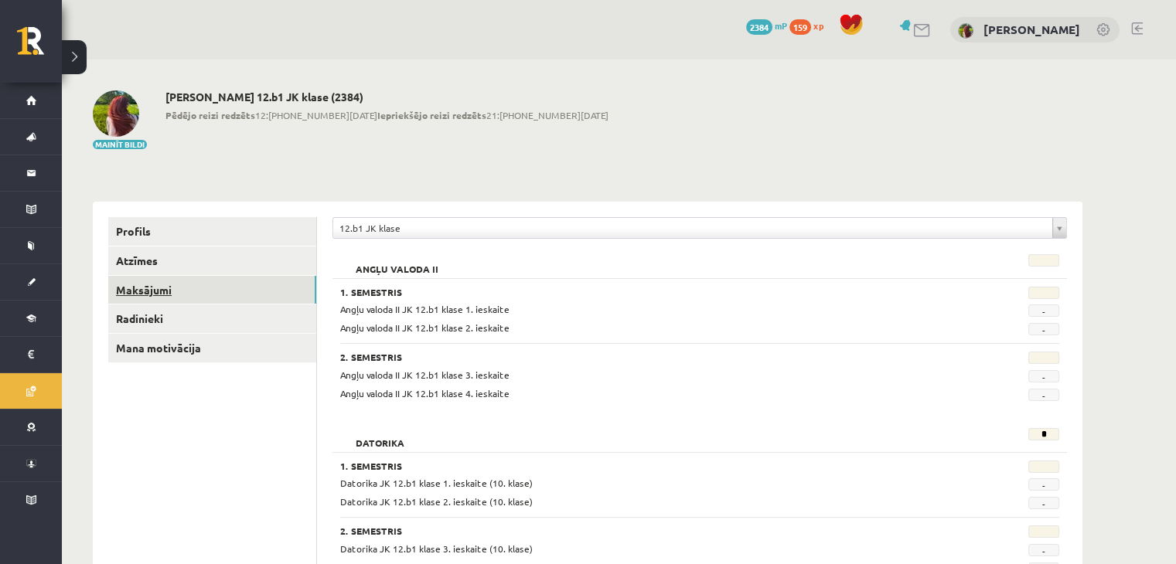
click at [166, 292] on link "Maksājumi" at bounding box center [212, 290] width 208 height 29
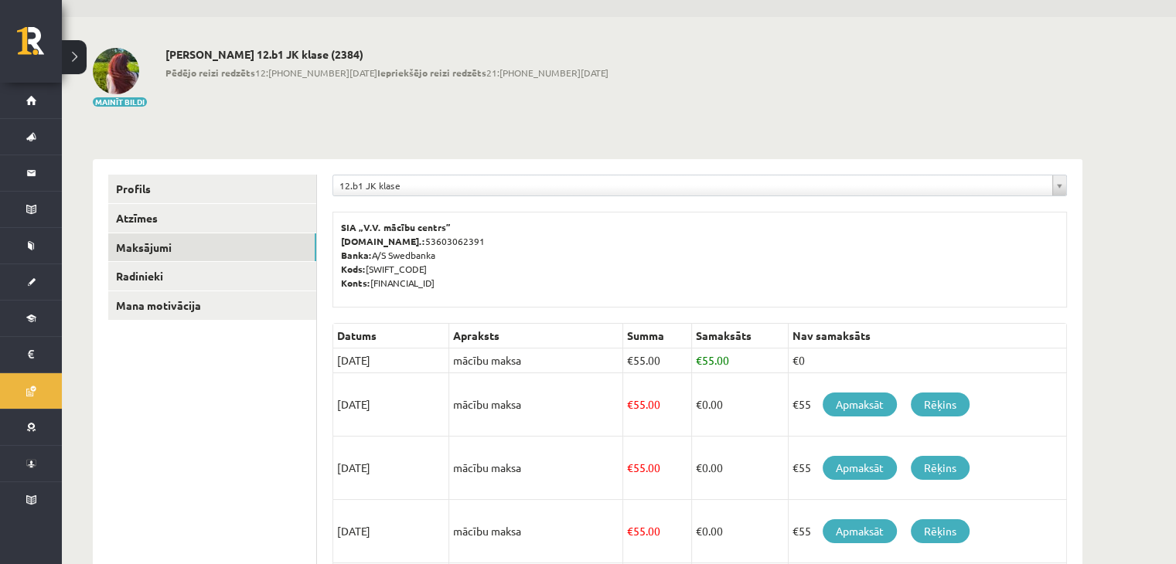
scroll to position [77, 0]
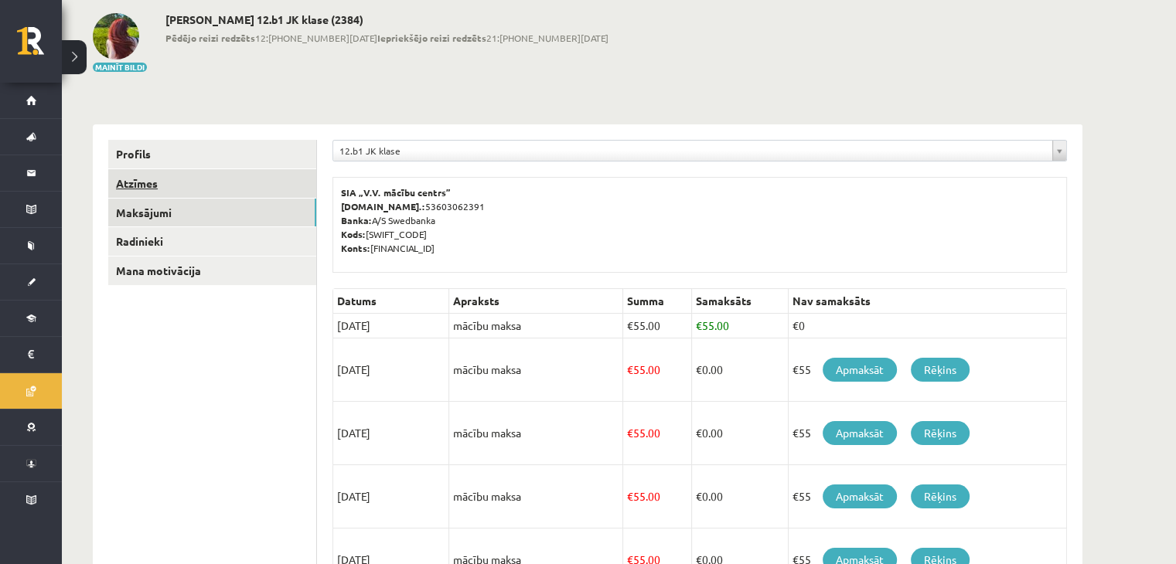
click at [221, 187] on link "Atzīmes" at bounding box center [212, 183] width 208 height 29
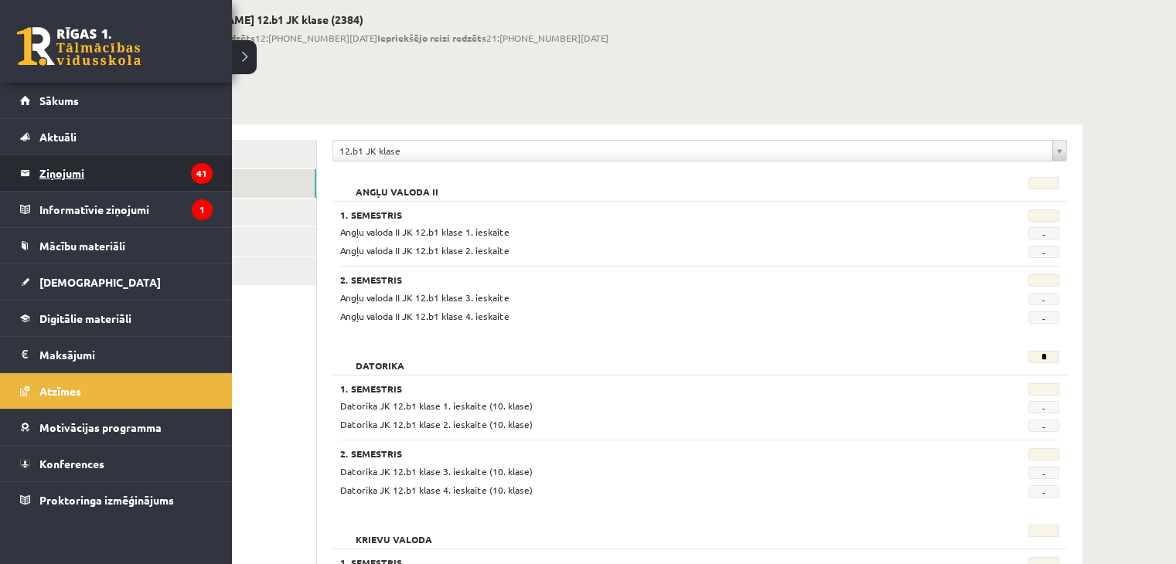
click at [73, 176] on legend "Ziņojumi 41" at bounding box center [125, 173] width 173 height 36
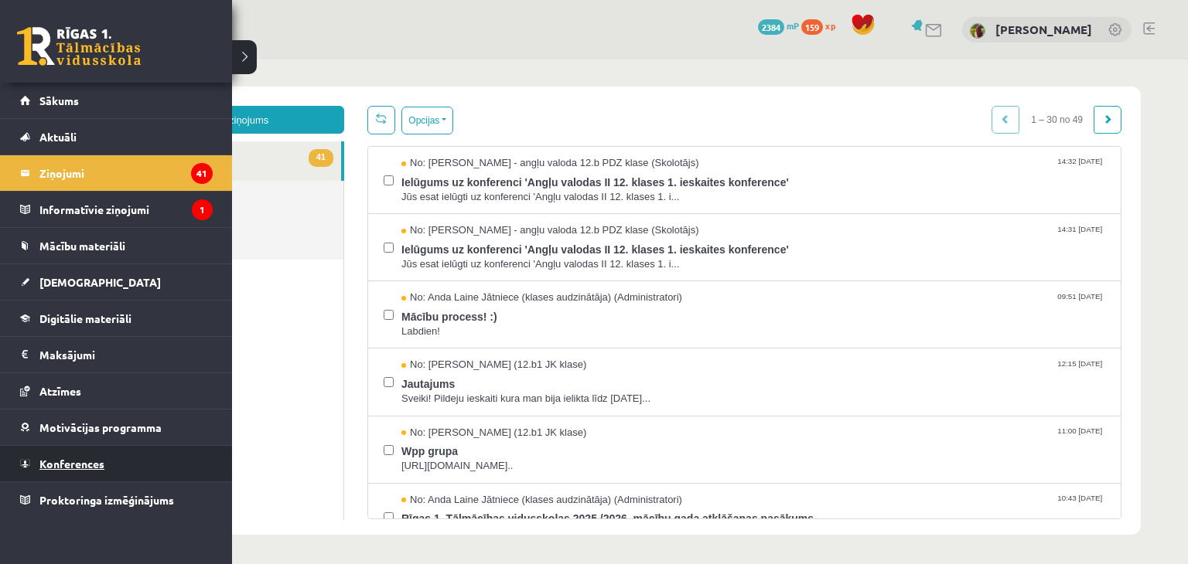
click at [84, 465] on span "Konferences" at bounding box center [71, 464] width 65 height 14
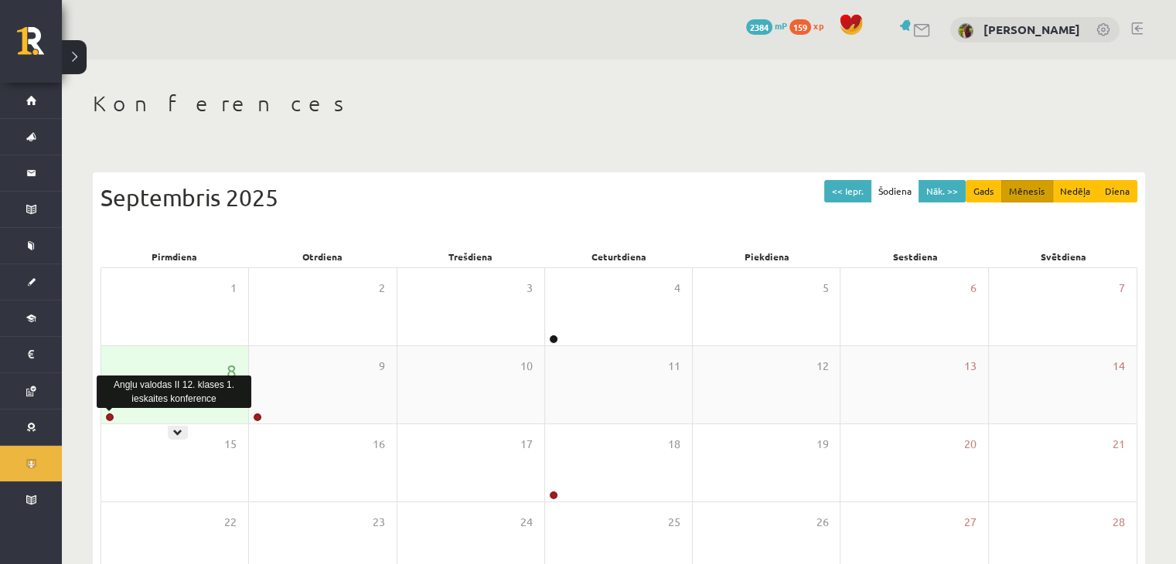
click at [108, 415] on link at bounding box center [109, 417] width 9 height 9
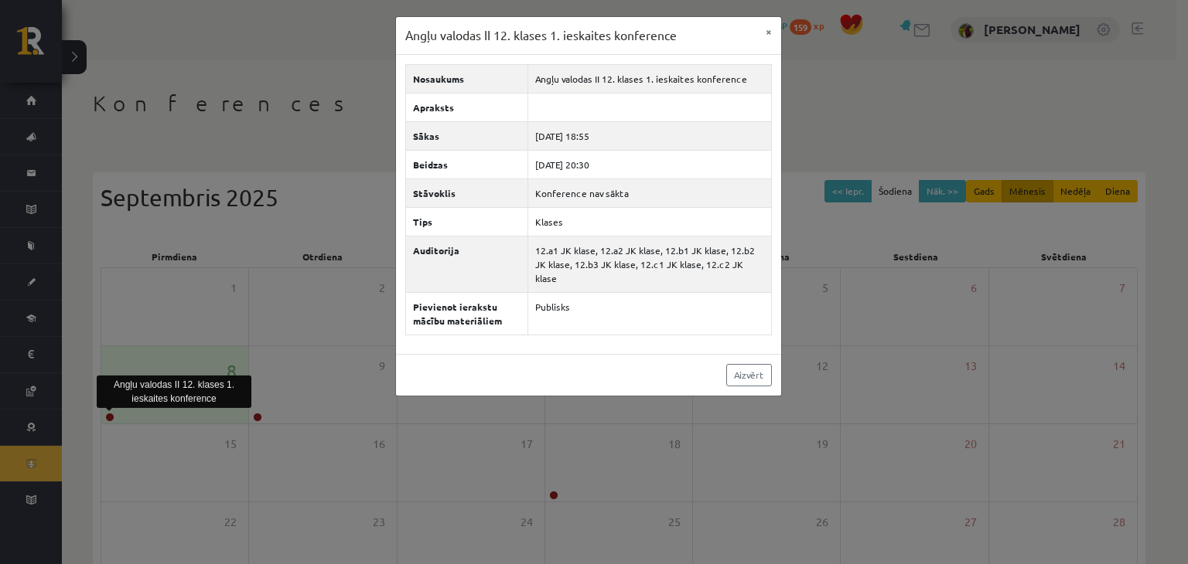
click at [940, 126] on div "Angļu valodas II 12. klases 1. ieskaites konference × Nosaukums Angļu valodas I…" at bounding box center [594, 282] width 1188 height 564
